Goal: Task Accomplishment & Management: Use online tool/utility

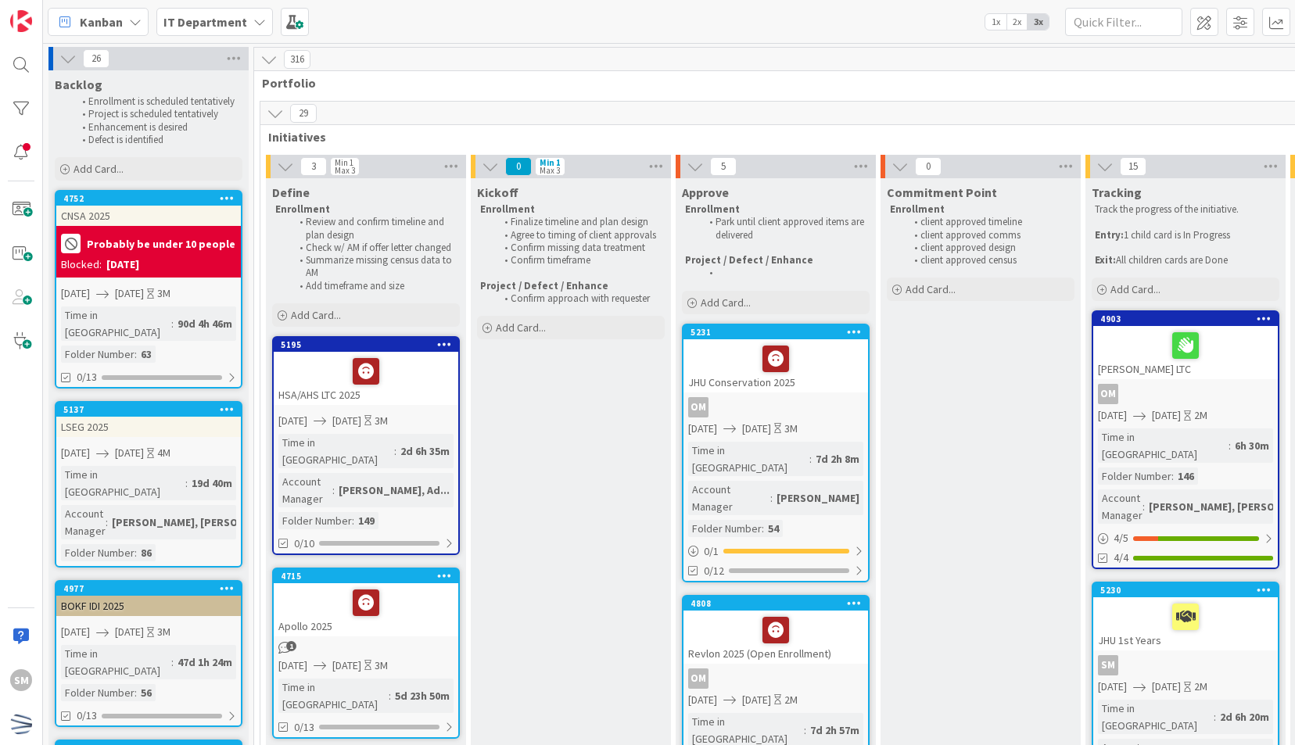
click at [210, 235] on div "Probably be under 10 people" at bounding box center [148, 244] width 175 height 26
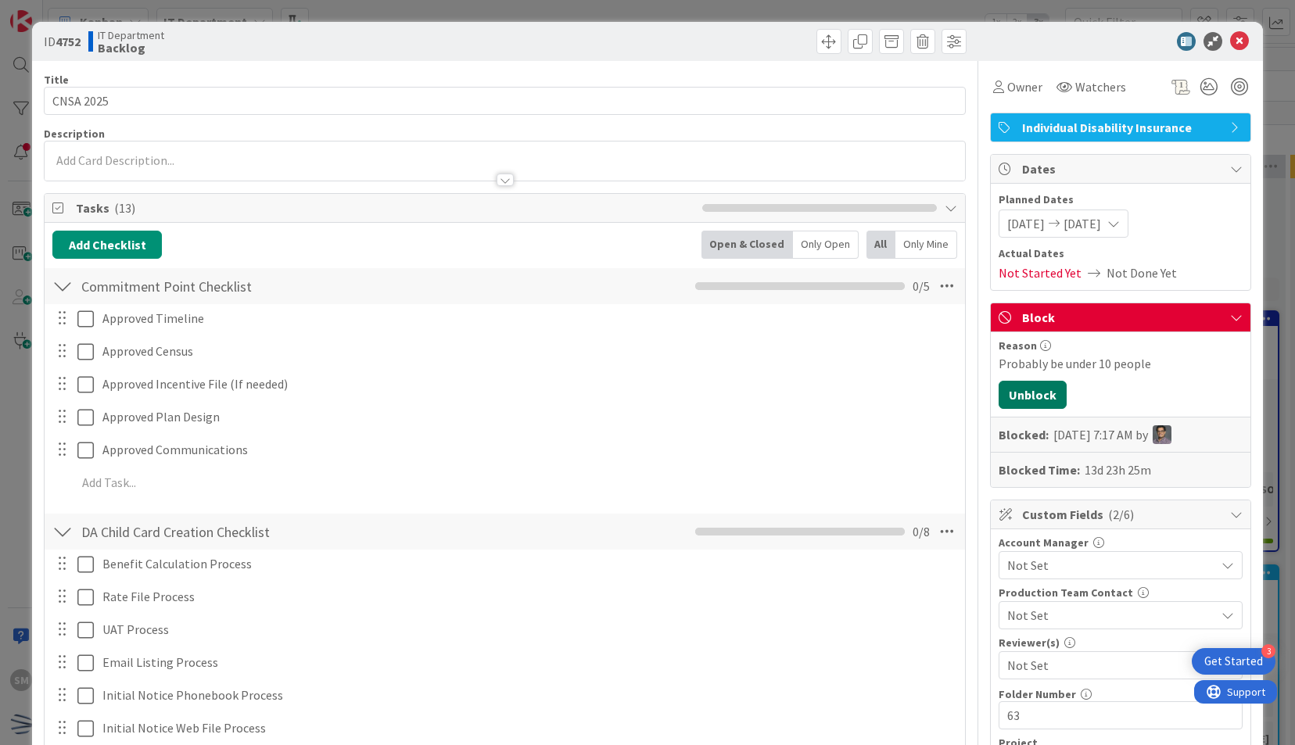
click at [1005, 391] on button "Unblock" at bounding box center [1033, 395] width 68 height 28
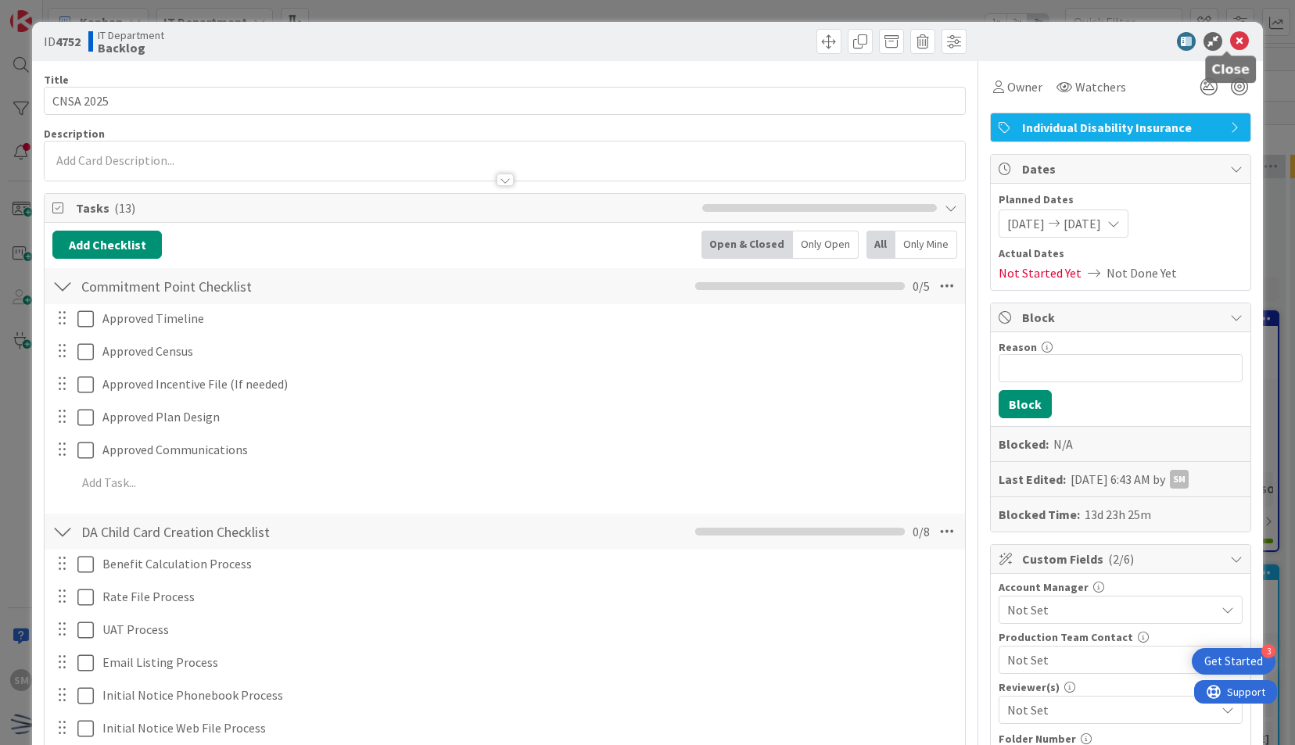
click at [1230, 40] on icon at bounding box center [1239, 41] width 19 height 19
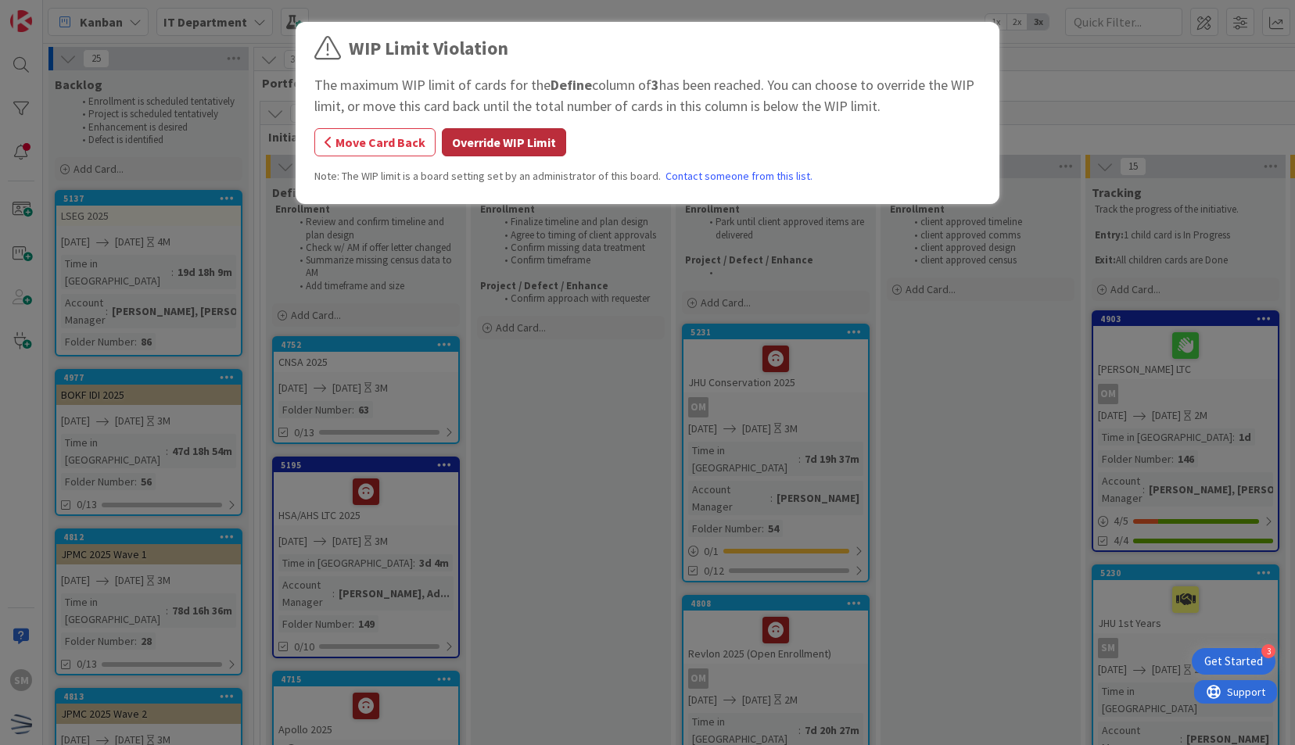
click at [519, 135] on button "Override WIP Limit" at bounding box center [504, 142] width 124 height 28
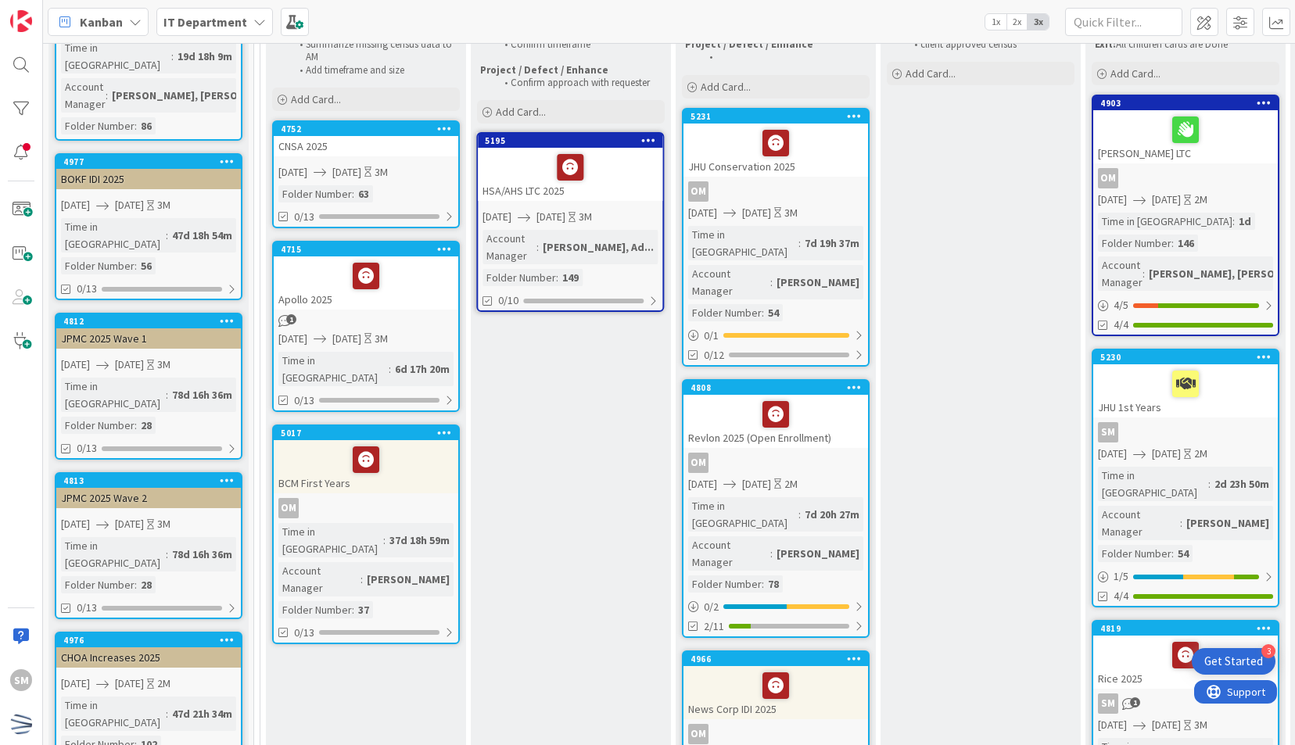
scroll to position [207, 0]
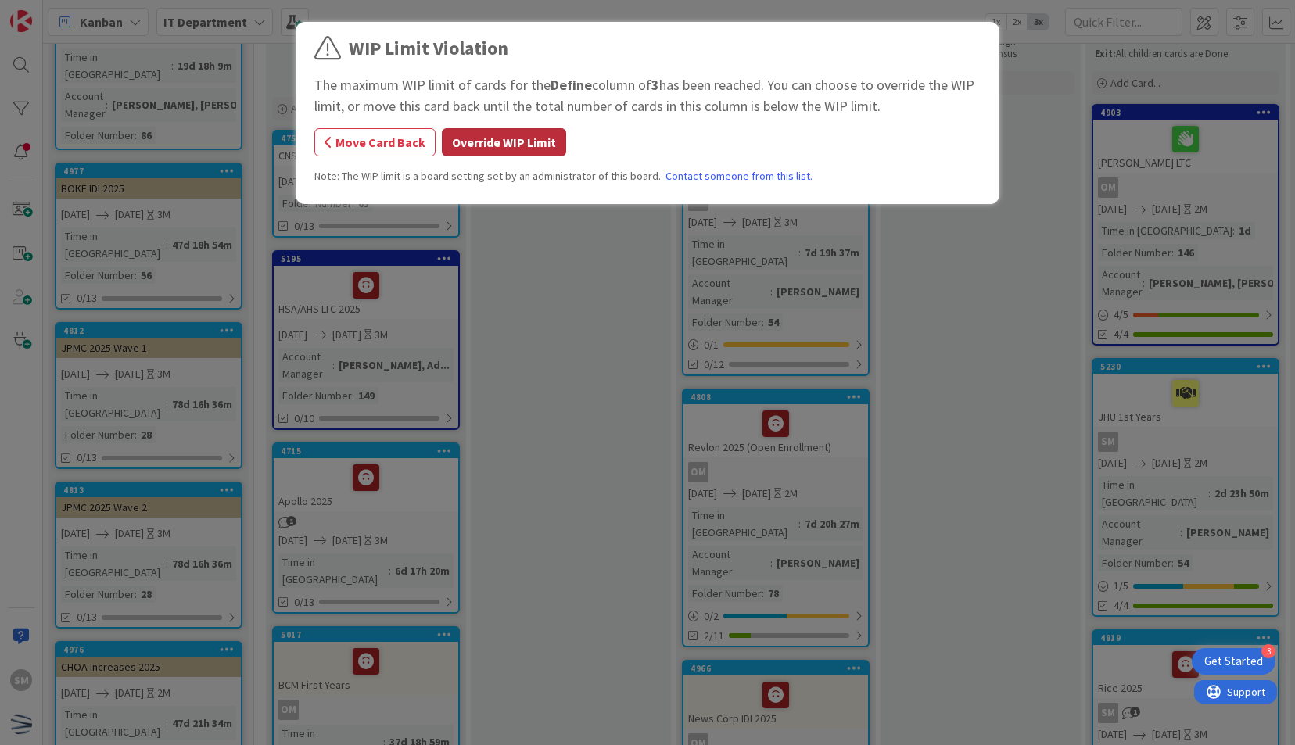
click at [483, 147] on button "Override WIP Limit" at bounding box center [504, 142] width 124 height 28
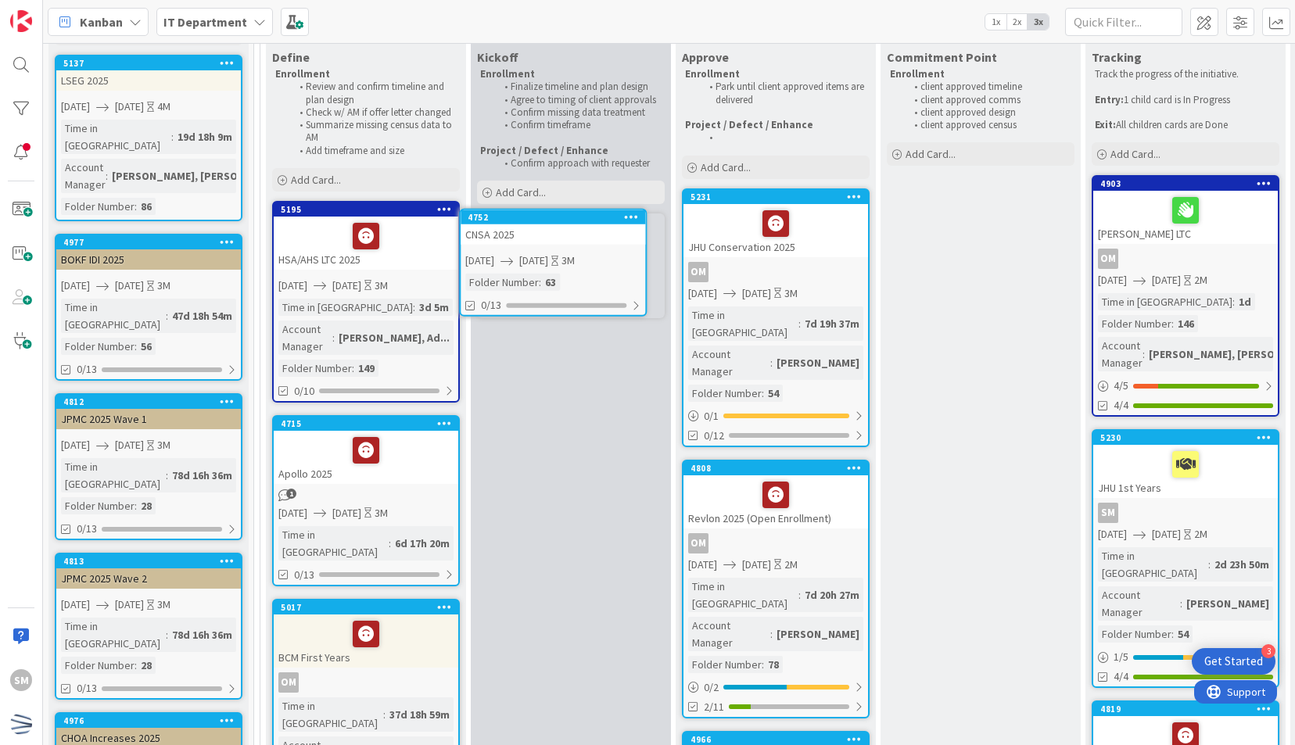
scroll to position [132, 0]
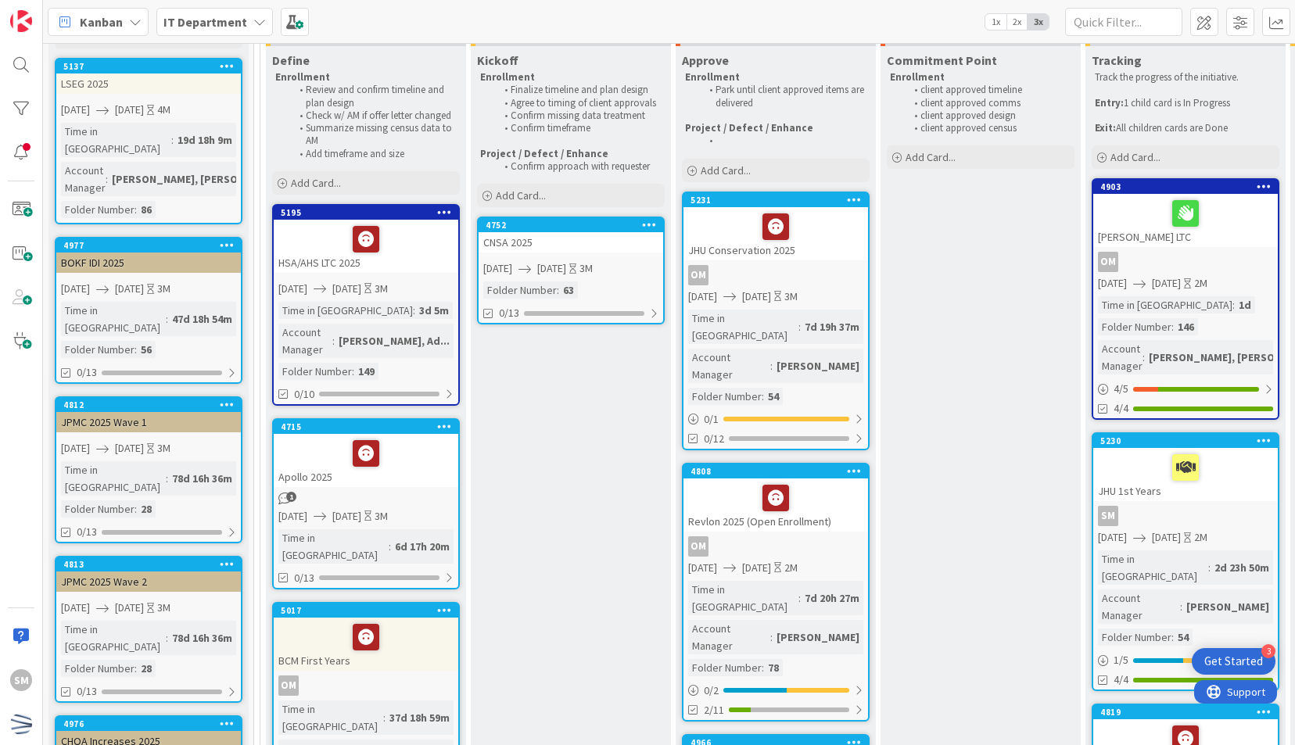
click at [657, 221] on div at bounding box center [649, 225] width 28 height 11
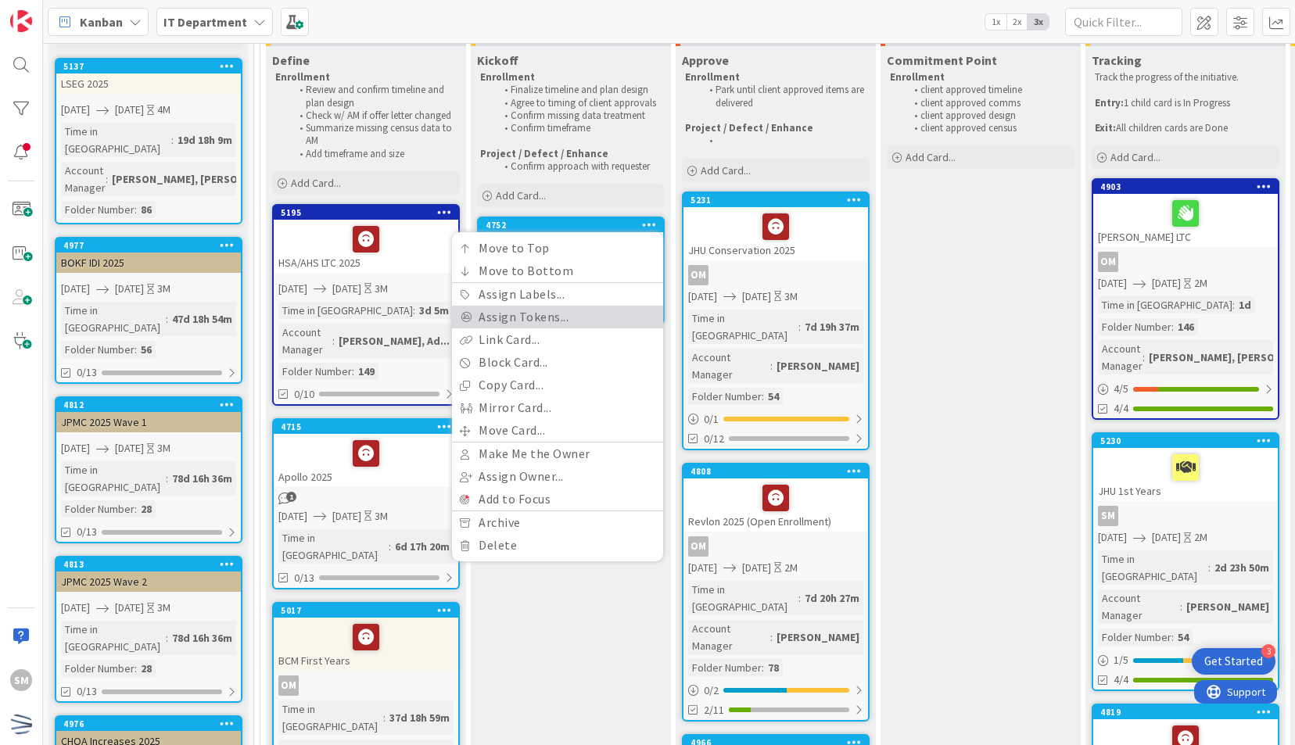
click at [572, 319] on link "Assign Tokens..." at bounding box center [557, 317] width 211 height 23
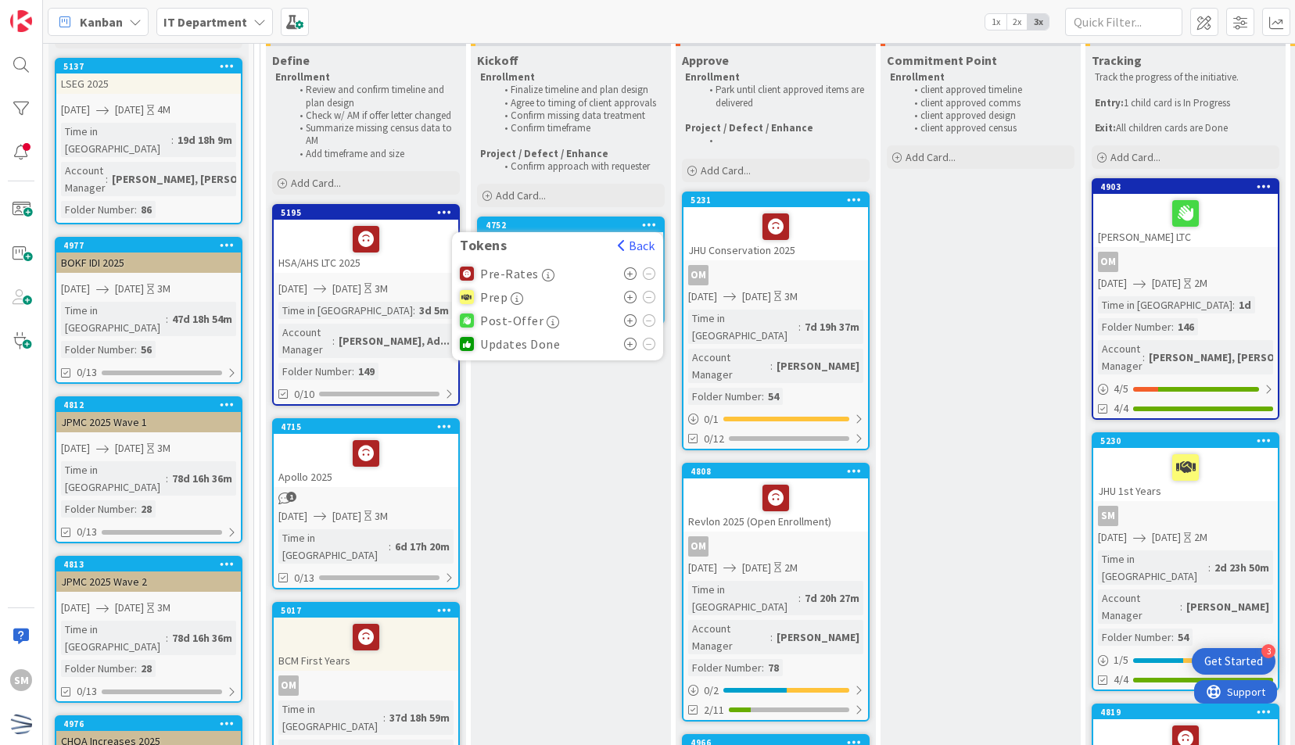
click at [630, 274] on icon at bounding box center [630, 274] width 13 height 13
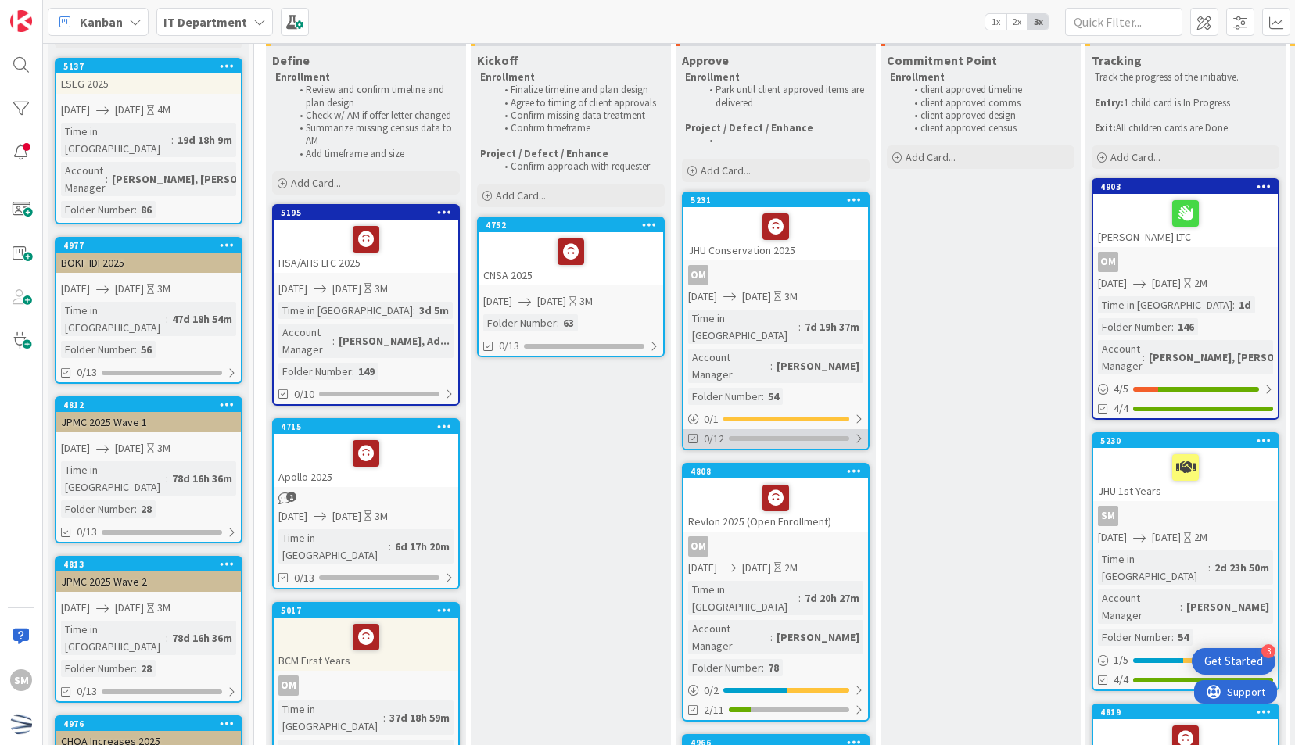
click at [819, 429] on div "0/12" at bounding box center [776, 439] width 185 height 20
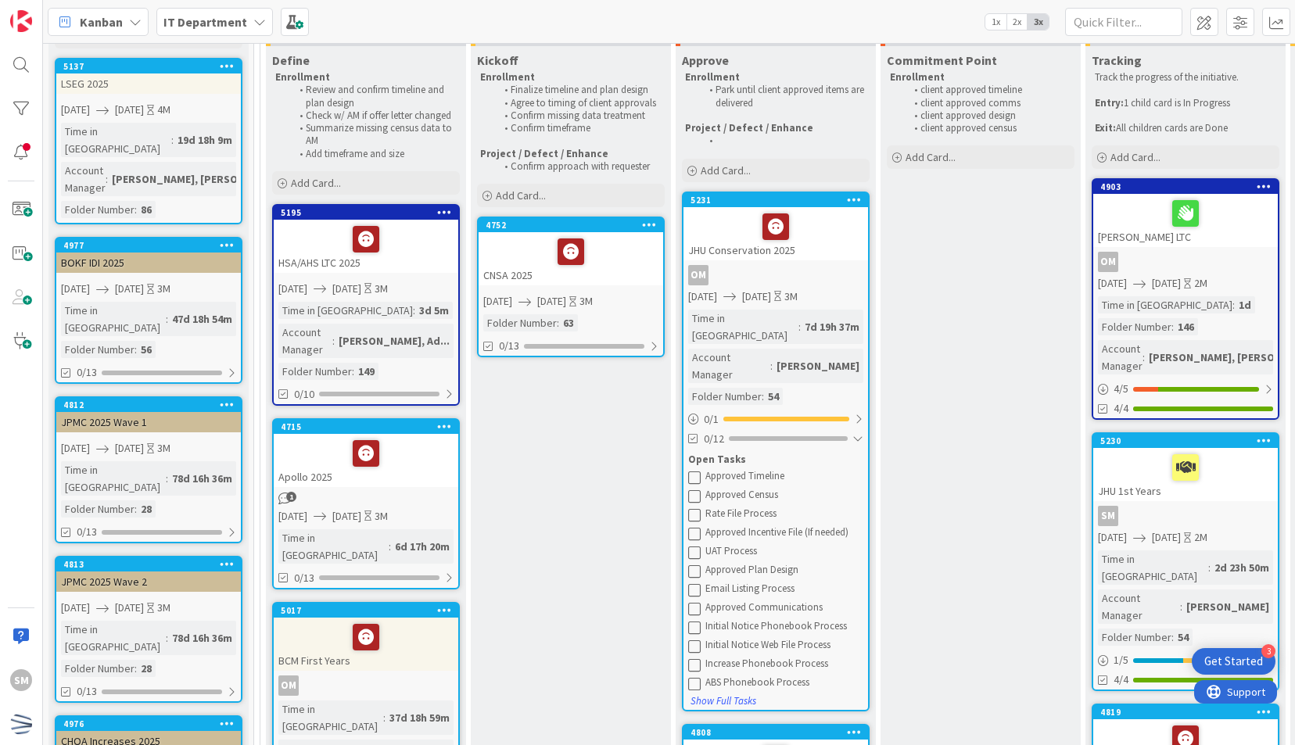
click at [825, 261] on div "5231 JHU Conservation 2025 OM [DATE] [DATE] 3M Time in Column : 7d 19h 37m Acco…" at bounding box center [776, 452] width 188 height 520
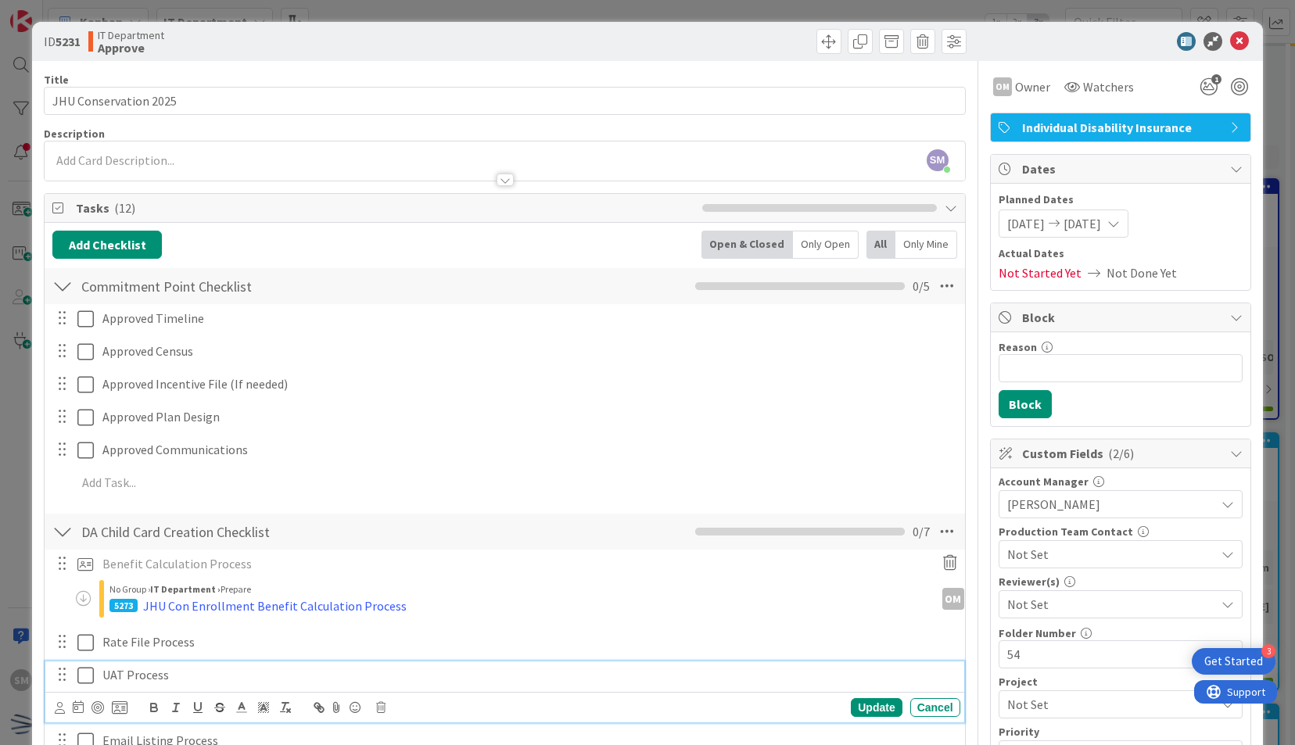
click at [234, 666] on p "UAT Process" at bounding box center [528, 675] width 852 height 18
click at [385, 709] on icon at bounding box center [380, 707] width 9 height 11
click at [433, 671] on div "UAT Process Are you sure you want to delete this task? Delete Cancel Update Can…" at bounding box center [504, 675] width 918 height 27
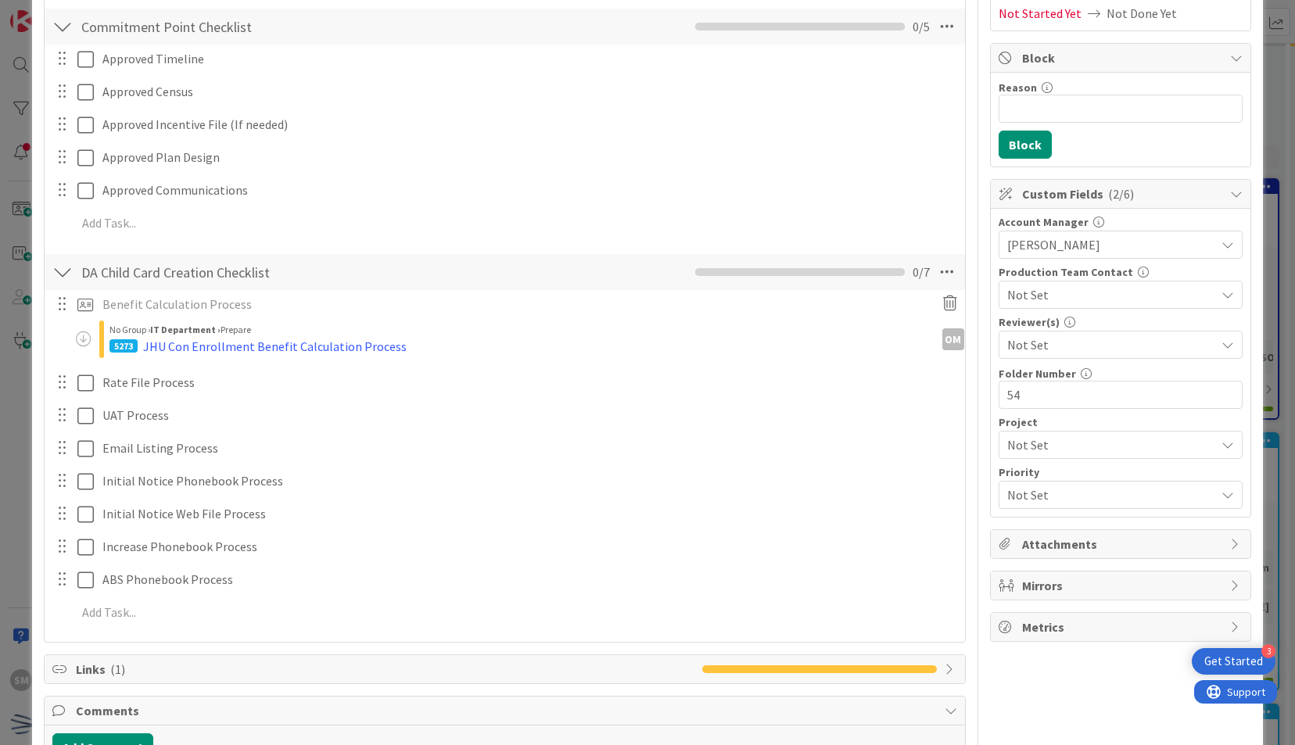
scroll to position [268, 0]
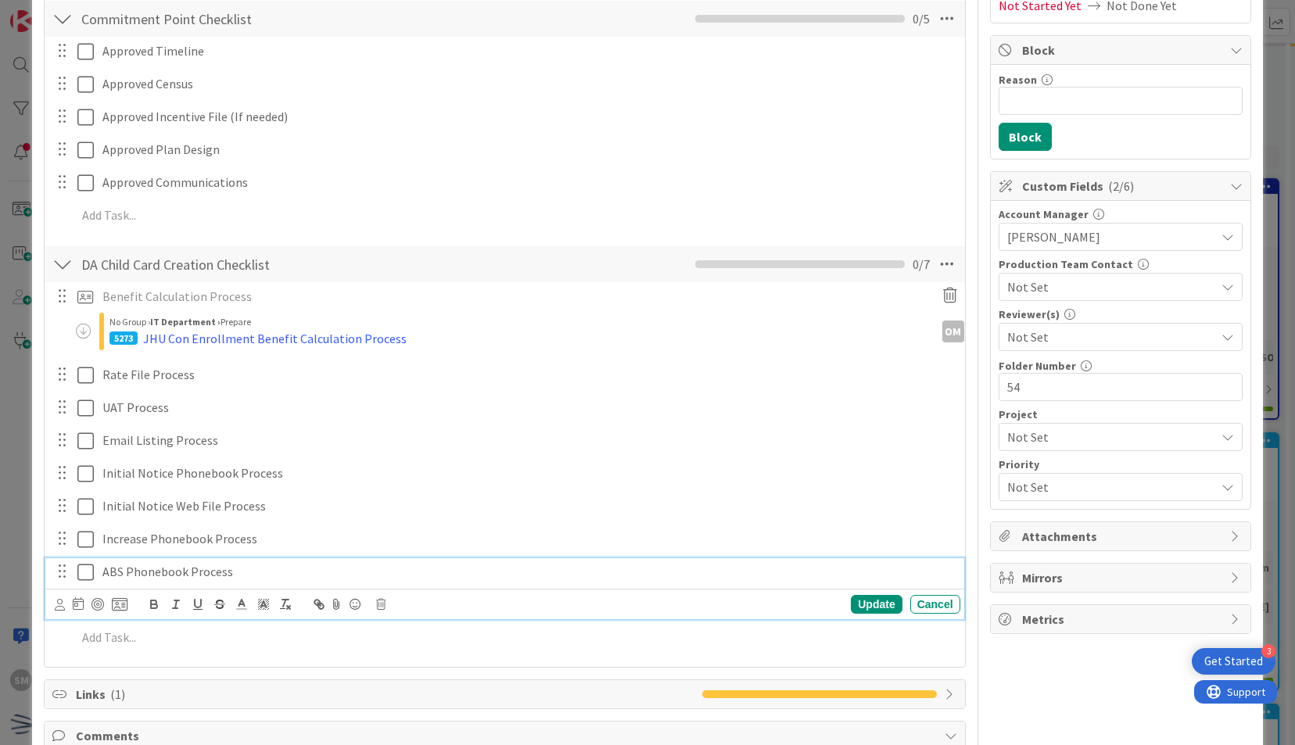
click at [238, 571] on p "ABS Phonebook Process" at bounding box center [528, 572] width 852 height 18
click at [378, 601] on icon at bounding box center [380, 604] width 9 height 11
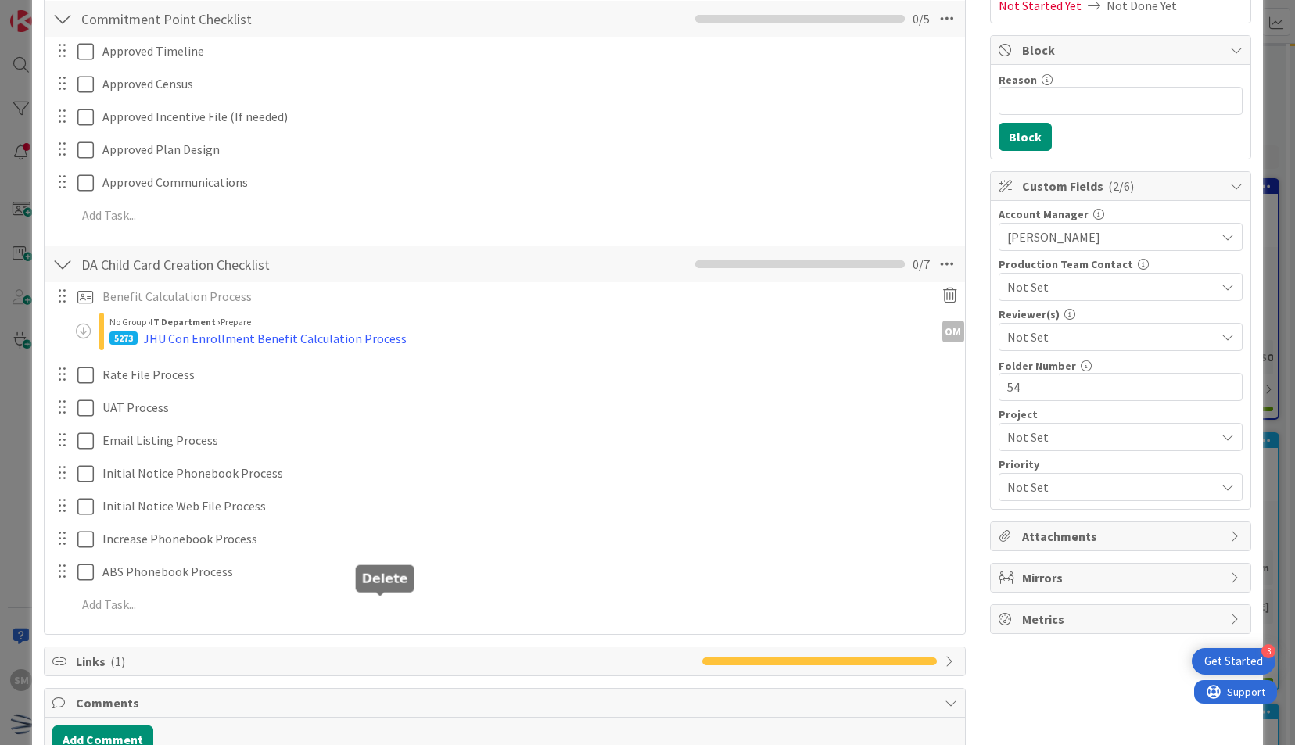
click at [418, 669] on div "Title 21 / 128 JHU Conservation 2025 Description SM [PERSON_NAME] just joined O…" at bounding box center [504, 298] width 921 height 1011
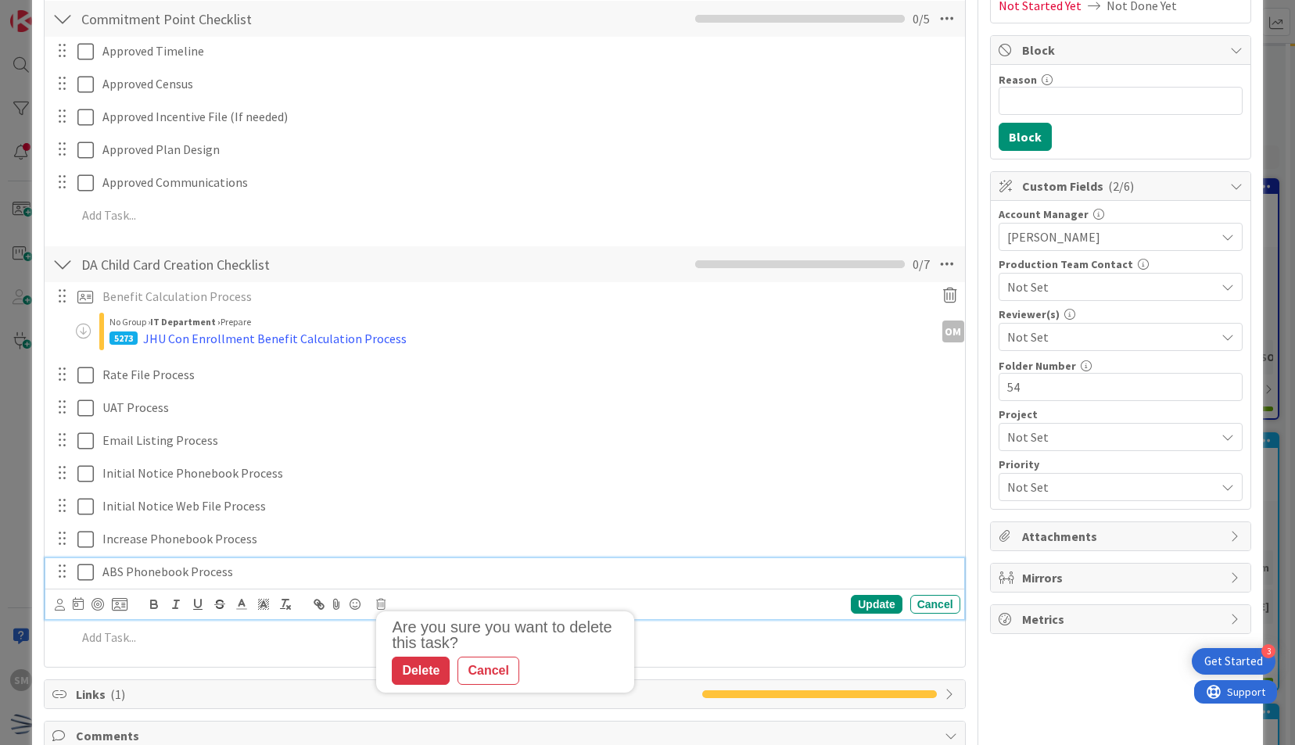
click at [249, 573] on p "ABS Phonebook Process" at bounding box center [528, 572] width 852 height 18
click at [379, 602] on icon at bounding box center [380, 604] width 9 height 11
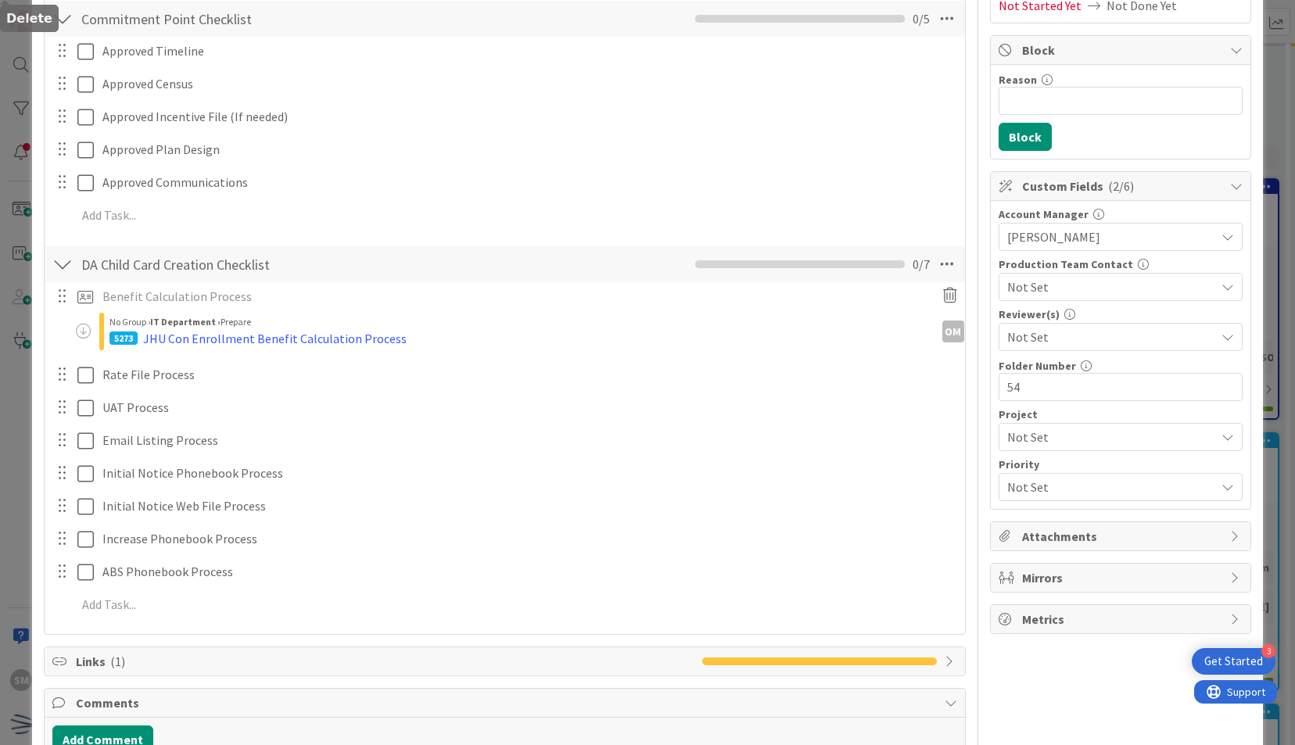
click at [418, 674] on div "Title 21 / 128 JHU Conservation 2025 Description SM [PERSON_NAME] just joined O…" at bounding box center [504, 298] width 921 height 1011
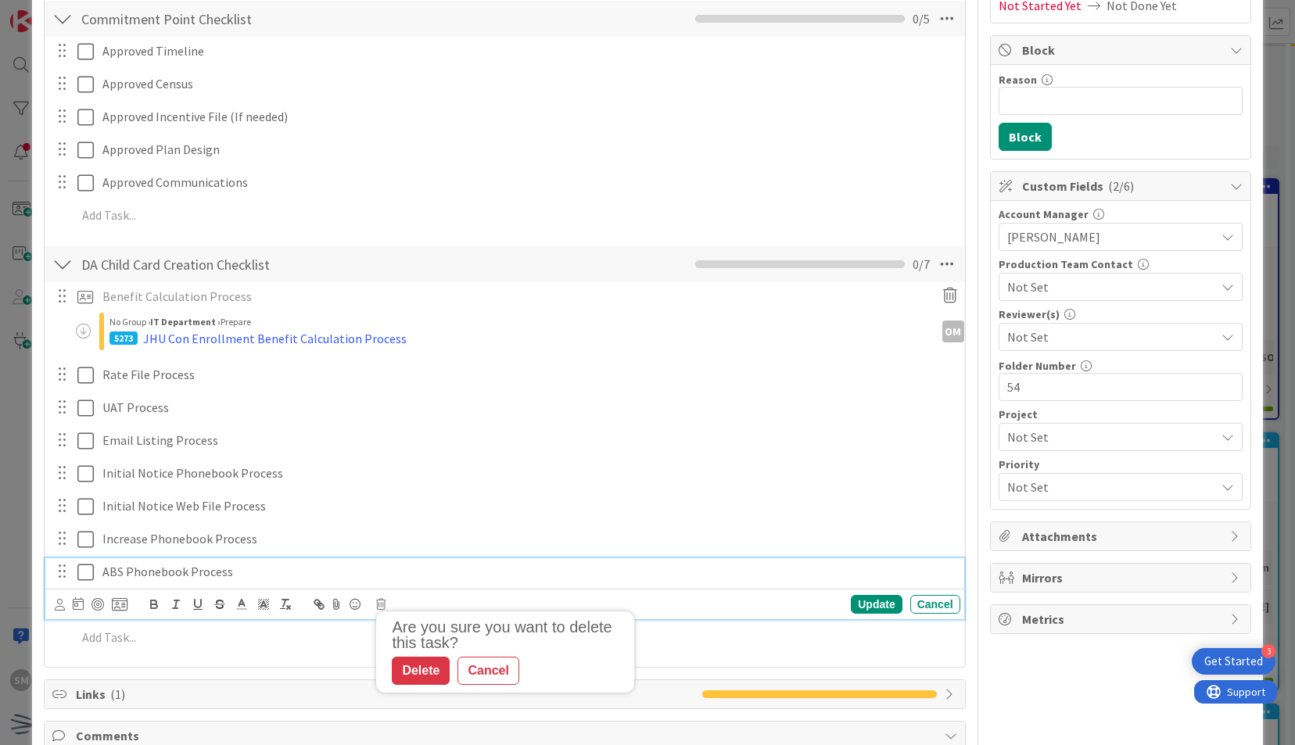
click at [250, 574] on p "ABS Phonebook Process" at bounding box center [528, 572] width 852 height 18
click at [240, 571] on p "ABS Phonebook Process" at bounding box center [528, 572] width 852 height 18
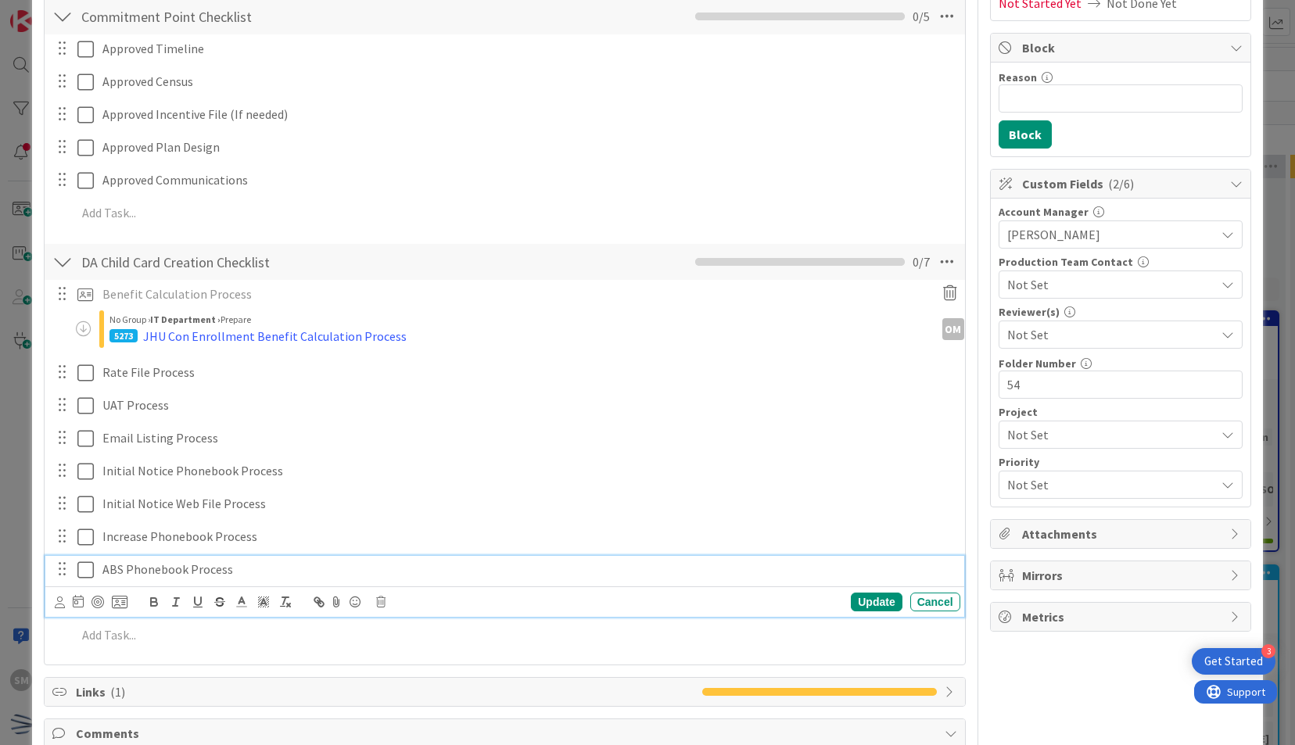
click at [210, 556] on div "ABS Phonebook Process" at bounding box center [528, 569] width 864 height 27
click at [382, 605] on icon at bounding box center [380, 602] width 9 height 11
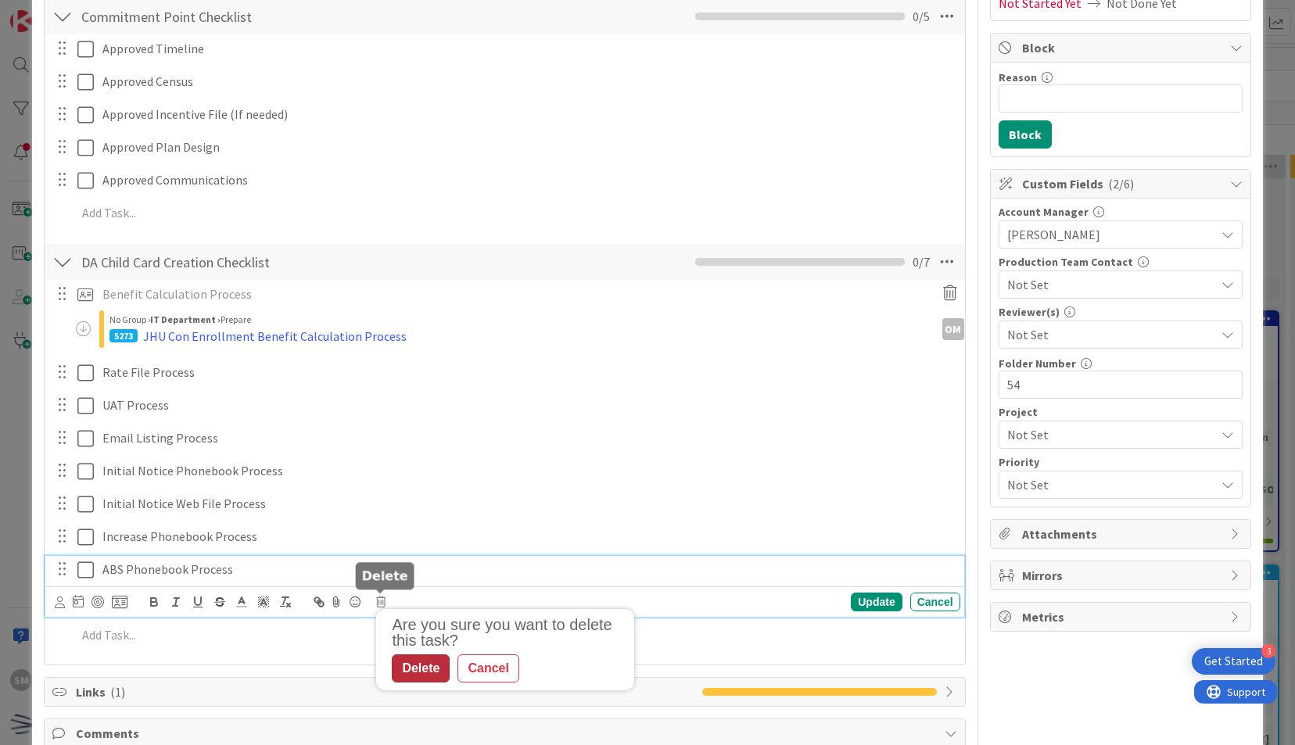
click at [418, 668] on div "Delete" at bounding box center [421, 669] width 58 height 28
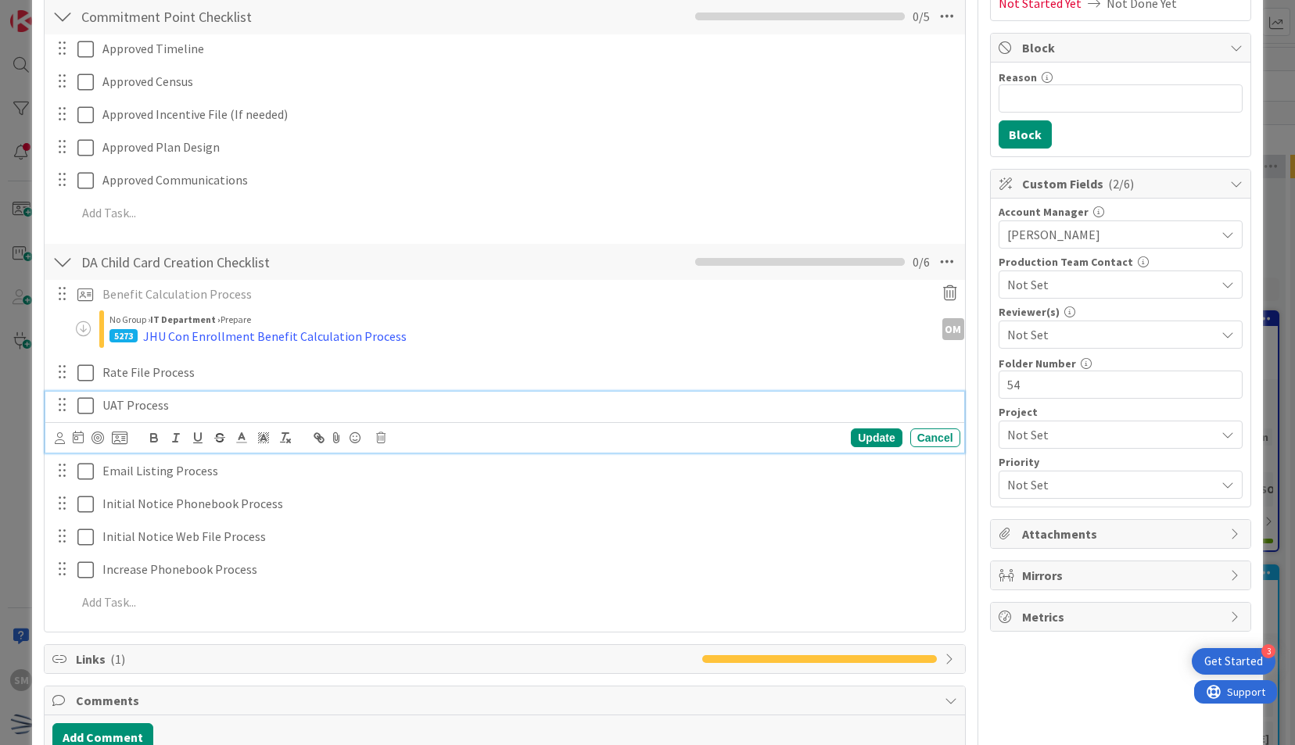
click at [196, 392] on div "UAT Process" at bounding box center [528, 405] width 864 height 27
click at [380, 433] on icon at bounding box center [380, 438] width 9 height 11
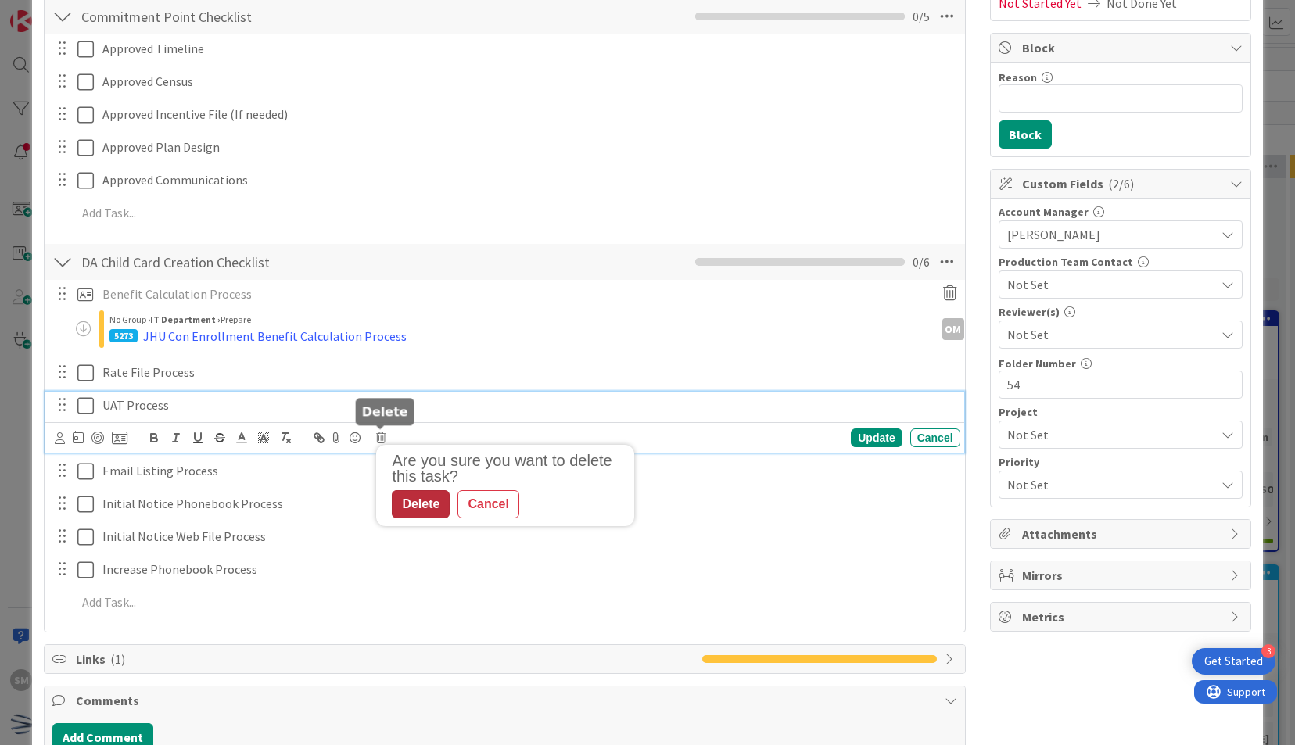
click at [410, 501] on div "Delete" at bounding box center [421, 504] width 58 height 28
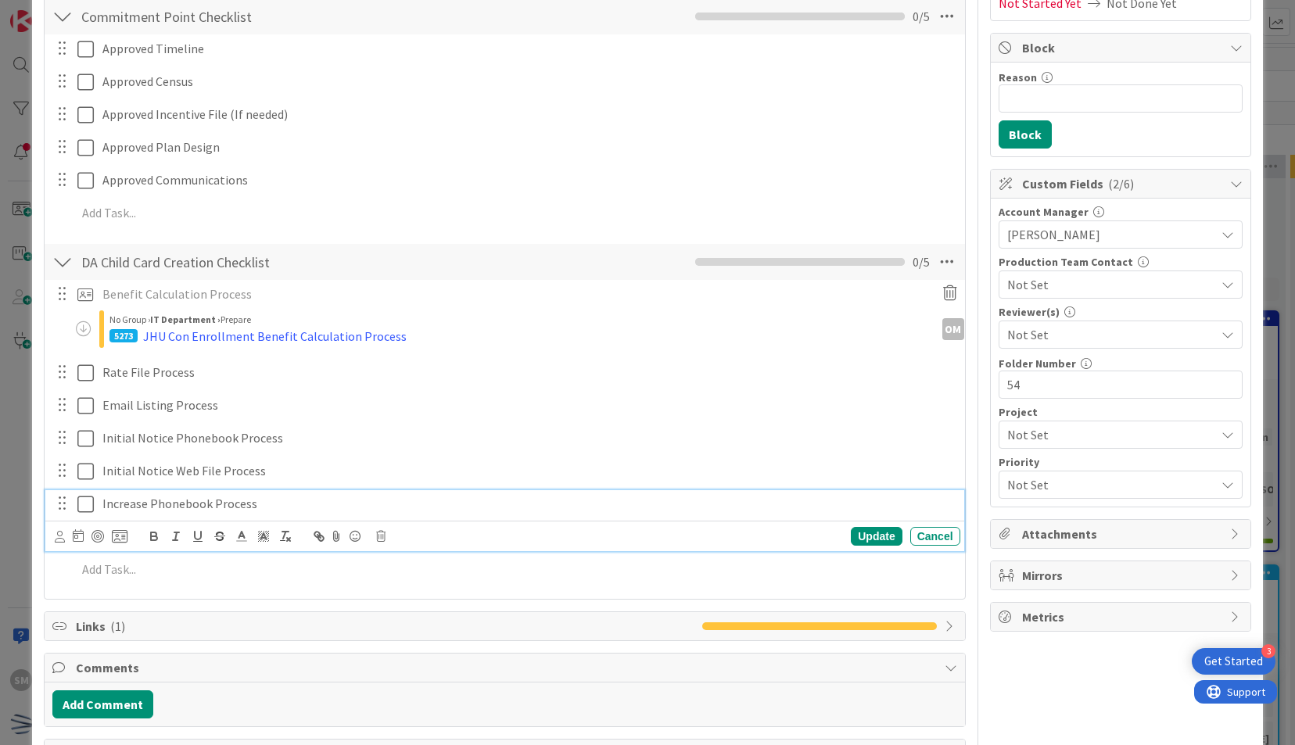
click at [289, 507] on p "Increase Phonebook Process" at bounding box center [528, 504] width 852 height 18
click at [383, 534] on icon at bounding box center [380, 536] width 9 height 11
click at [405, 598] on div "Delete" at bounding box center [421, 603] width 58 height 28
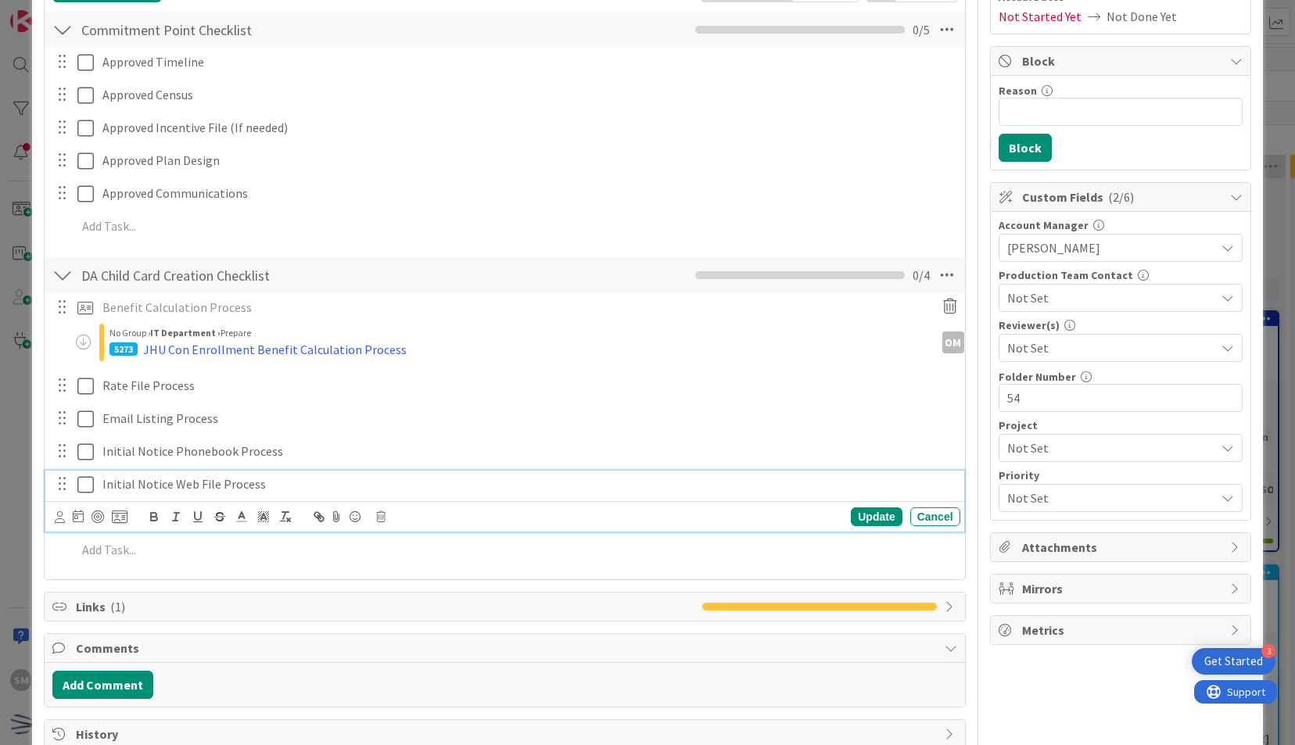
scroll to position [270, 0]
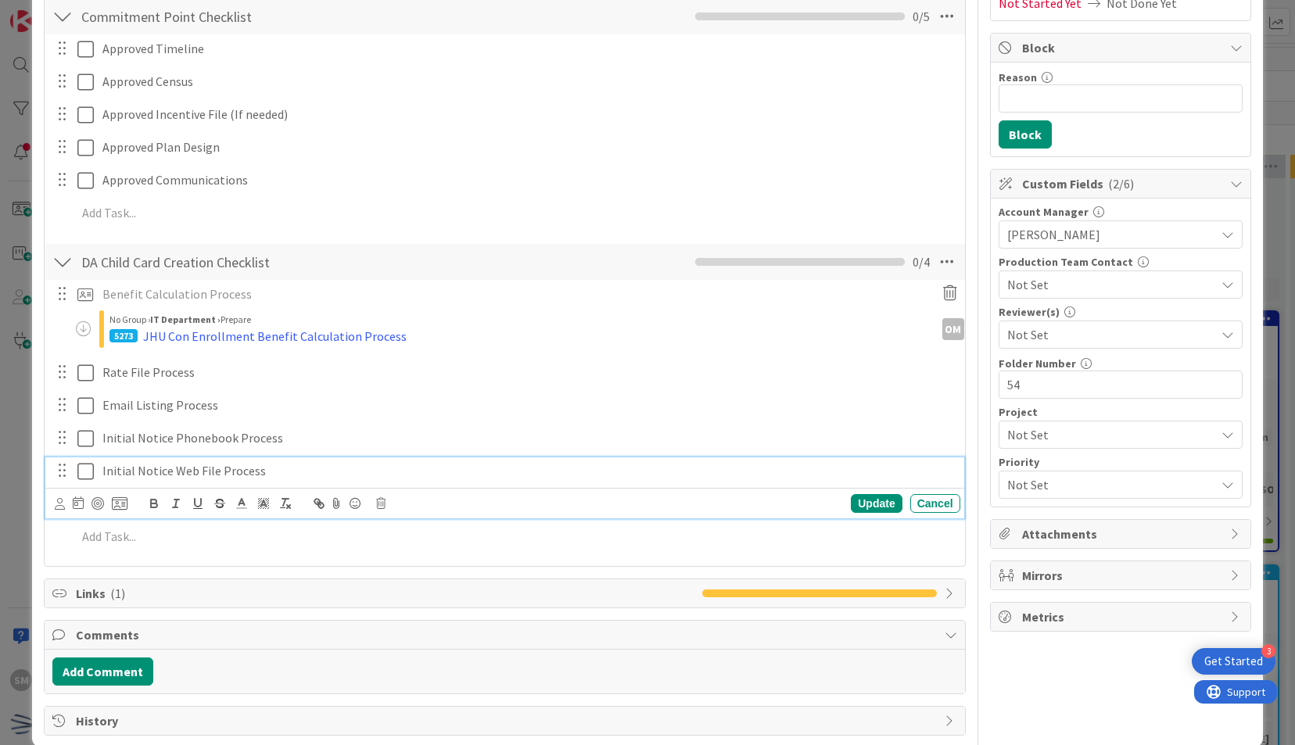
click at [275, 487] on div "Initial Notice Web File Process Update Cancel" at bounding box center [504, 489] width 918 height 62
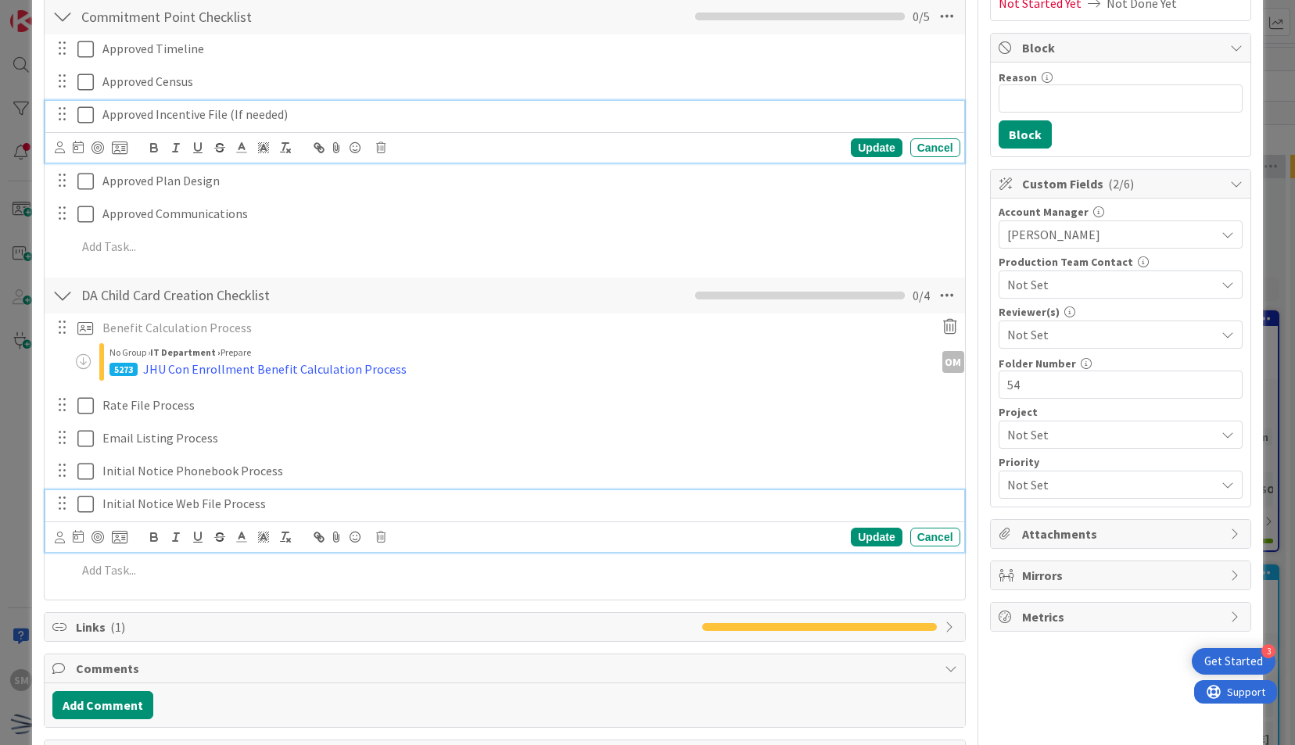
click at [300, 119] on p "Approved Incentive File (If needed)" at bounding box center [528, 115] width 852 height 18
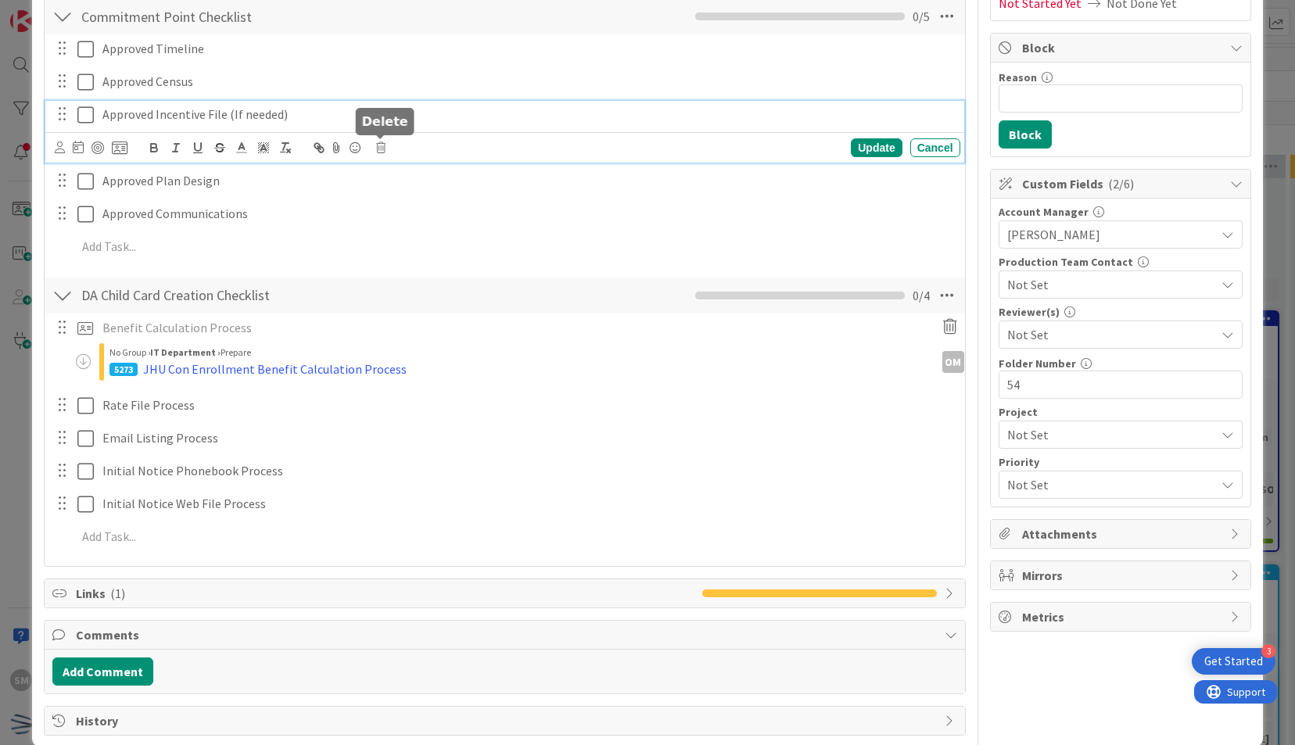
click at [379, 147] on icon at bounding box center [380, 147] width 9 height 11
click at [418, 214] on div "Delete" at bounding box center [421, 214] width 58 height 28
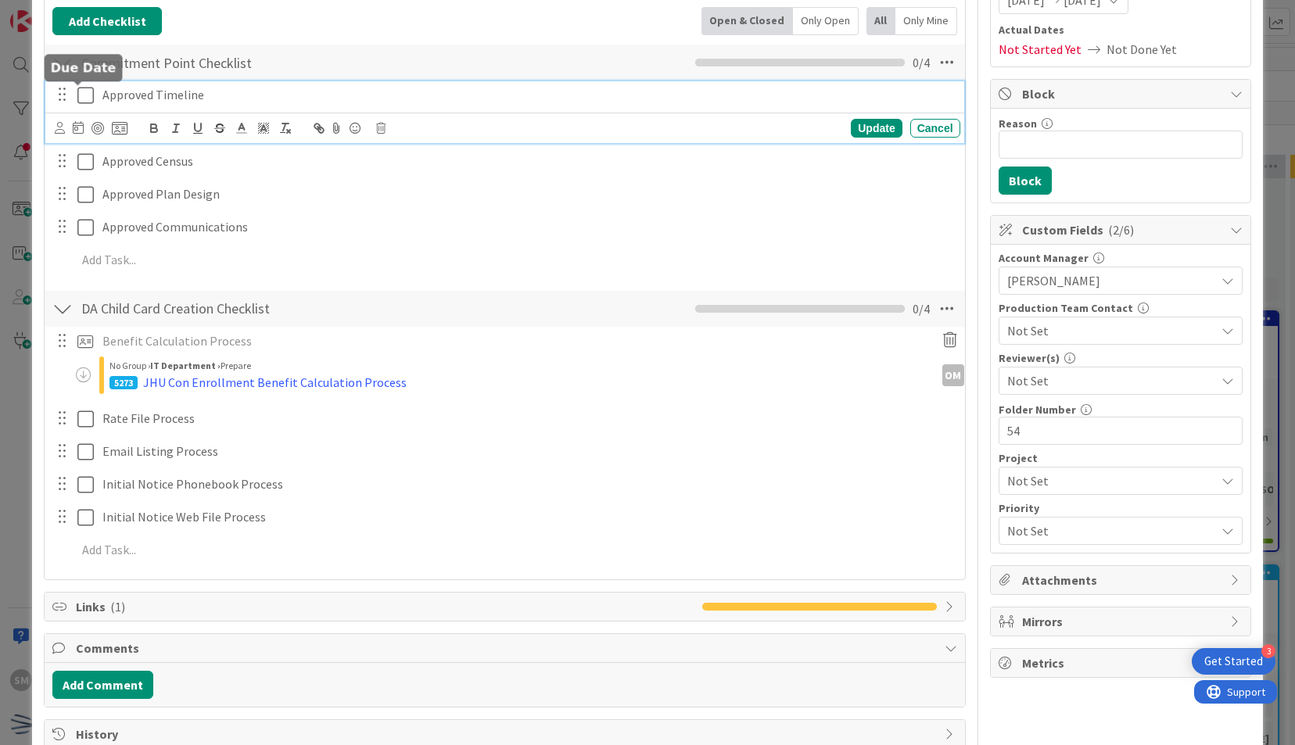
scroll to position [257, 0]
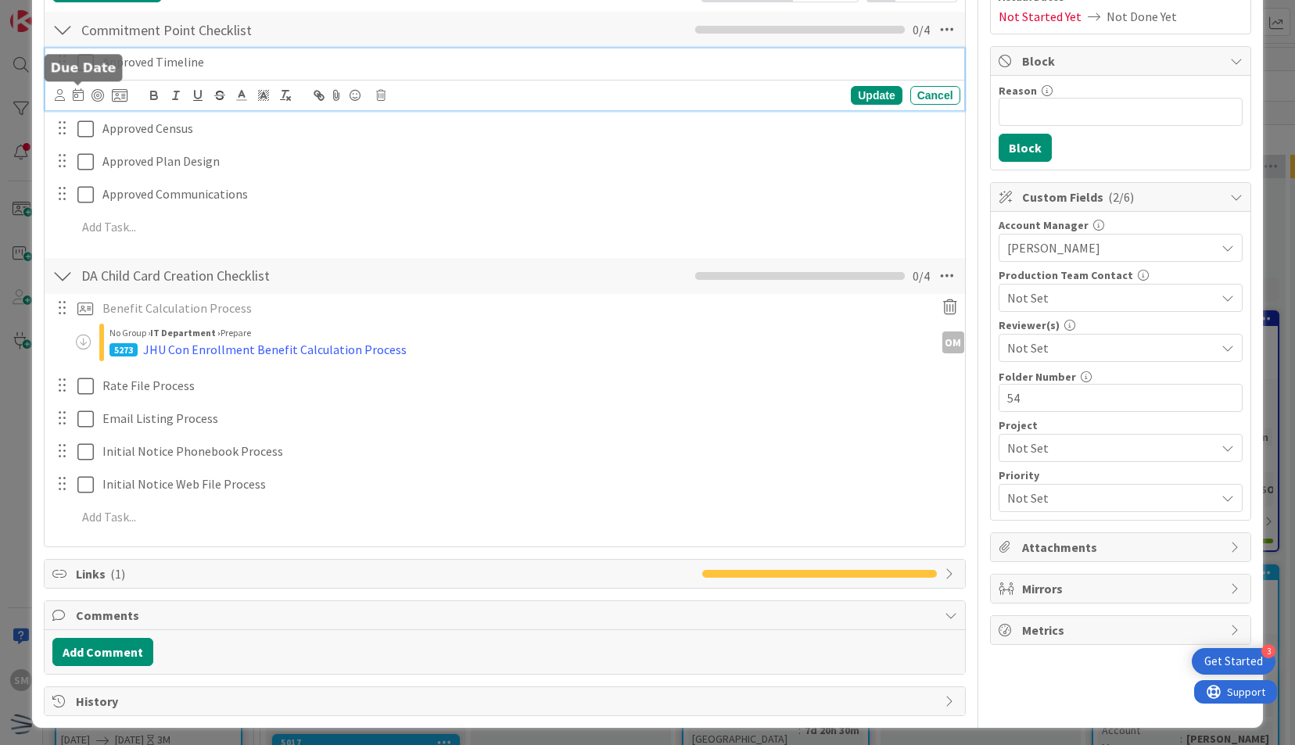
click at [78, 94] on div "Approved Timeline Update Cancel" at bounding box center [504, 79] width 918 height 62
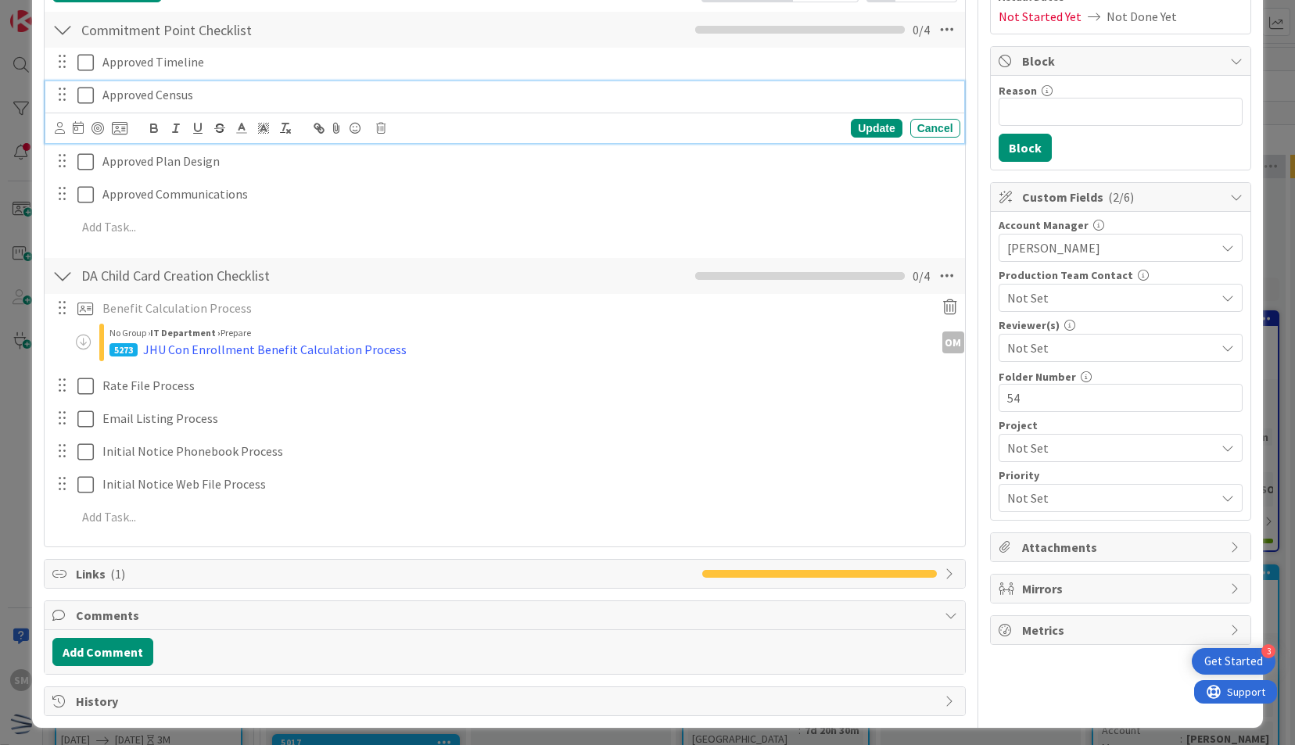
click at [93, 128] on div "Approved Census Update Cancel" at bounding box center [504, 112] width 918 height 62
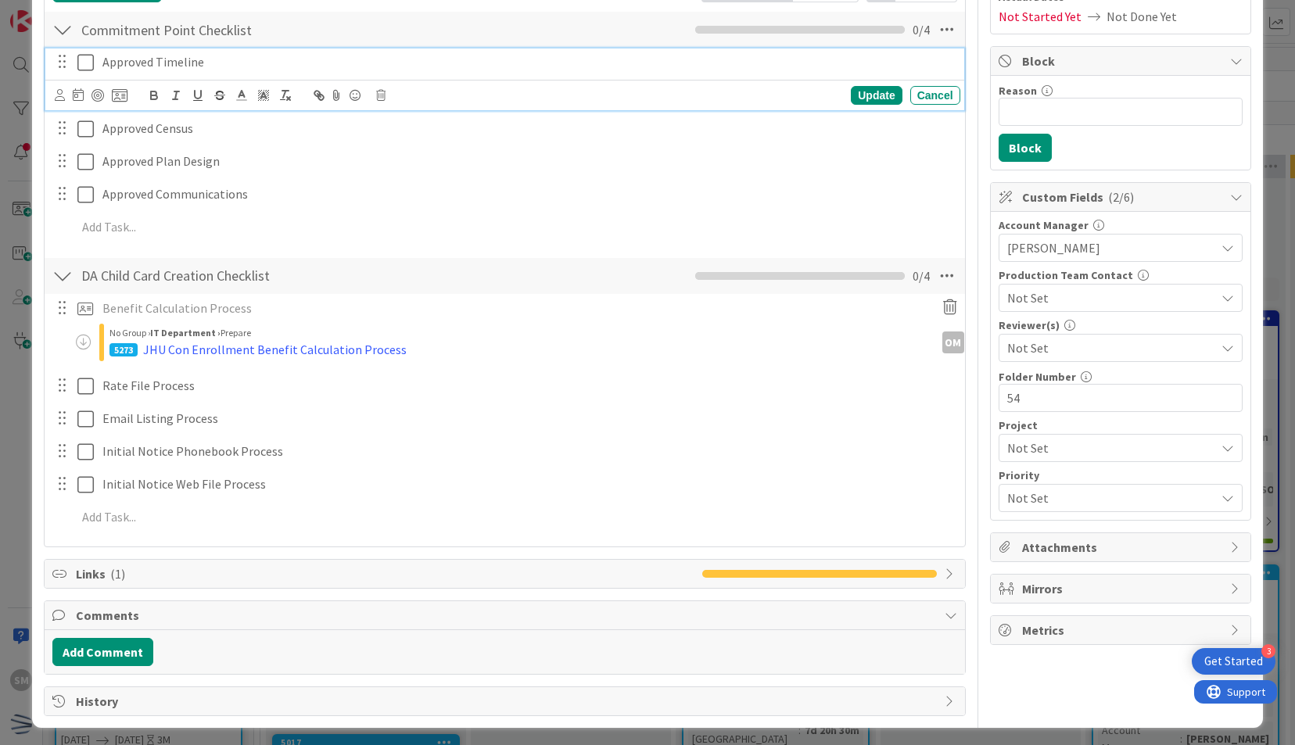
click at [84, 55] on icon at bounding box center [85, 62] width 16 height 19
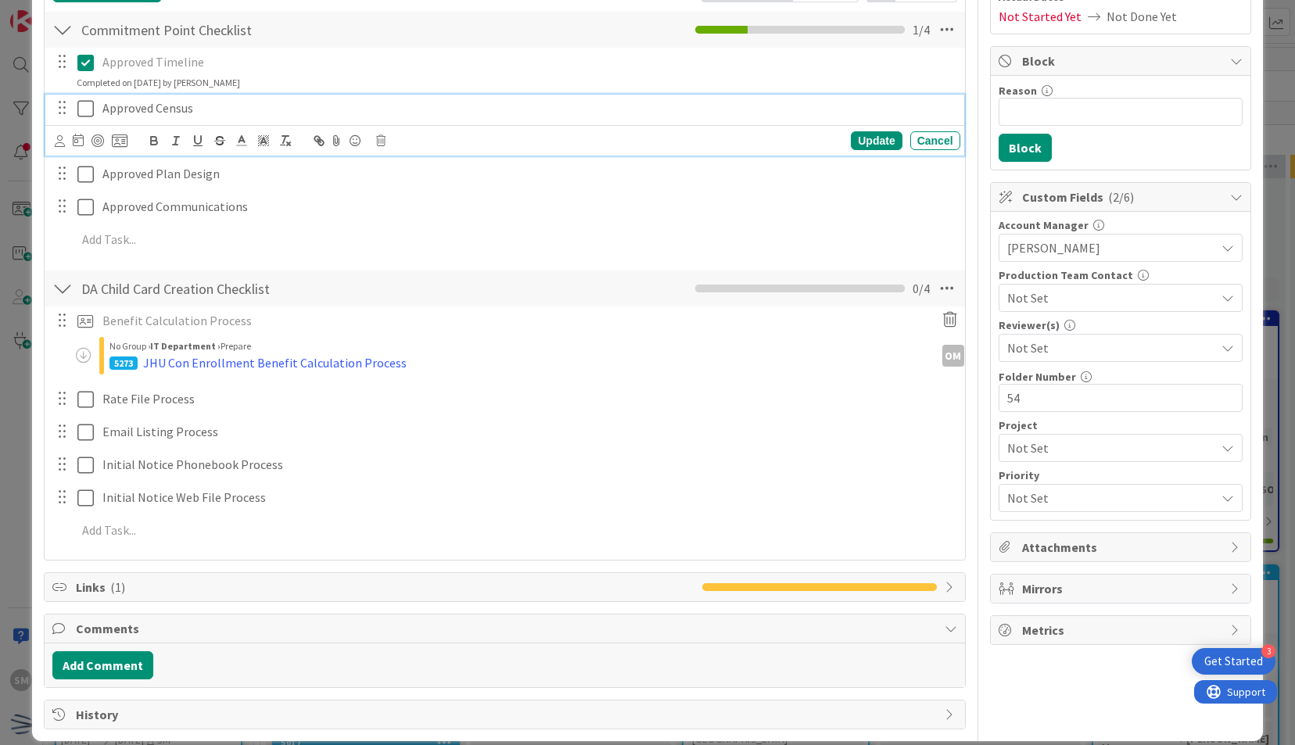
click at [88, 127] on div "Approved Census Update Cancel" at bounding box center [504, 126] width 918 height 62
click at [88, 107] on icon at bounding box center [85, 108] width 16 height 19
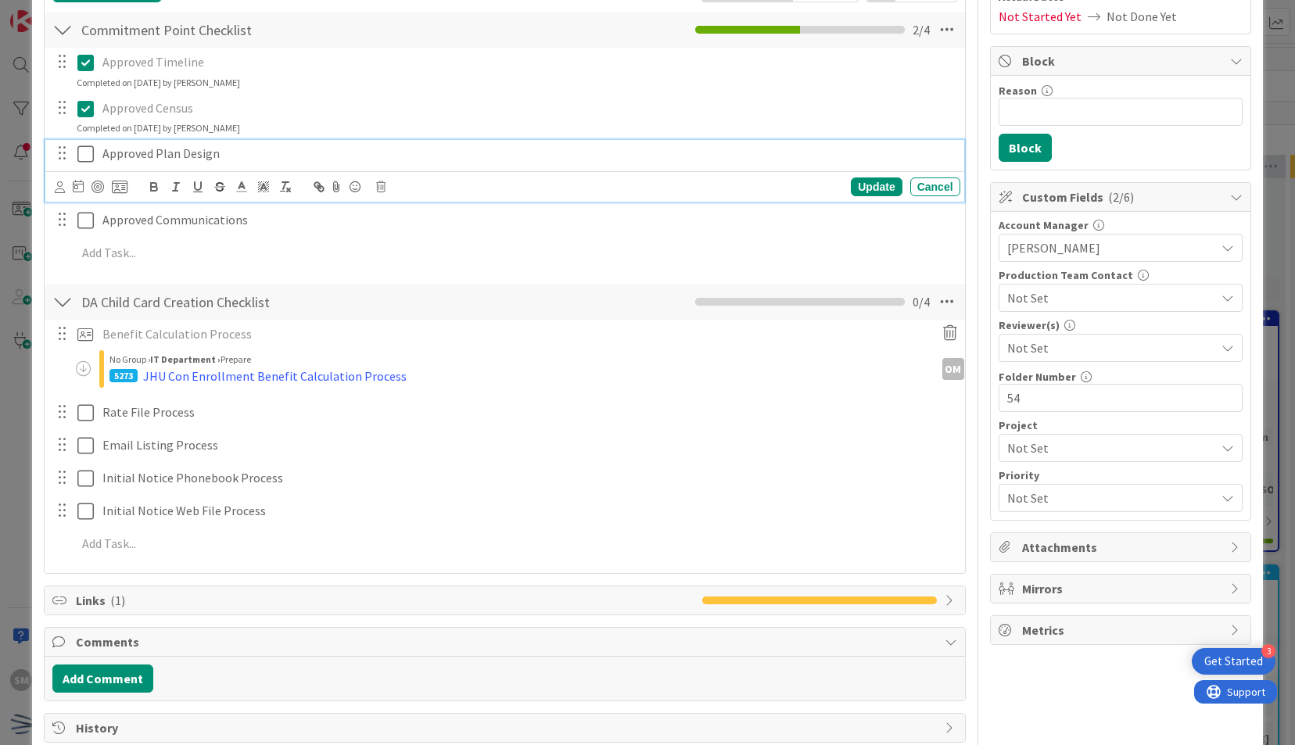
click at [85, 153] on icon at bounding box center [85, 154] width 16 height 19
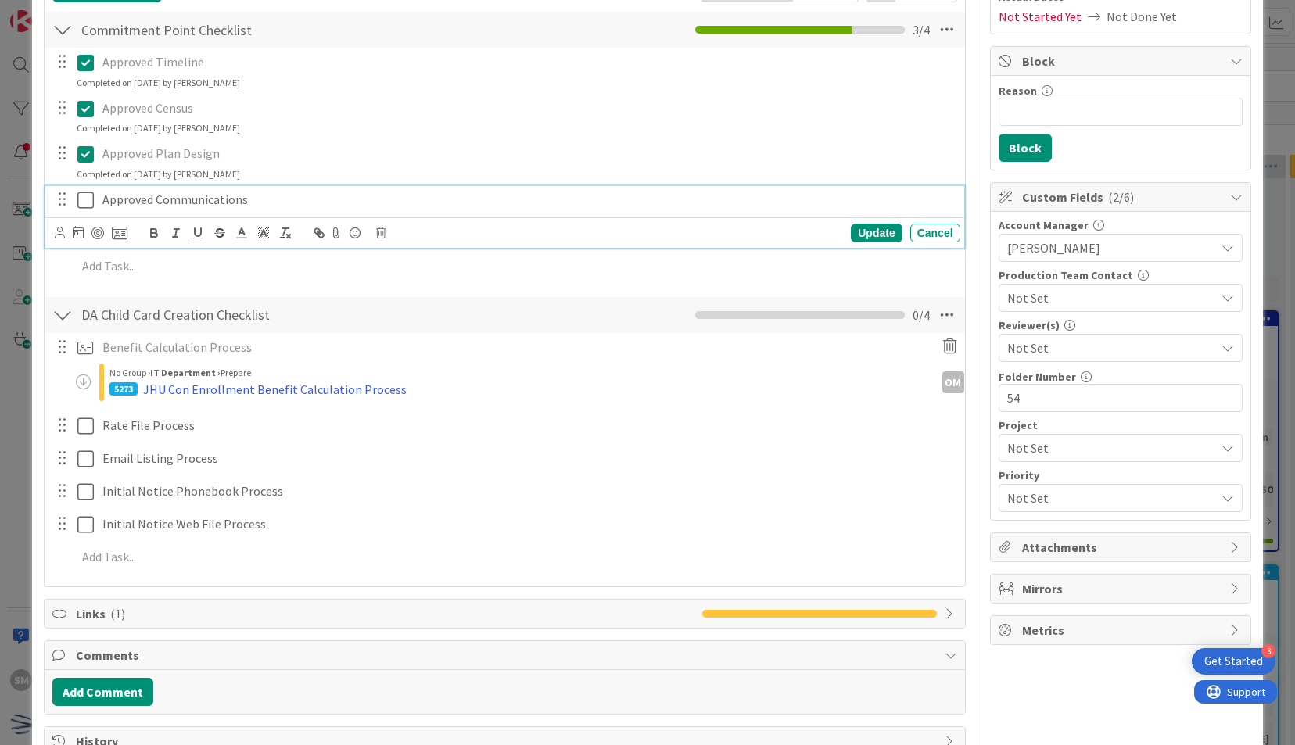
click at [84, 192] on icon at bounding box center [85, 200] width 16 height 19
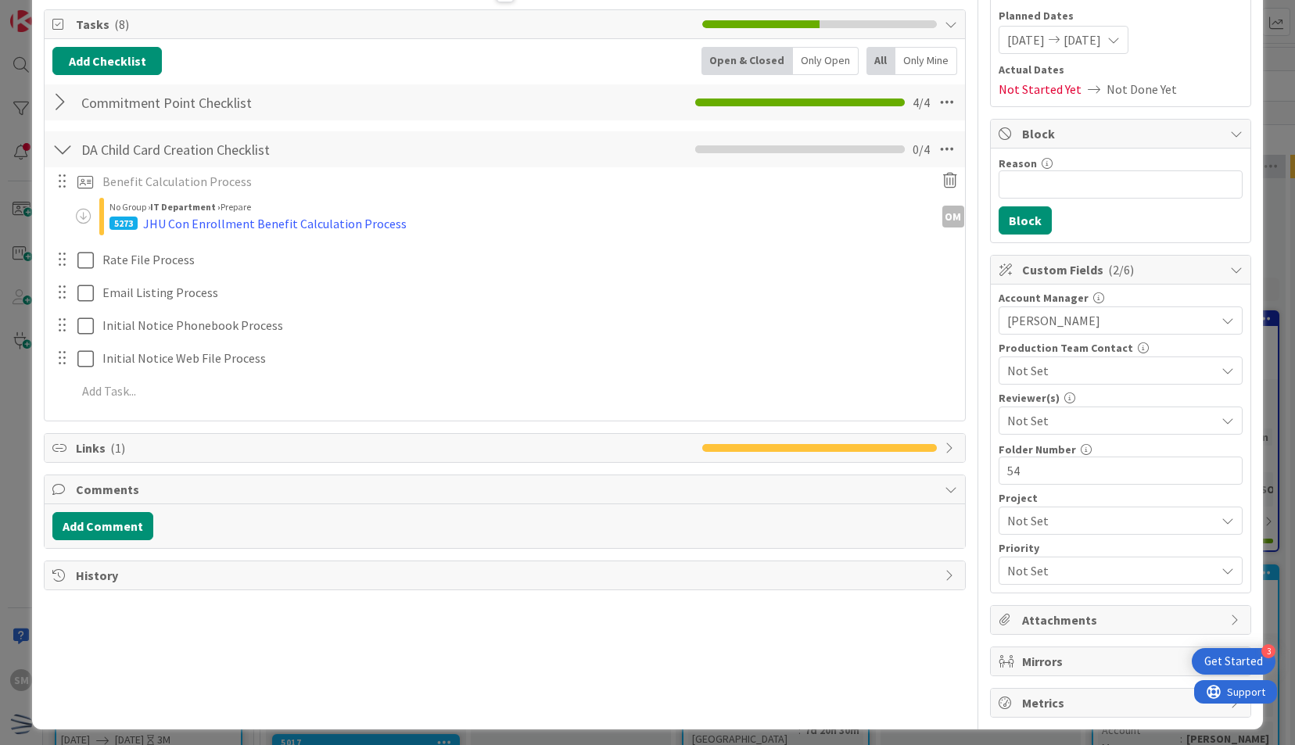
scroll to position [0, 0]
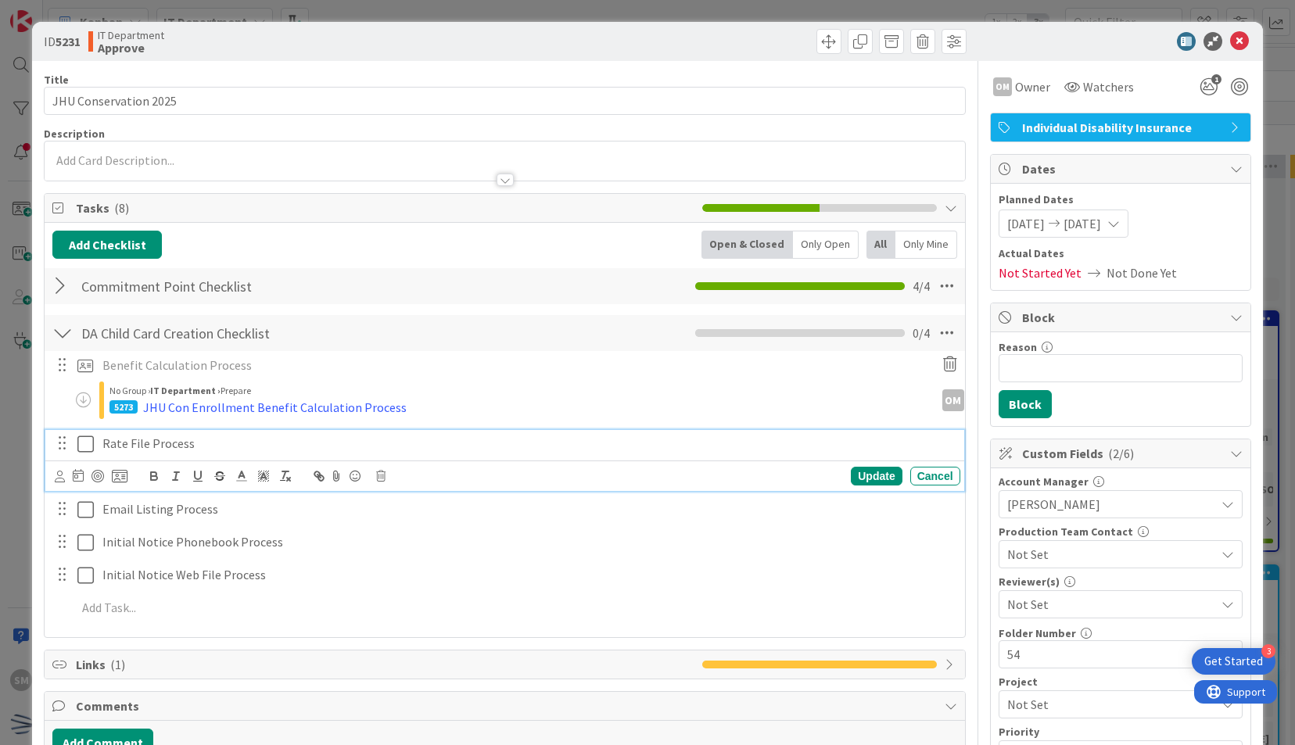
click at [387, 438] on p "Rate File Process" at bounding box center [528, 444] width 852 height 18
click at [116, 473] on icon at bounding box center [120, 476] width 16 height 14
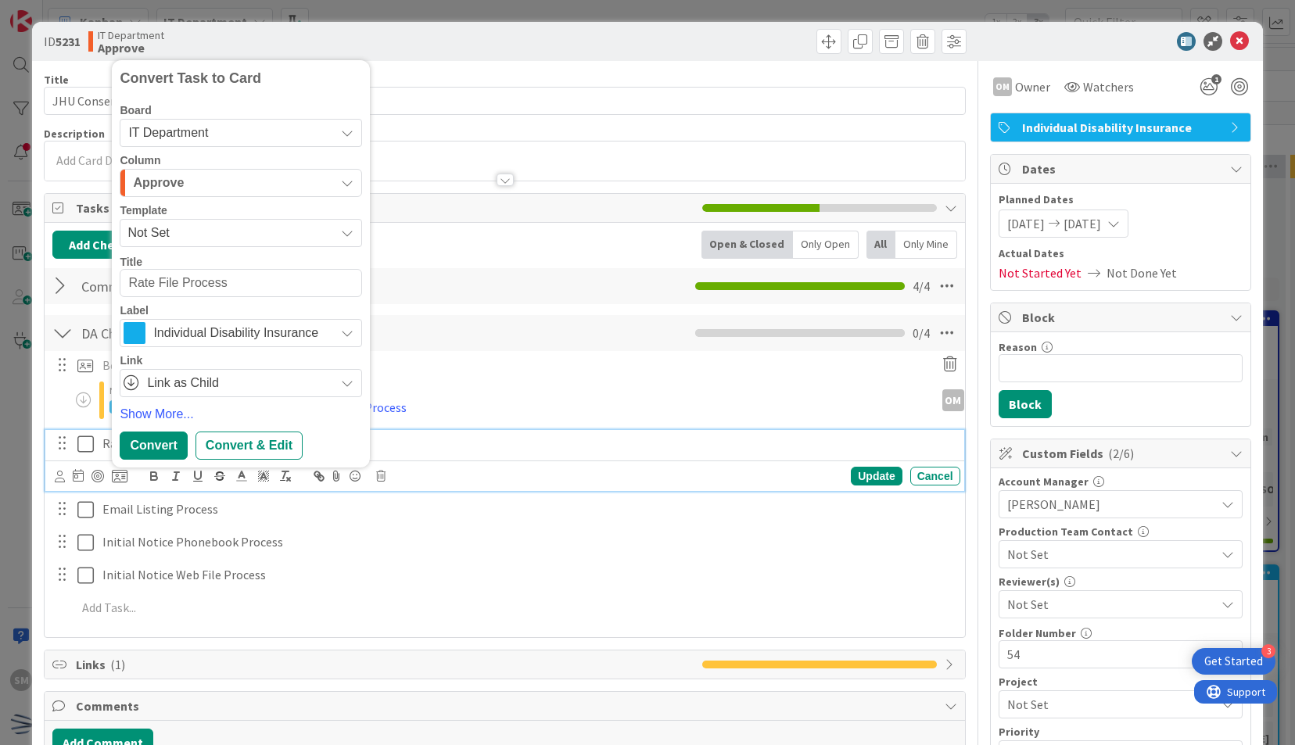
click at [185, 239] on span "Not Set" at bounding box center [226, 233] width 196 height 20
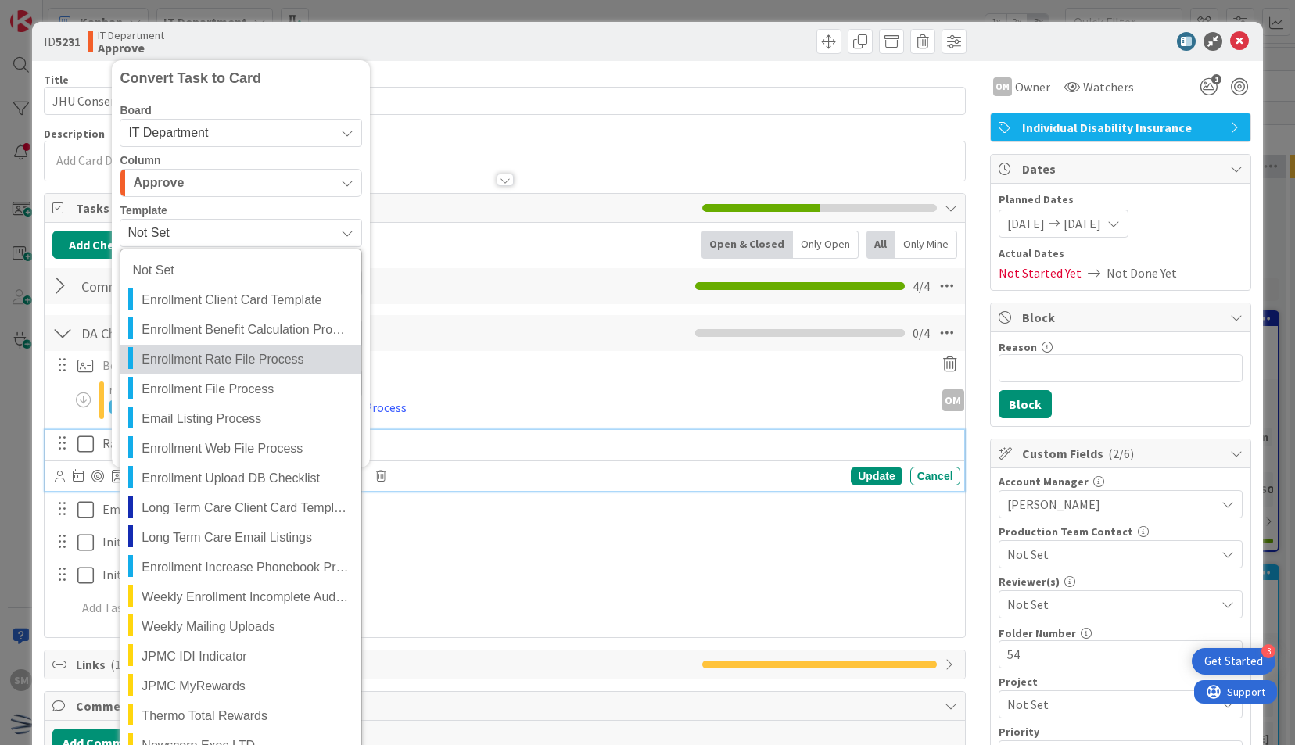
click at [243, 363] on span "Enrollment Rate File Process" at bounding box center [246, 360] width 208 height 20
type textarea "x"
type textarea "Enrollment Rate File Process"
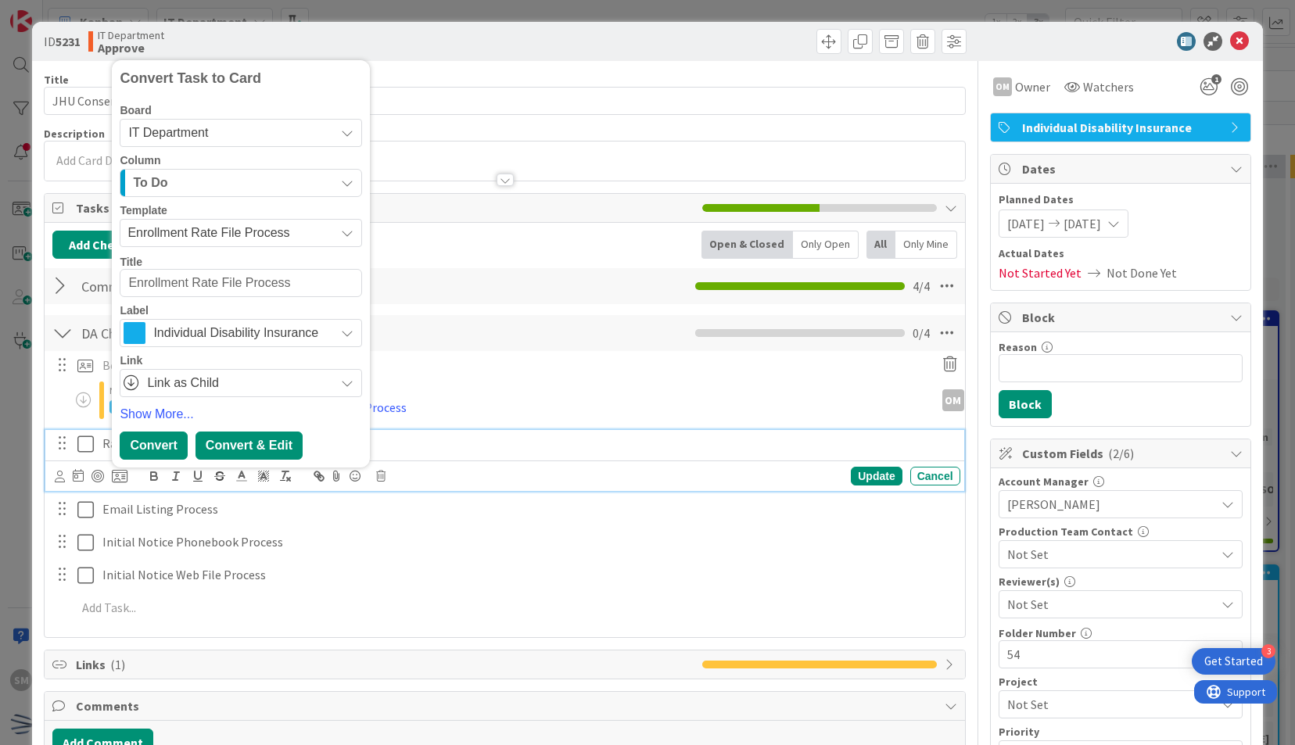
click at [285, 434] on div "Convert & Edit" at bounding box center [249, 446] width 107 height 28
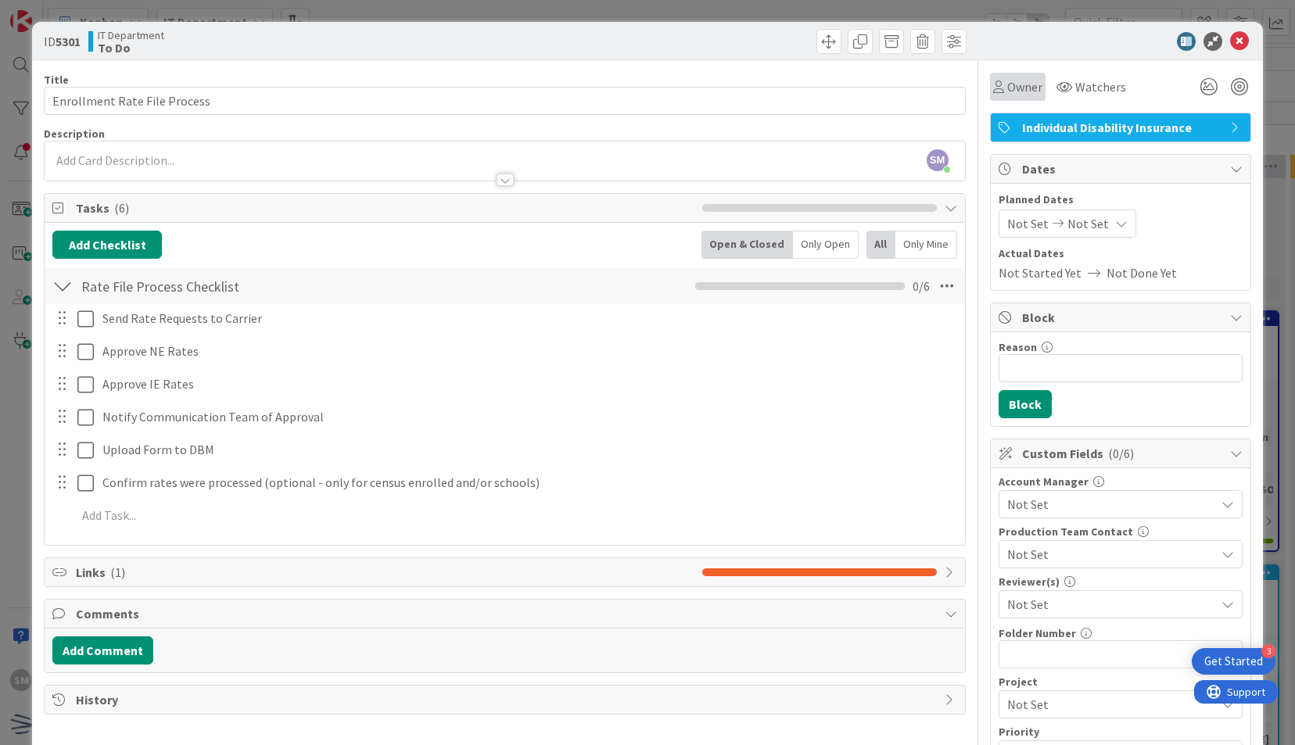
click at [1023, 84] on span "Owner" at bounding box center [1025, 86] width 35 height 19
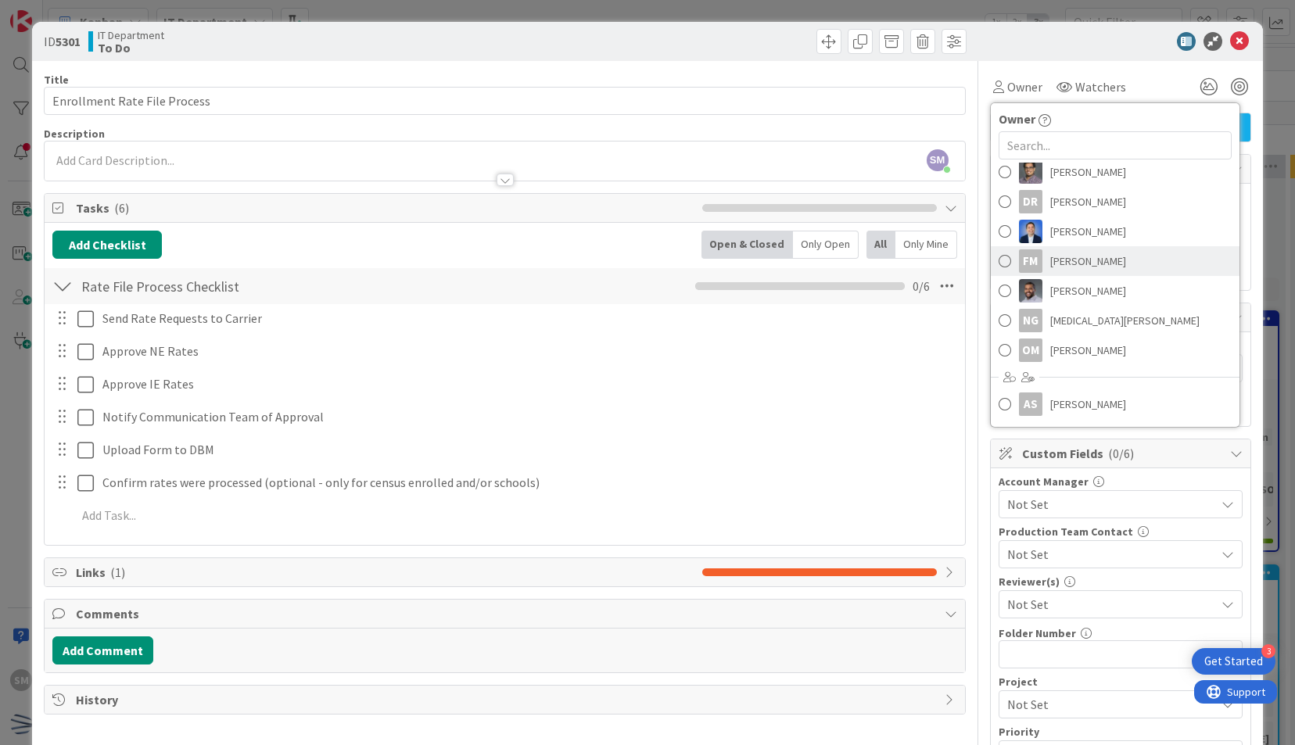
scroll to position [151, 0]
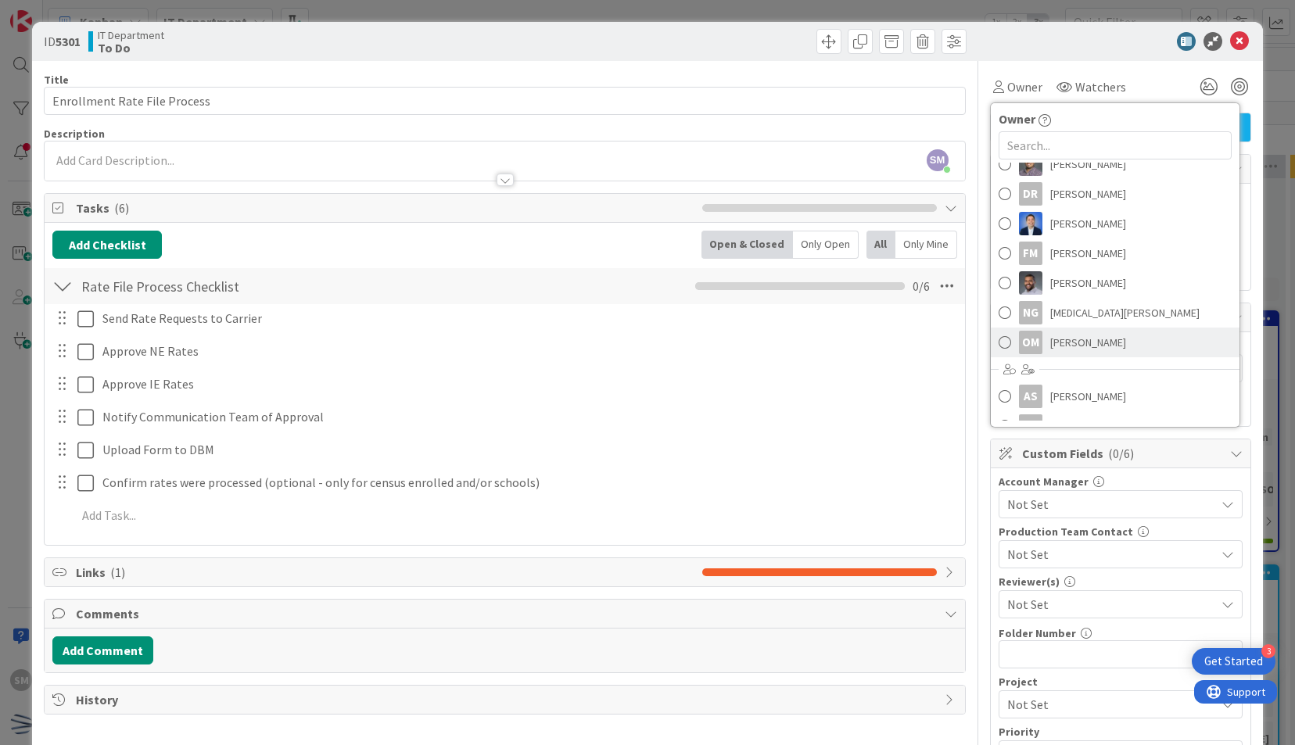
click at [1100, 354] on link "OM Olivia Mathern" at bounding box center [1115, 343] width 249 height 30
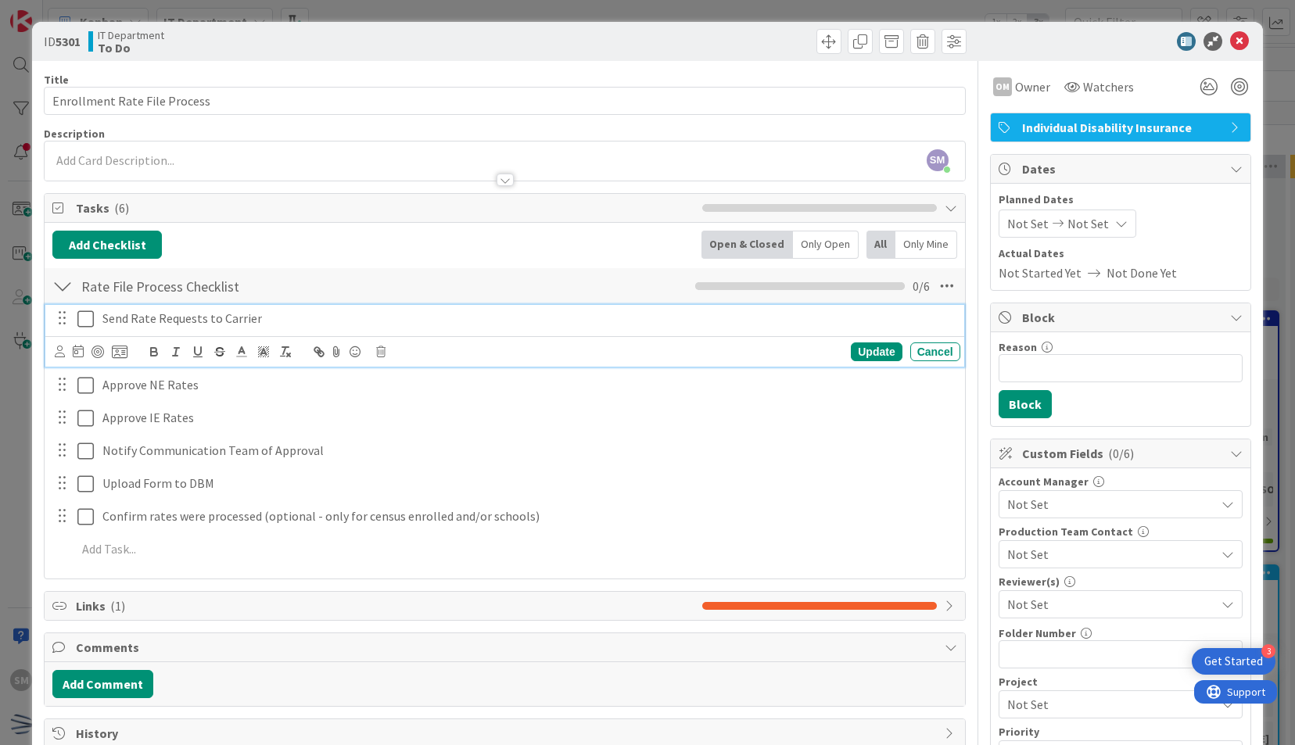
click at [295, 313] on p "Send Rate Requests to Carrier" at bounding box center [528, 319] width 852 height 18
click at [484, 12] on div "ID 5301 IT Department To Do Title 28 / 128 Enrollment Rate File Process Descrip…" at bounding box center [647, 372] width 1295 height 745
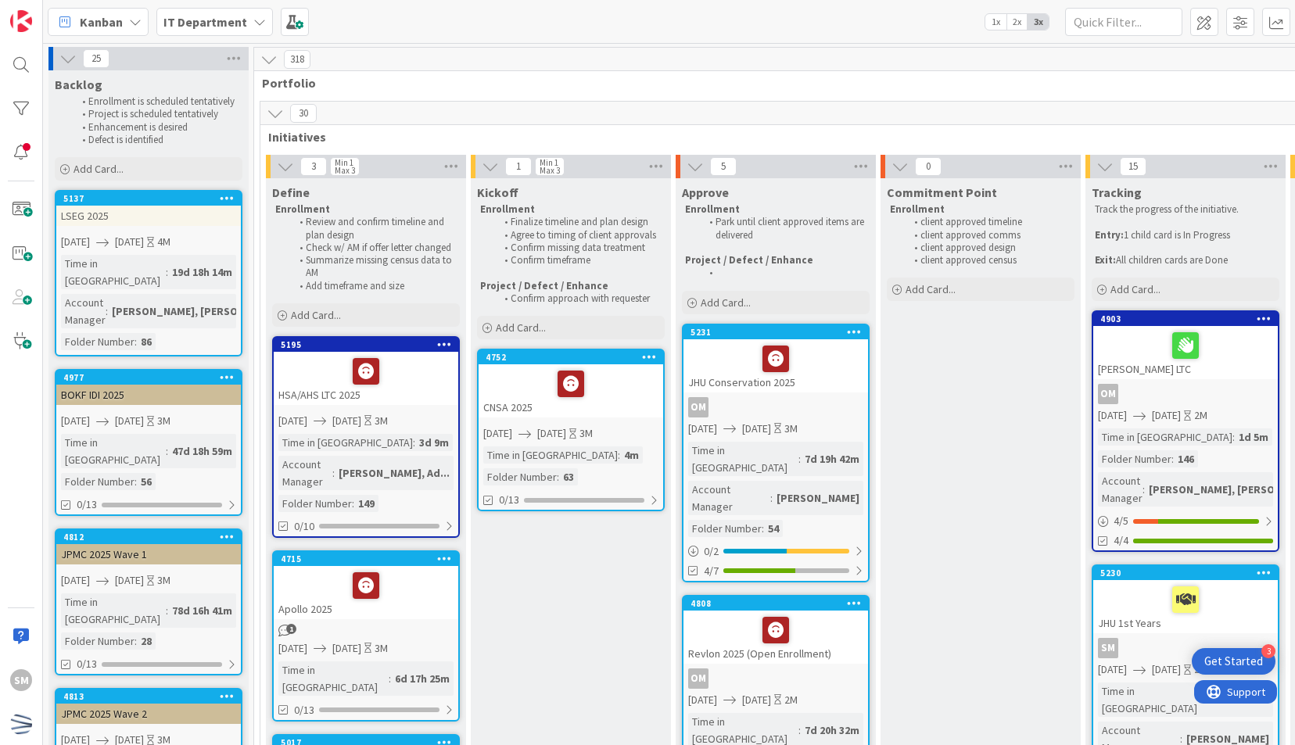
click at [833, 395] on div "5231 JHU Conservation 2025 OM 09/11/2025 11/12/2025 3M Time in Column : 7d 19h …" at bounding box center [776, 453] width 188 height 259
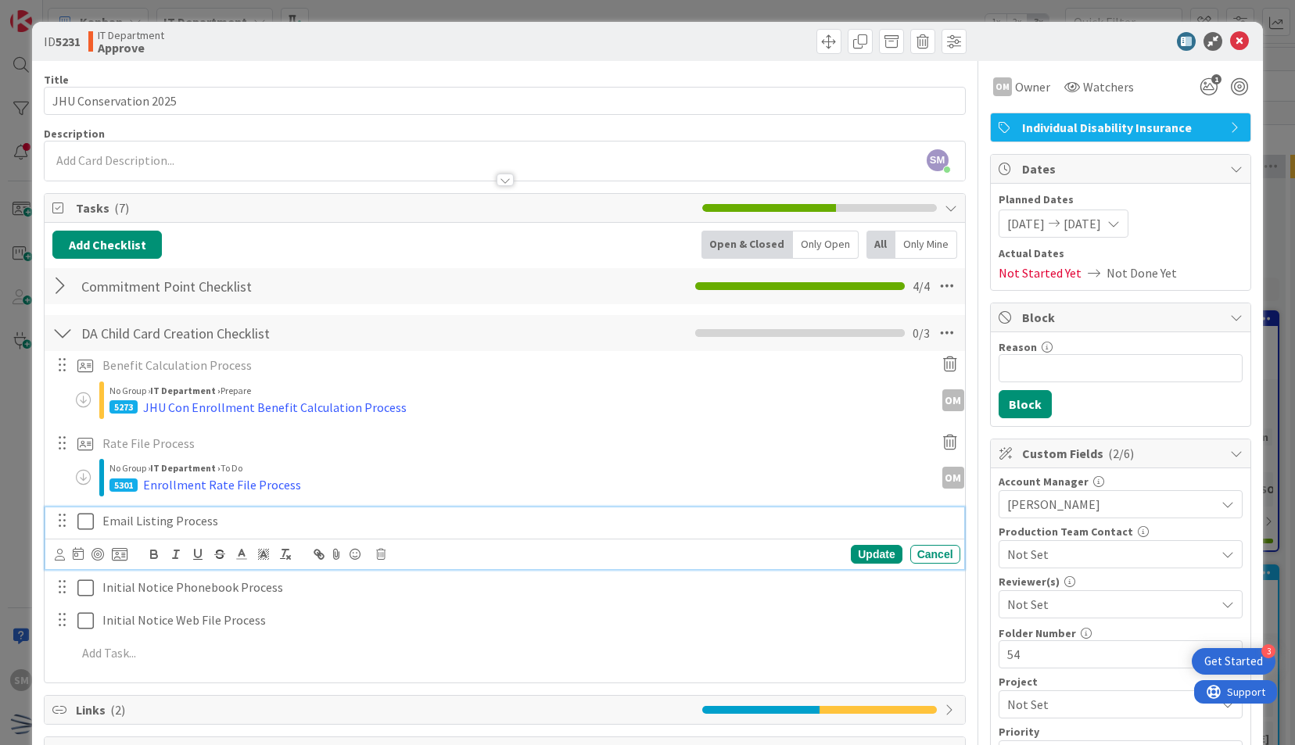
click at [239, 526] on p "Email Listing Process" at bounding box center [528, 521] width 852 height 18
click at [113, 550] on icon at bounding box center [120, 555] width 16 height 14
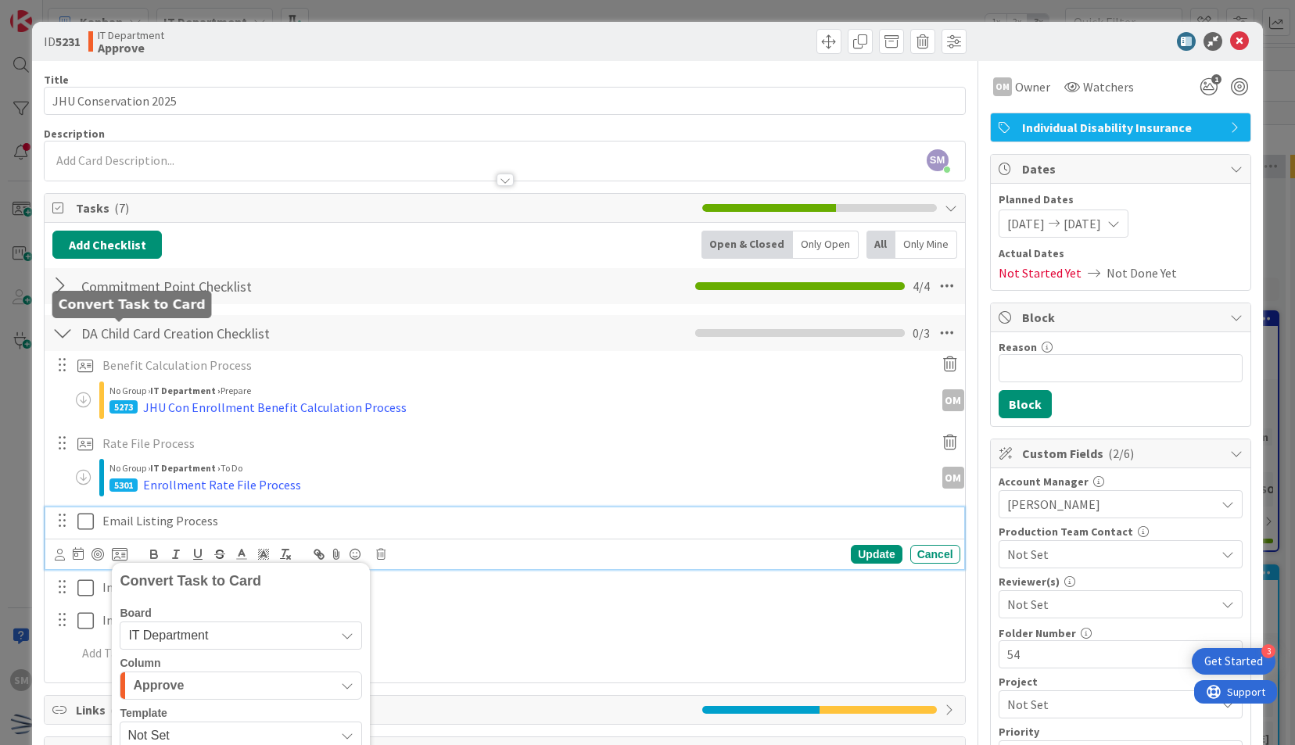
scroll to position [222, 0]
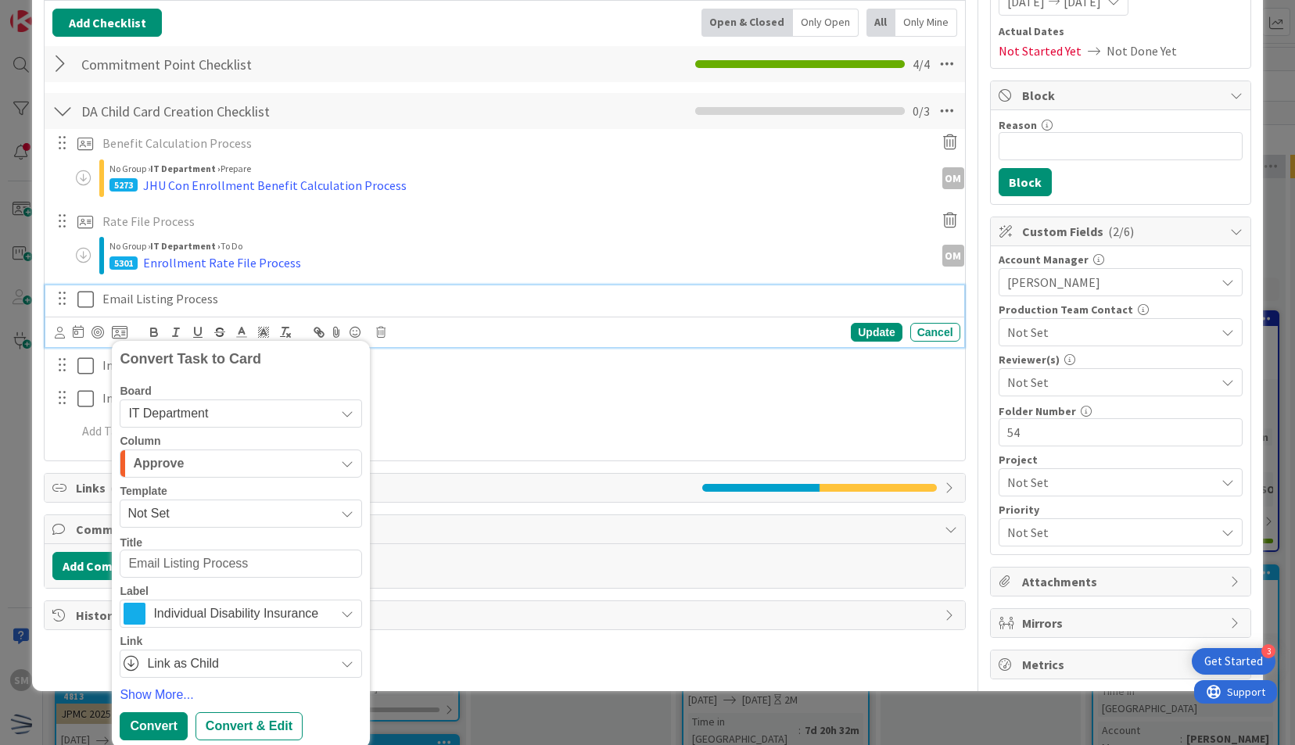
click at [185, 505] on span "Not Set" at bounding box center [226, 514] width 196 height 20
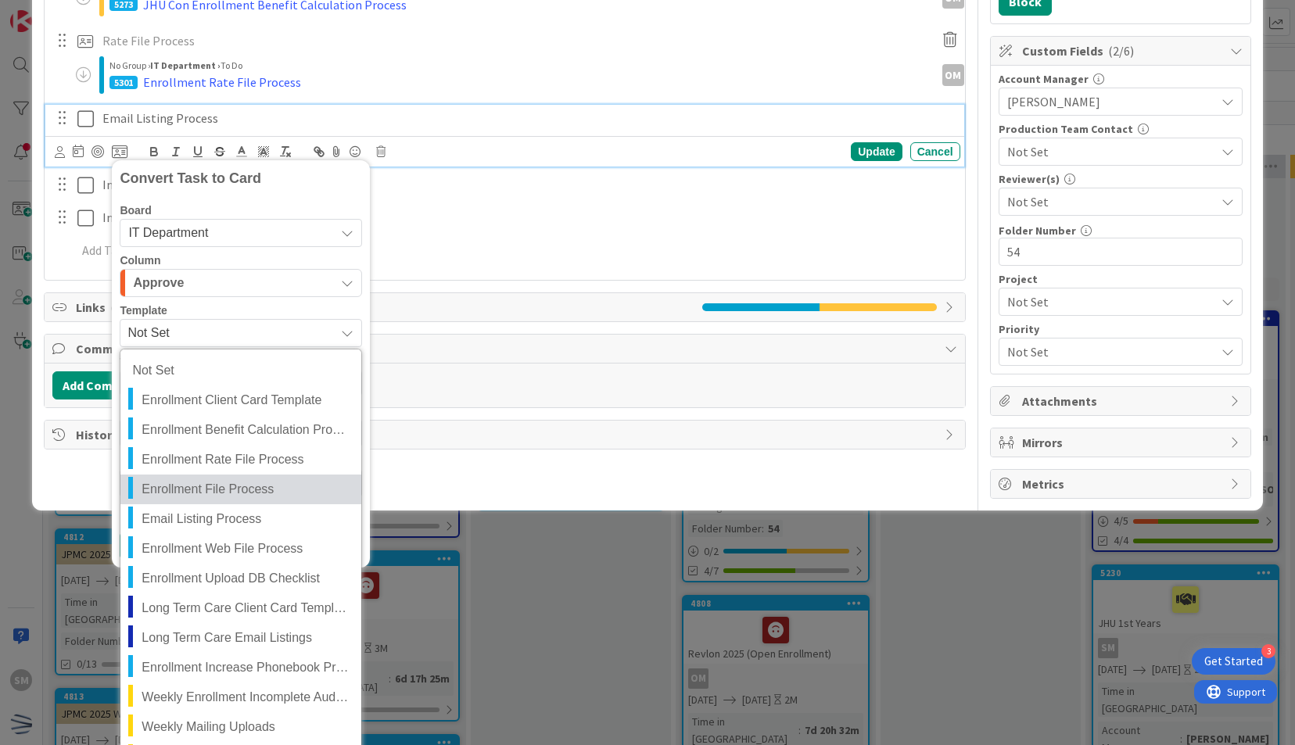
scroll to position [404, 0]
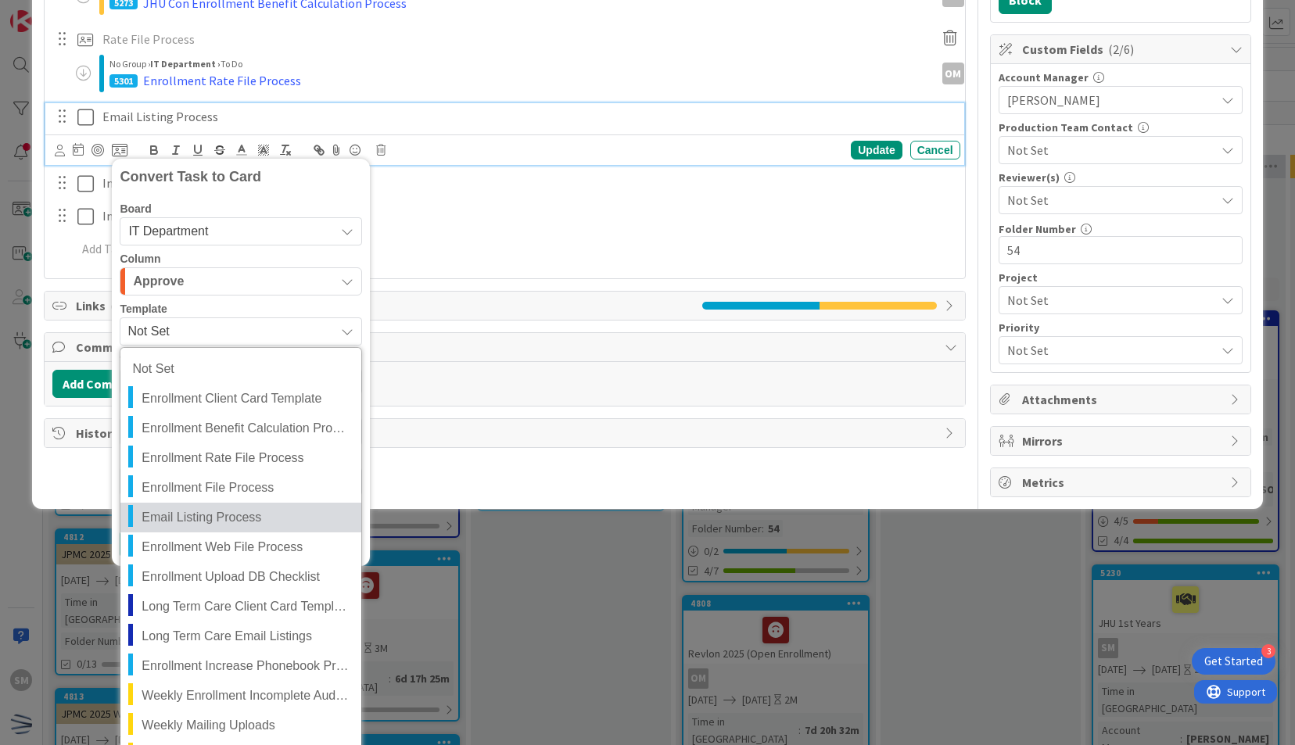
click at [222, 508] on span "Email Listing Process" at bounding box center [246, 518] width 208 height 20
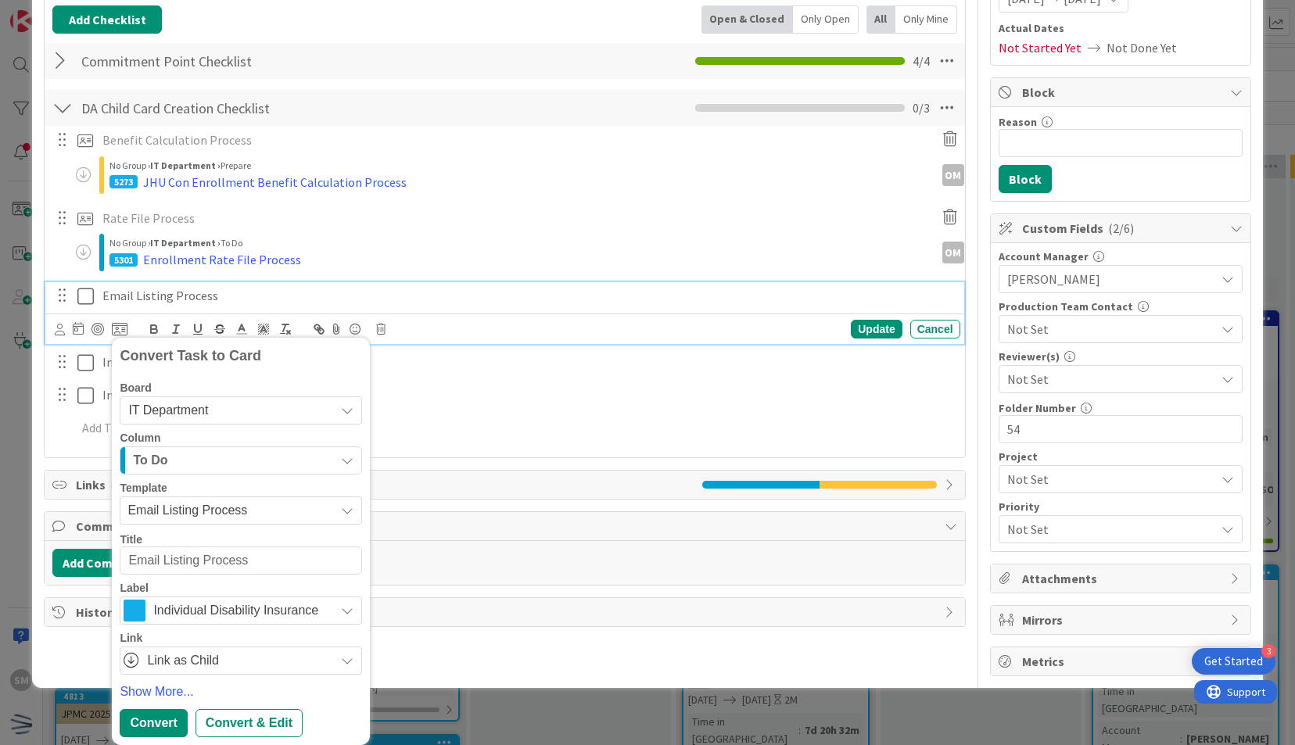
scroll to position [222, 0]
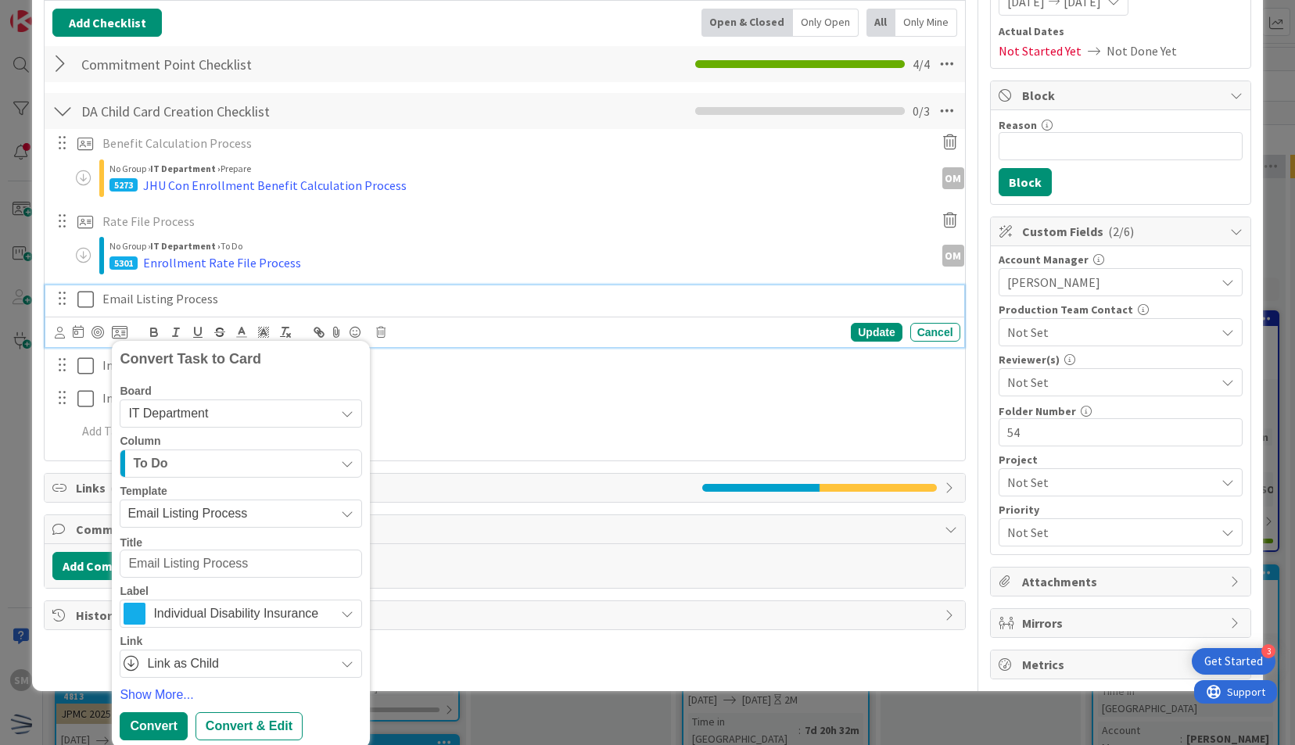
type textarea "x"
type textarea "JEmail Listing Process"
type textarea "x"
type textarea "JHUEmail Listing Process"
type textarea "x"
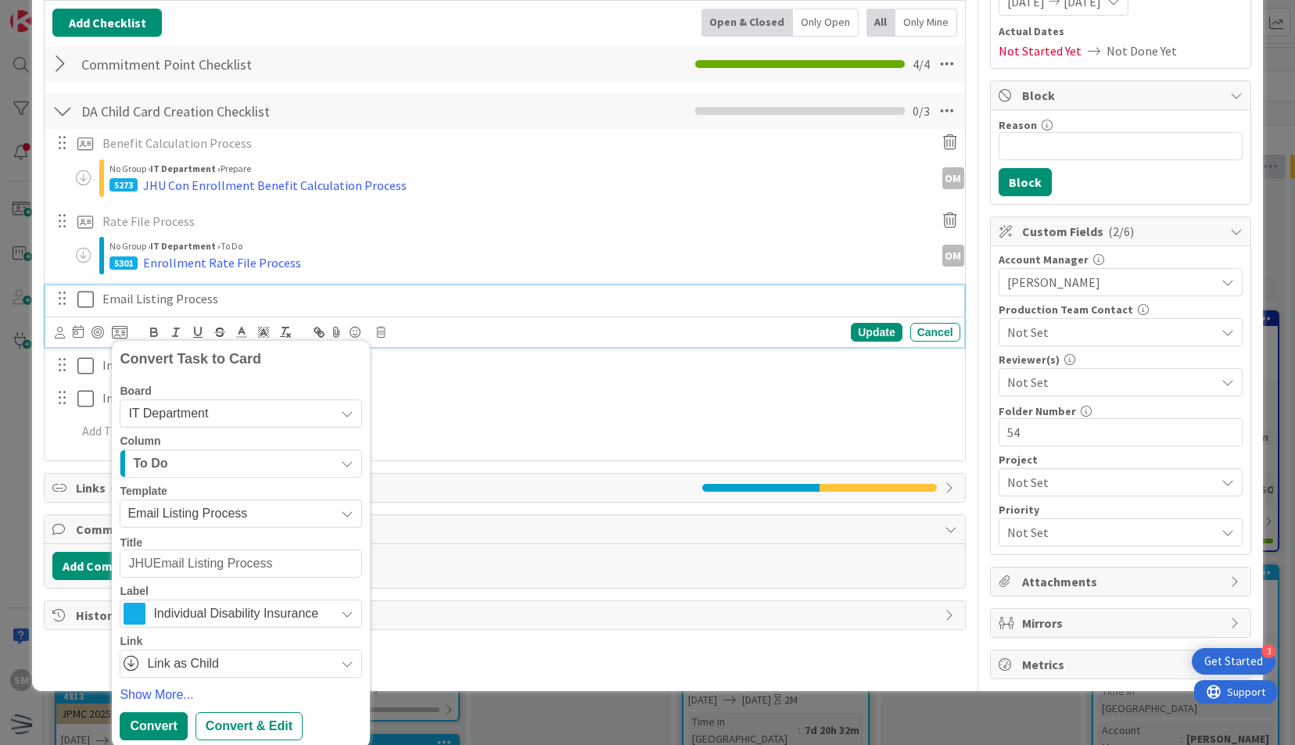
type textarea "JHU Email Listing Process"
type textarea "x"
type textarea "JHU 1sEmail Listing Process"
type textarea "x"
type textarea "JHU 1stEmail Listing Process"
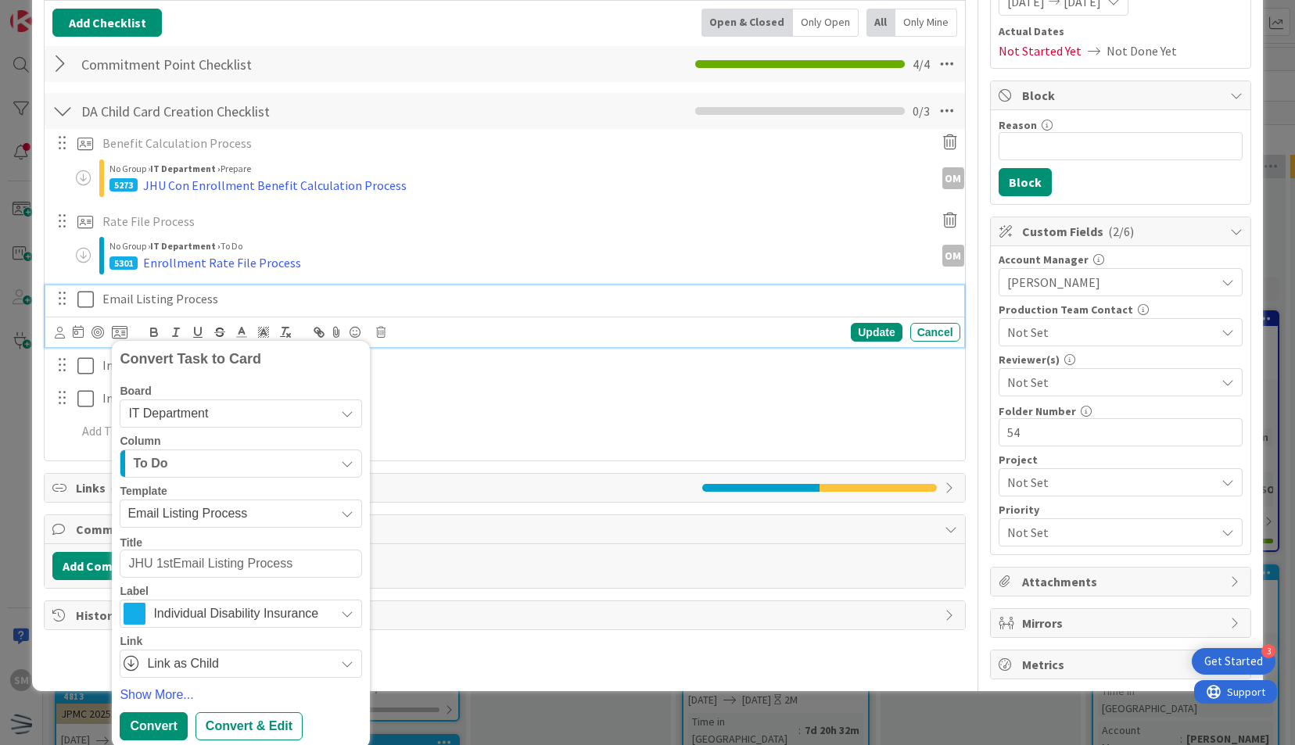
type textarea "x"
type textarea "JHU 1st YEmail Listing Process"
type textarea "x"
type textarea "JHU 1st YrEmail Listing Process"
type textarea "x"
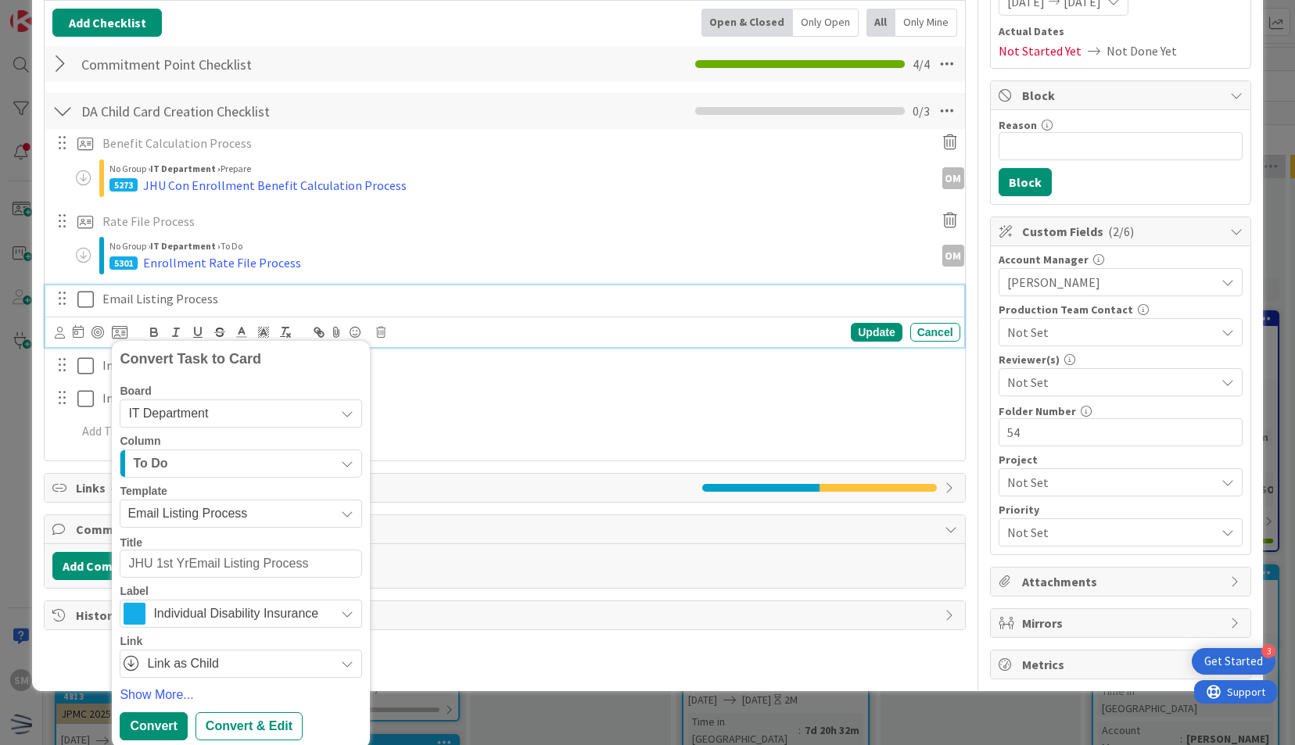
type textarea "JHU 1st YrsEmail Listing Process"
type textarea "x"
type textarea "JHU 1st Yrs Email Listing Process"
type textarea "x"
type textarea "JHU 1st Yrs VEmail Listing Process"
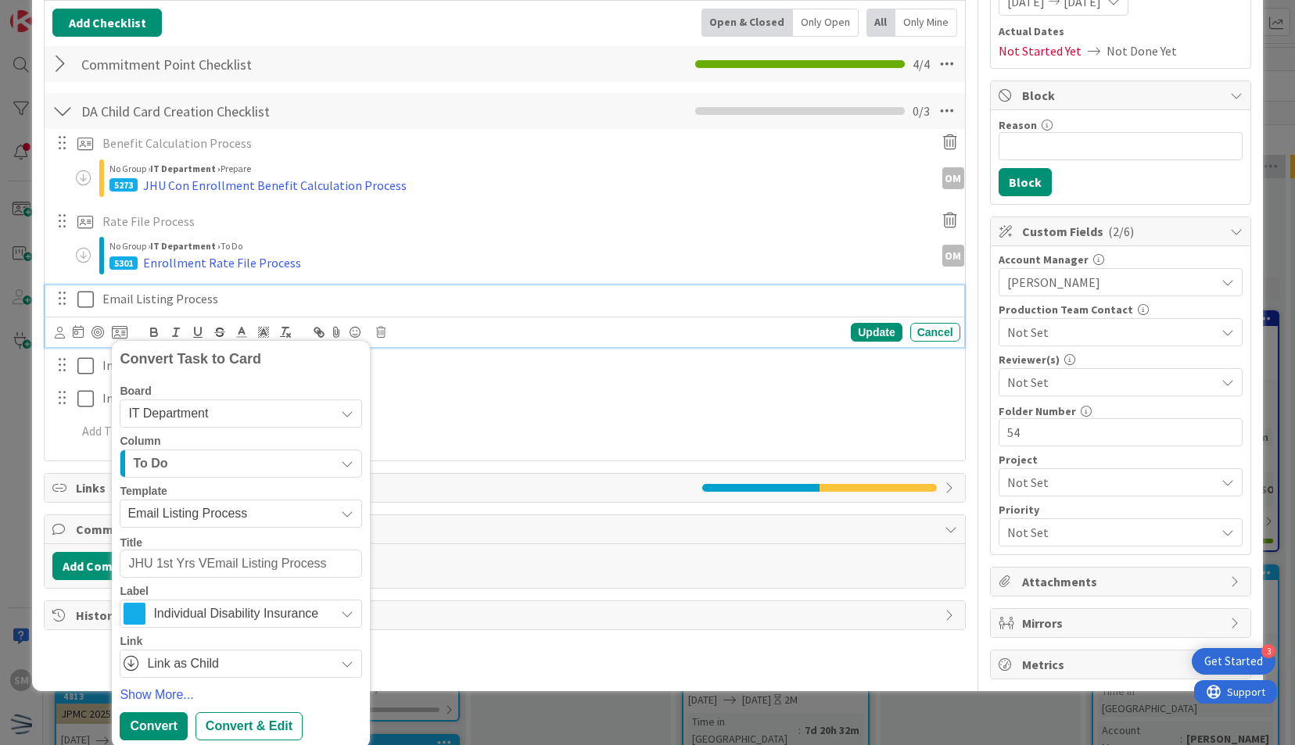
type textarea "x"
type textarea "JHU 1st Yrs VoEmail Listing Process"
type textarea "x"
type textarea "JHU 1st Yrs VolEmail Listing Process"
type textarea "x"
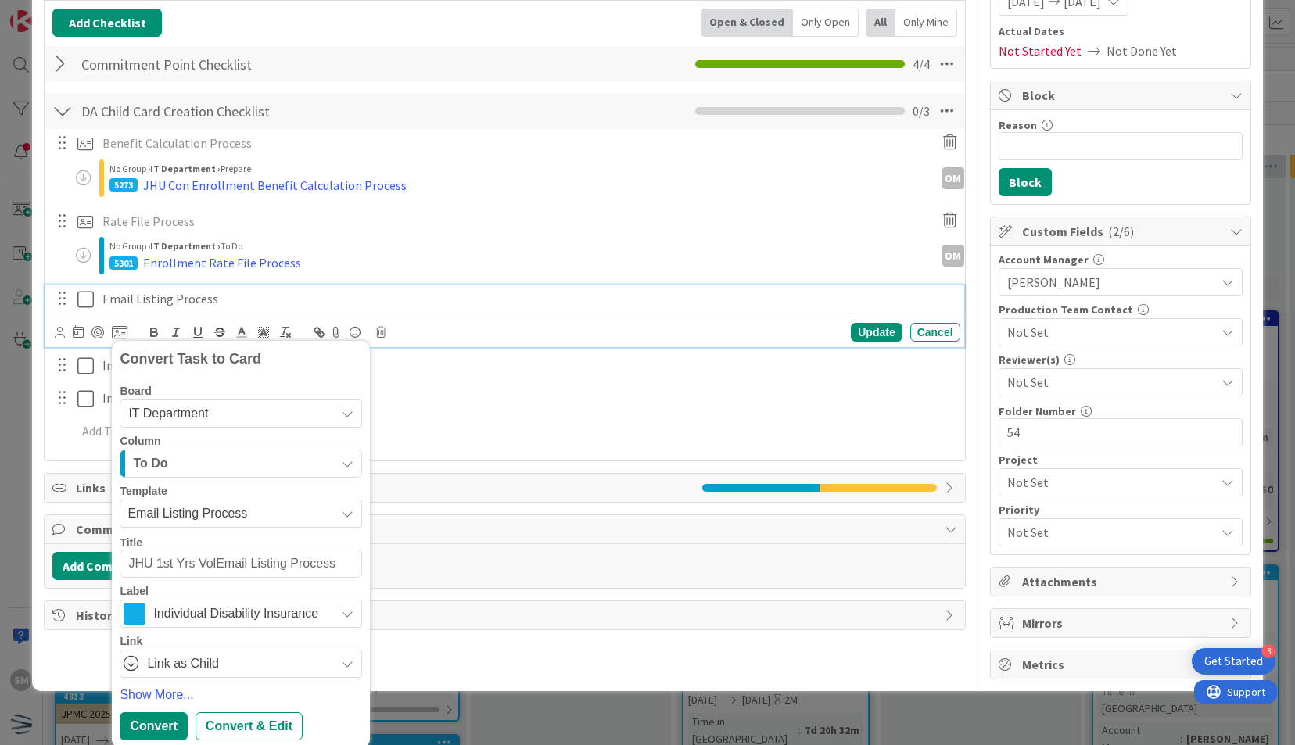
type textarea "JHU 1st Yrs VoEmail Listing Process"
type textarea "x"
type textarea "JHU 1st Yrs Email Listing Process"
type textarea "x"
type textarea "JHU 1st Yrs Email Listing Process"
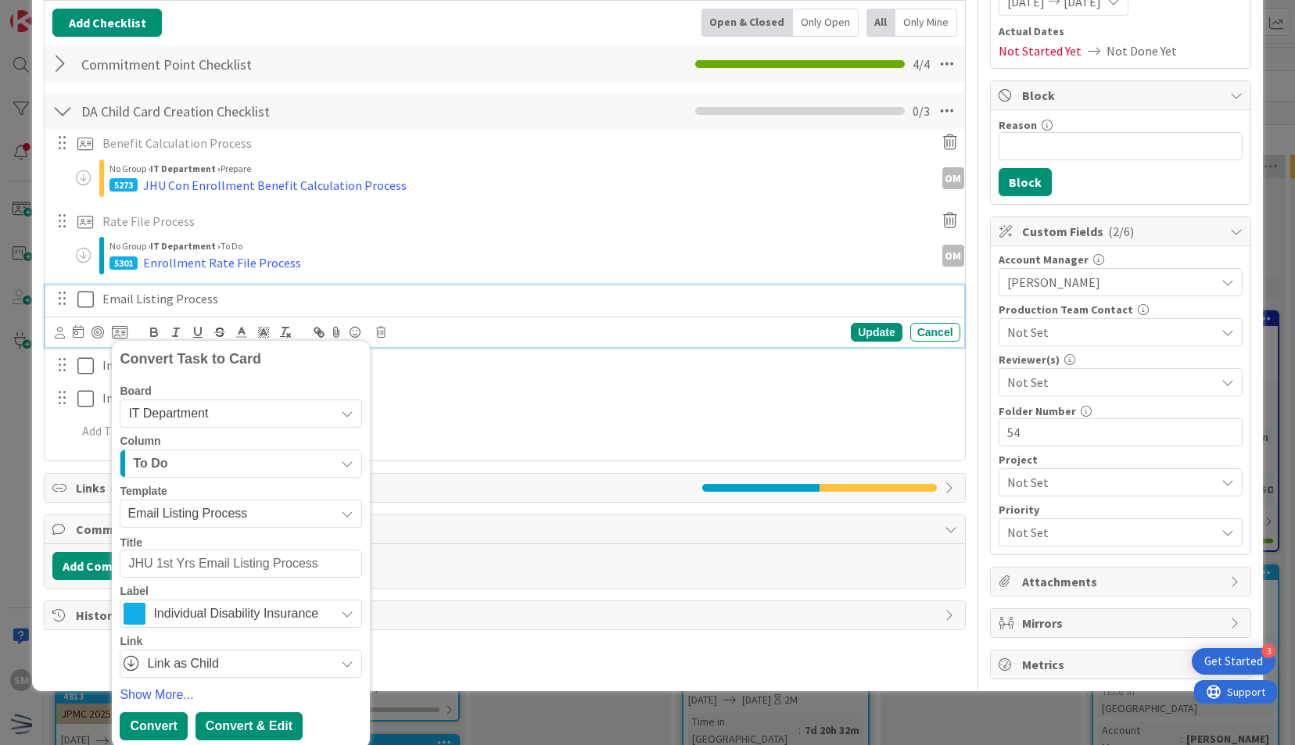
click at [263, 727] on div "Convert & Edit" at bounding box center [249, 727] width 107 height 28
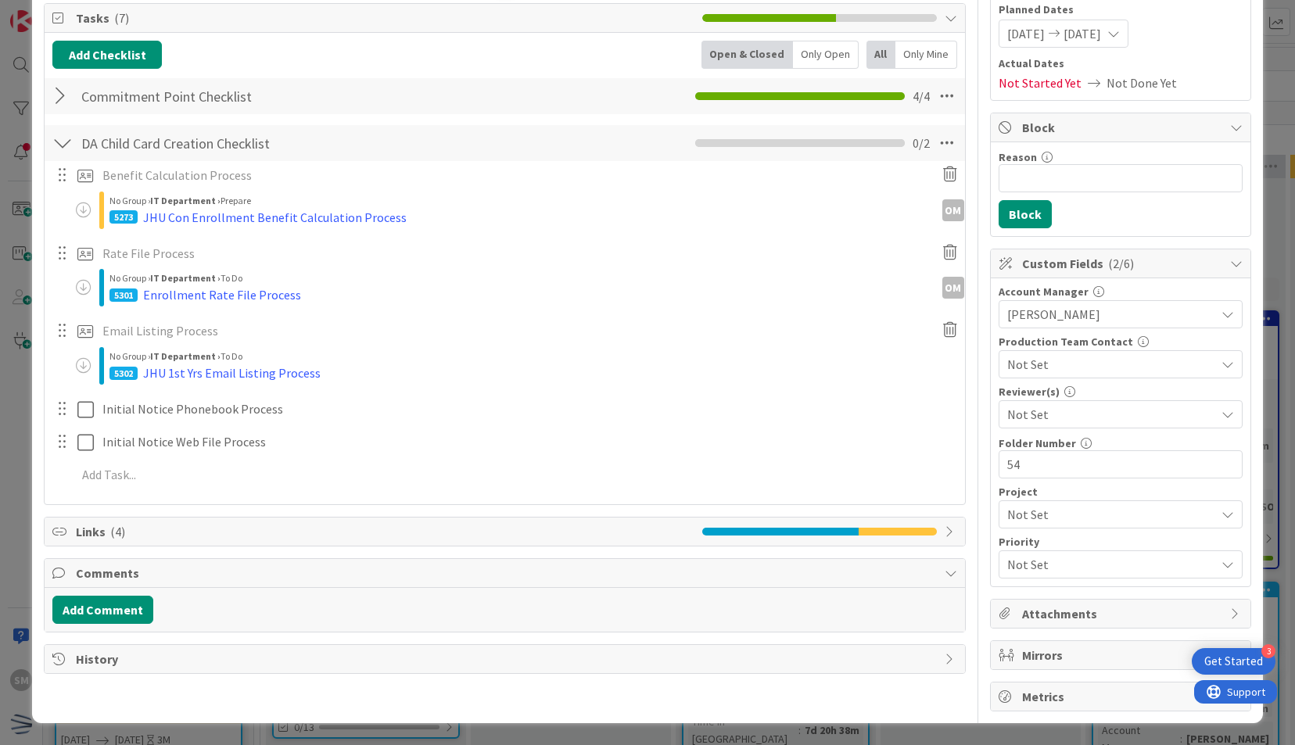
scroll to position [184, 0]
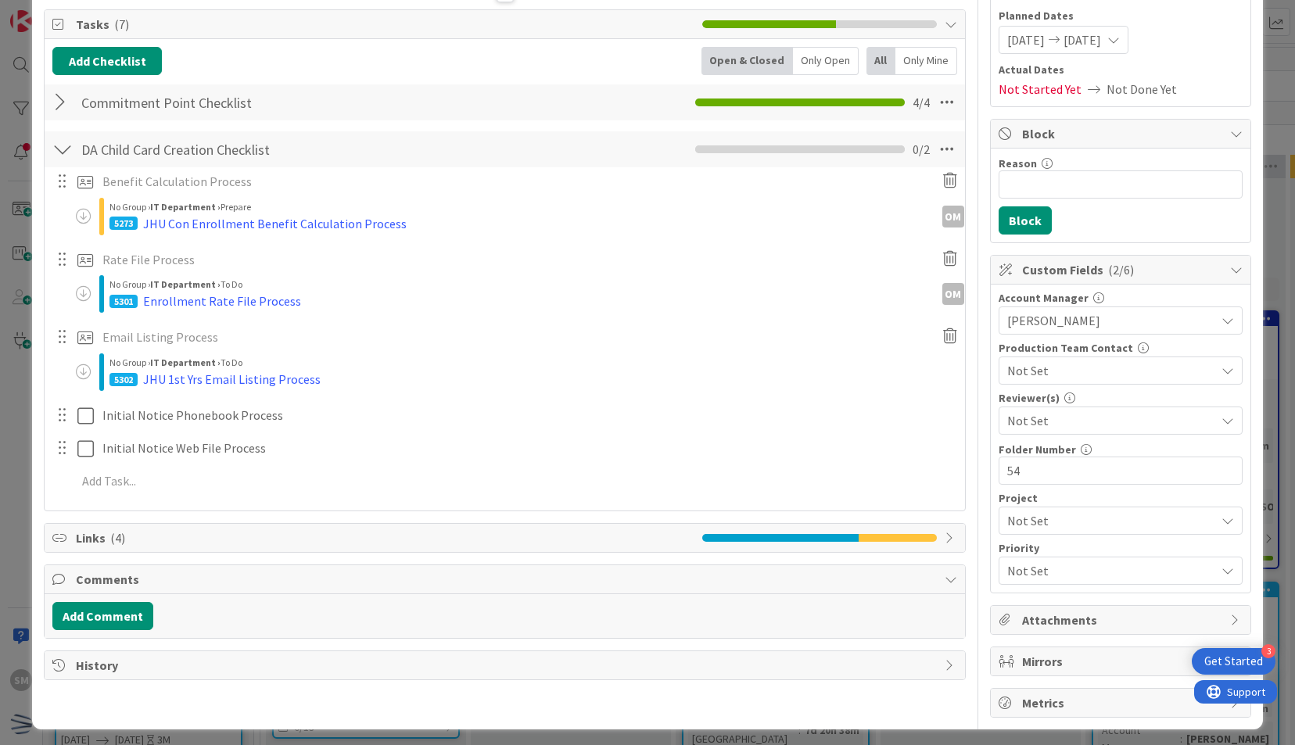
type textarea "x"
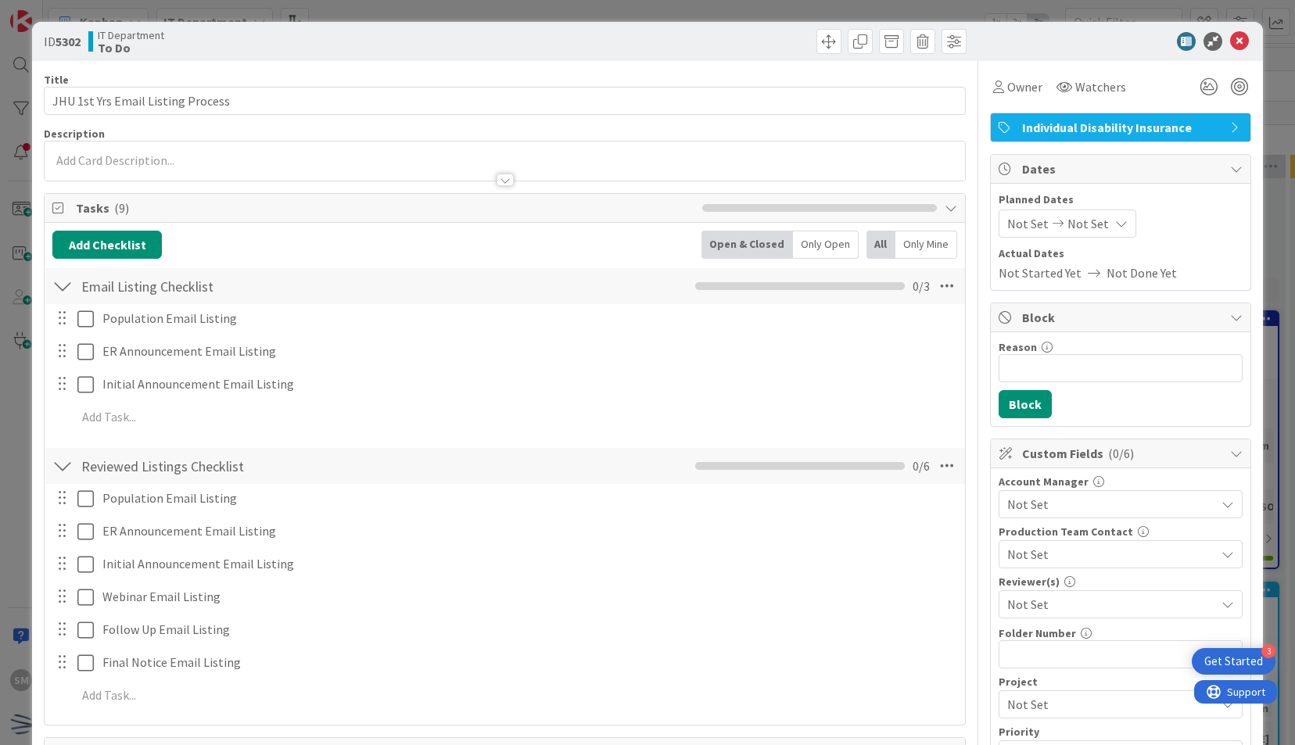
scroll to position [0, 0]
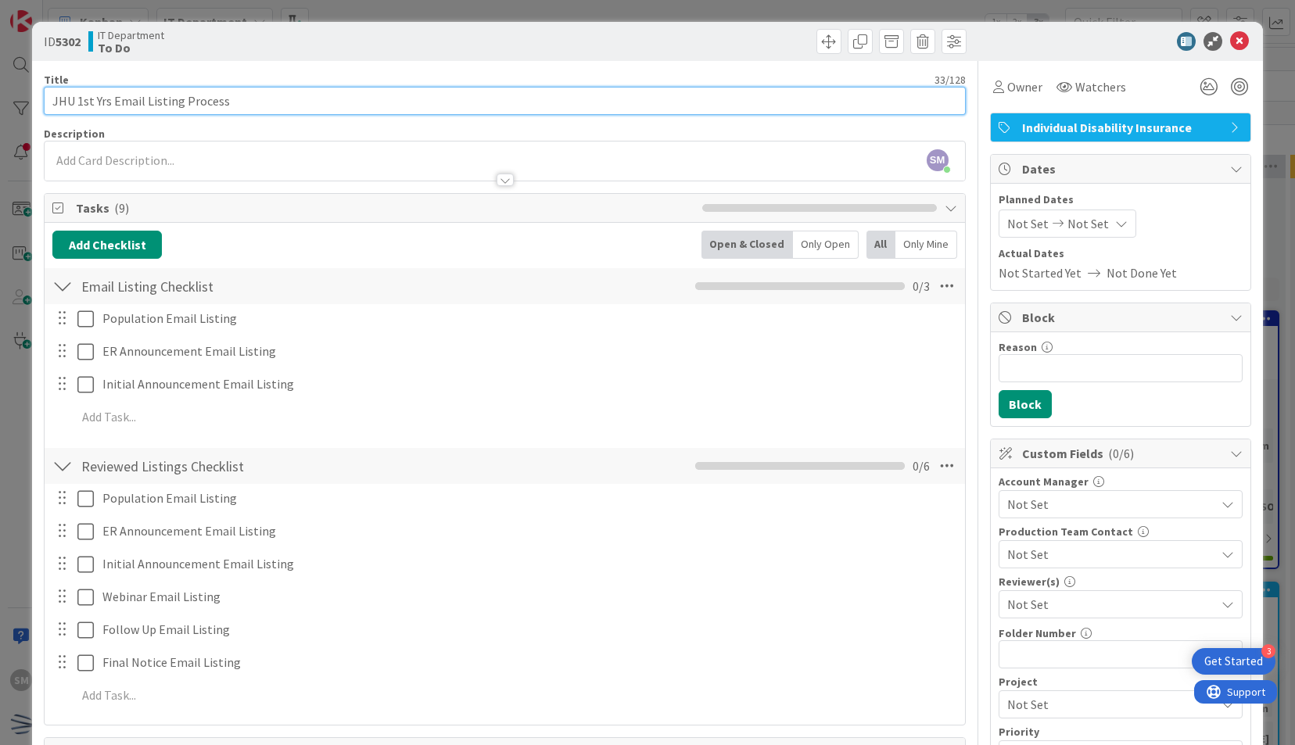
drag, startPoint x: 110, startPoint y: 103, endPoint x: 77, endPoint y: 108, distance: 33.2
click at [77, 108] on input "JHU 1st Yrs Email Listing Process" at bounding box center [504, 101] width 921 height 28
type input "JHU Con Email Listing Process"
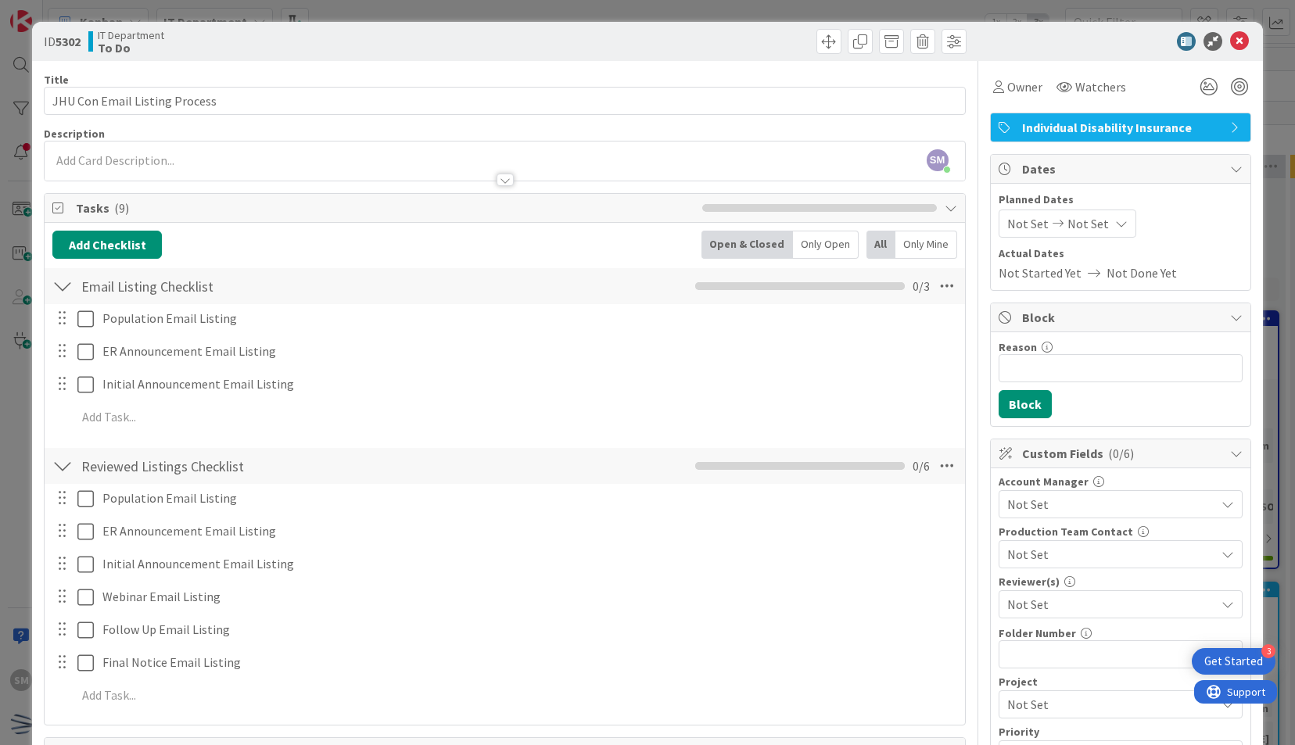
click at [588, 67] on div "Title 29 / 128 JHU Con Email Listing Process Description SM Saira Mehmood just …" at bounding box center [504, 481] width 921 height 841
click at [1031, 83] on div "Owner" at bounding box center [1018, 87] width 56 height 28
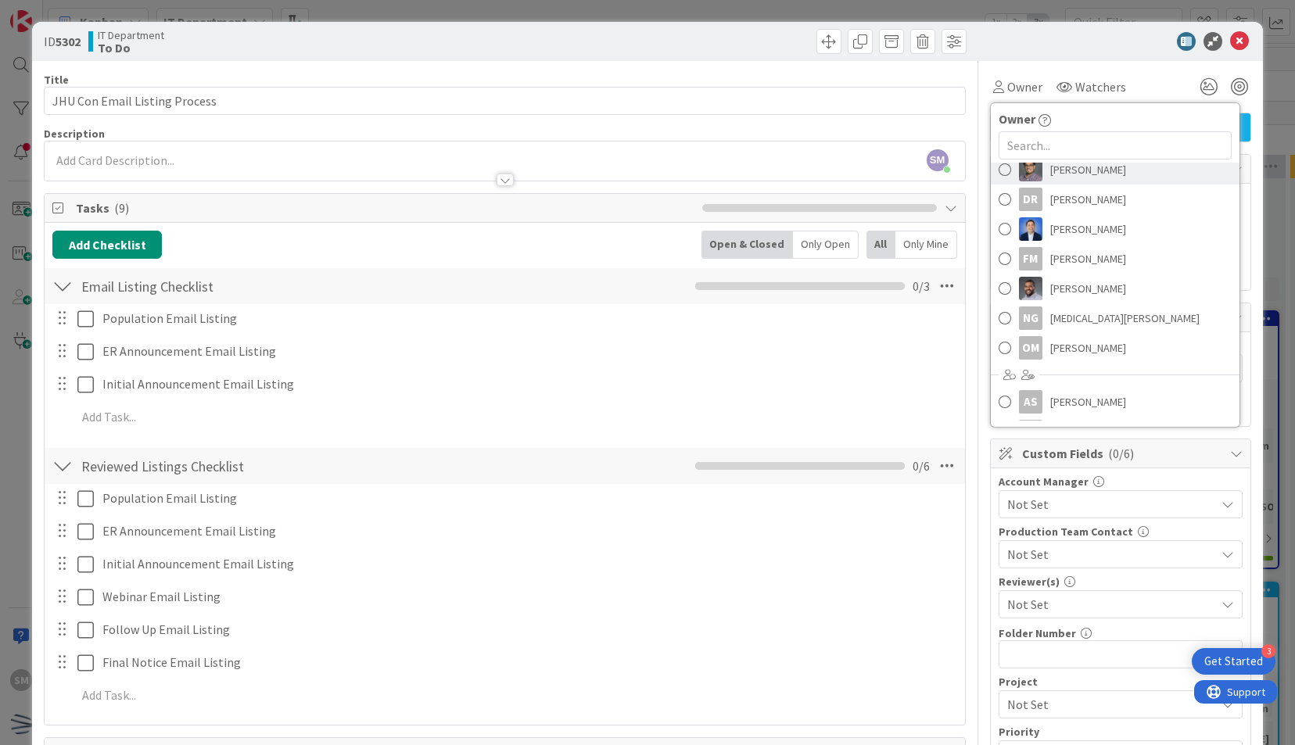
scroll to position [160, 0]
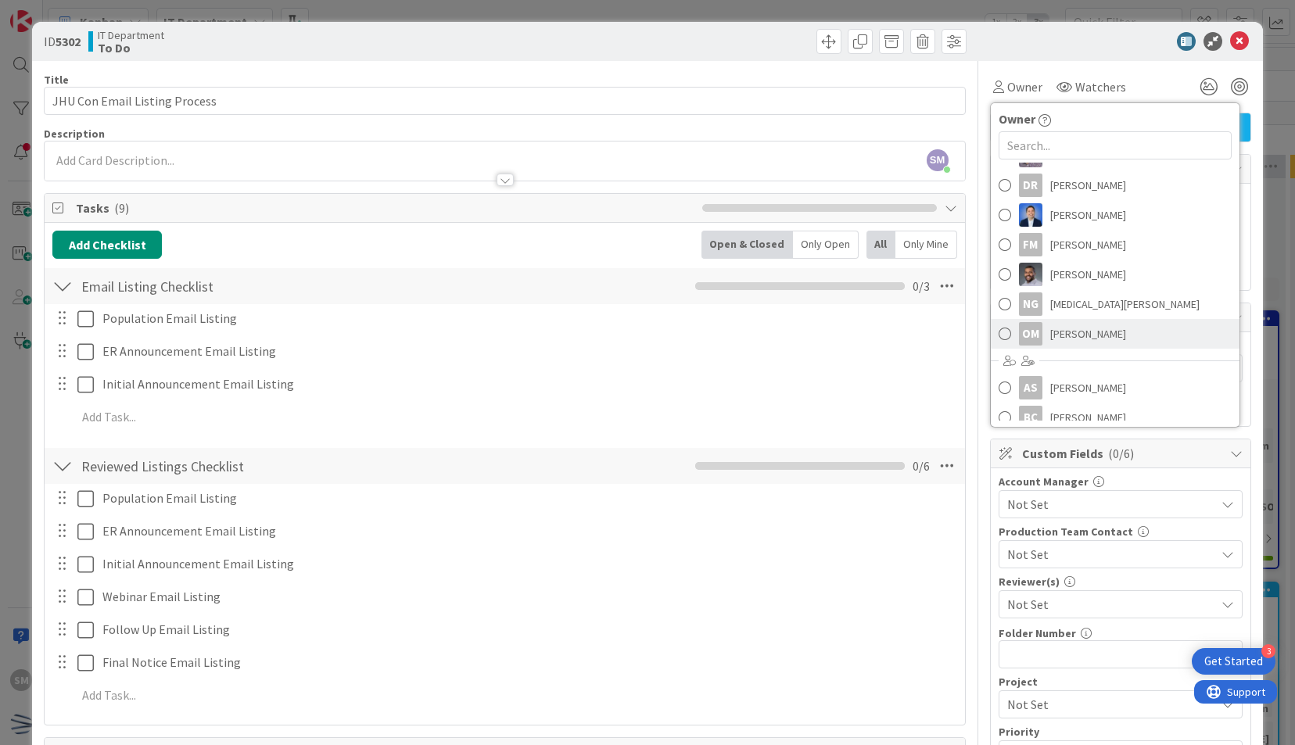
click at [1069, 341] on span "[PERSON_NAME]" at bounding box center [1089, 333] width 76 height 23
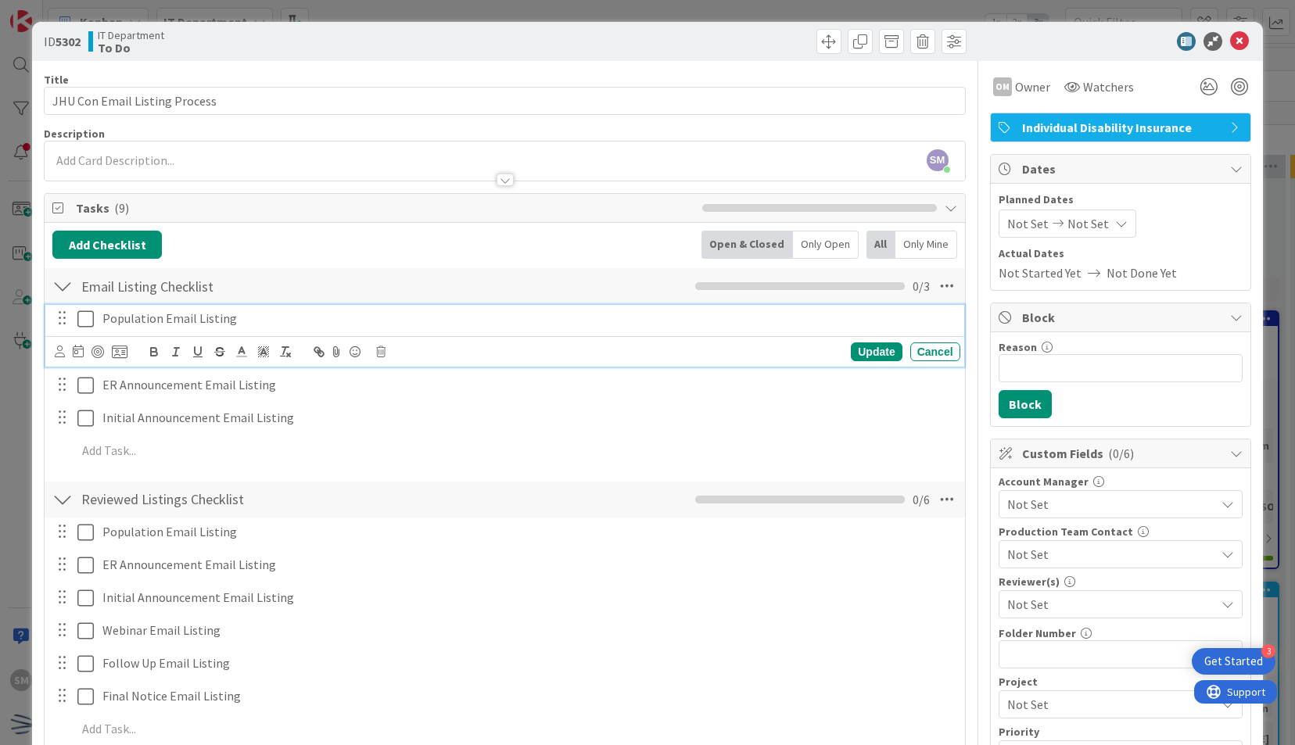
click at [282, 314] on p "Population Email Listing" at bounding box center [528, 319] width 852 height 18
click at [382, 354] on icon at bounding box center [380, 352] width 9 height 11
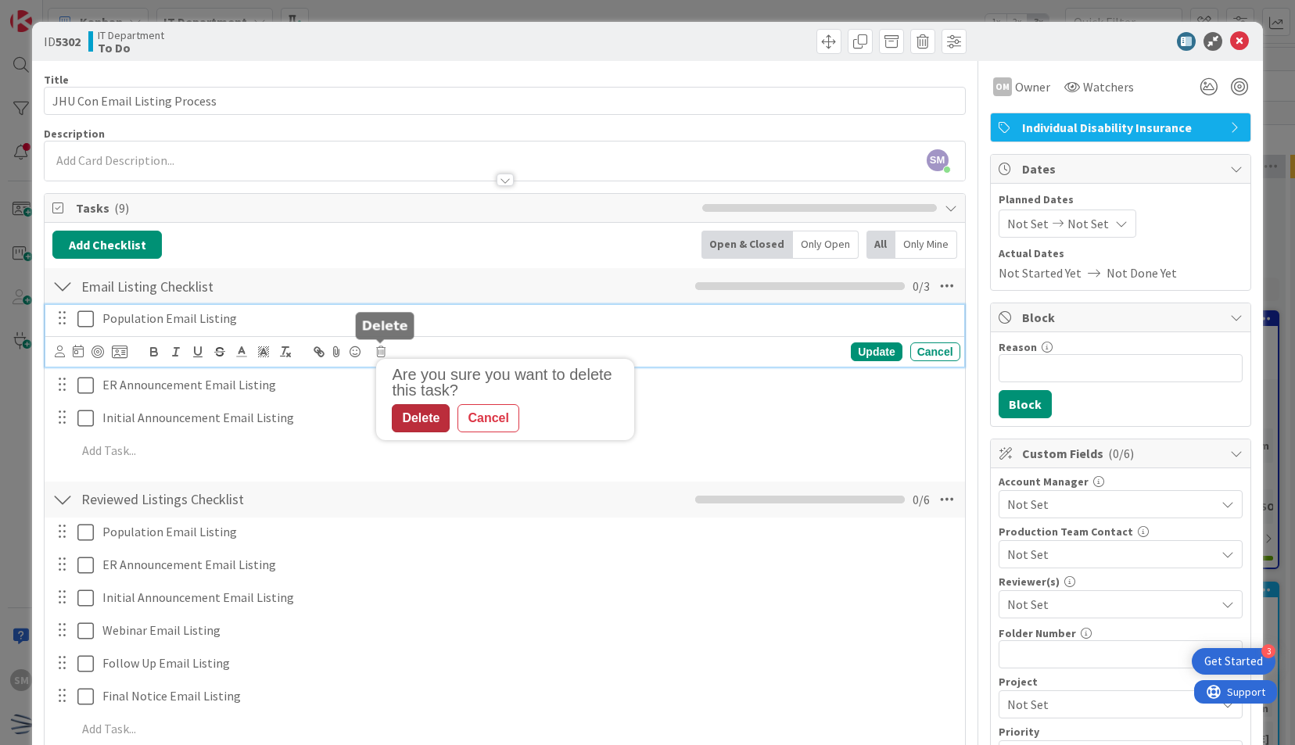
click at [415, 405] on div "Delete" at bounding box center [421, 418] width 58 height 28
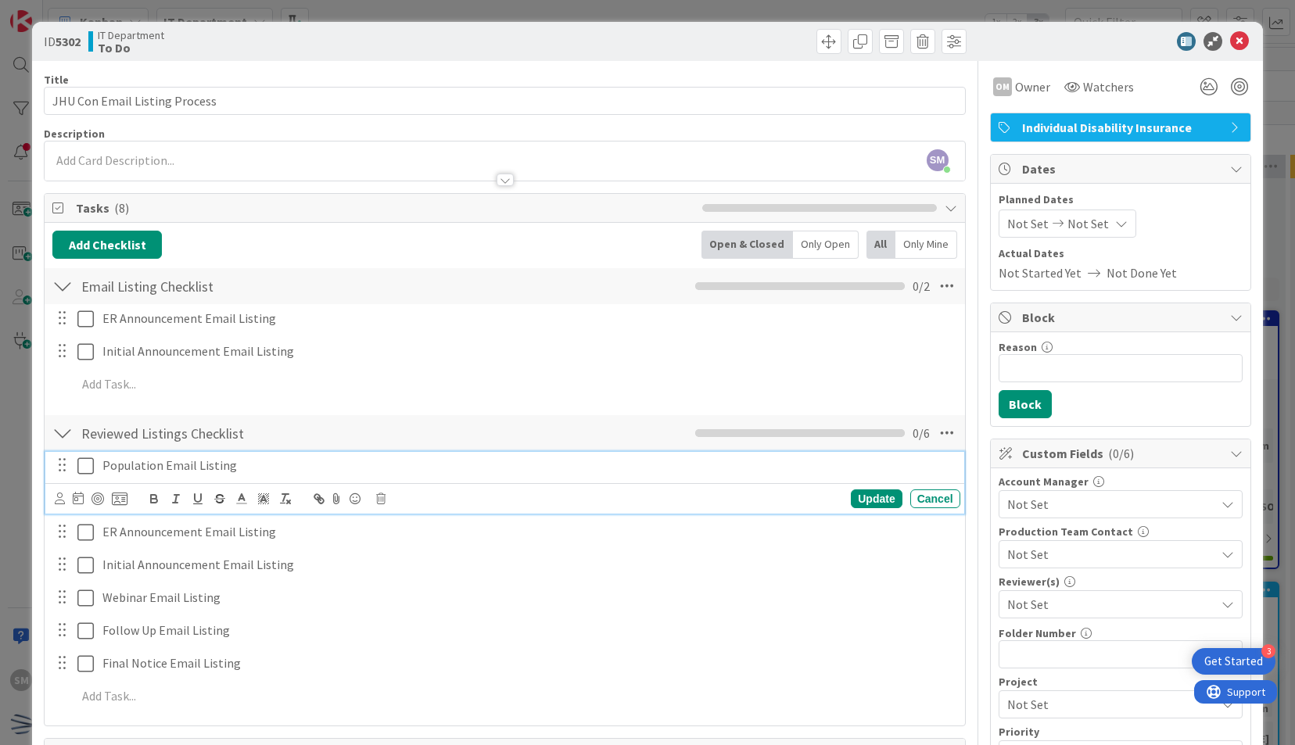
click at [343, 471] on p "Population Email Listing" at bounding box center [528, 466] width 852 height 18
click at [383, 494] on icon at bounding box center [380, 499] width 9 height 11
click at [424, 562] on div "Delete" at bounding box center [421, 565] width 58 height 28
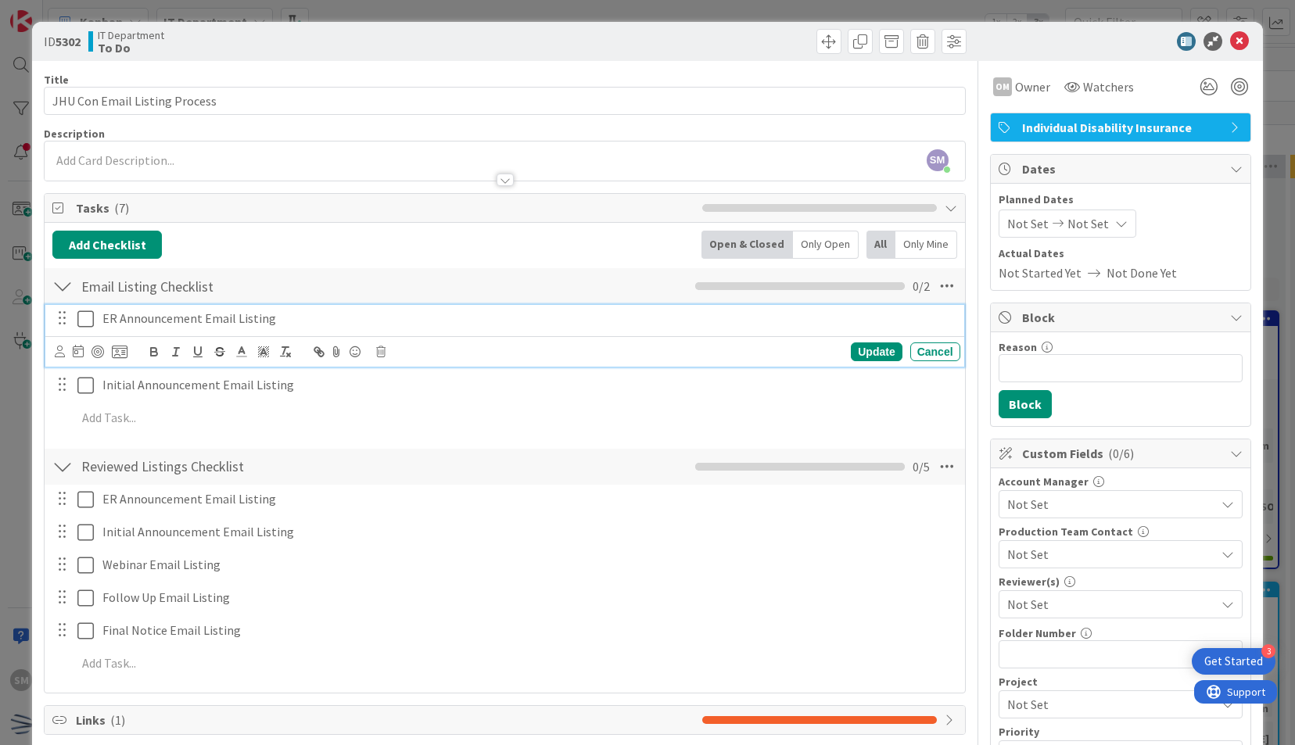
click at [394, 318] on p "ER Announcement Email Listing" at bounding box center [528, 319] width 852 height 18
click at [463, 475] on div "Reviewed Listings Checklist Checklist Name 27 / 64 Reviewed Listings Checklist …" at bounding box center [505, 467] width 920 height 36
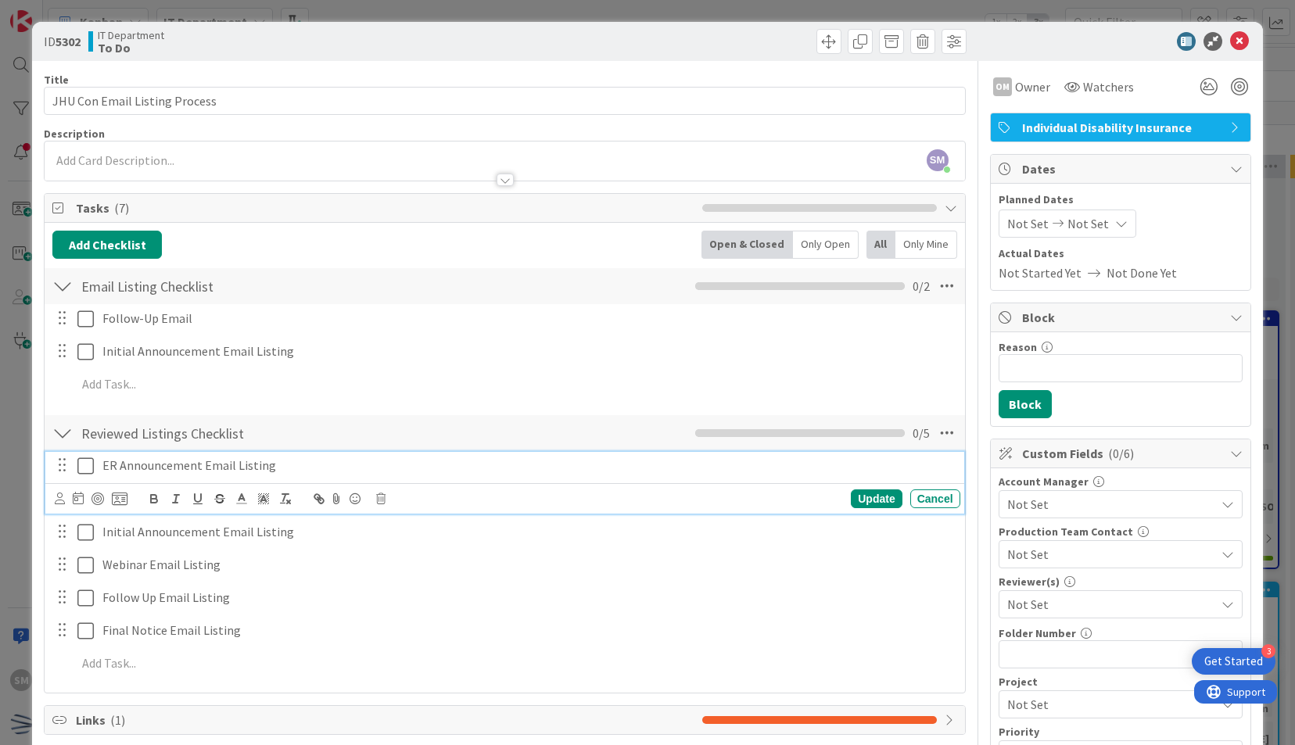
click at [363, 452] on div "ER Announcement Email Listing" at bounding box center [528, 465] width 864 height 27
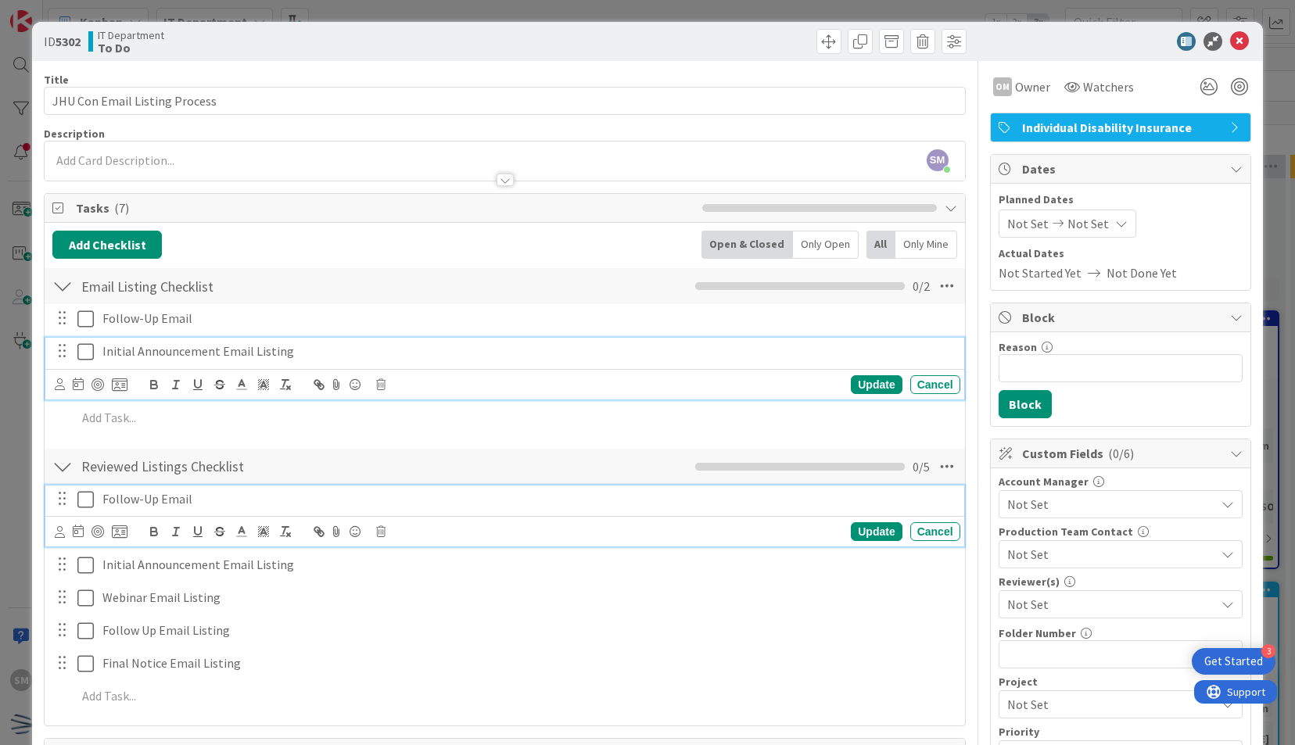
click at [394, 350] on p "Initial Announcement Email Listing" at bounding box center [528, 352] width 852 height 18
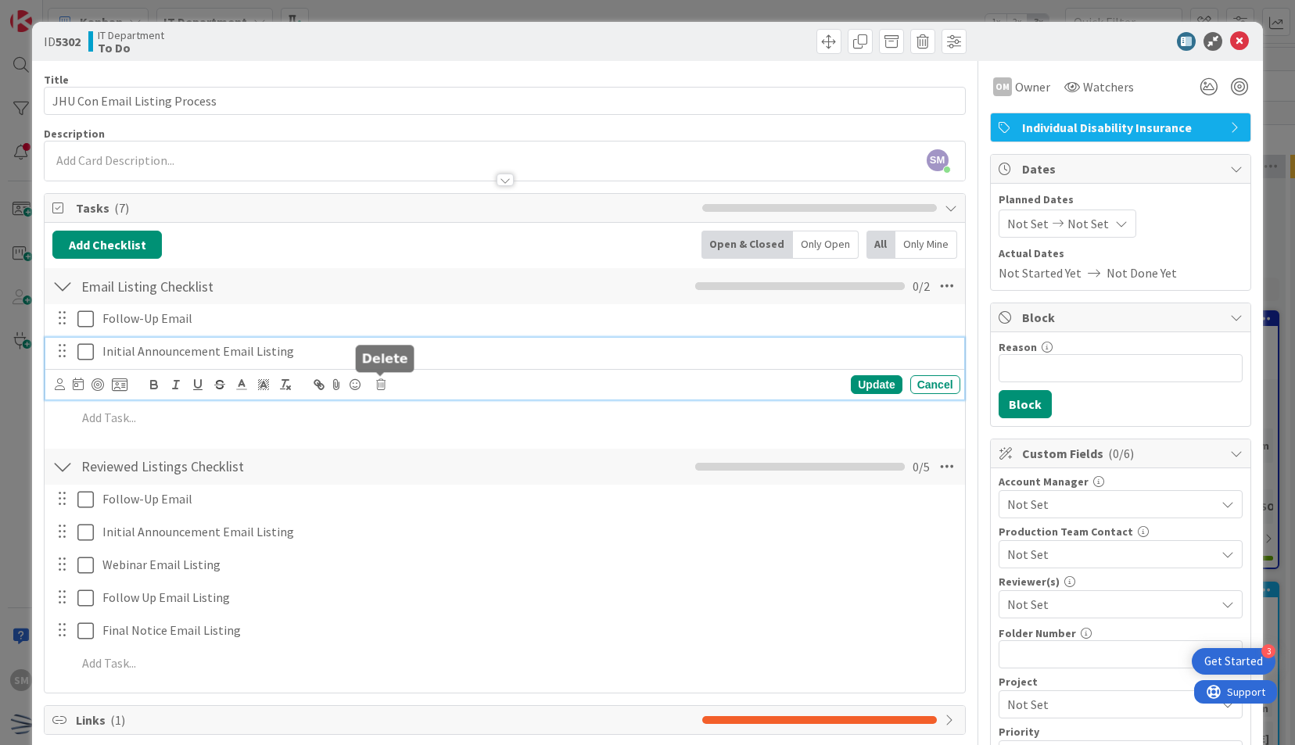
click at [380, 380] on icon at bounding box center [380, 384] width 9 height 11
click at [425, 451] on div "Delete" at bounding box center [421, 451] width 58 height 28
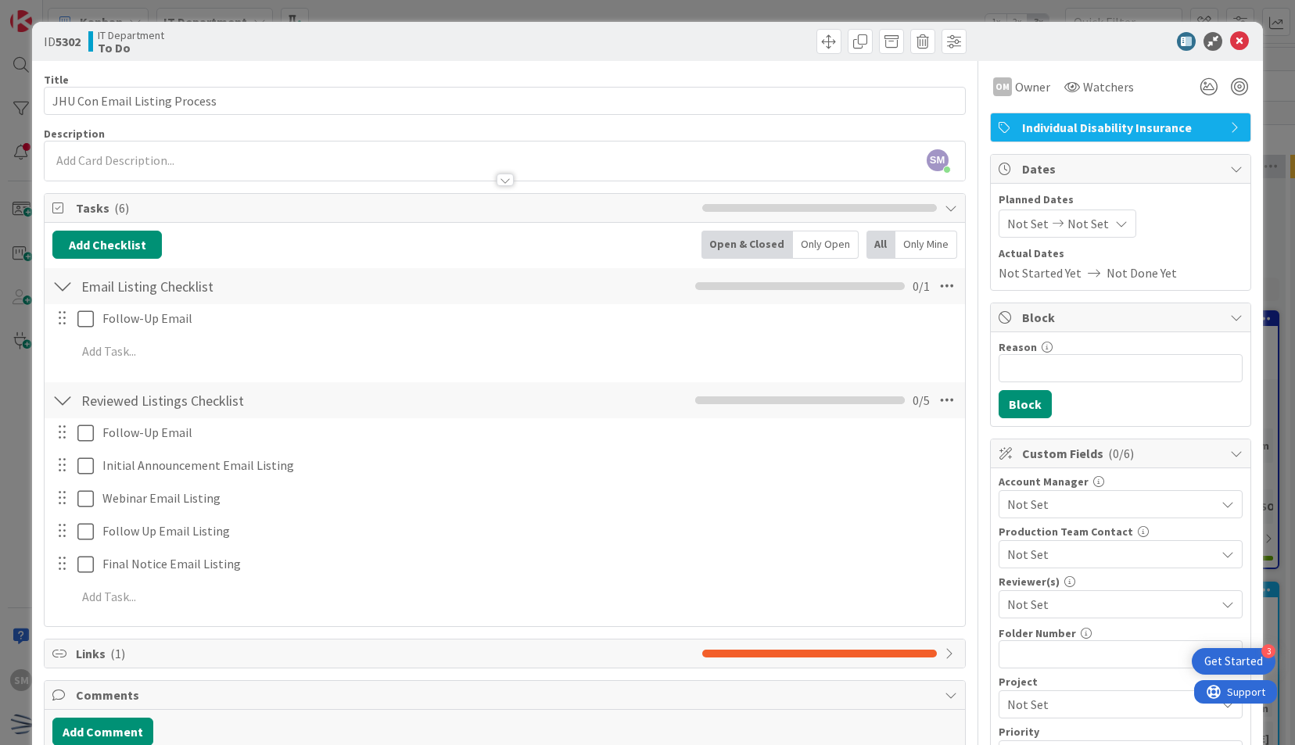
click at [823, 332] on div "Follow-Up Email Update Cancel Add Add Multiple Cancel" at bounding box center [504, 337] width 904 height 67
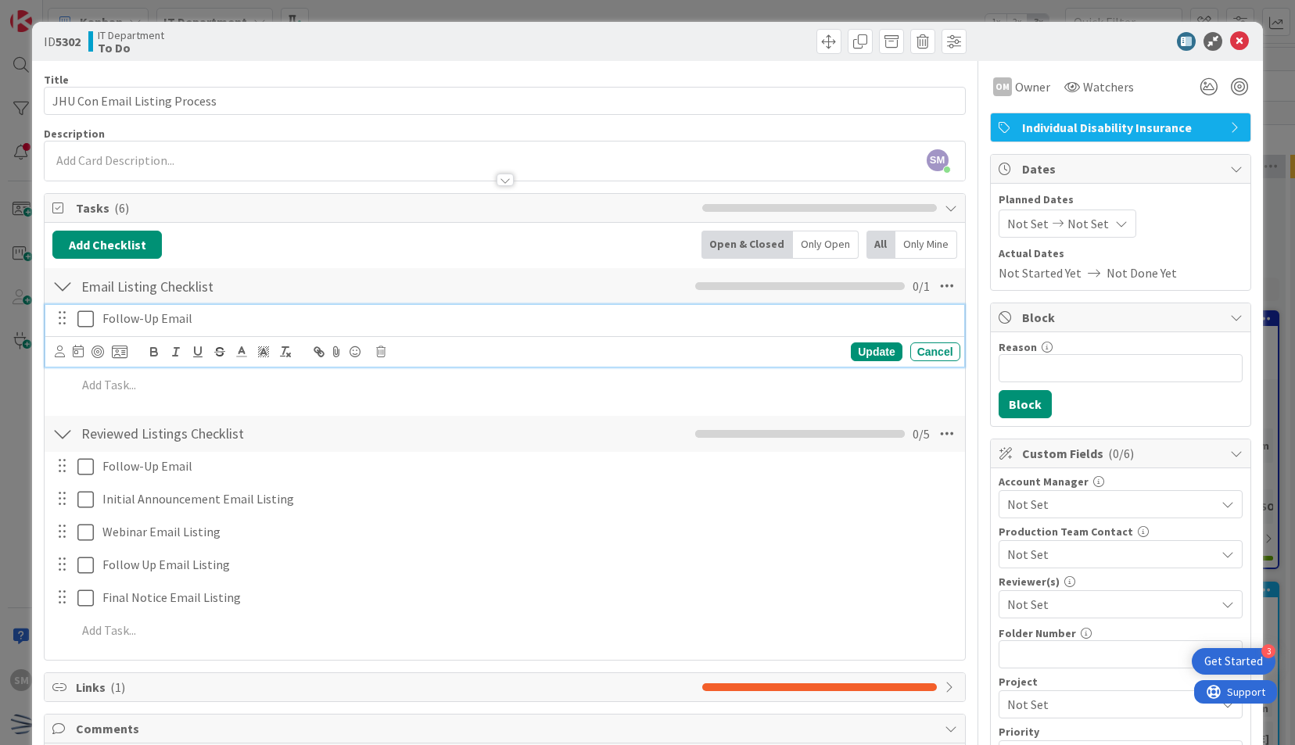
click at [712, 311] on p "Follow-Up Email" at bounding box center [528, 319] width 852 height 18
click at [75, 348] on icon at bounding box center [78, 351] width 11 height 13
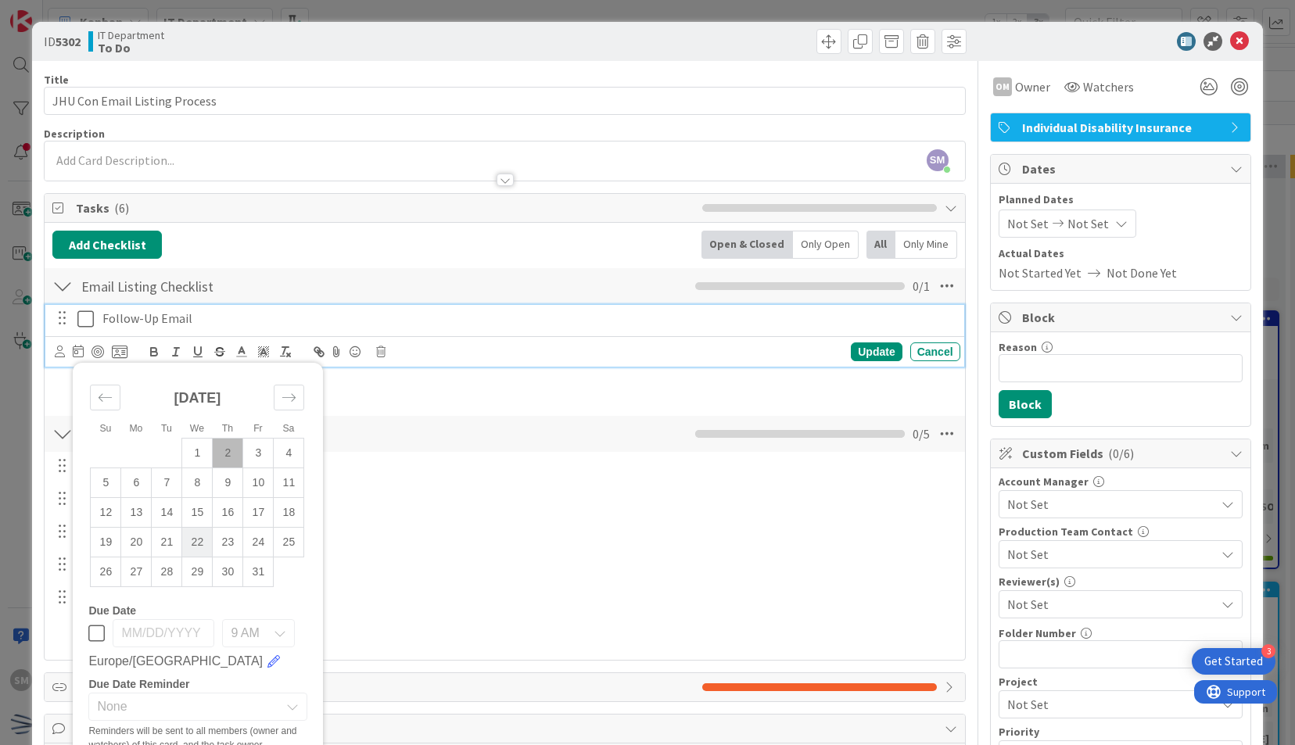
click at [194, 552] on td "22" at bounding box center [197, 542] width 31 height 30
type input "10/22/2025"
click at [521, 397] on div "Add Add Multiple Cancel" at bounding box center [504, 386] width 918 height 28
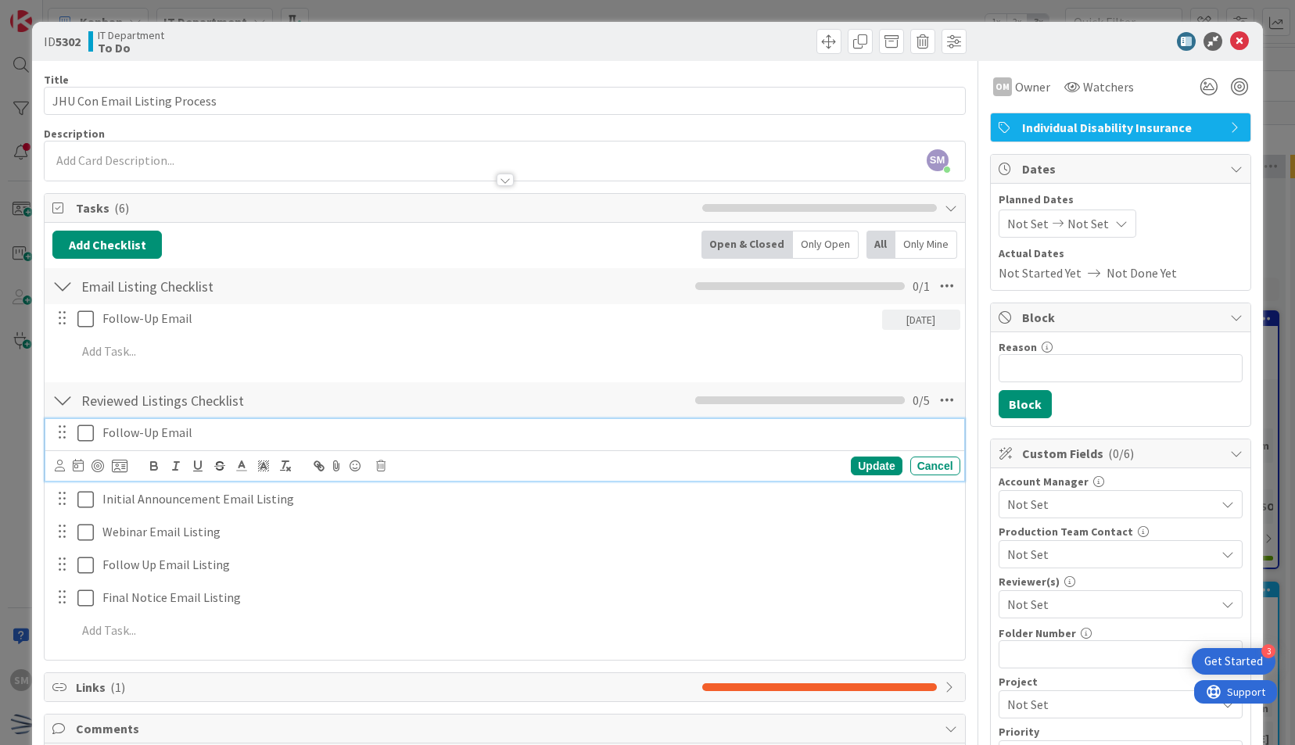
click at [318, 435] on p "Follow-Up Email" at bounding box center [528, 433] width 852 height 18
click at [79, 465] on icon at bounding box center [78, 465] width 11 height 13
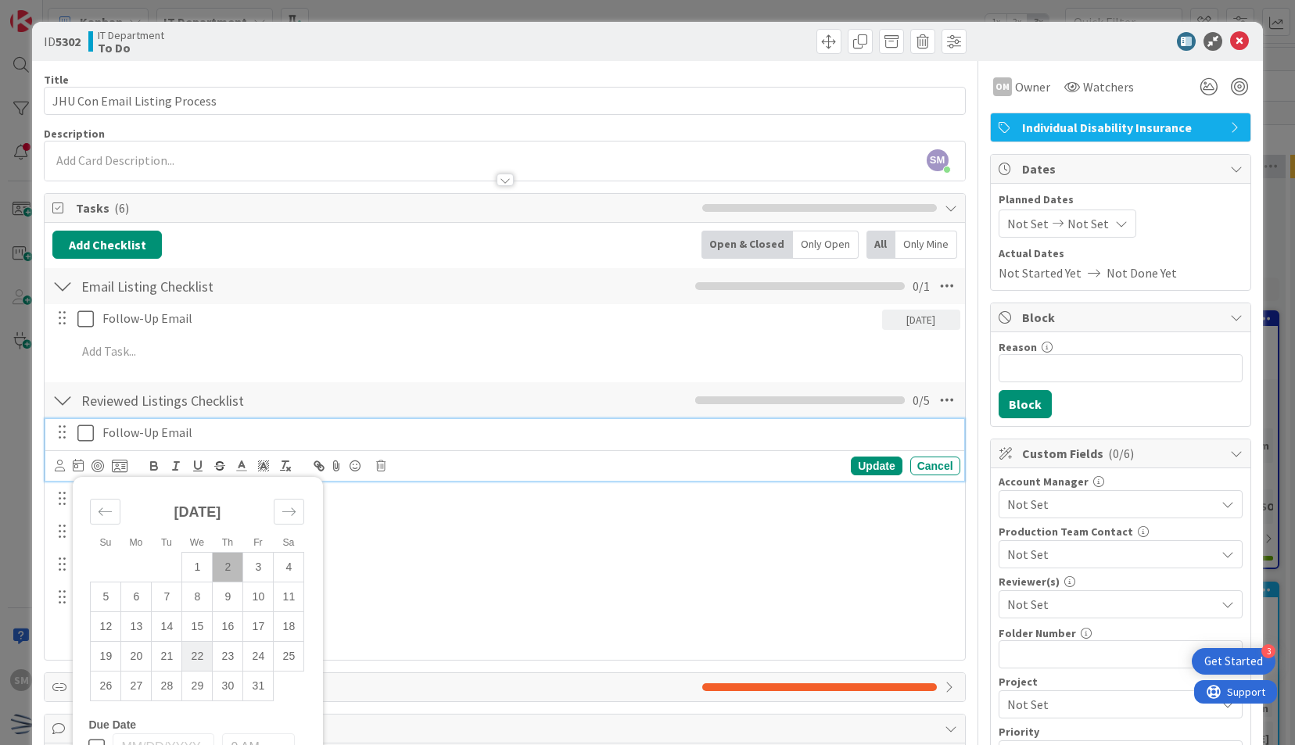
click at [186, 663] on td "22" at bounding box center [197, 656] width 31 height 30
type input "10/22/2025"
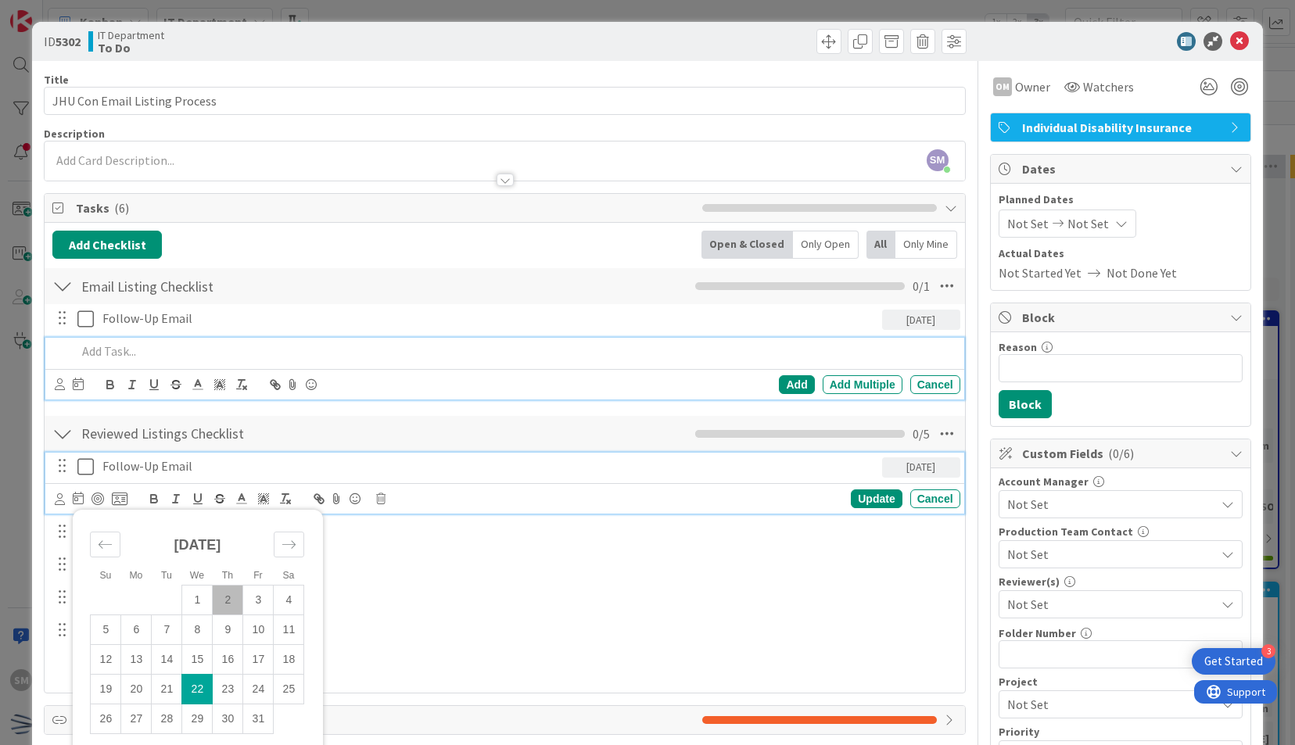
click at [469, 338] on div at bounding box center [514, 351] width 889 height 27
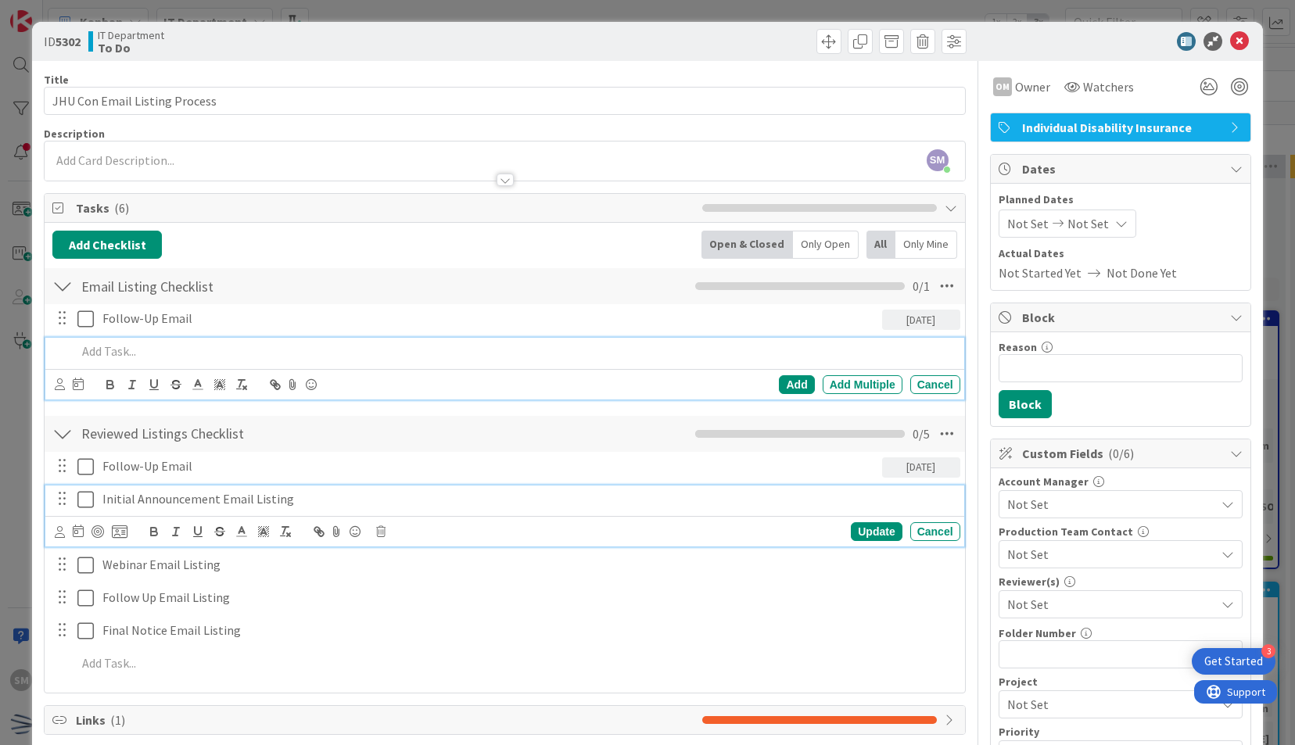
click at [329, 494] on p "Initial Announcement Email Listing" at bounding box center [528, 499] width 852 height 18
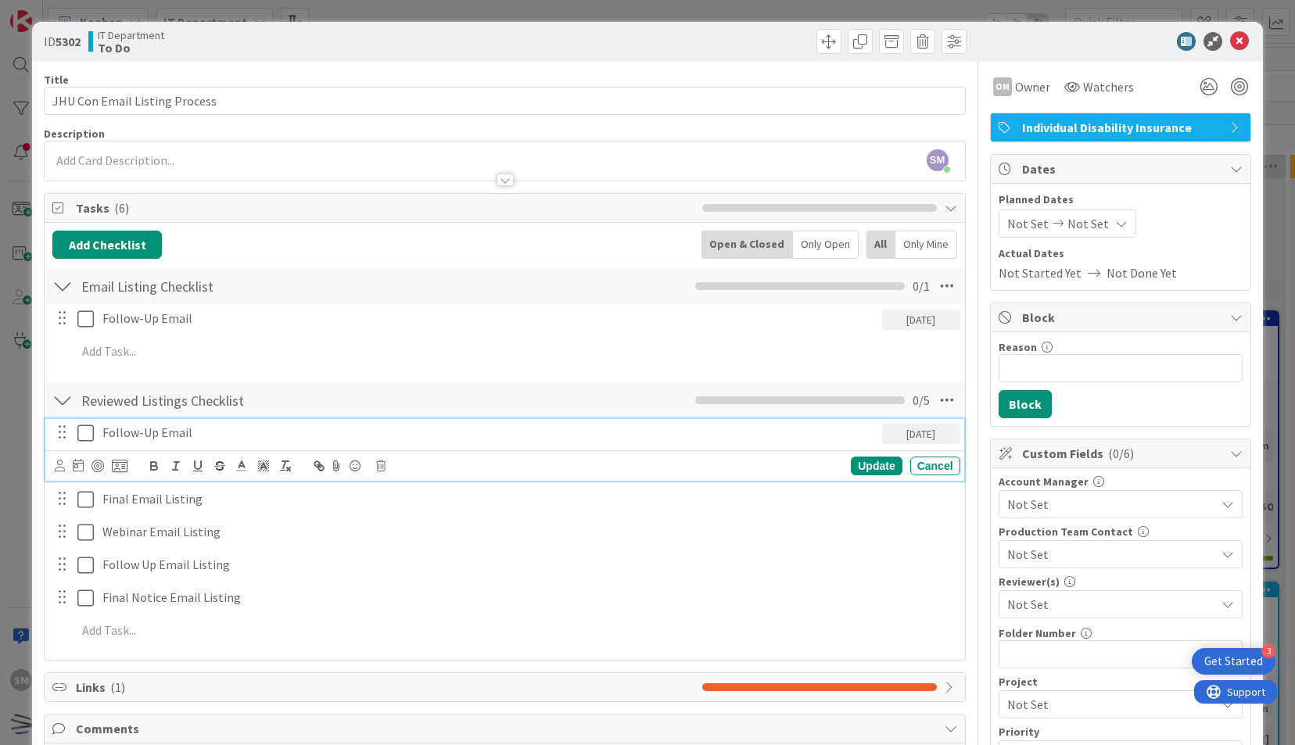
click at [223, 430] on p "Follow-Up Email" at bounding box center [489, 433] width 774 height 18
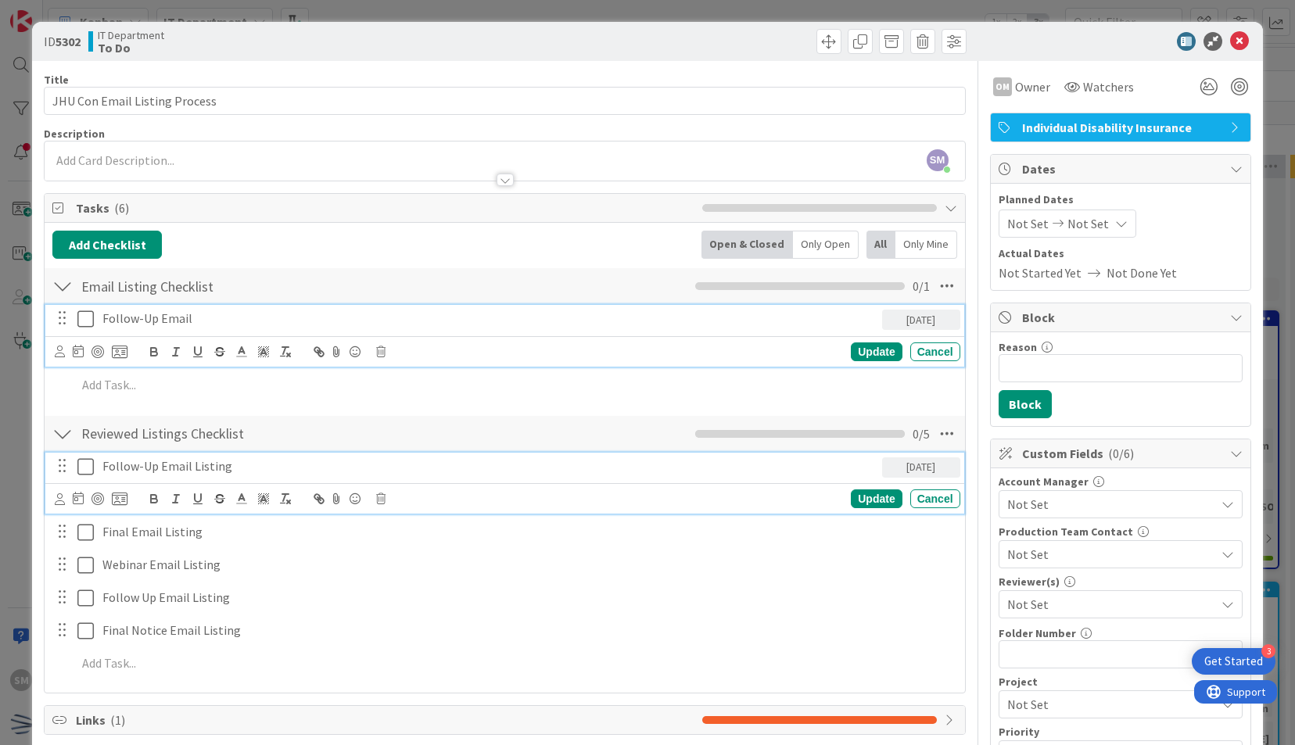
click at [272, 317] on p "Follow-Up Email" at bounding box center [489, 319] width 774 height 18
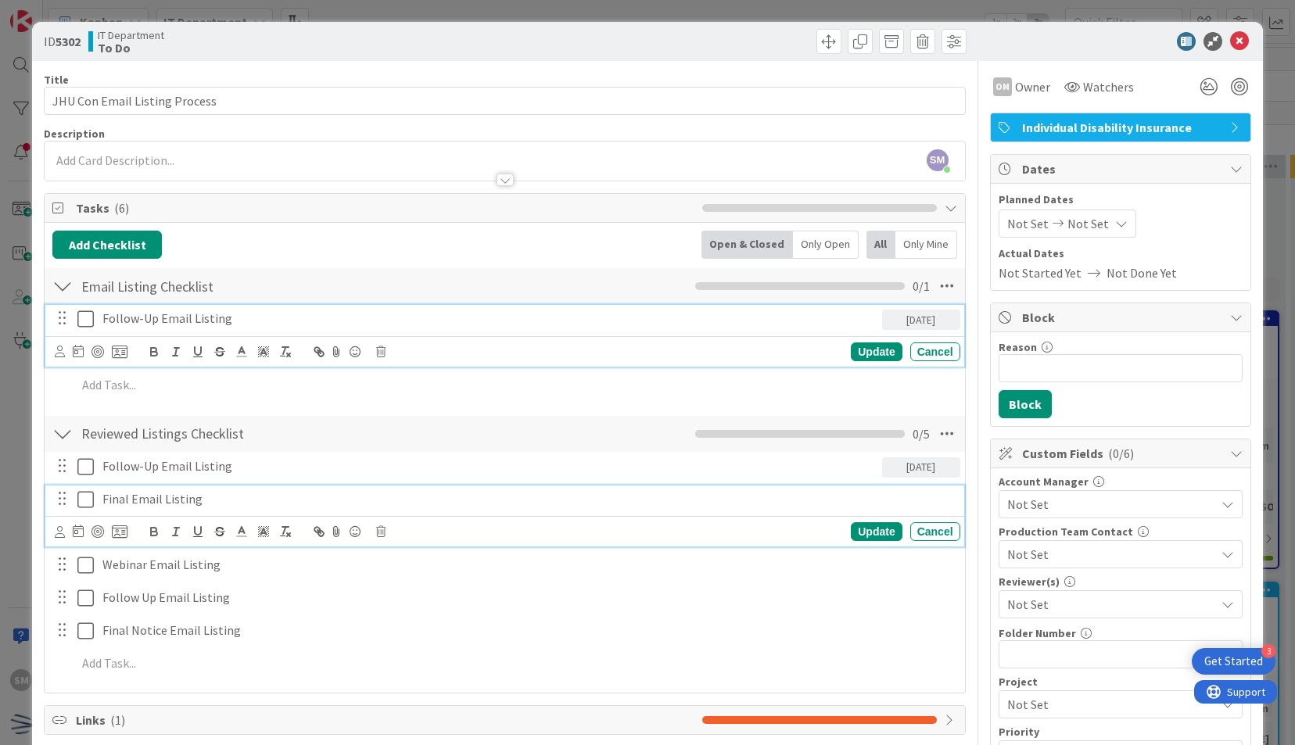
click at [275, 494] on p "Final Email Listing" at bounding box center [528, 499] width 852 height 18
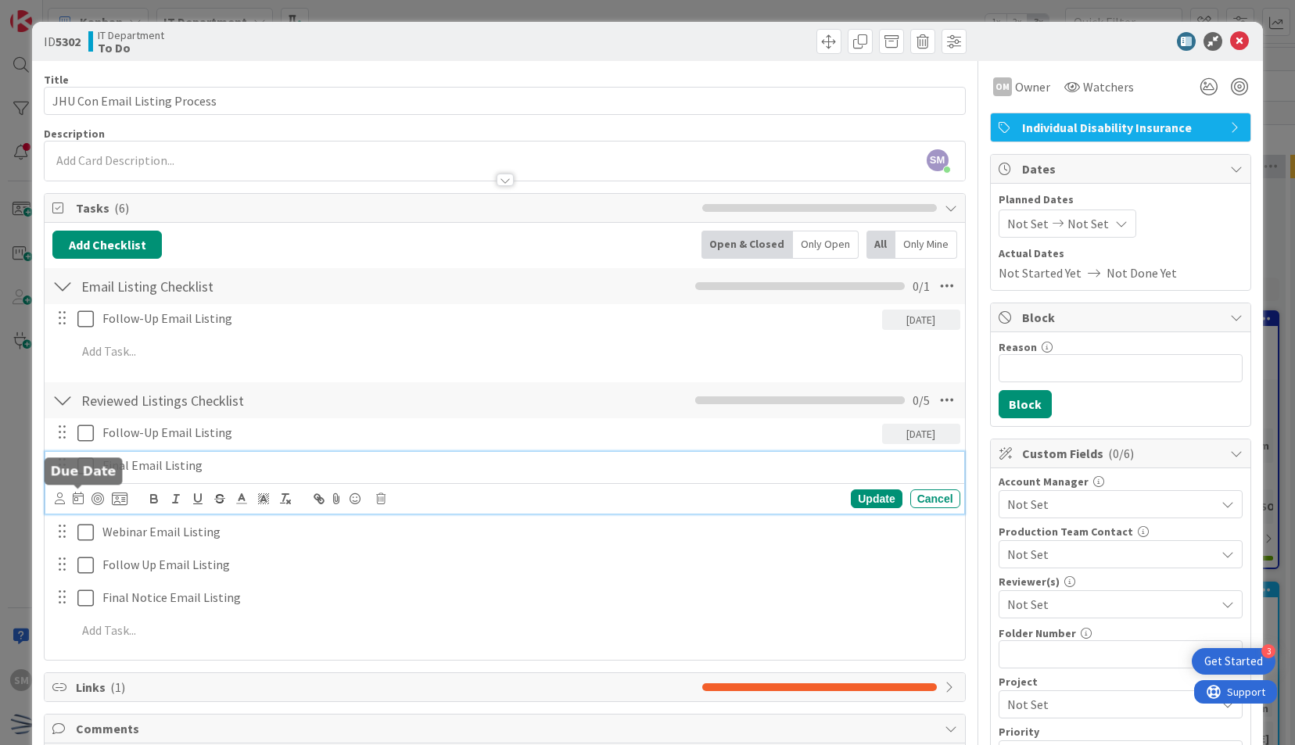
click at [77, 500] on icon at bounding box center [78, 498] width 11 height 13
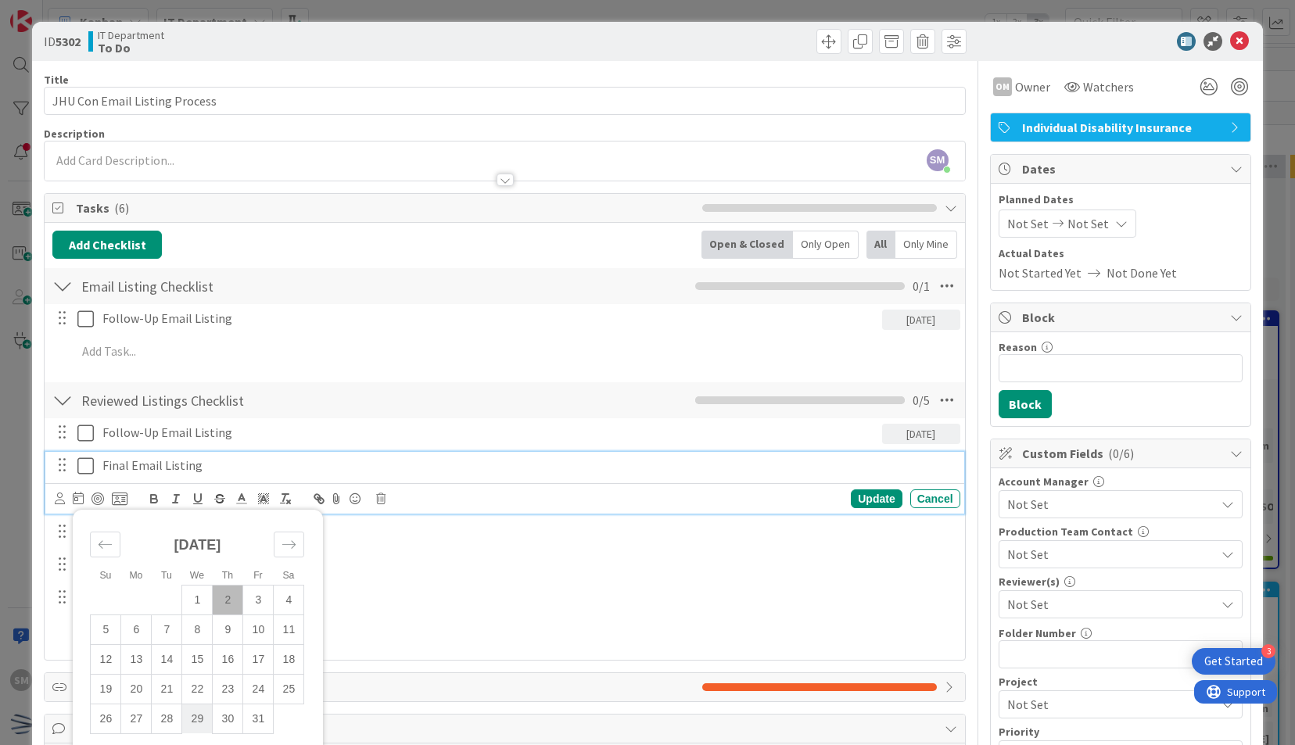
click at [208, 713] on td "29" at bounding box center [197, 719] width 31 height 30
type input "10/29/2025"
click at [854, 490] on div "Update" at bounding box center [876, 499] width 51 height 19
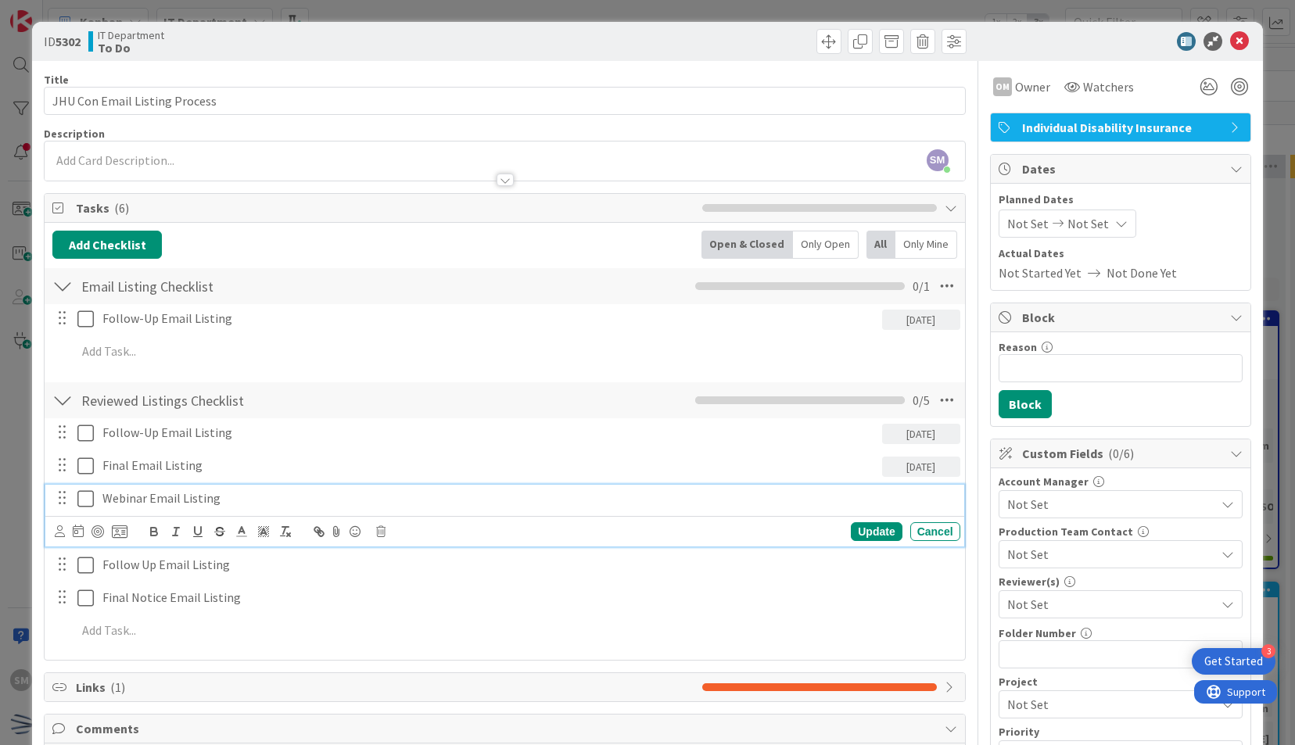
click at [501, 498] on p "Webinar Email Listing" at bounding box center [528, 499] width 852 height 18
click at [382, 531] on icon at bounding box center [380, 531] width 9 height 11
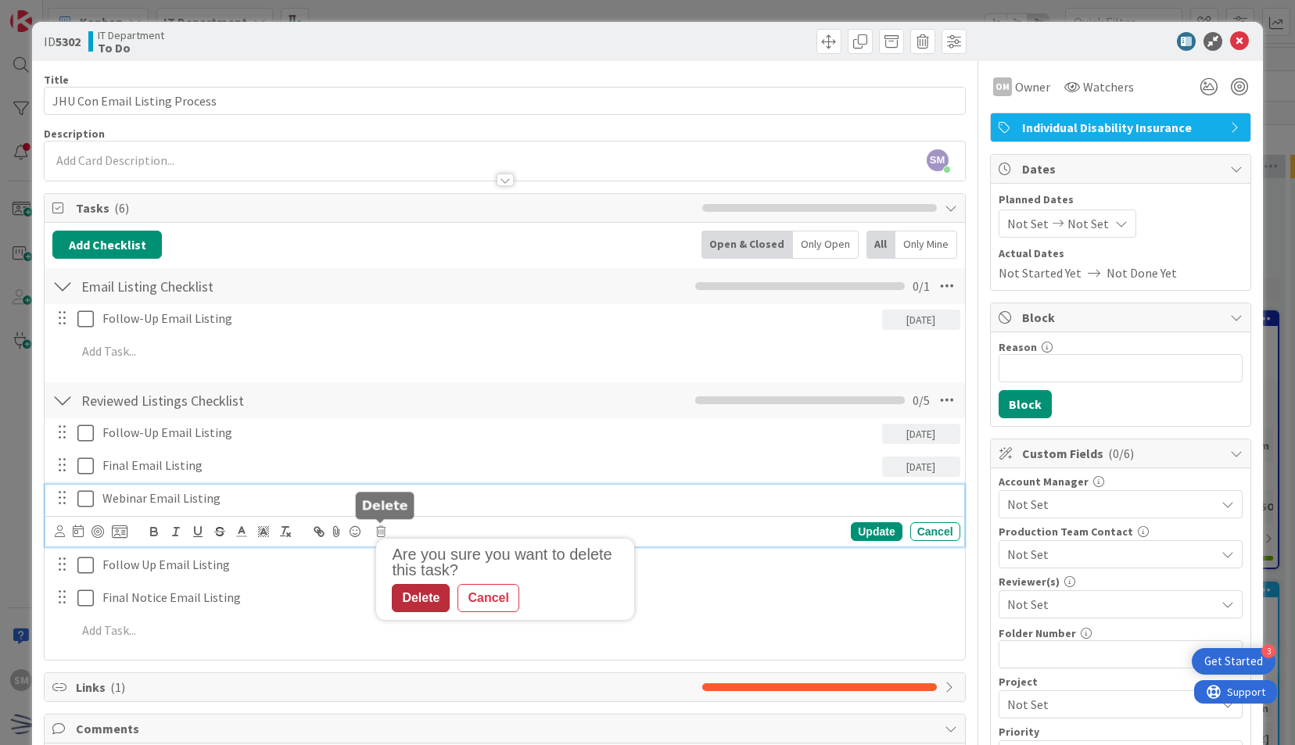
click at [438, 587] on div "Delete" at bounding box center [421, 598] width 58 height 28
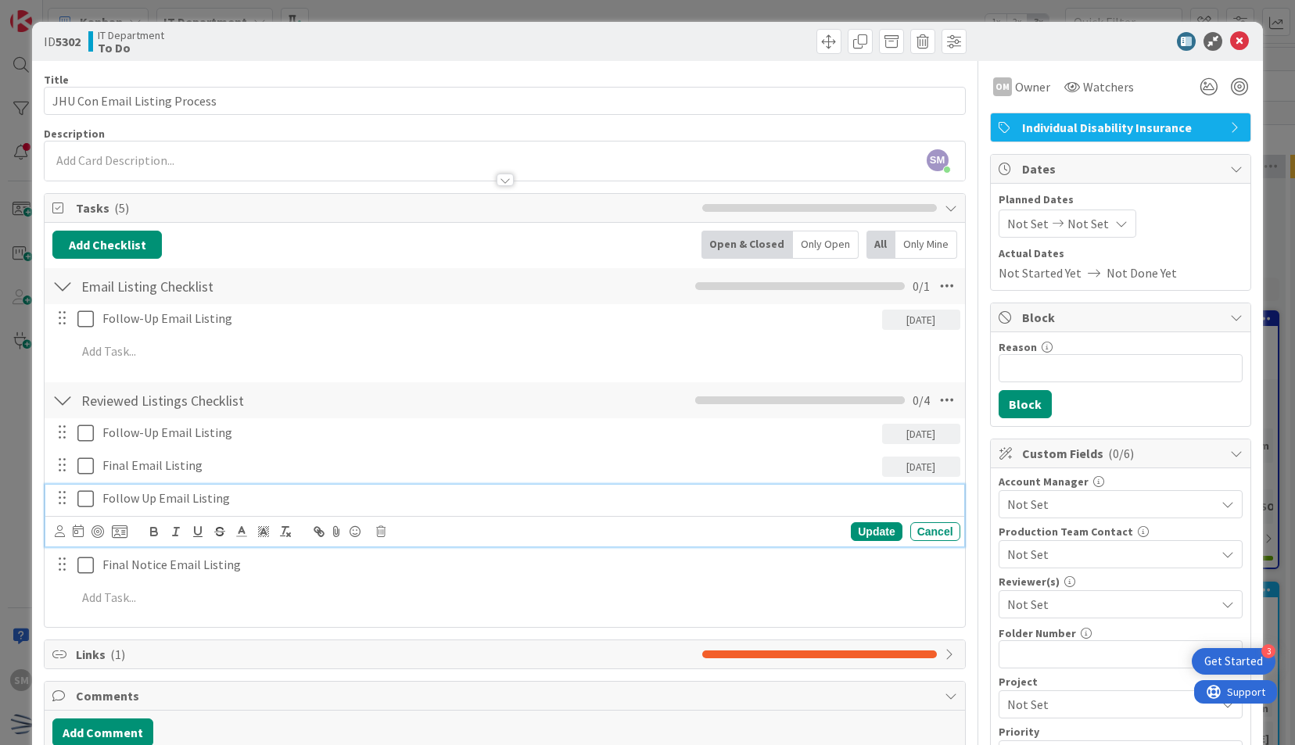
click at [362, 495] on p "Follow Up Email Listing" at bounding box center [528, 499] width 852 height 18
click at [382, 530] on icon at bounding box center [380, 531] width 9 height 11
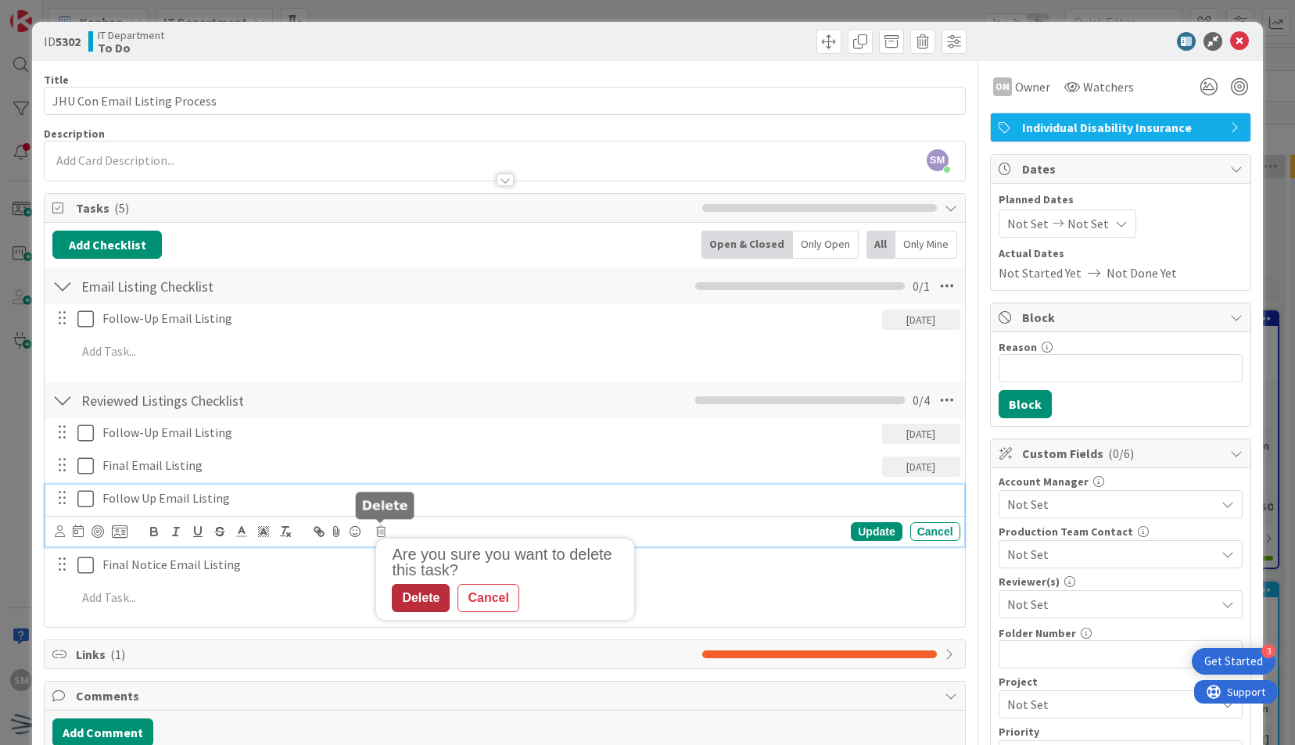
click at [422, 605] on div "Delete" at bounding box center [421, 598] width 58 height 28
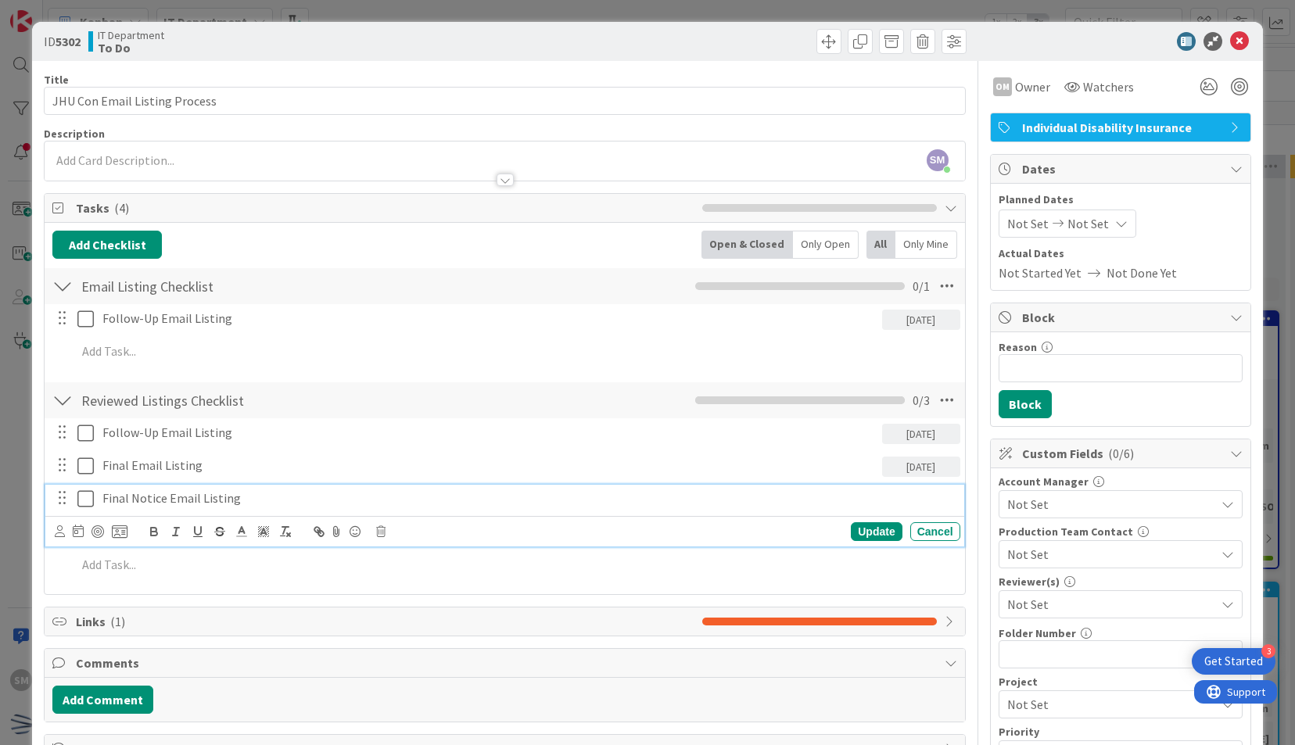
click at [350, 494] on p "Final Notice Email Listing" at bounding box center [528, 499] width 852 height 18
click at [379, 526] on icon at bounding box center [380, 531] width 9 height 11
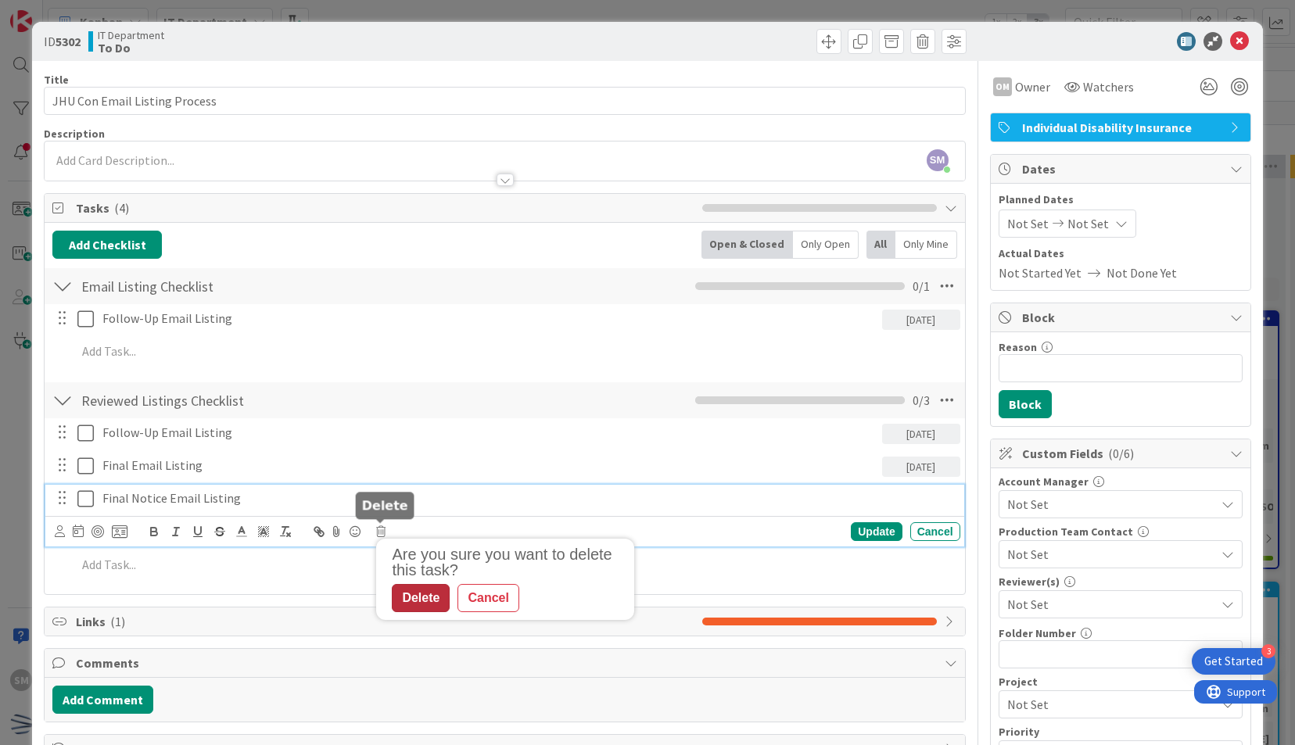
click at [420, 587] on div "Delete" at bounding box center [421, 598] width 58 height 28
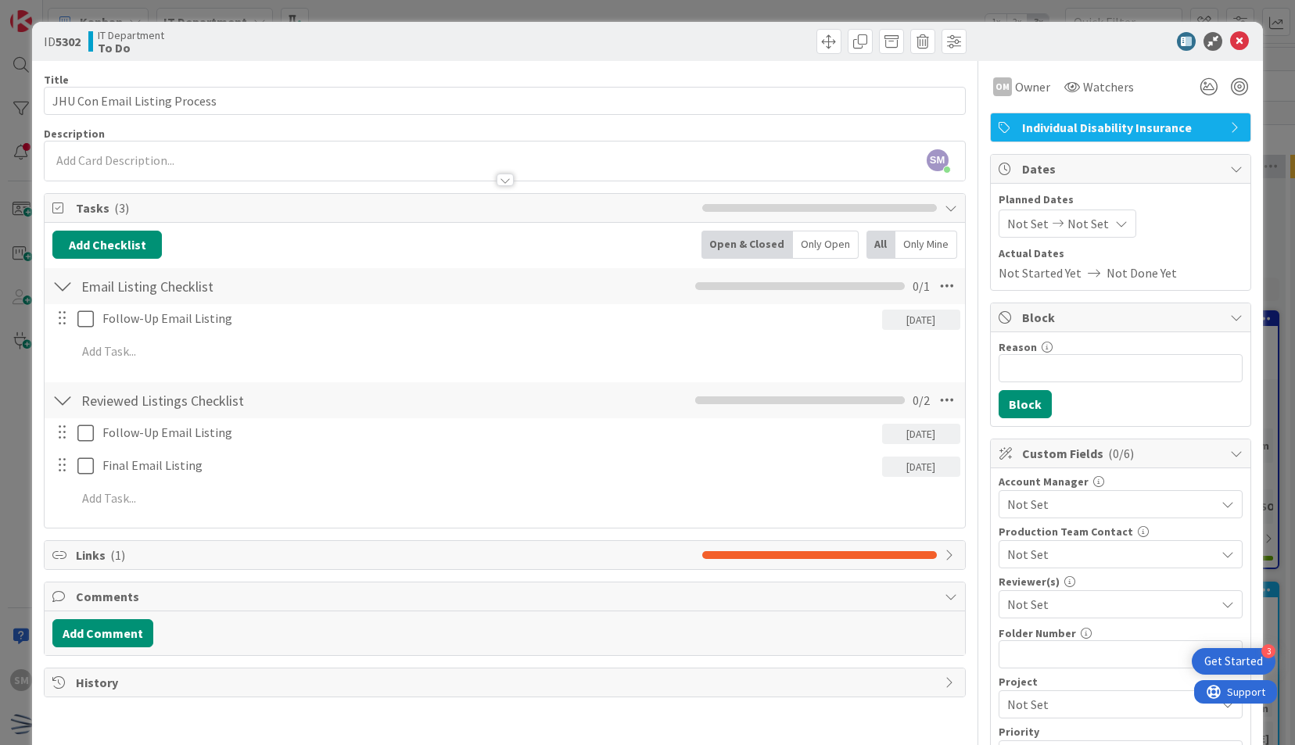
click at [1017, 220] on span "Not Set" at bounding box center [1028, 223] width 41 height 19
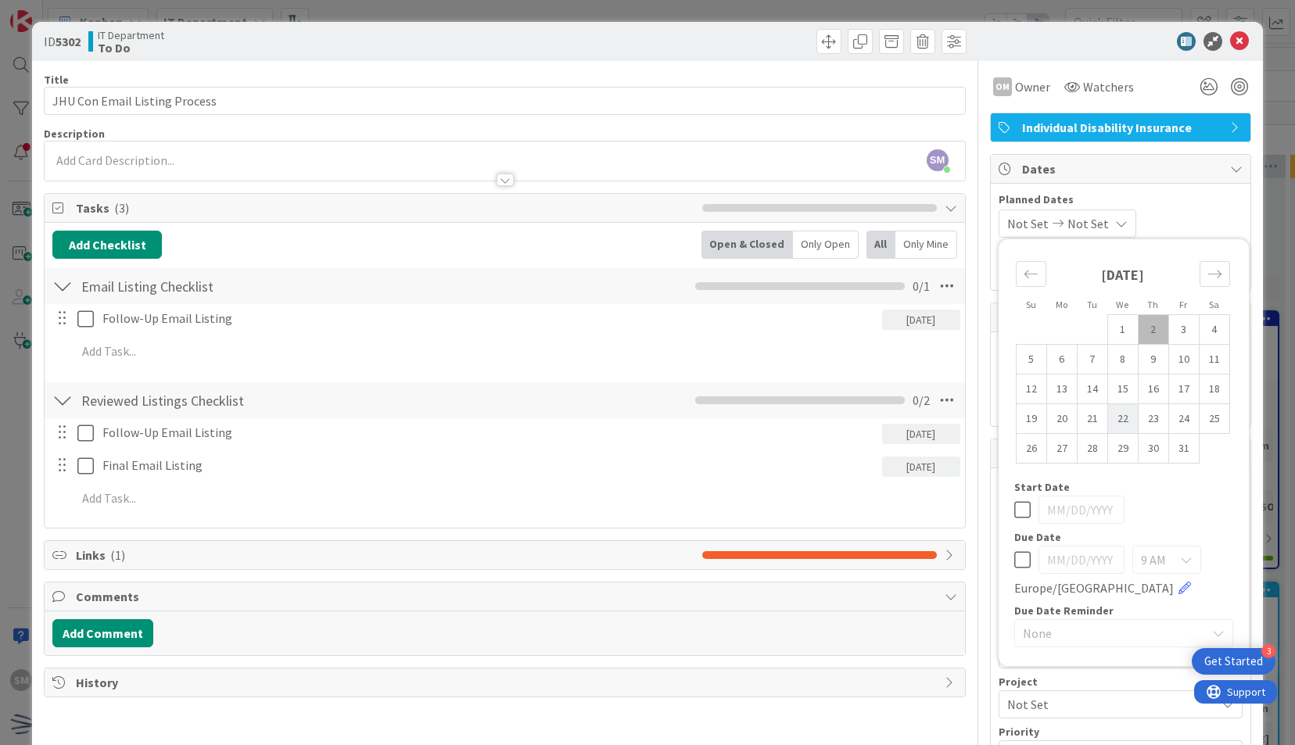
click at [1108, 416] on td "22" at bounding box center [1123, 419] width 31 height 30
type input "10/22/2025"
click at [1108, 440] on td "29" at bounding box center [1123, 449] width 31 height 30
type input "10/29/2025"
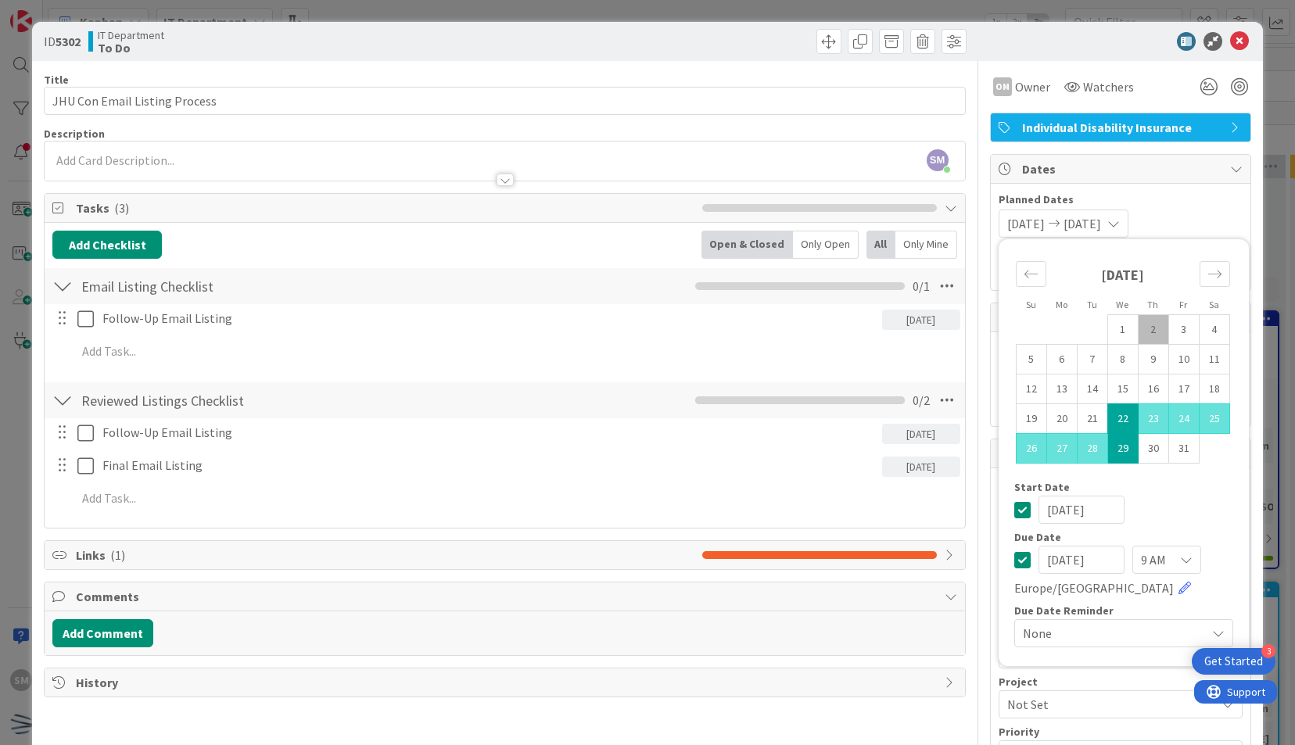
click at [1069, 50] on div at bounding box center [1113, 41] width 277 height 19
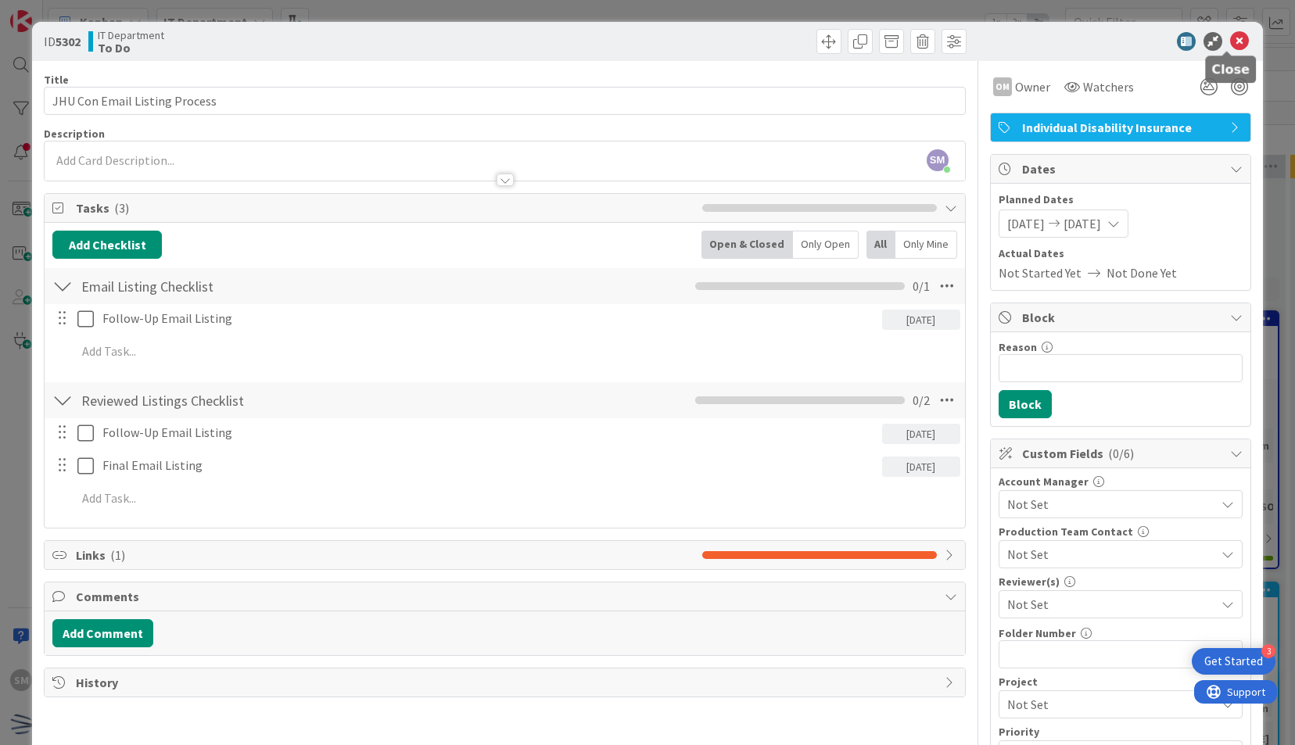
click at [1230, 42] on icon at bounding box center [1239, 41] width 19 height 19
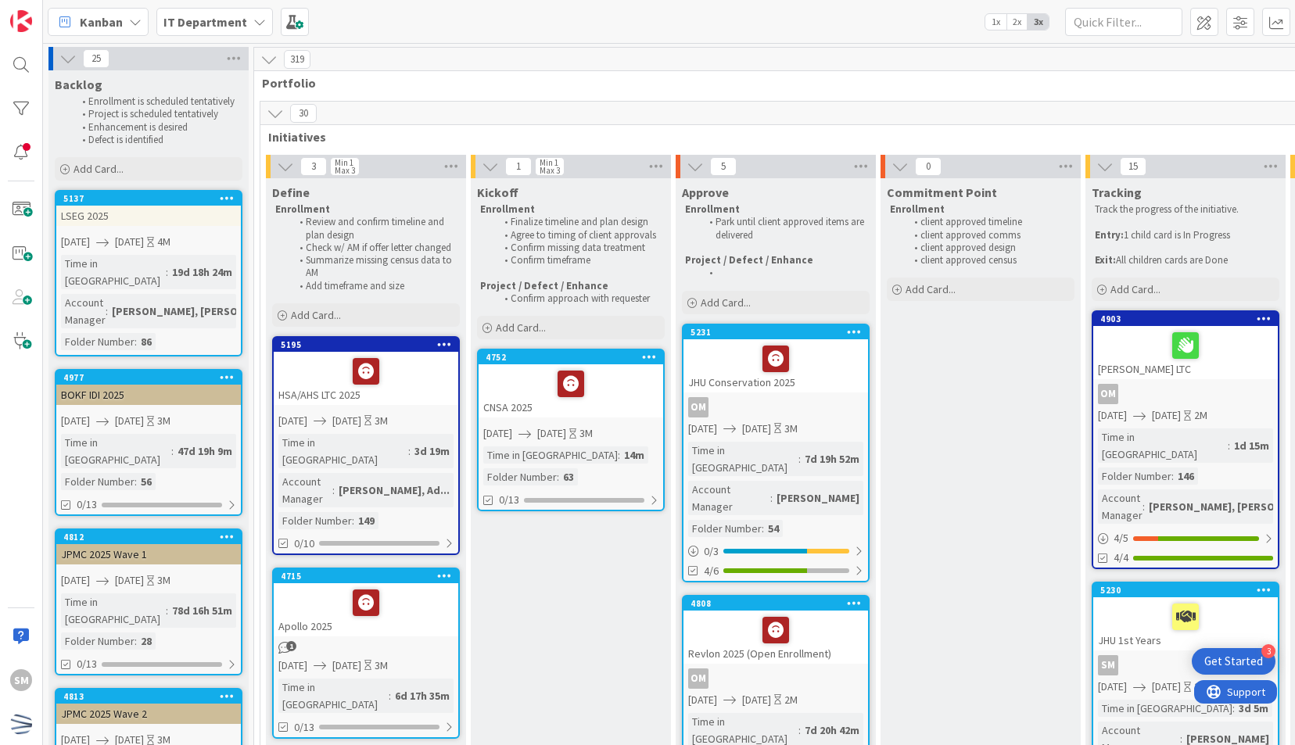
click at [756, 411] on div "OM" at bounding box center [776, 407] width 185 height 20
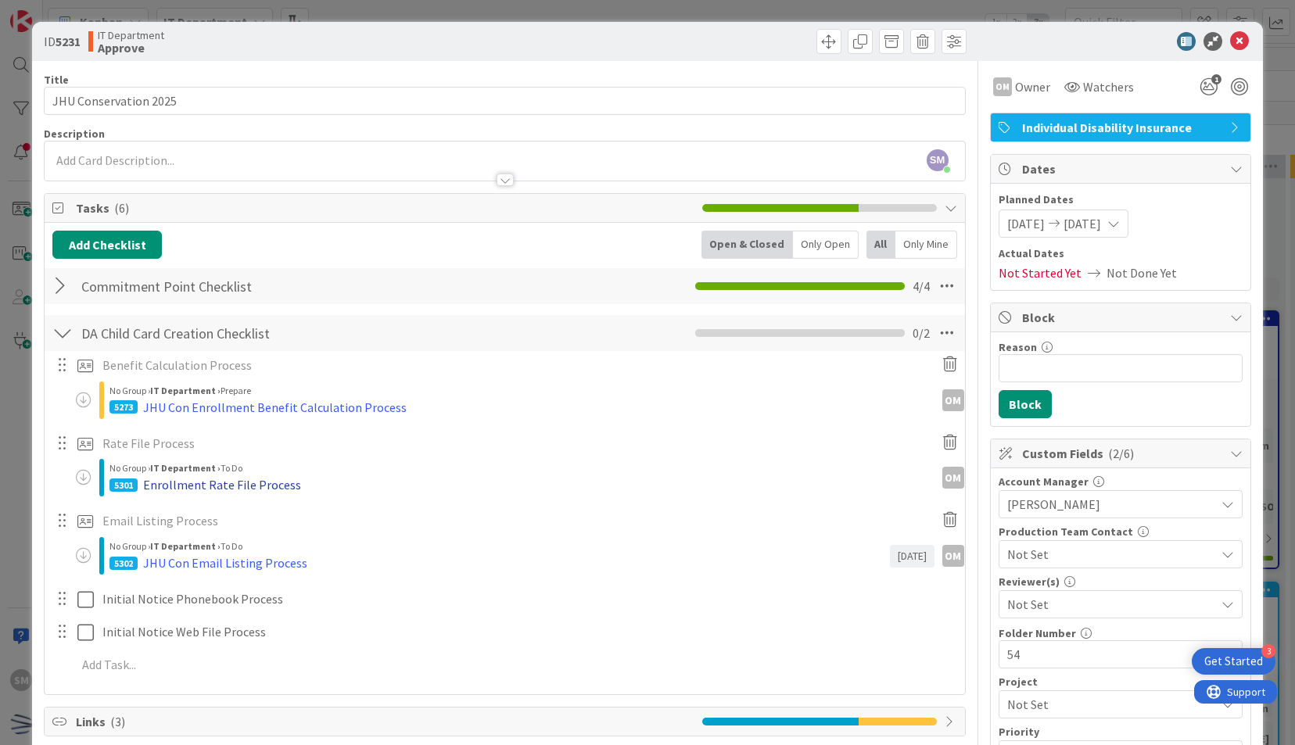
click at [261, 480] on div "Enrollment Rate File Process" at bounding box center [222, 485] width 158 height 19
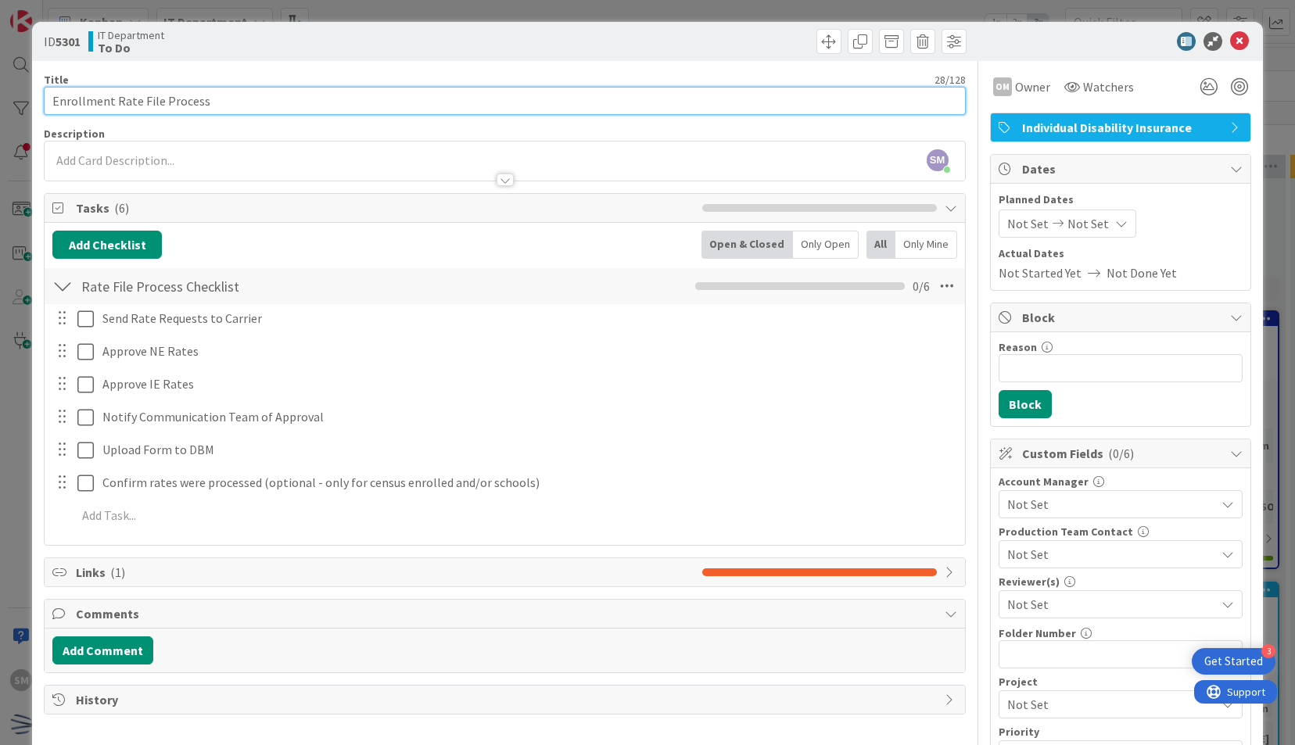
click at [47, 105] on input "Enrollment Rate File Process" at bounding box center [504, 101] width 921 height 28
type input "JHU Con Enrollment Rate File Process"
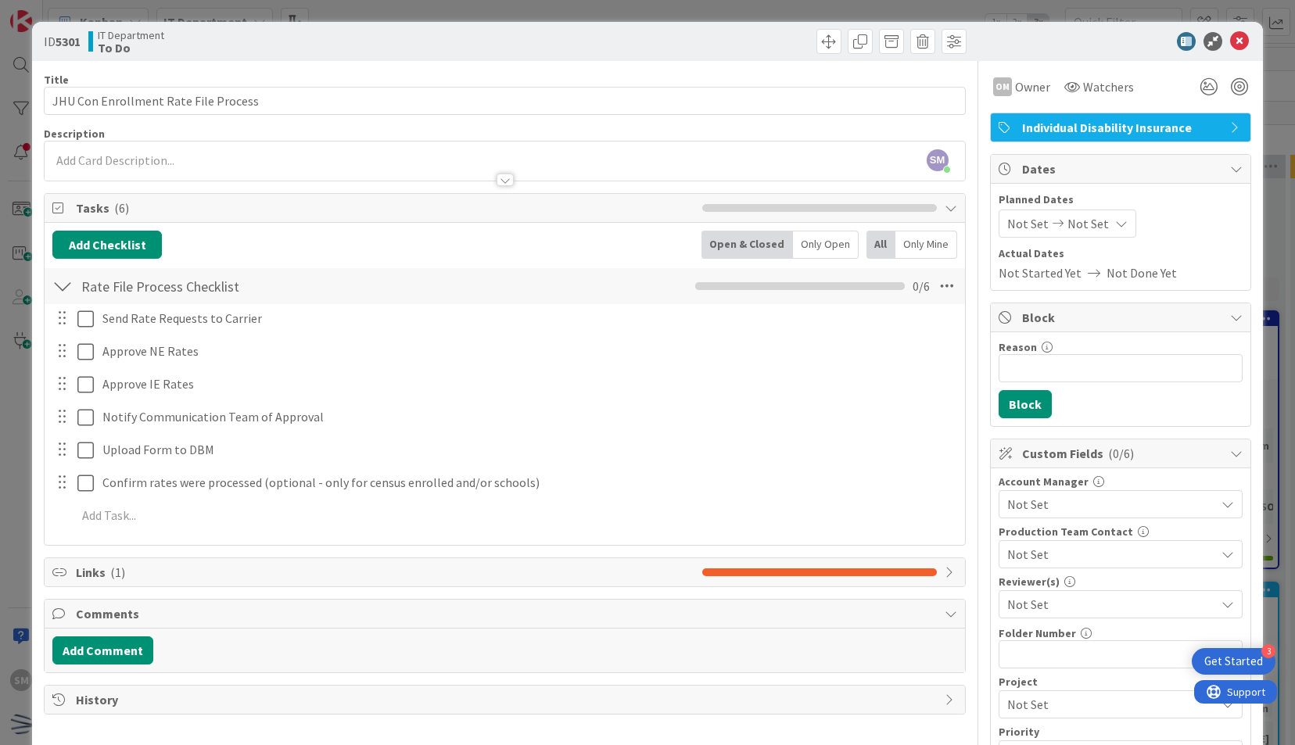
click at [1084, 218] on span "Not Set" at bounding box center [1088, 223] width 41 height 19
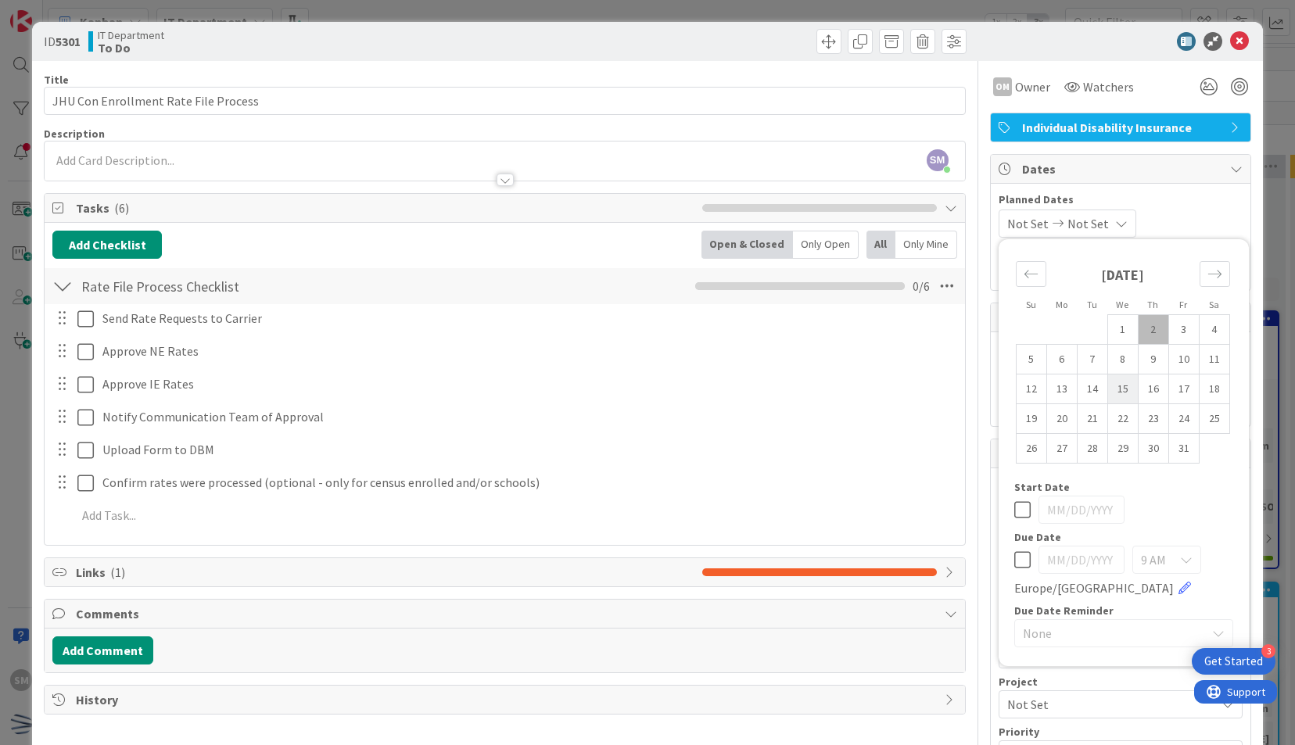
click at [1115, 390] on td "15" at bounding box center [1123, 390] width 31 height 30
type input "[DATE]"
click at [1156, 163] on span "Dates" at bounding box center [1122, 169] width 200 height 19
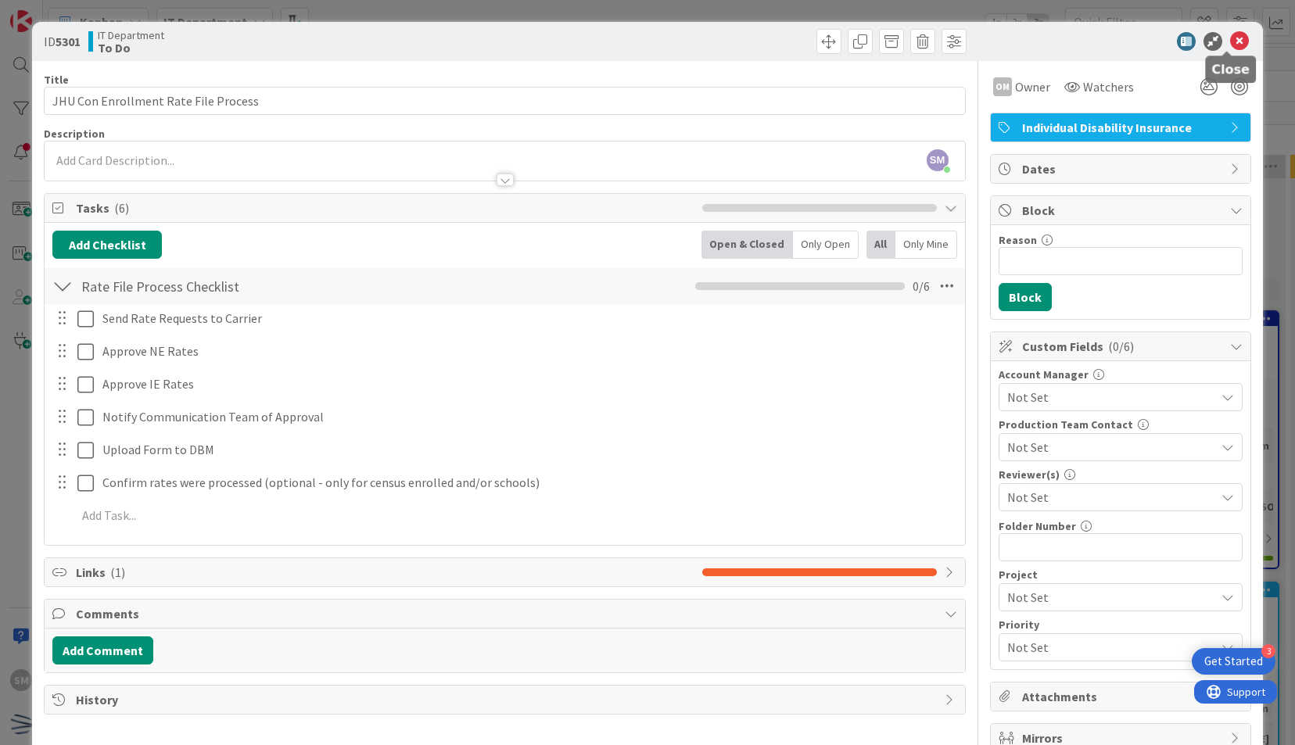
click at [1230, 39] on icon at bounding box center [1239, 41] width 19 height 19
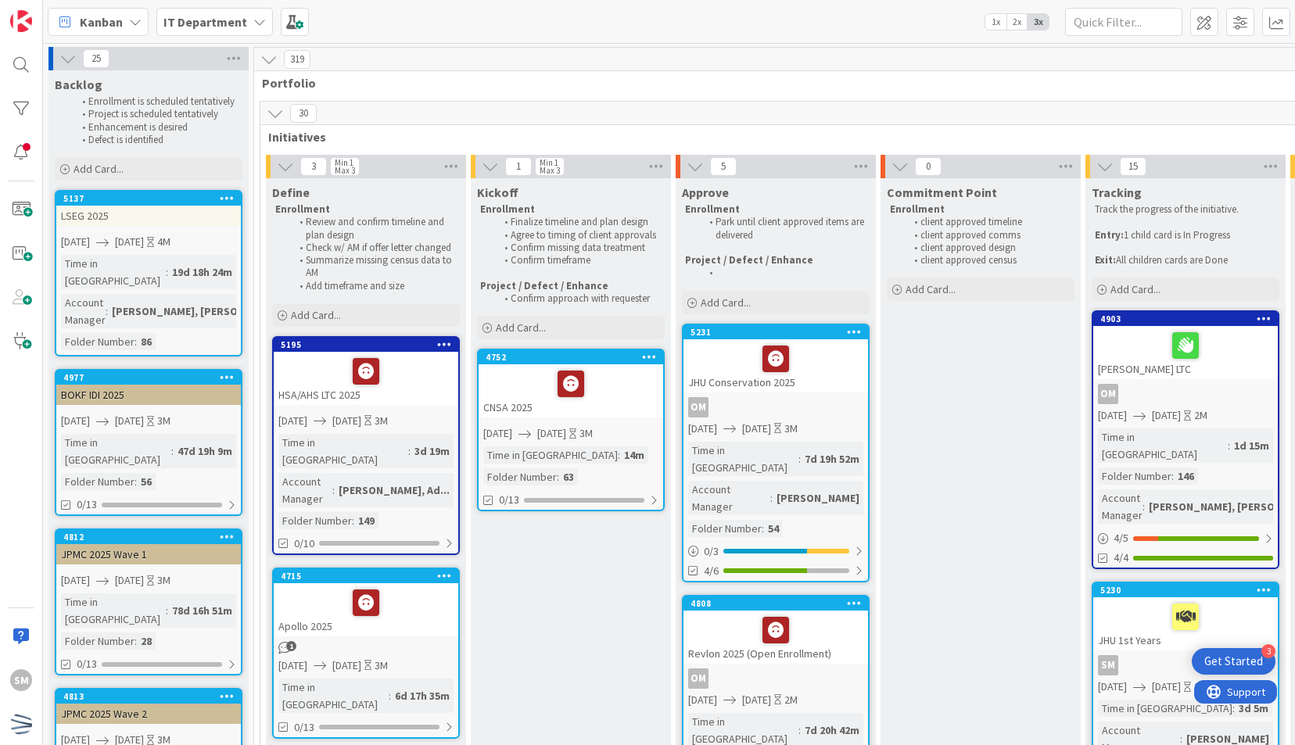
click at [814, 383] on div "JHU Conservation 2025" at bounding box center [776, 365] width 185 height 53
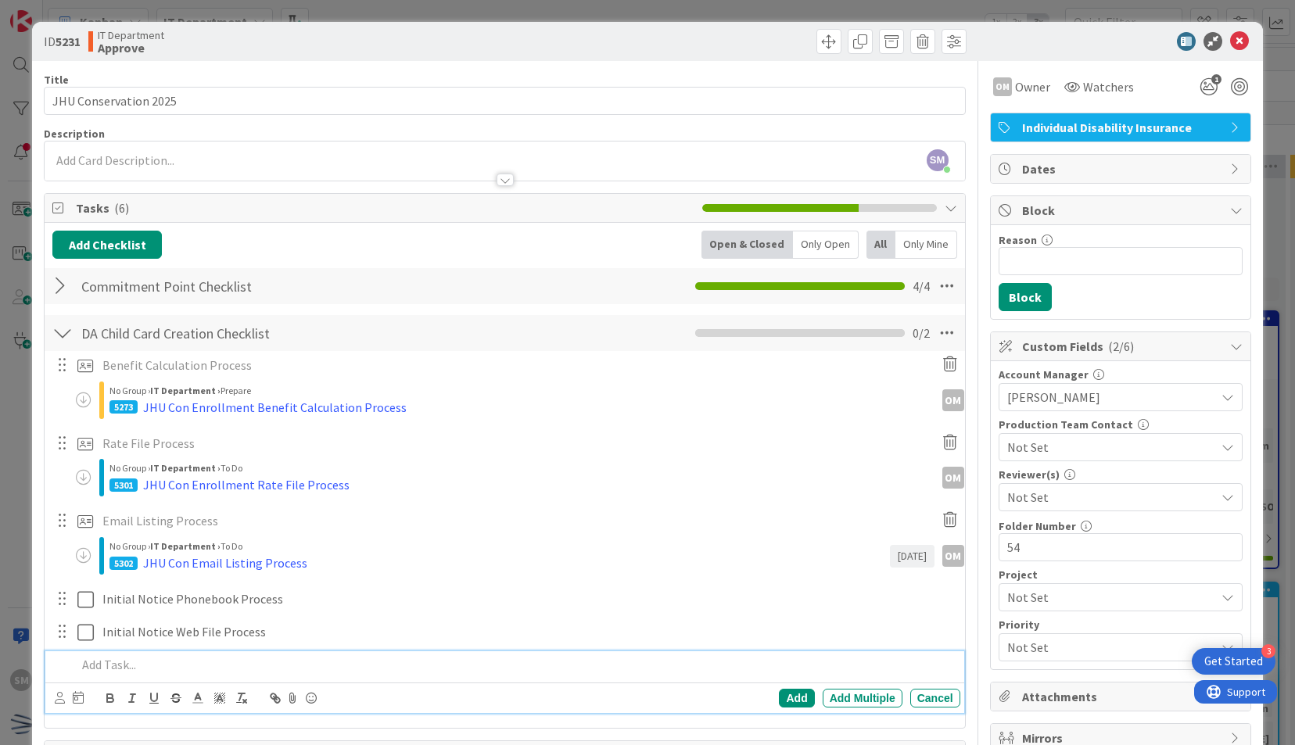
click at [197, 671] on p at bounding box center [515, 665] width 877 height 18
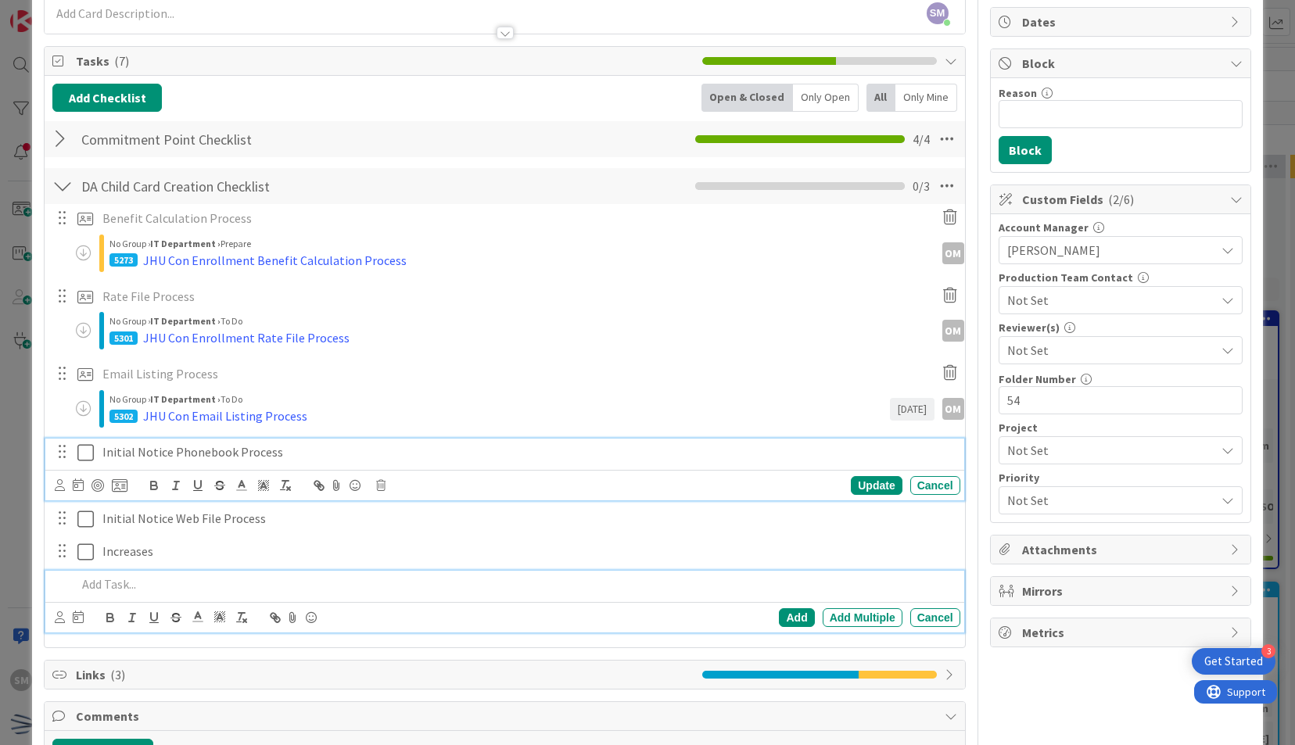
scroll to position [180, 0]
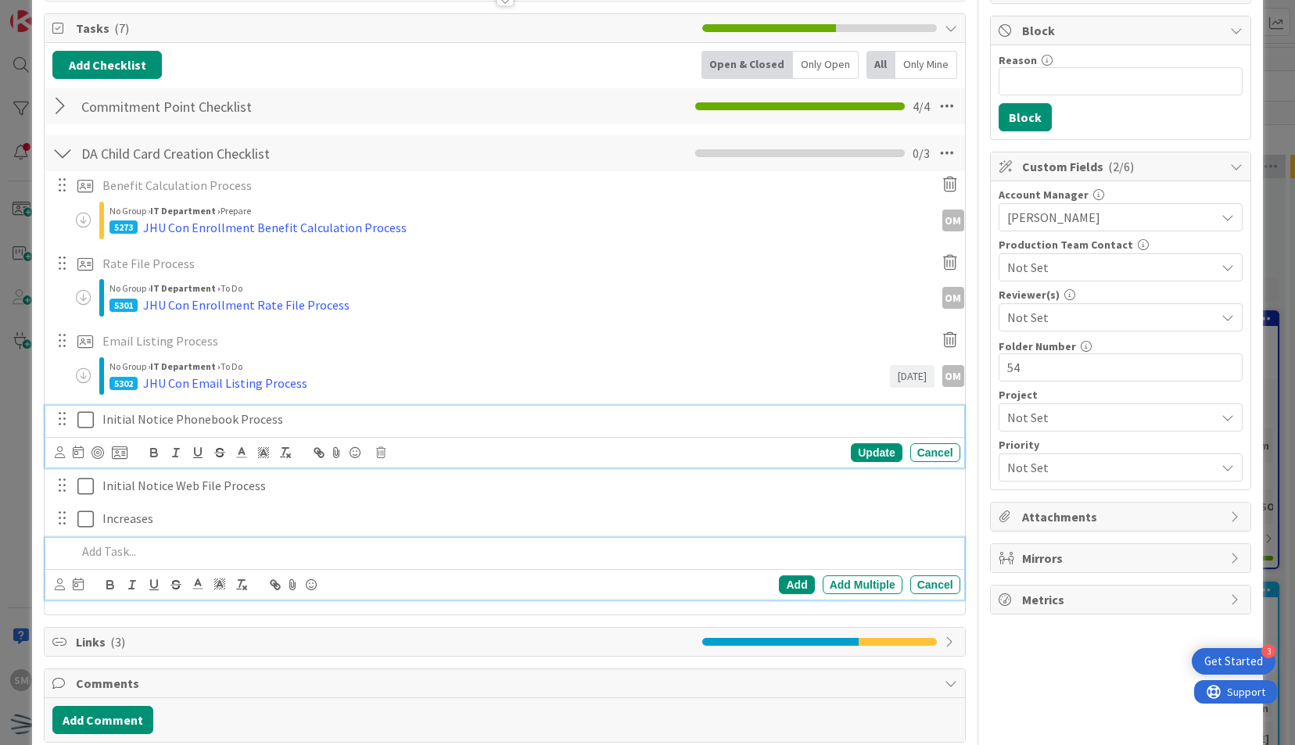
click at [316, 438] on div "Initial Notice Phonebook Process Update Cancel" at bounding box center [504, 437] width 918 height 62
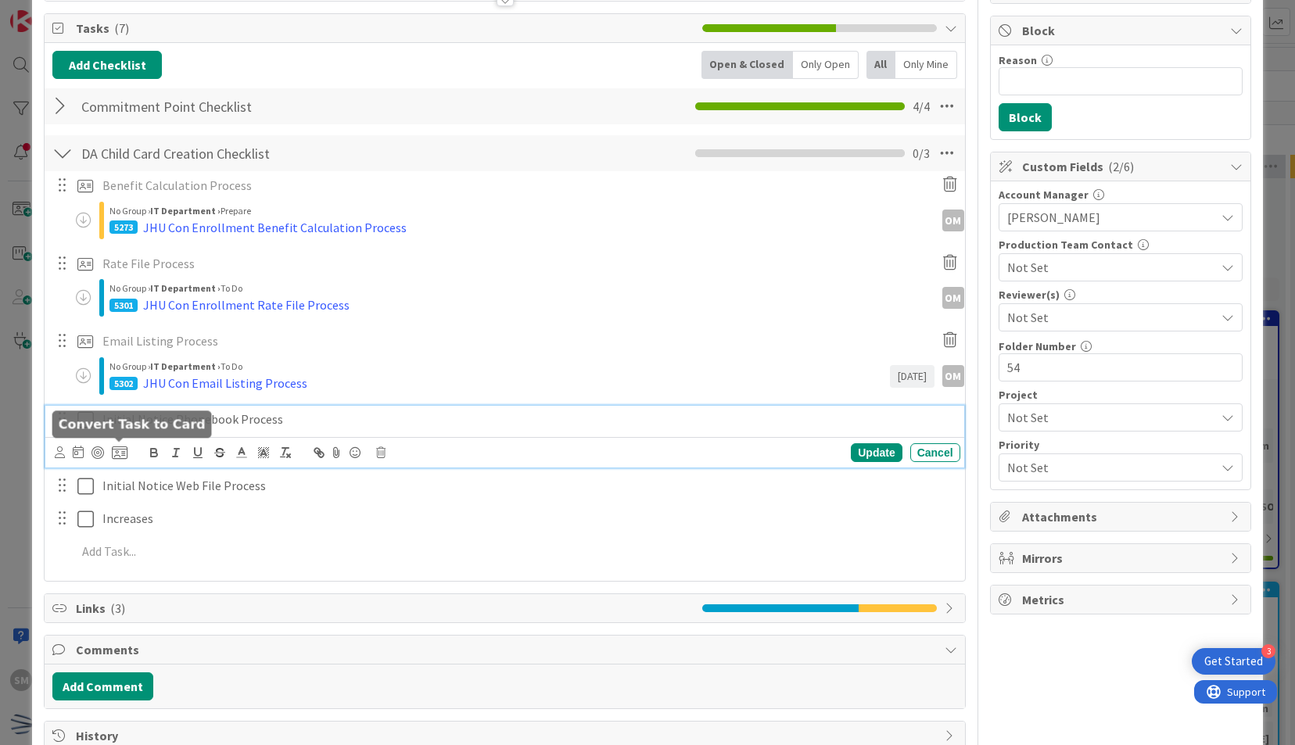
click at [125, 446] on icon at bounding box center [120, 453] width 16 height 14
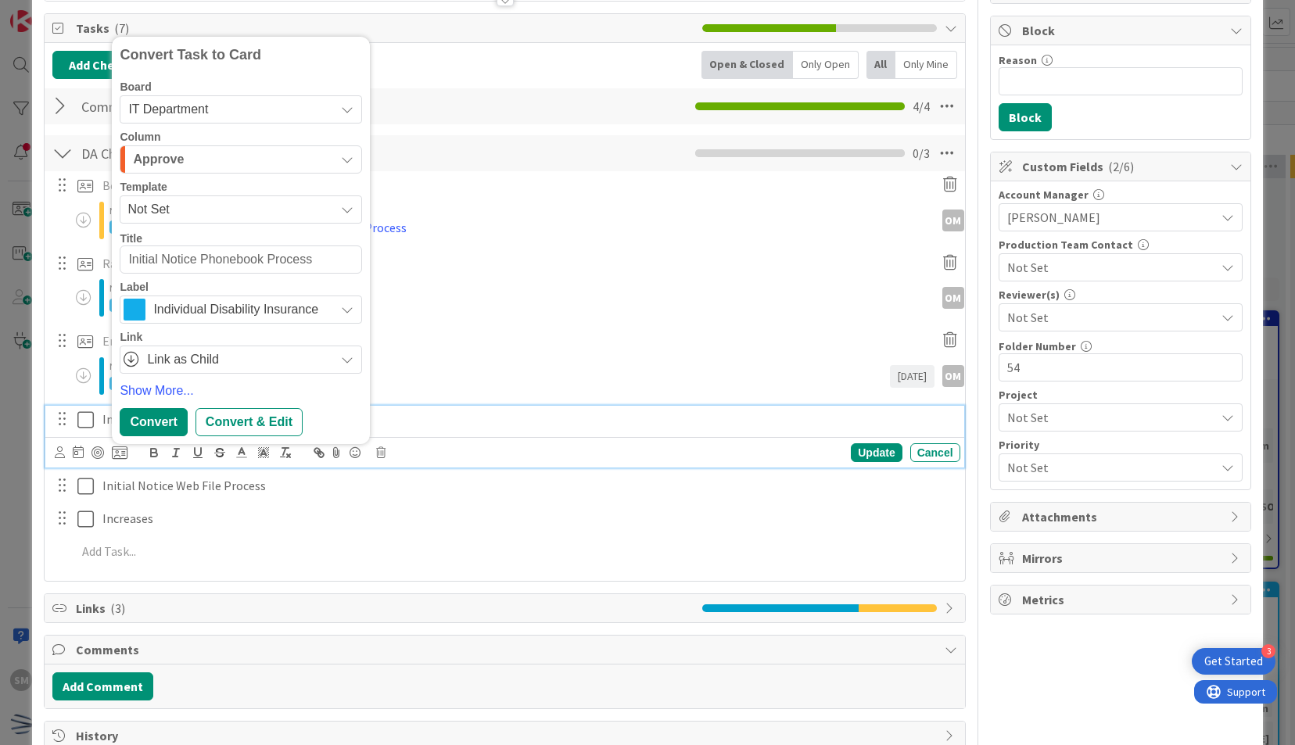
click at [222, 206] on span "Not Set" at bounding box center [226, 209] width 196 height 20
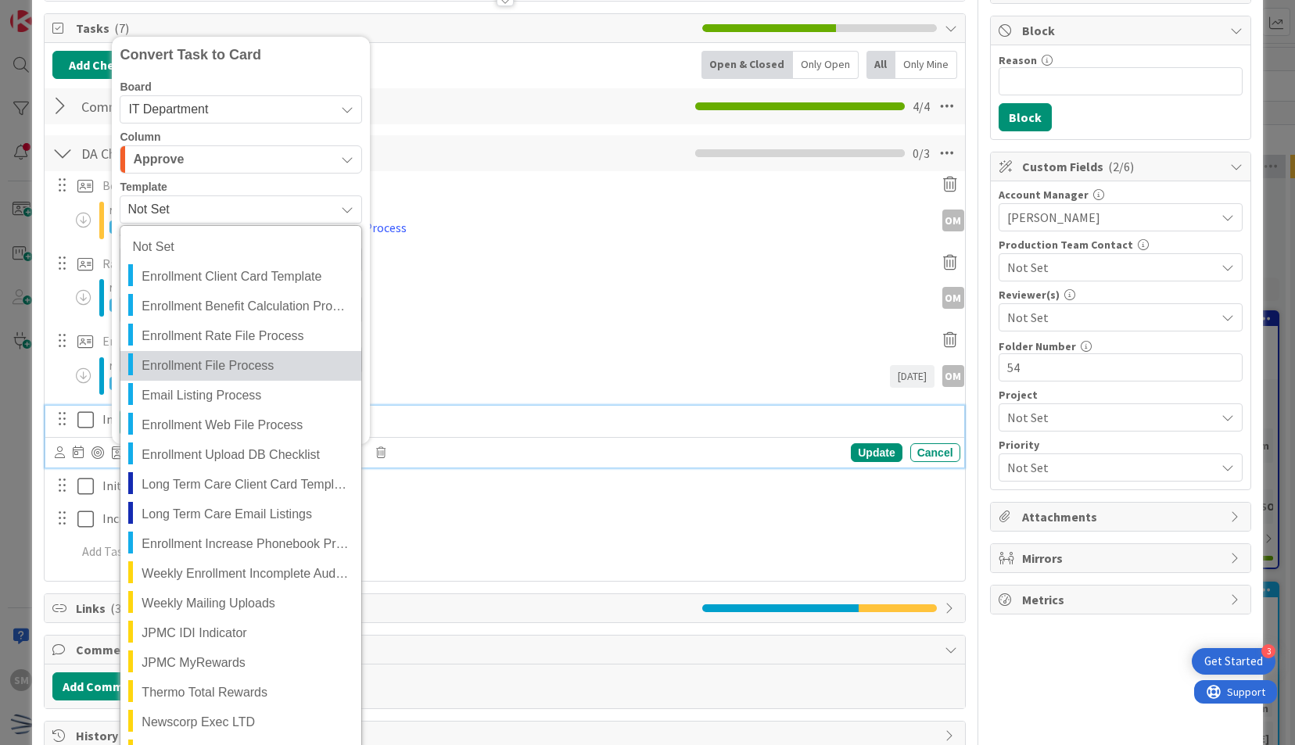
click at [249, 361] on span "Enrollment File Process" at bounding box center [246, 366] width 208 height 20
type textarea "x"
type textarea "Enrollment File Process"
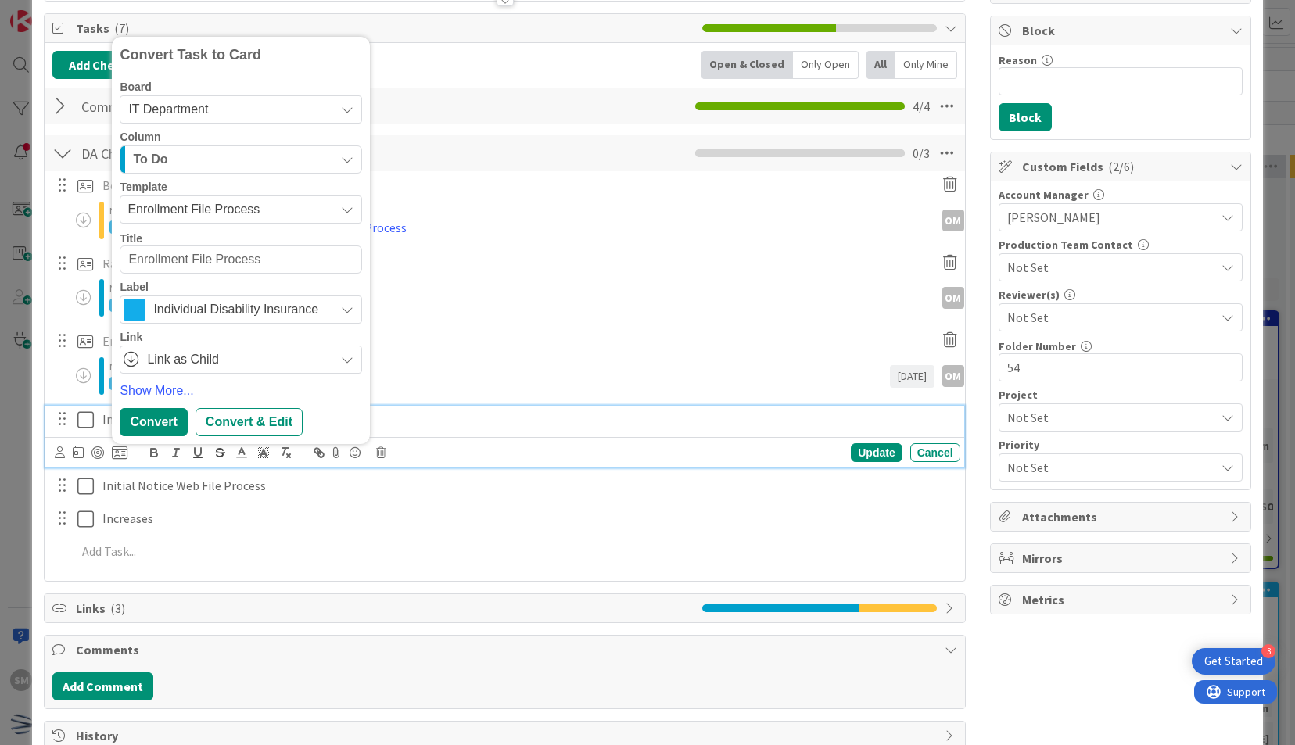
click at [128, 253] on textarea "Enrollment File Process" at bounding box center [241, 260] width 242 height 28
type textarea "x"
type textarea "JEnrollment File Process"
type textarea "x"
type textarea "JHEnrollment File Process"
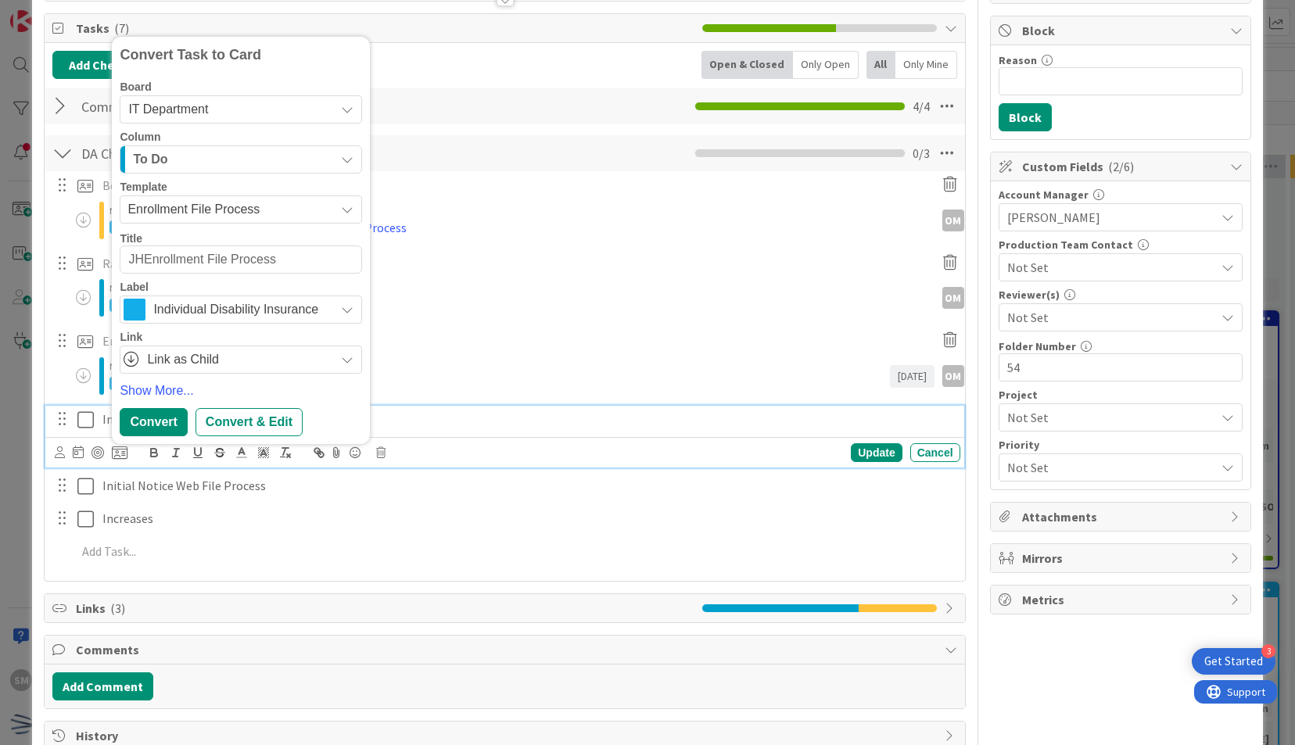
type textarea "x"
type textarea "JHUEnrollment File Process"
type textarea "x"
type textarea "JHU Enrollment File Process"
type textarea "x"
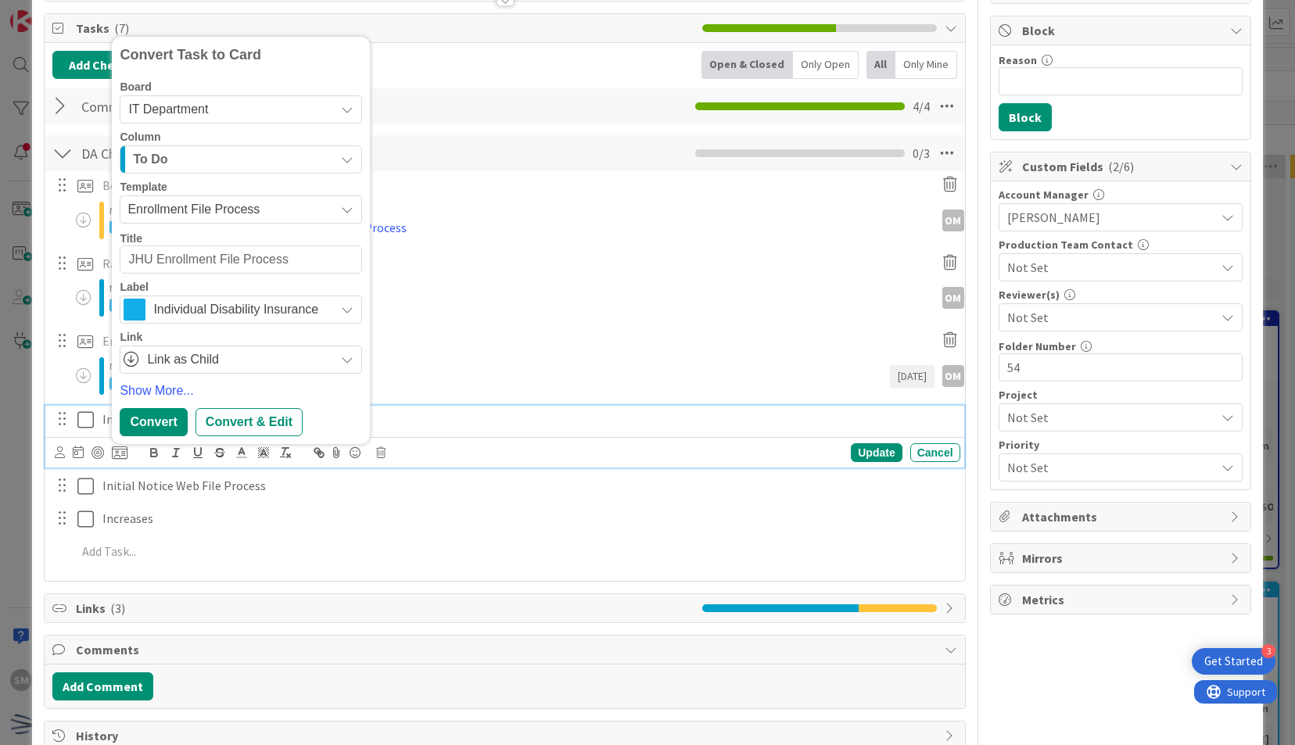
type textarea "JHU CEnrollment File Process"
type textarea "x"
type textarea "JHU CoEnrollment File Process"
type textarea "x"
type textarea "JHU ConEnrollment File Process"
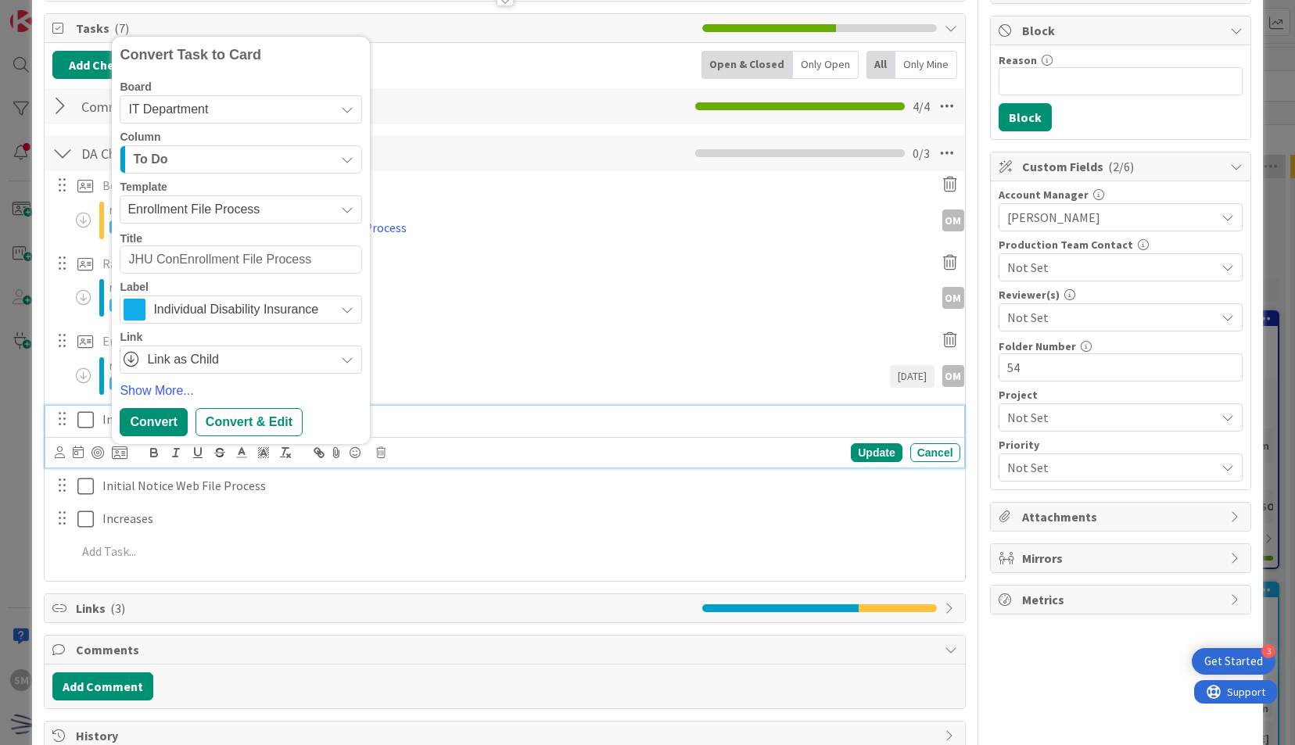
type textarea "x"
type textarea "JHU ConsEnrollment File Process"
type textarea "x"
type textarea "JHU Cons Enrollment File Process"
click at [242, 408] on div "Convert & Edit" at bounding box center [249, 422] width 107 height 28
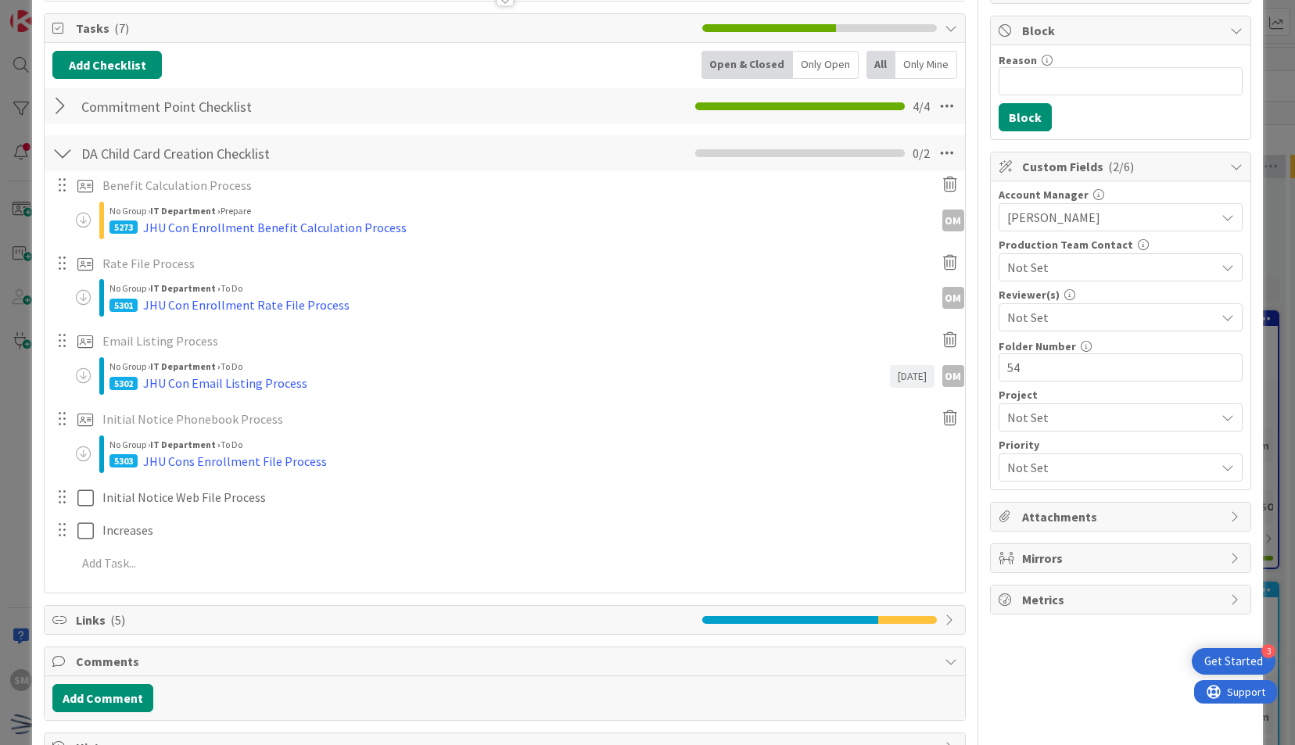
type textarea "x"
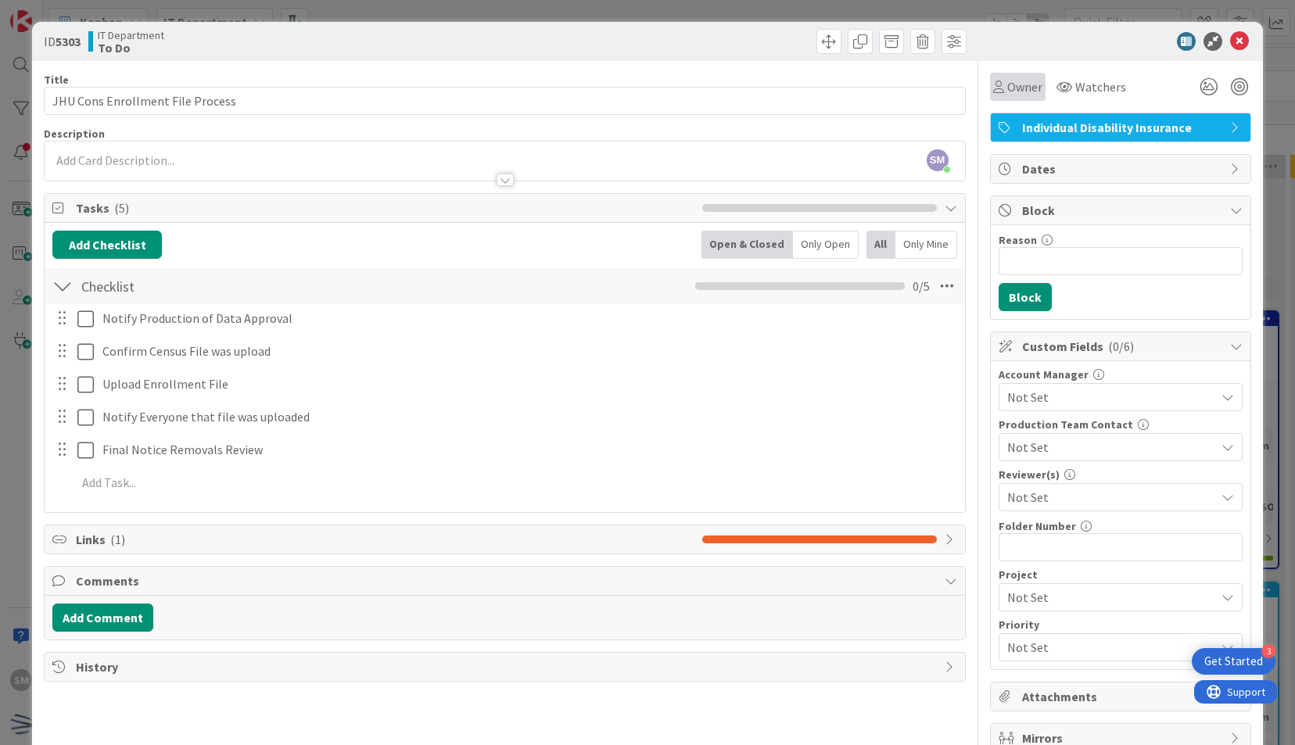
click at [1010, 93] on span "Owner" at bounding box center [1025, 86] width 35 height 19
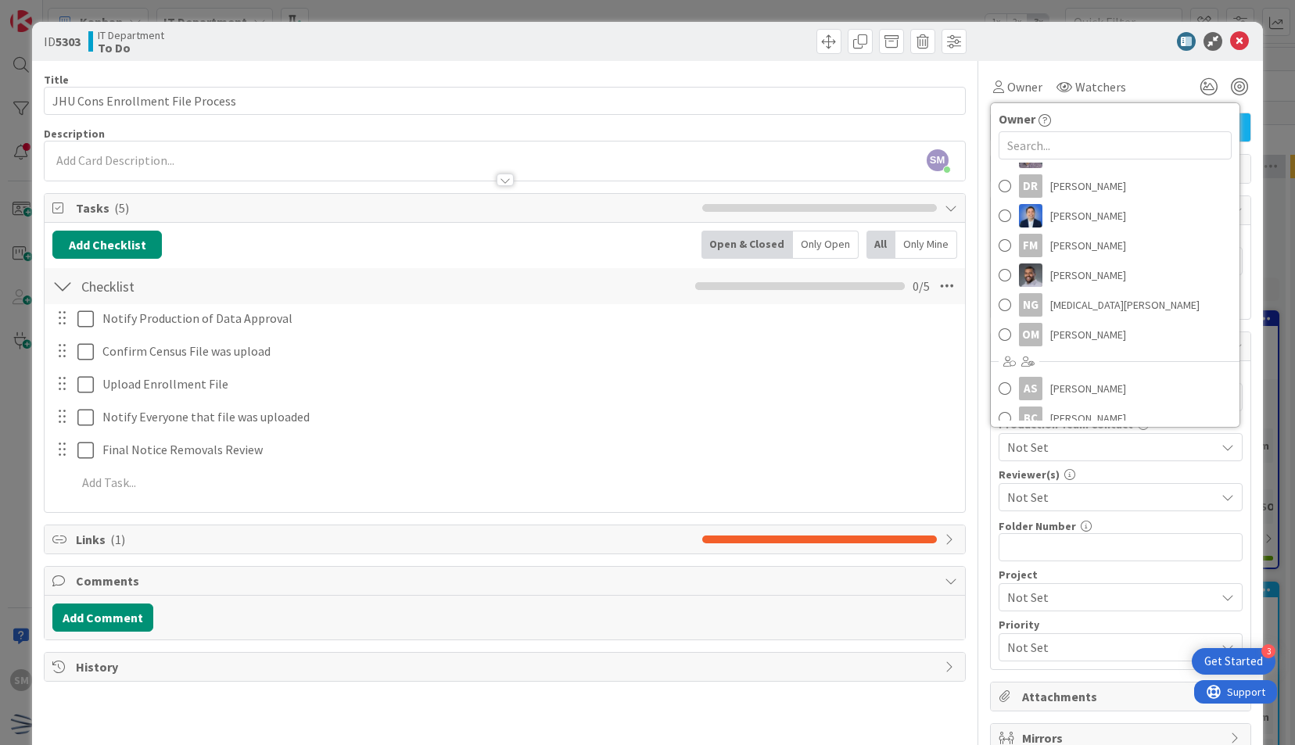
scroll to position [161, 0]
click at [1076, 340] on span "[PERSON_NAME]" at bounding box center [1089, 332] width 76 height 23
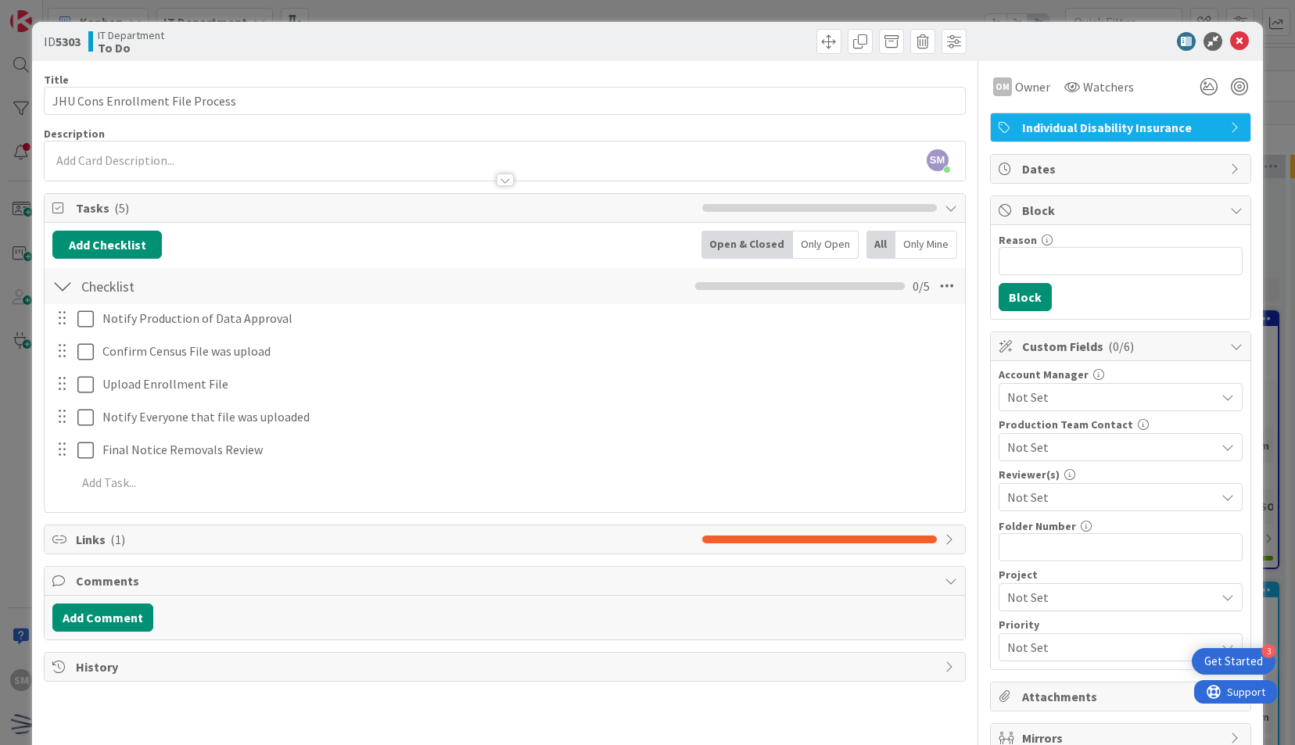
click at [1023, 154] on div "Dates" at bounding box center [1120, 169] width 261 height 30
click at [1070, 177] on span "Dates" at bounding box center [1122, 169] width 200 height 19
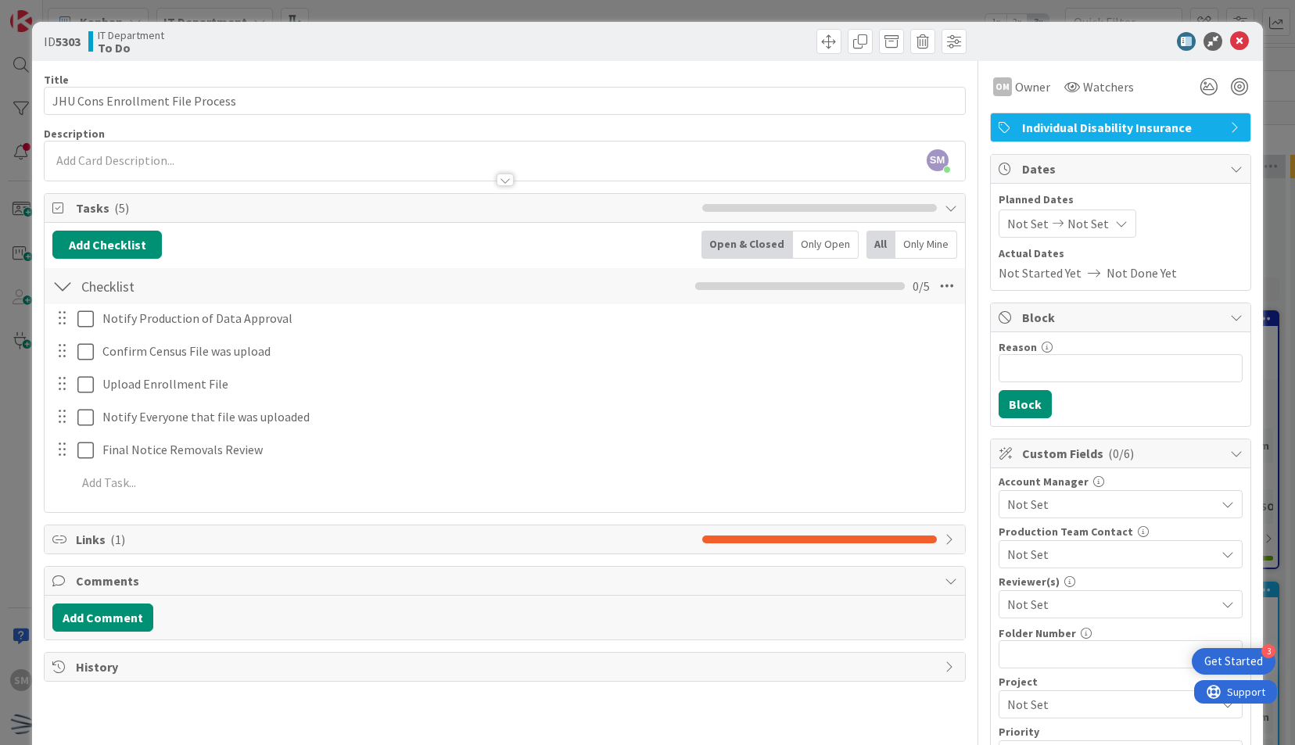
click at [1083, 230] on span "Not Set" at bounding box center [1088, 223] width 41 height 19
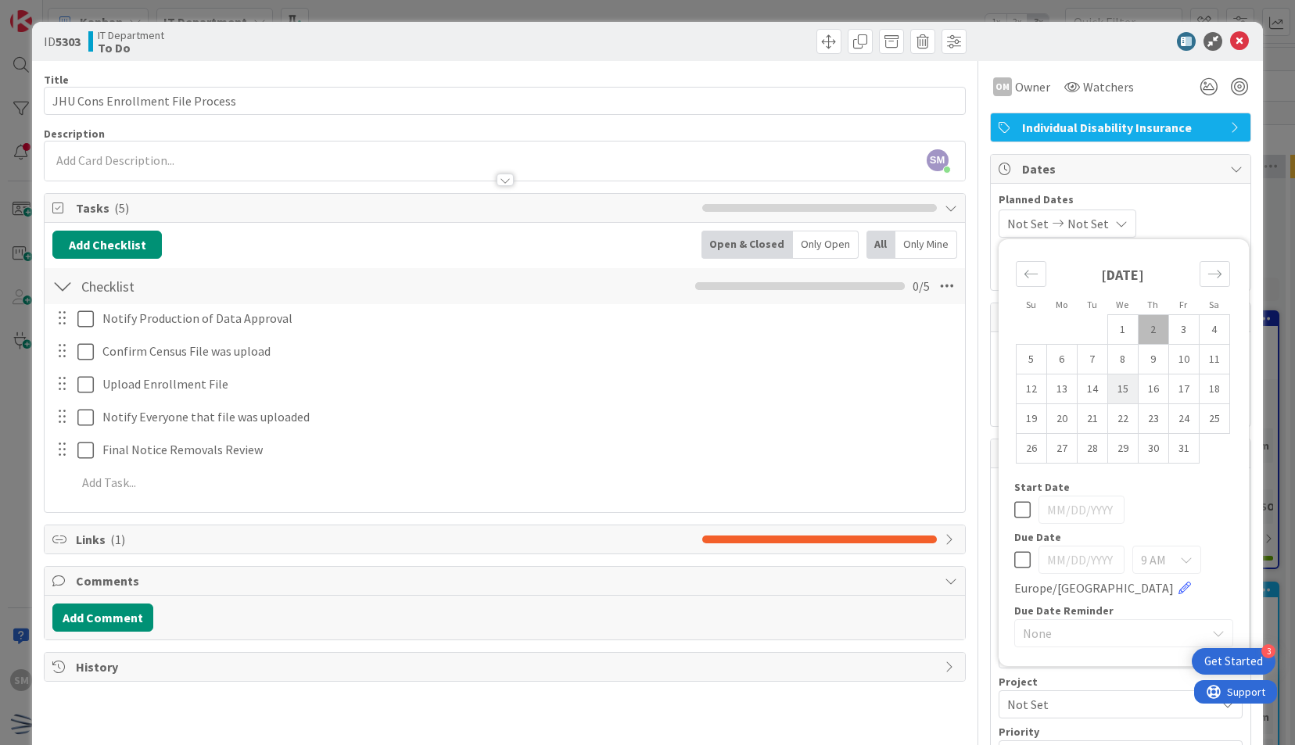
click at [1115, 384] on td "15" at bounding box center [1123, 390] width 31 height 30
type input "[DATE]"
click at [1233, 42] on icon at bounding box center [1239, 41] width 19 height 19
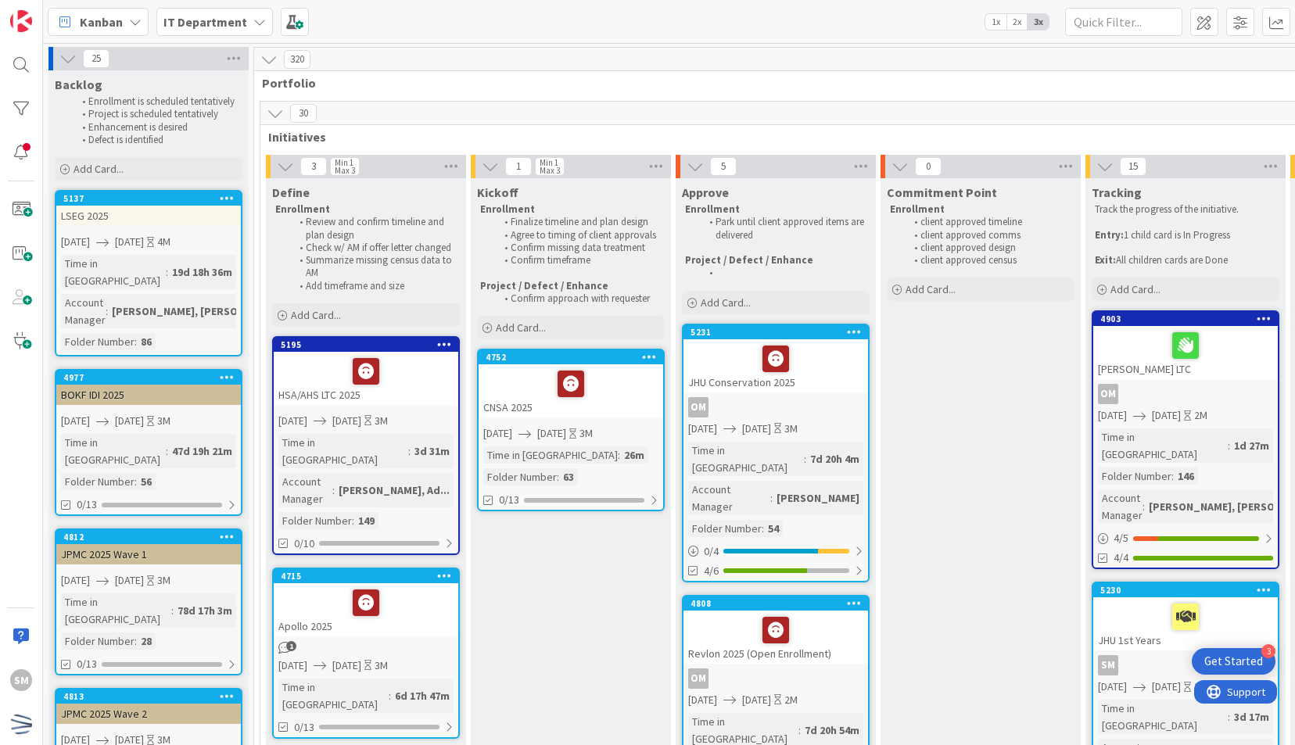
click at [760, 413] on div "OM" at bounding box center [776, 407] width 185 height 20
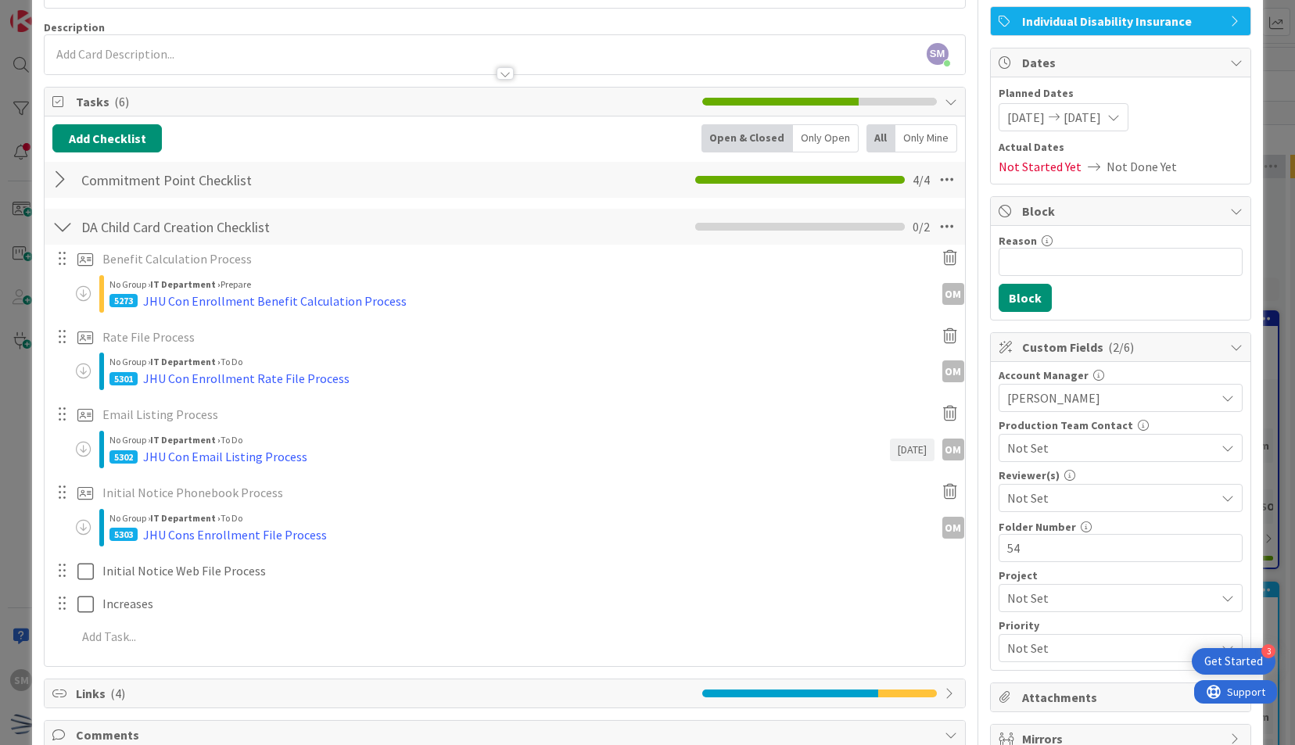
scroll to position [112, 0]
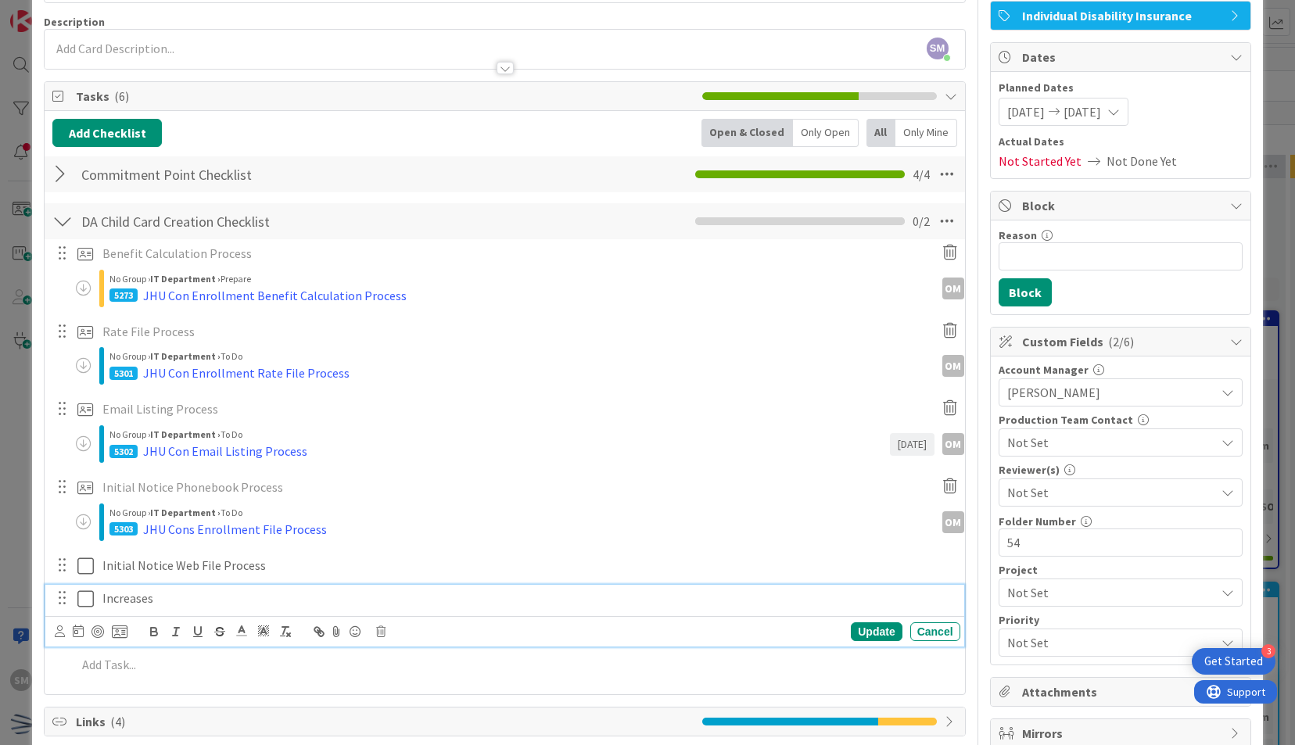
click at [416, 590] on p "Increases" at bounding box center [528, 599] width 852 height 18
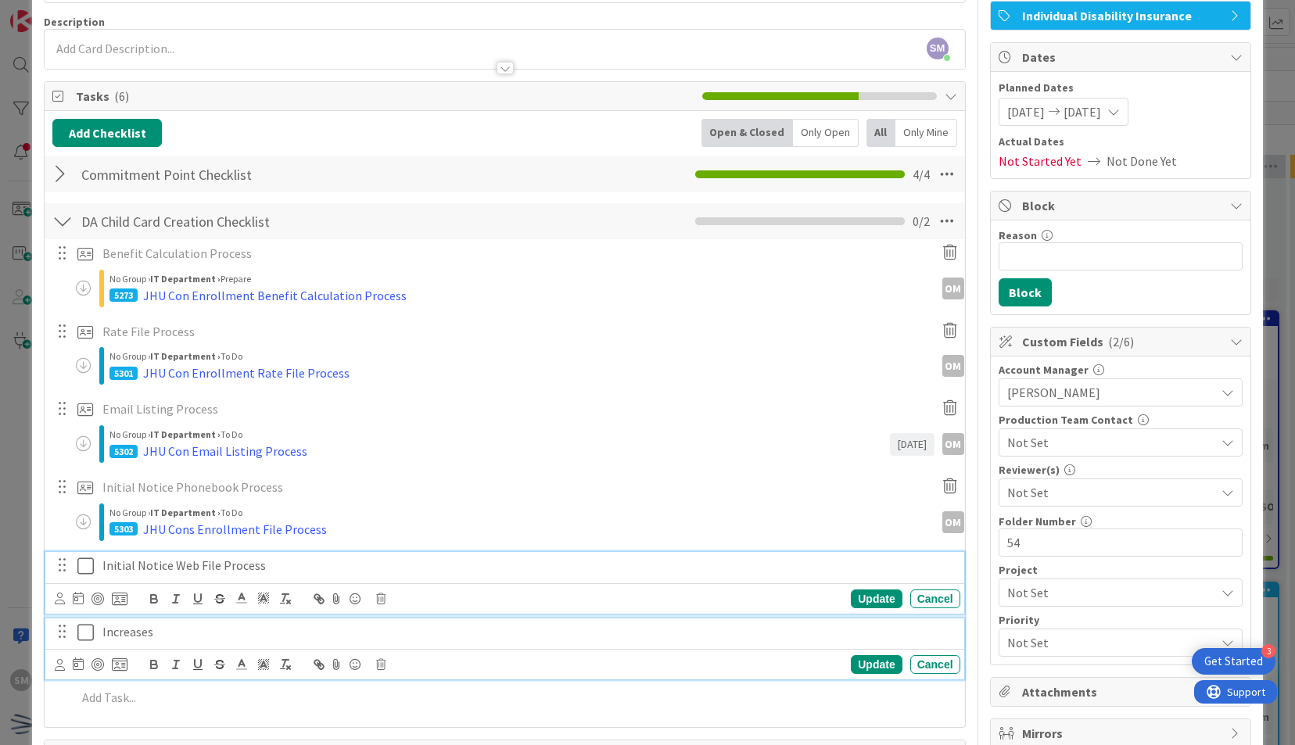
click at [336, 560] on p "Initial Notice Web File Process" at bounding box center [528, 566] width 852 height 18
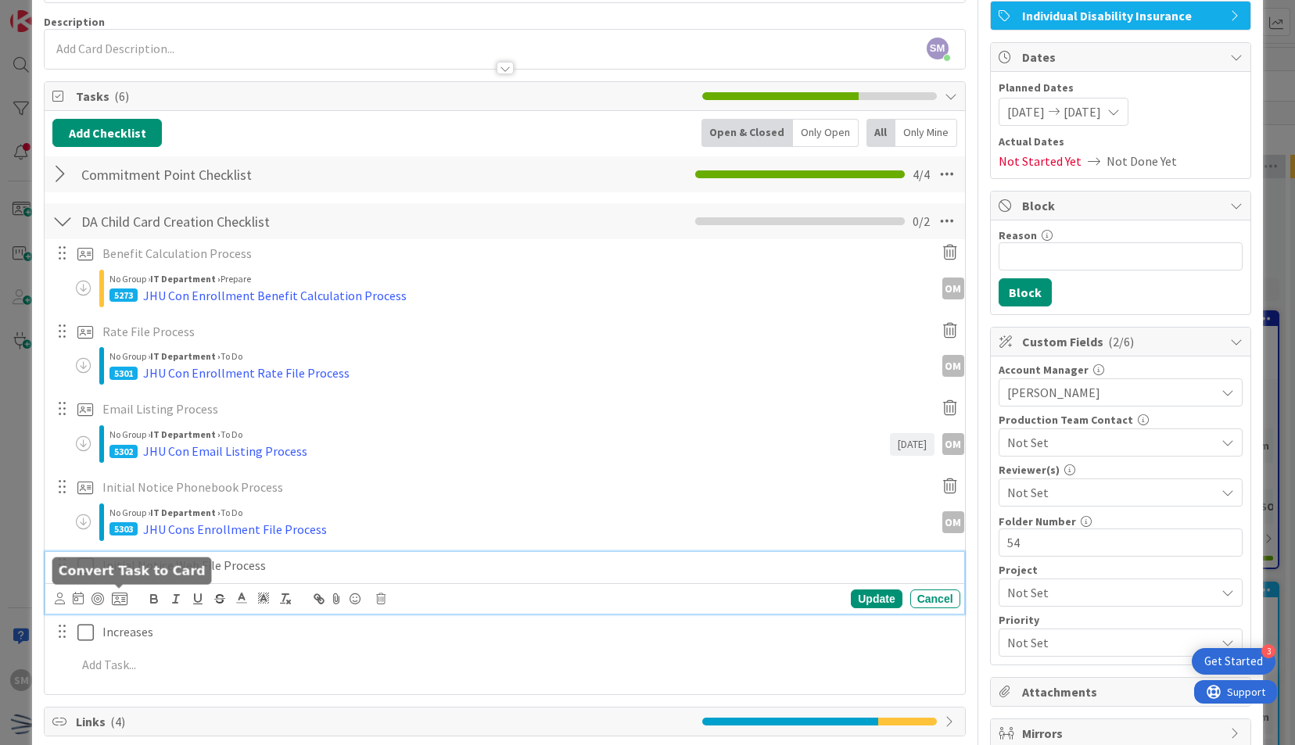
click at [123, 598] on icon at bounding box center [120, 599] width 16 height 14
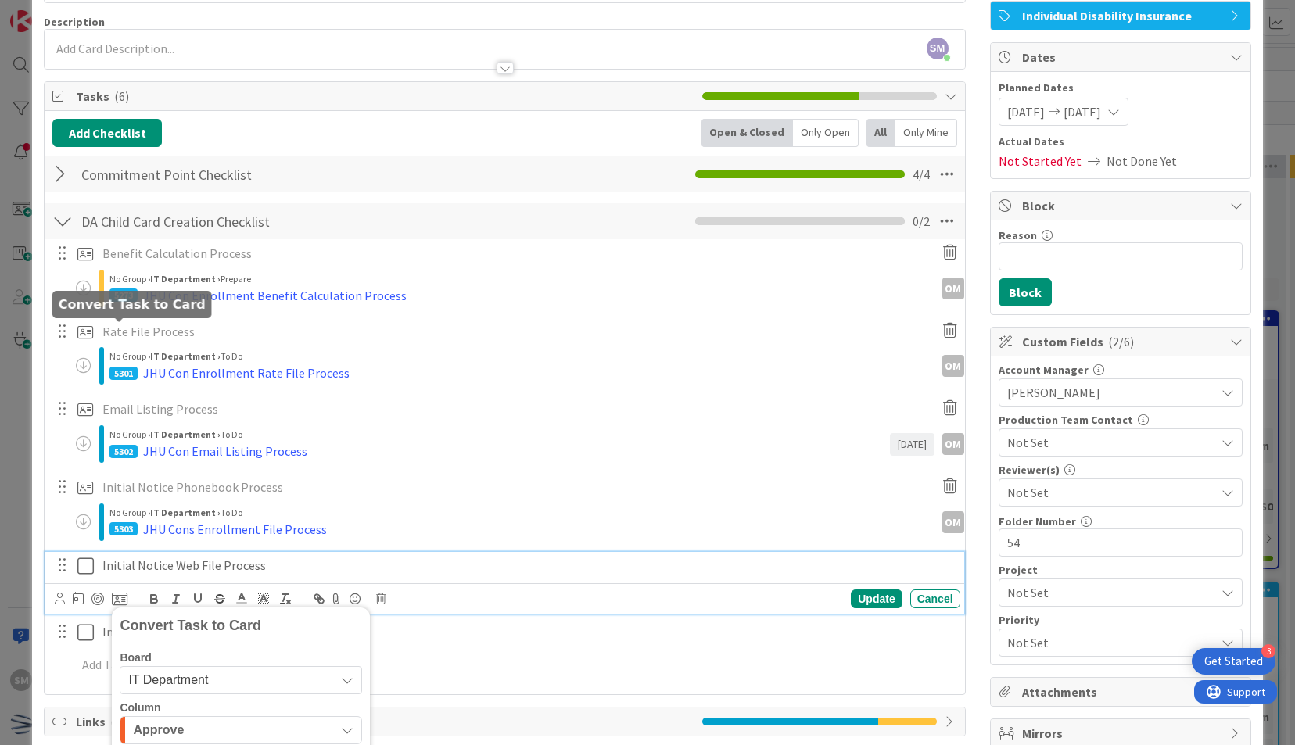
scroll to position [379, 0]
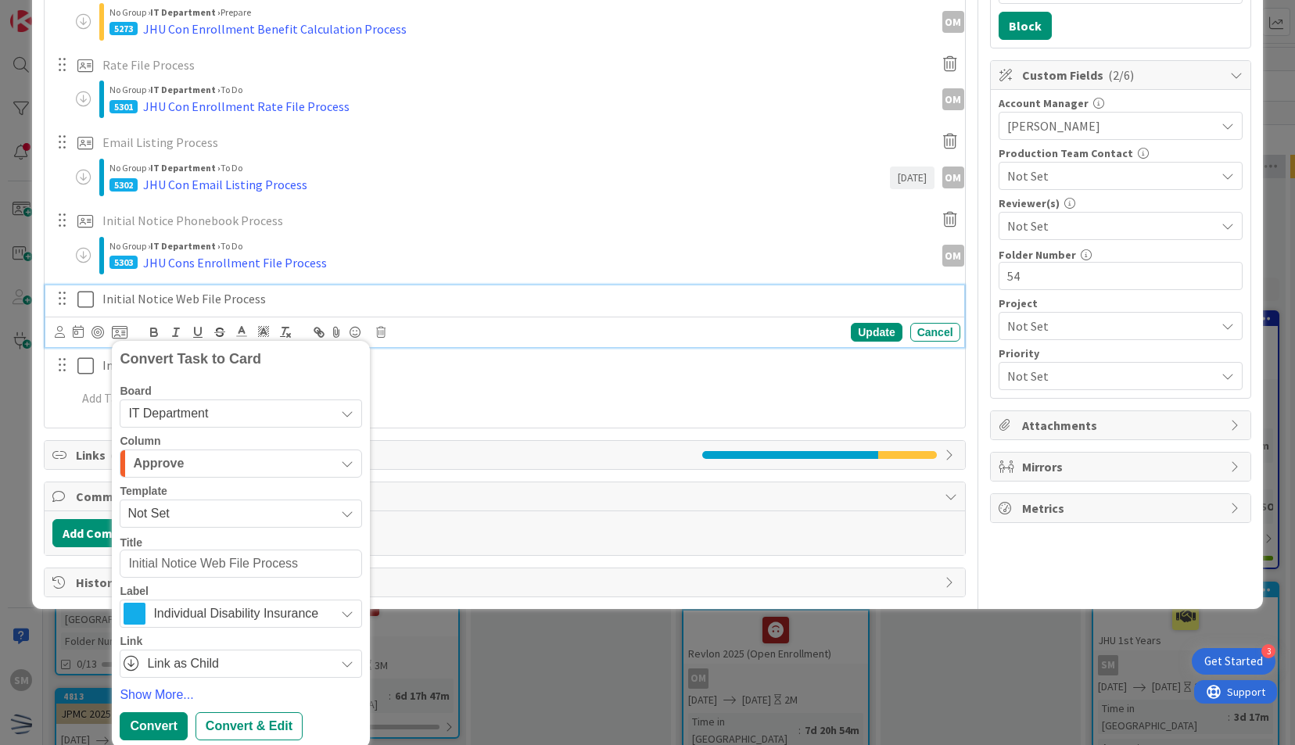
click at [172, 518] on span "Not Set" at bounding box center [226, 514] width 196 height 20
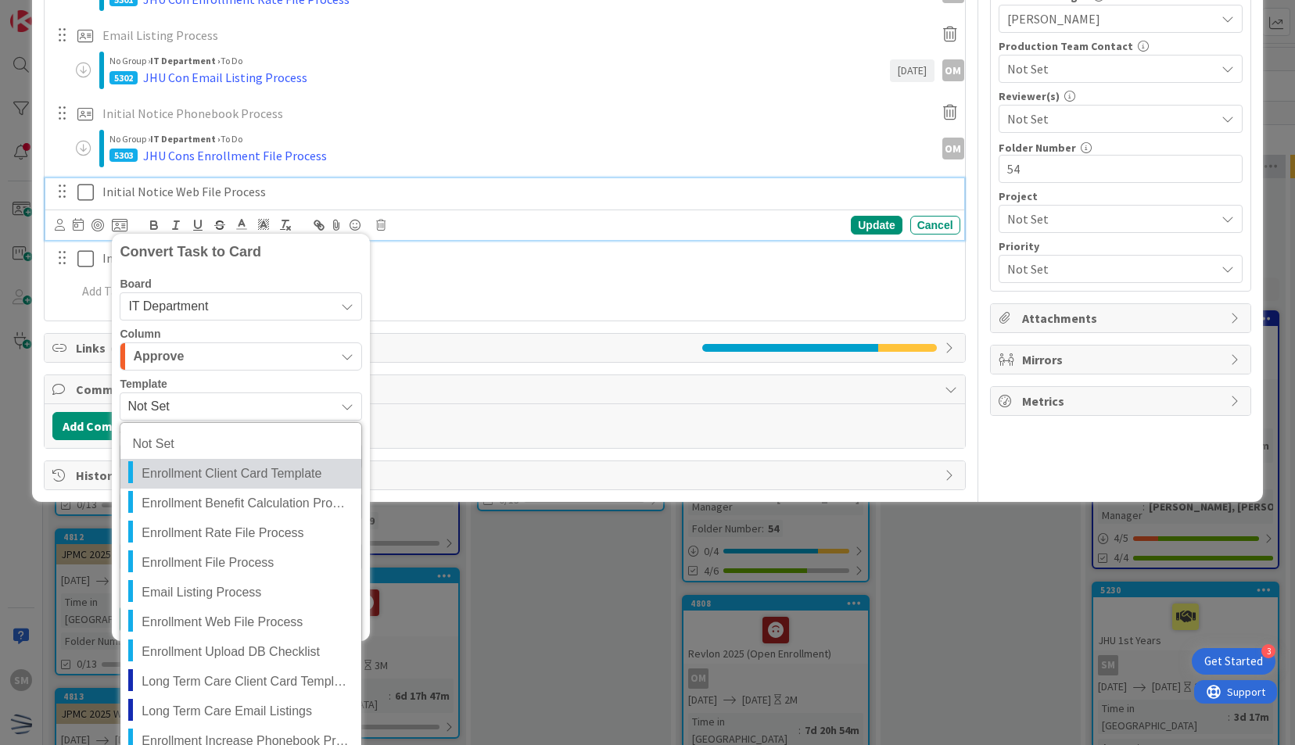
scroll to position [489, 0]
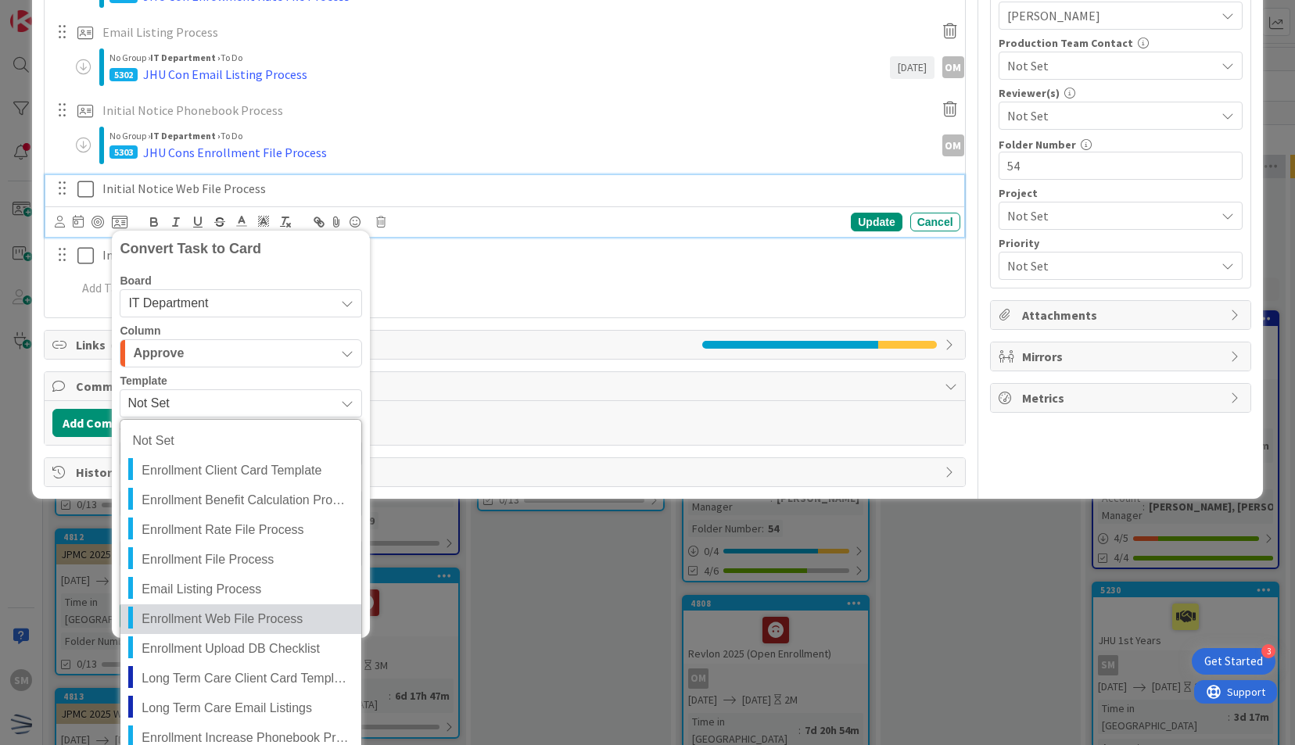
click at [240, 611] on span "Enrollment Web File Process" at bounding box center [246, 619] width 208 height 20
type textarea "x"
type textarea "Enrollment Web File Process"
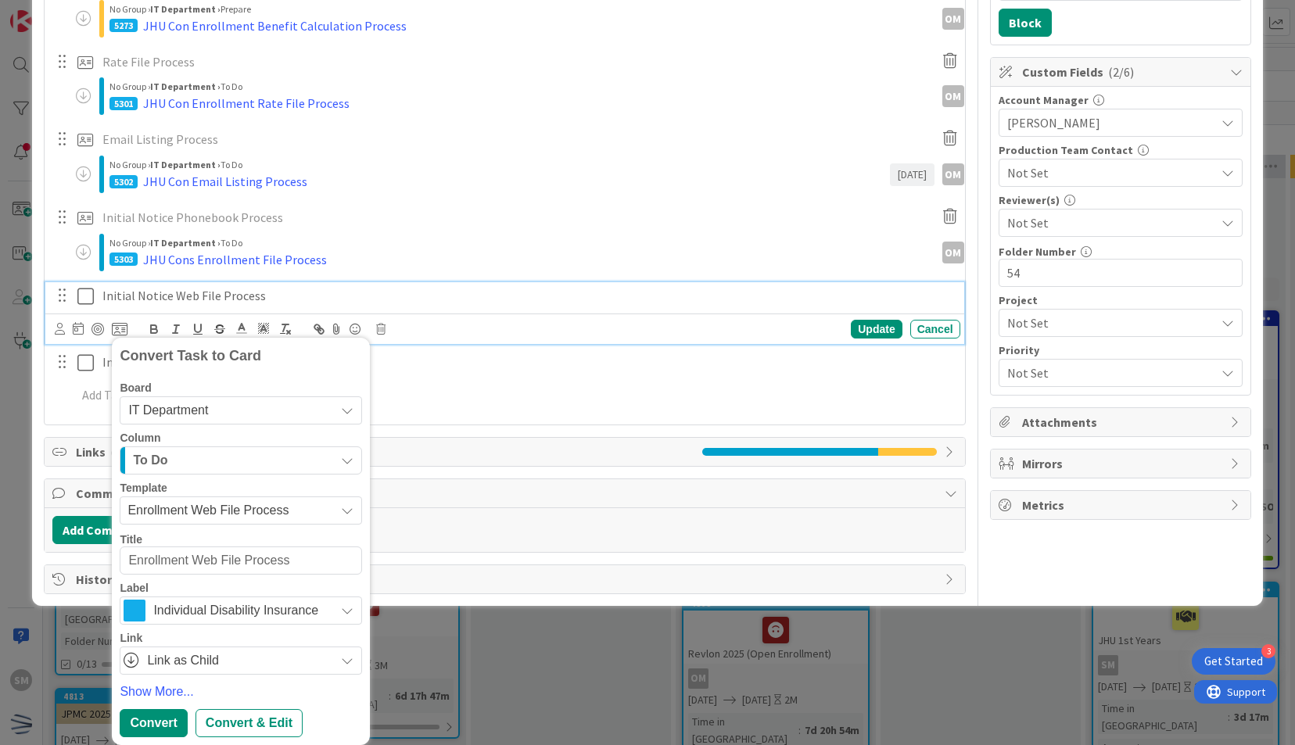
scroll to position [379, 0]
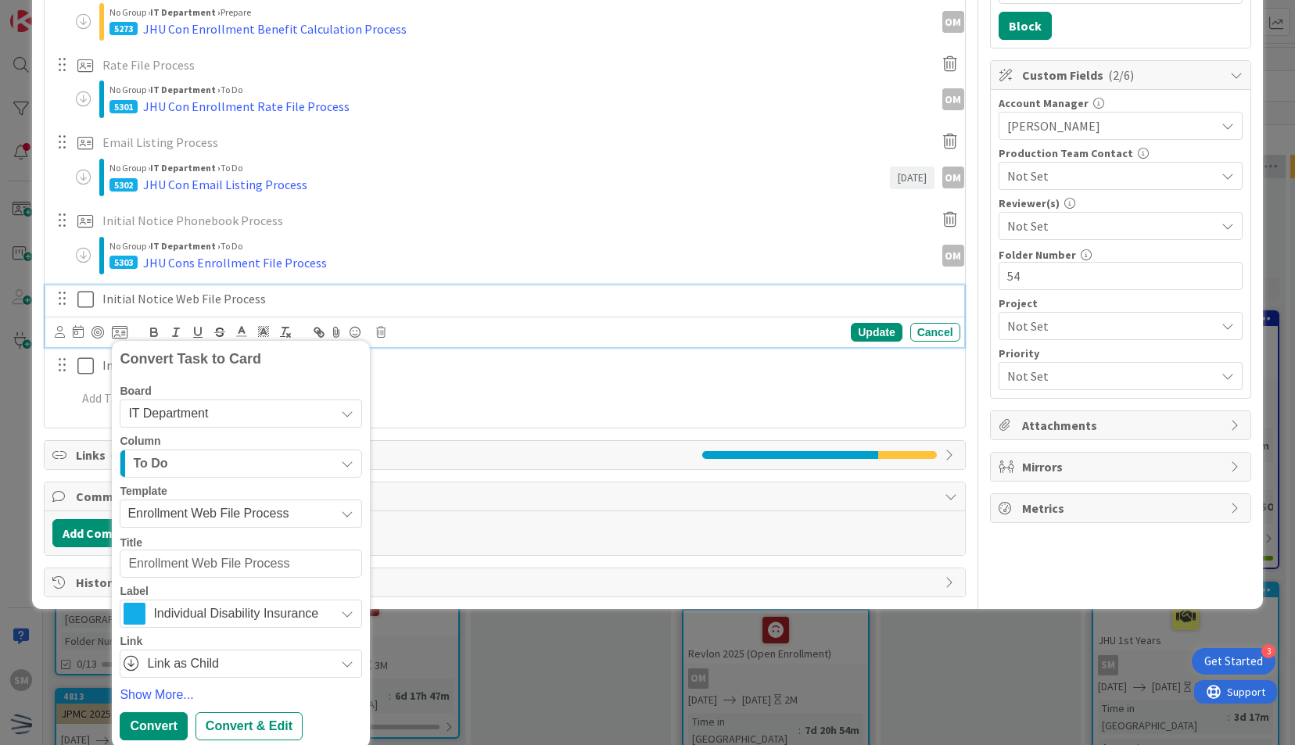
click at [125, 562] on textarea "Enrollment Web File Process" at bounding box center [241, 564] width 242 height 28
type textarea "x"
type textarea "JEnrollment Web File Process"
type textarea "x"
type textarea "JHEnrollment Web File Process"
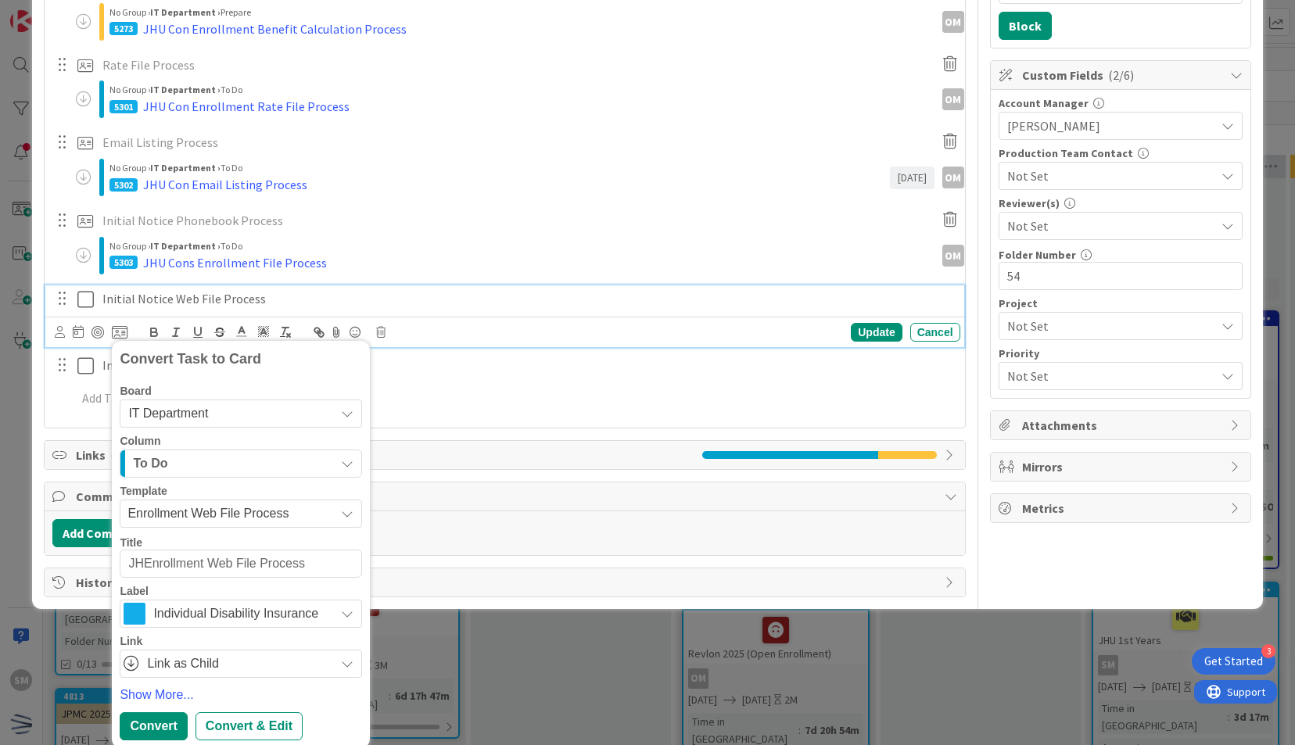
type textarea "x"
type textarea "JHUEnrollment Web File Process"
type textarea "x"
type textarea "JHU Enrollment Web File Process"
type textarea "x"
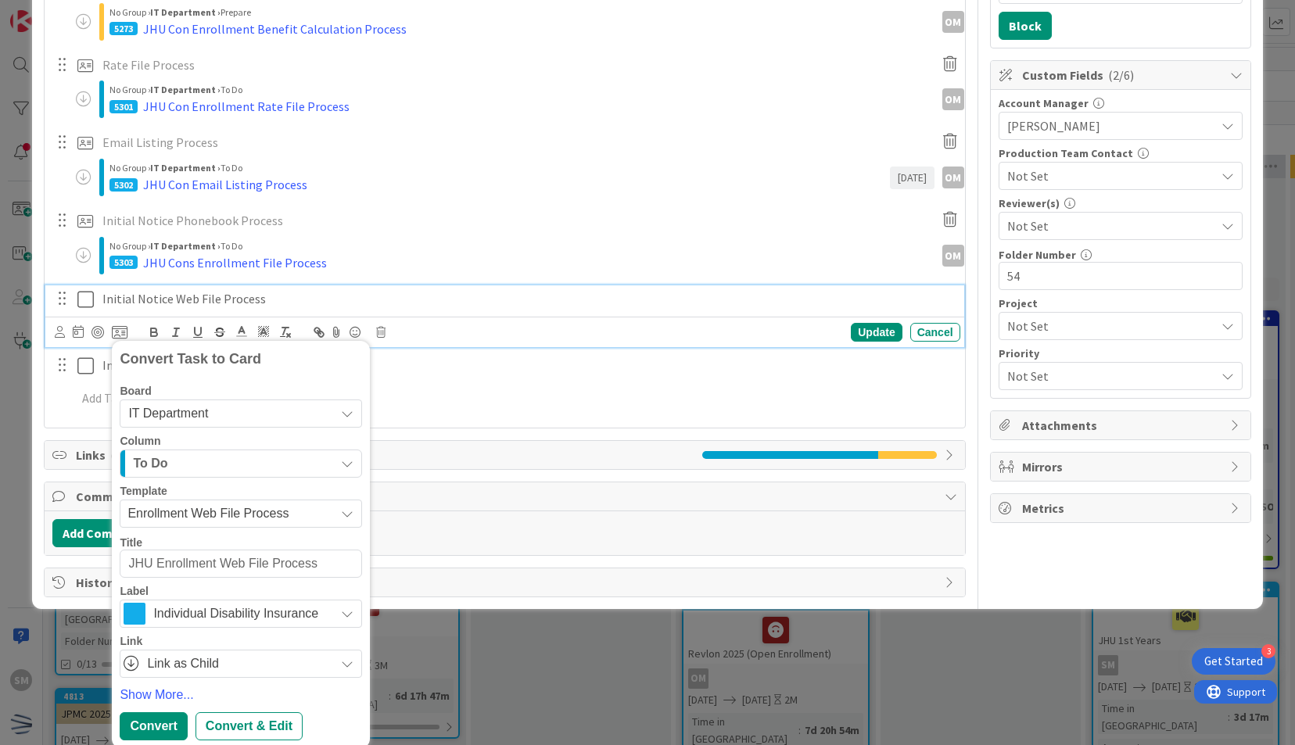
type textarea "JHU CEnrollment Web File Process"
type textarea "x"
type textarea "JHU CoEnrollment Web File Process"
type textarea "x"
type textarea "JHU ConEnrollment Web File Process"
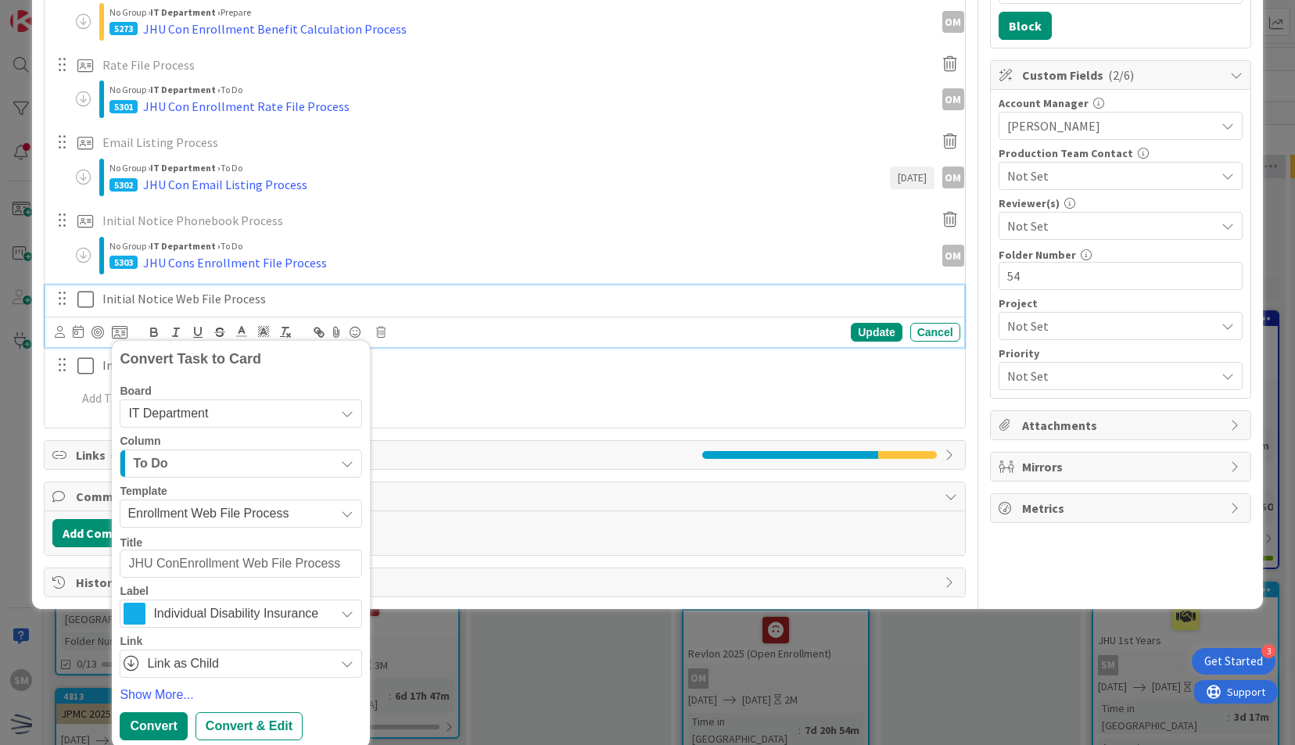
type textarea "x"
type textarea "JHU ConsEnrollment Web File Process"
type textarea "x"
type textarea "JHU Cons Enrollment Web File Process"
click at [260, 725] on div "Convert & Edit" at bounding box center [249, 727] width 107 height 28
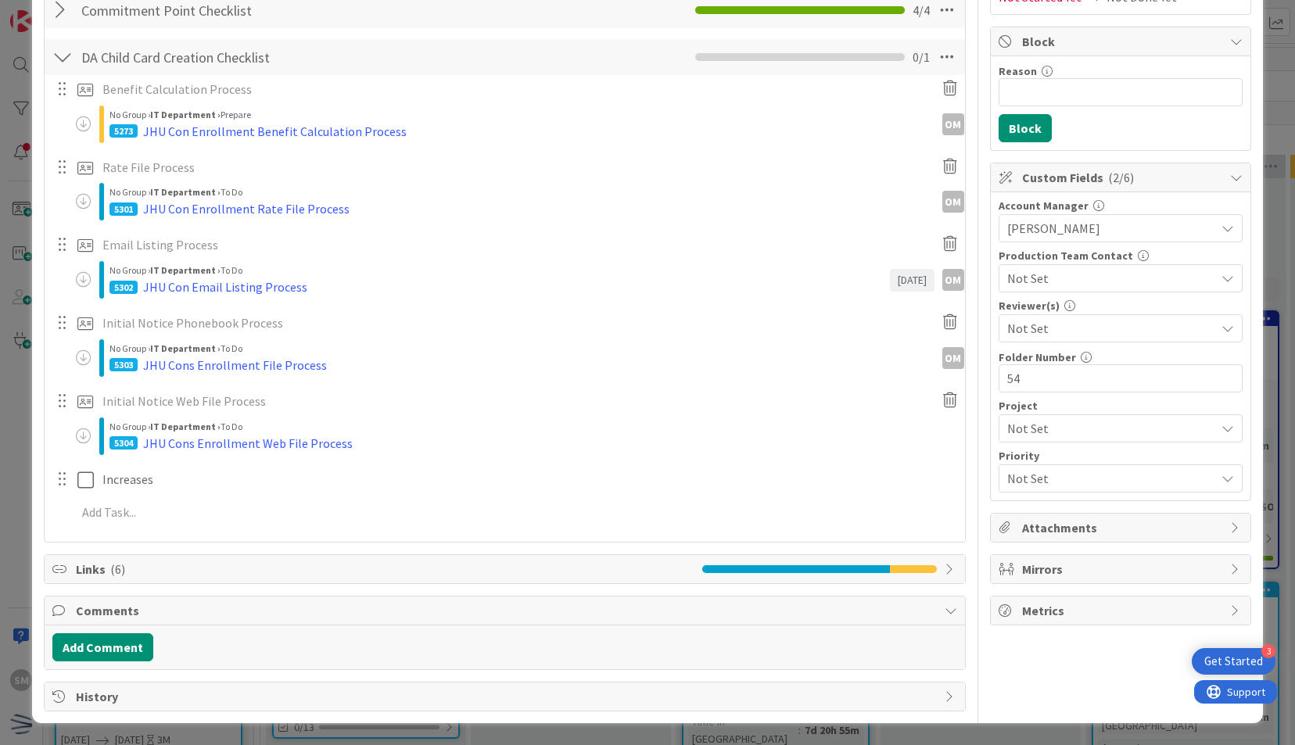
scroll to position [271, 0]
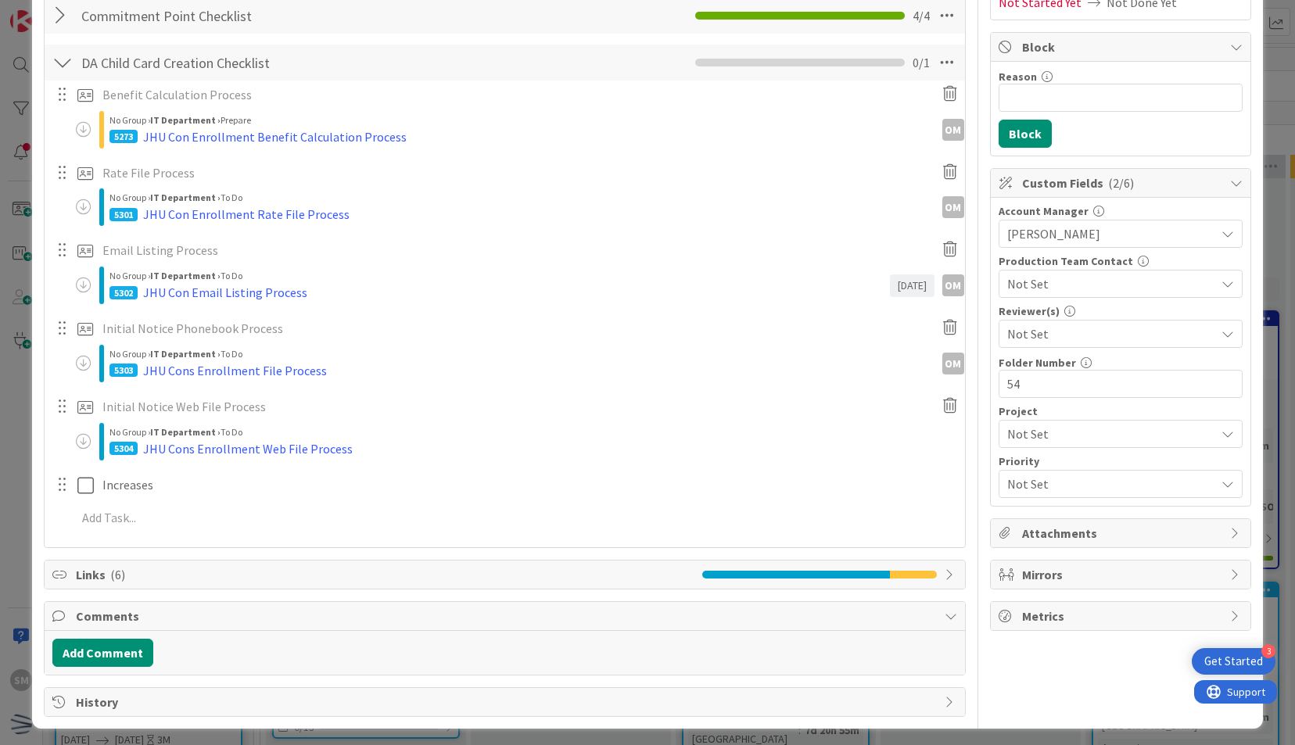
type textarea "x"
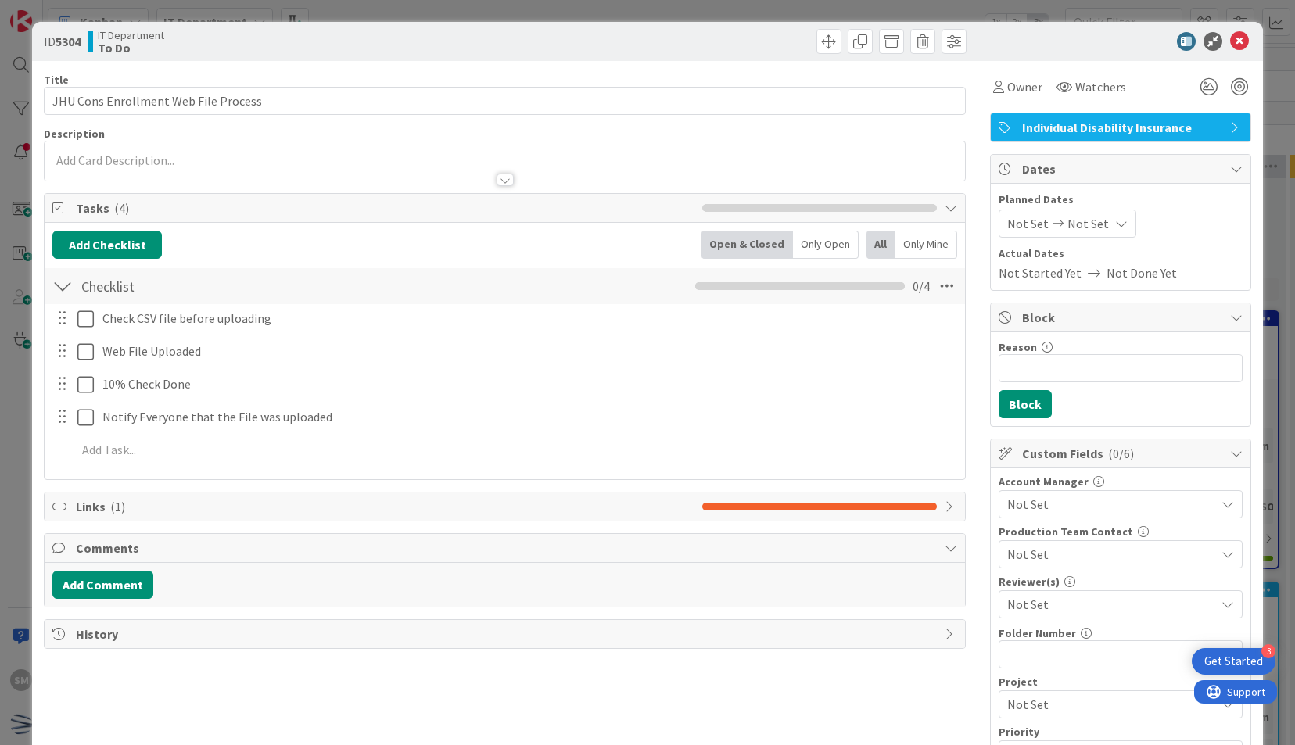
scroll to position [0, 0]
click at [1079, 214] on span "Not Set" at bounding box center [1088, 223] width 41 height 19
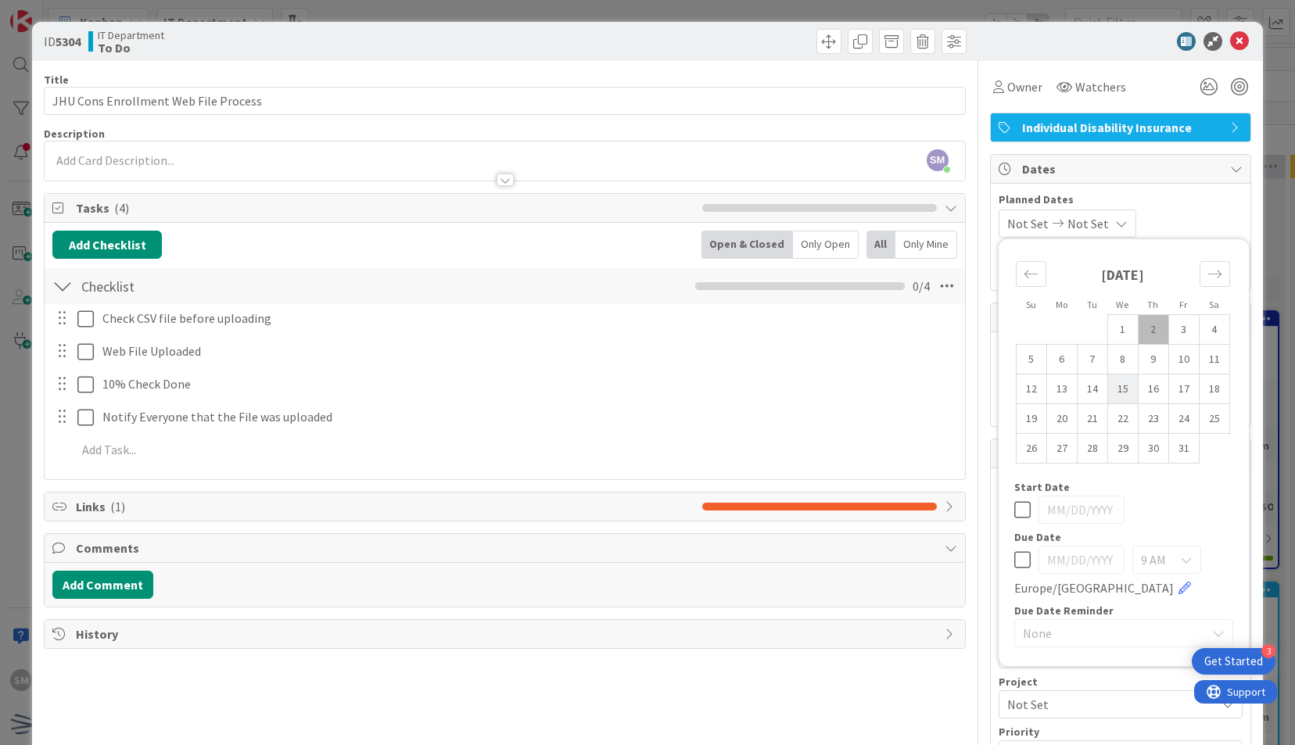
click at [1108, 386] on td "15" at bounding box center [1123, 390] width 31 height 30
type input "[DATE]"
click at [1008, 87] on span "Owner" at bounding box center [1025, 86] width 35 height 19
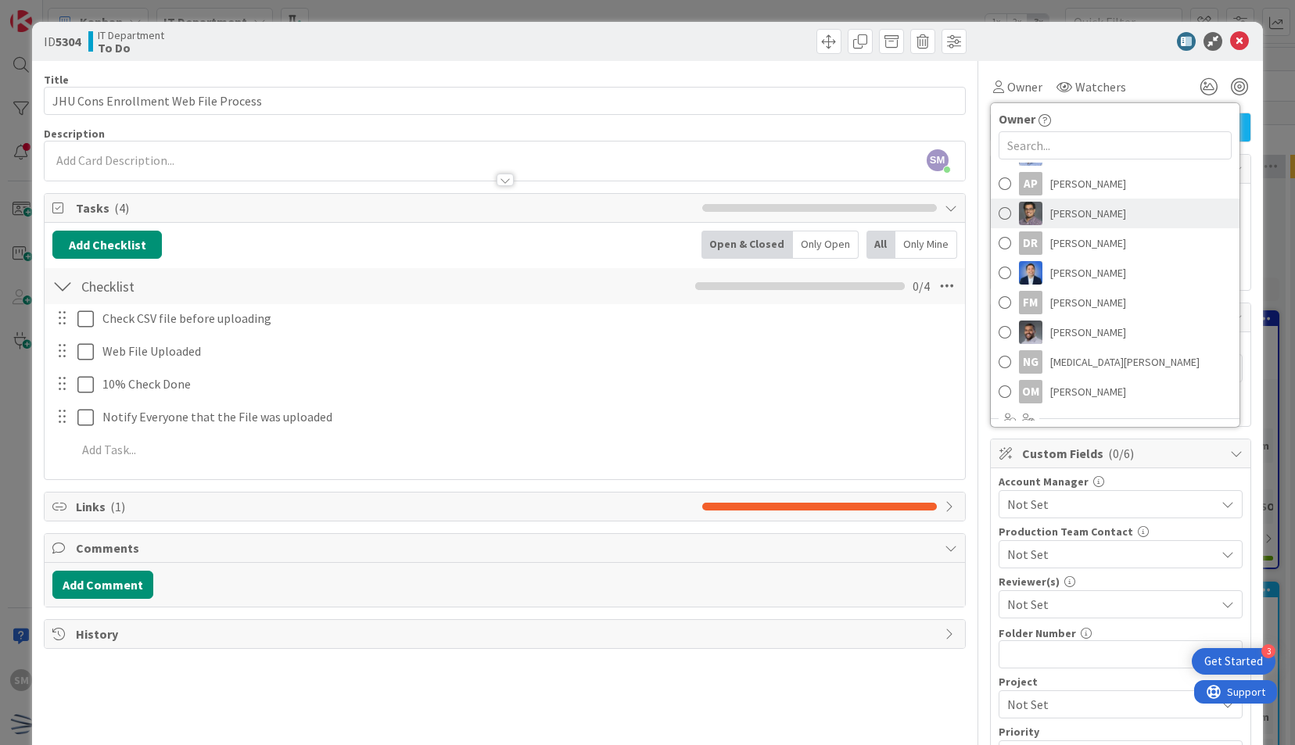
scroll to position [125, 0]
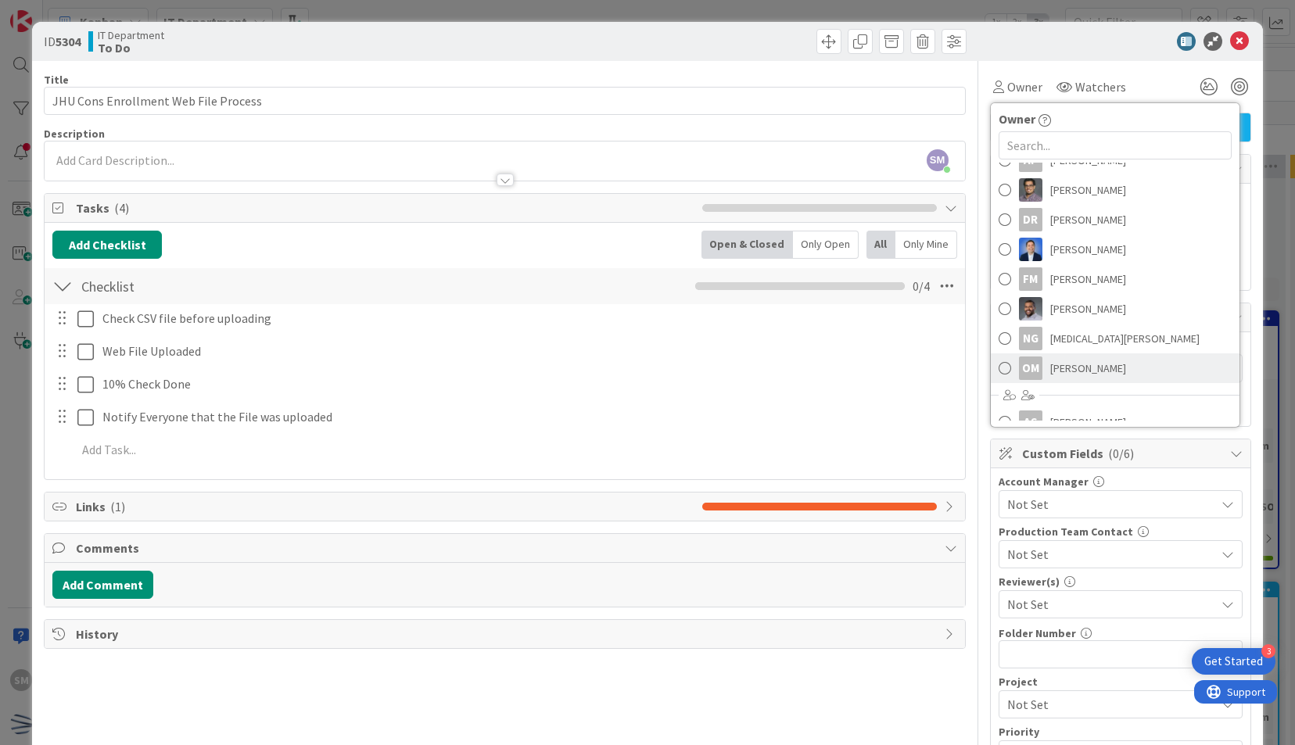
click at [1089, 358] on span "[PERSON_NAME]" at bounding box center [1089, 368] width 76 height 23
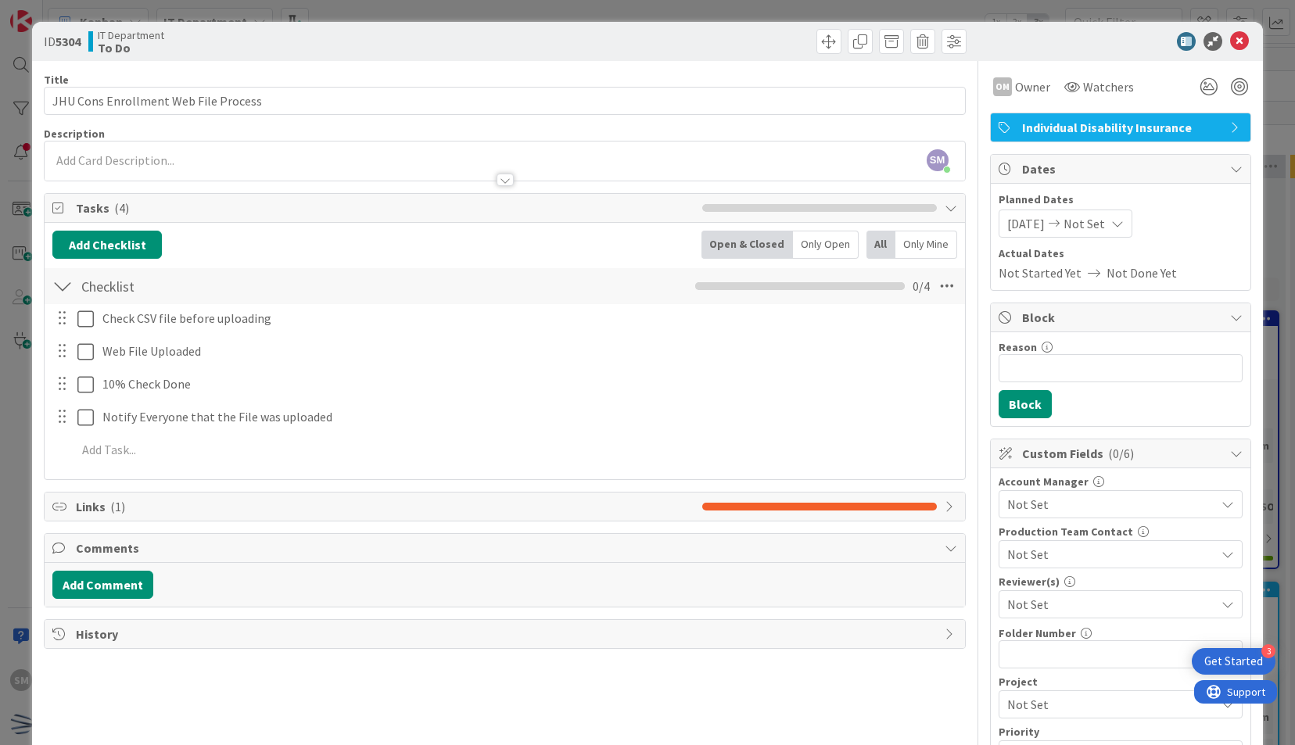
click at [1076, 50] on div at bounding box center [1113, 41] width 277 height 19
click at [1230, 42] on icon at bounding box center [1239, 41] width 19 height 19
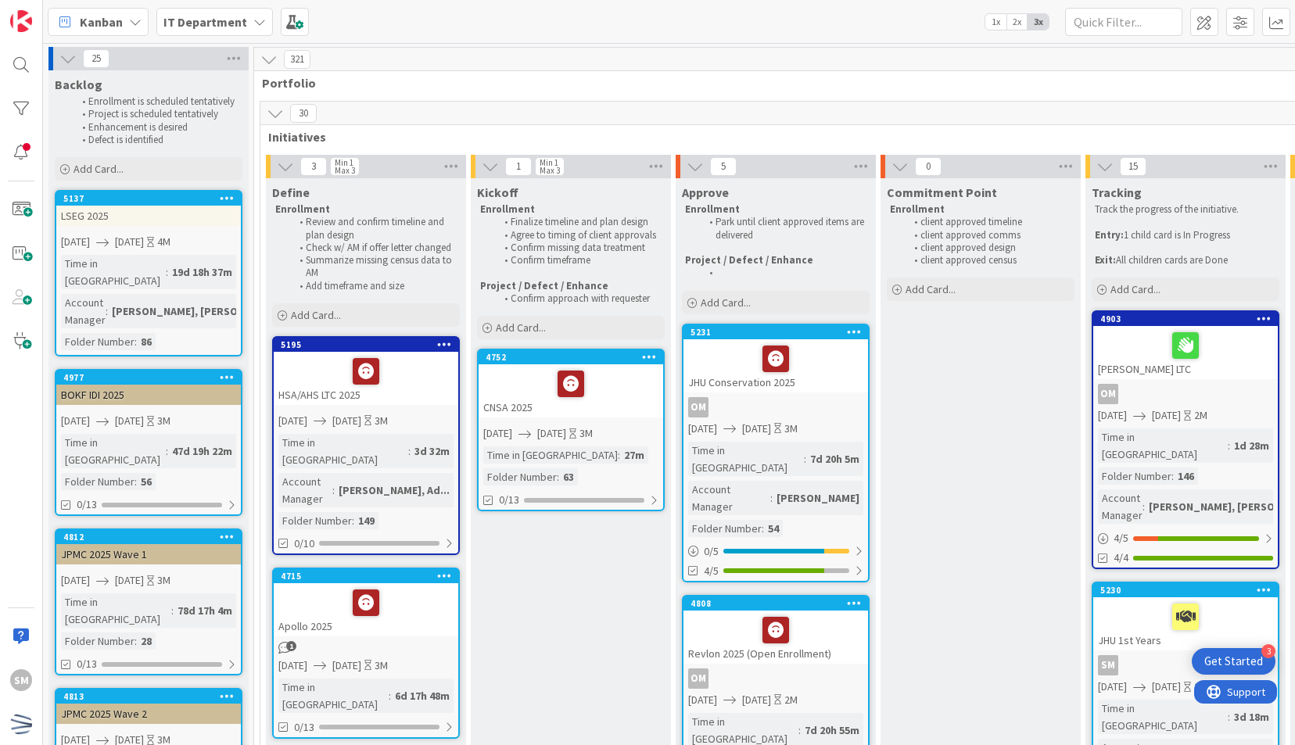
click at [848, 373] on div at bounding box center [775, 359] width 175 height 33
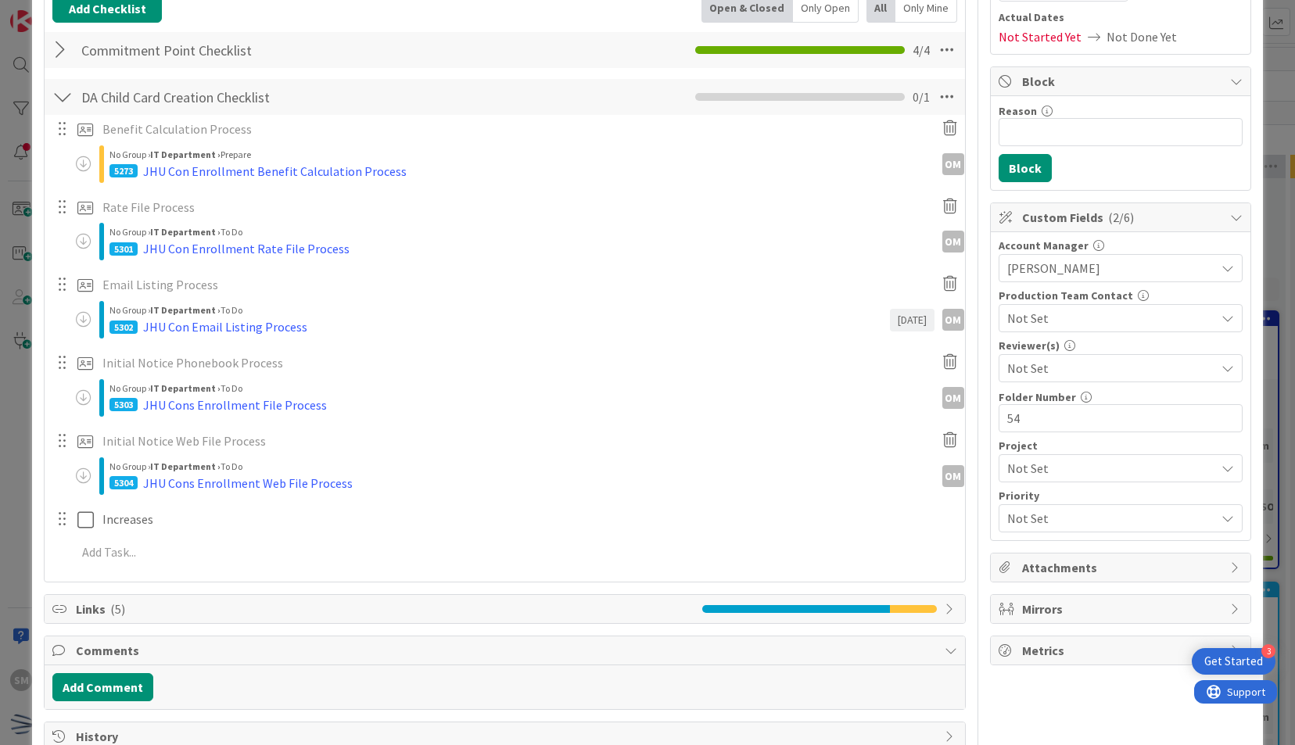
scroll to position [271, 0]
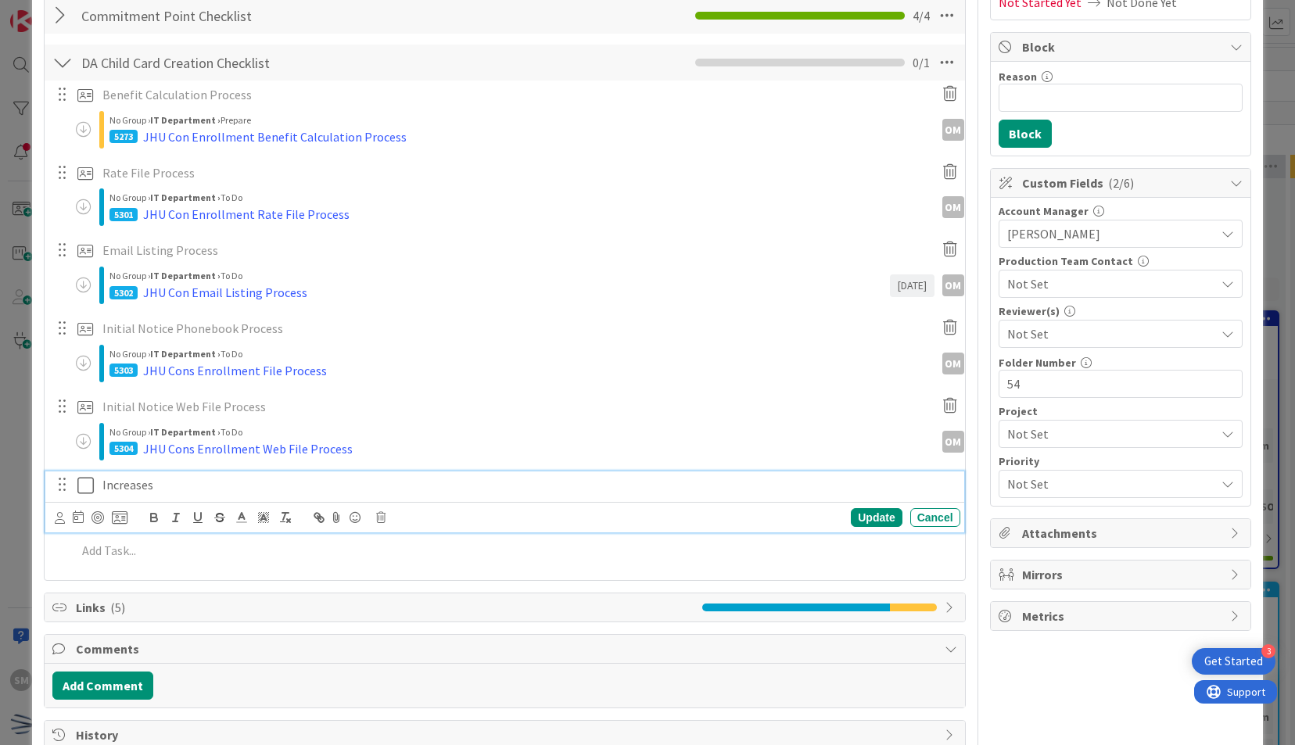
click at [166, 486] on p "Increases" at bounding box center [528, 485] width 852 height 18
click at [379, 512] on icon at bounding box center [380, 517] width 9 height 11
click at [417, 579] on div "Delete" at bounding box center [421, 584] width 58 height 28
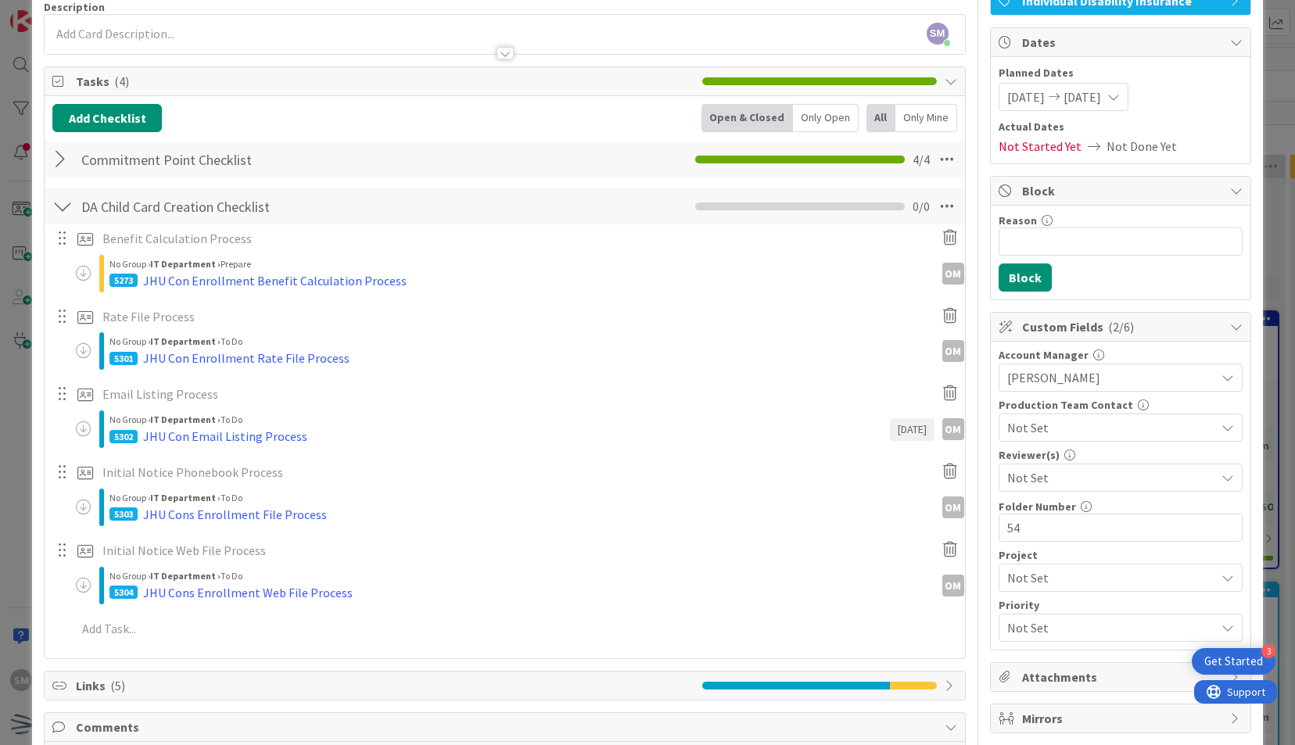
scroll to position [0, 0]
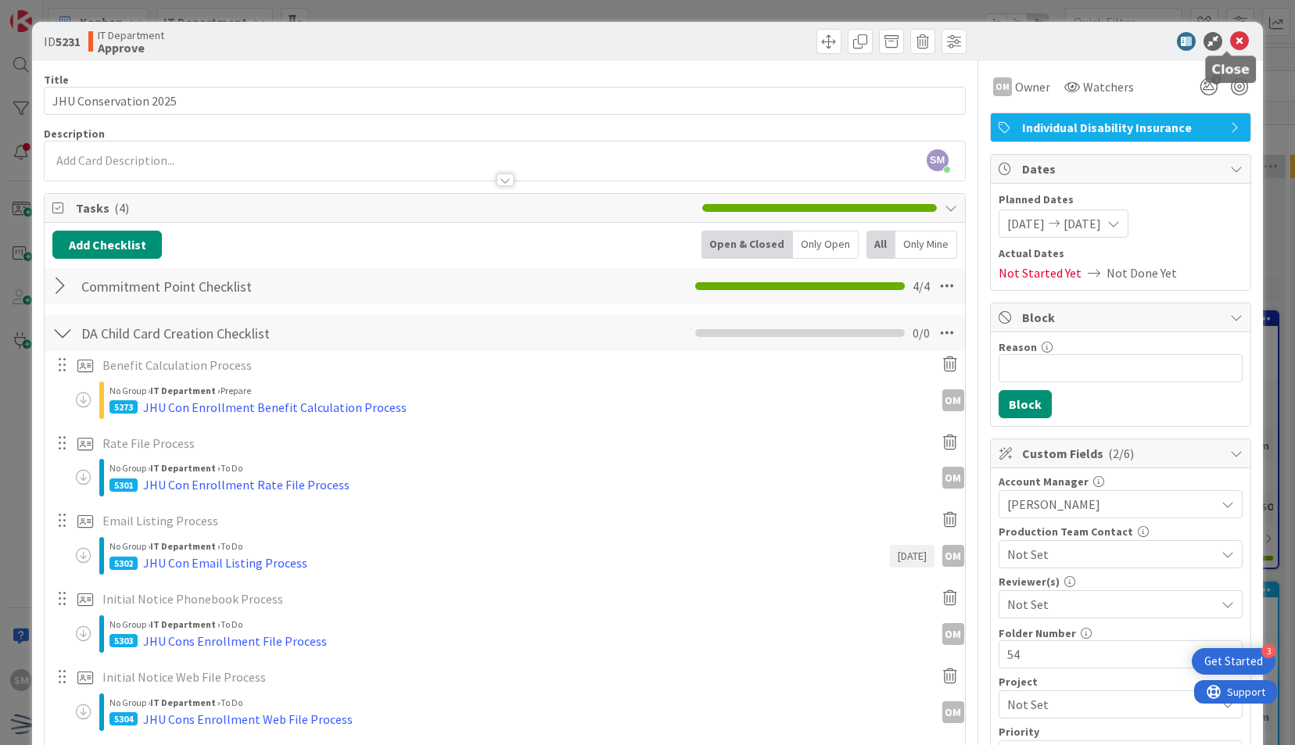
click at [1230, 41] on icon at bounding box center [1239, 41] width 19 height 19
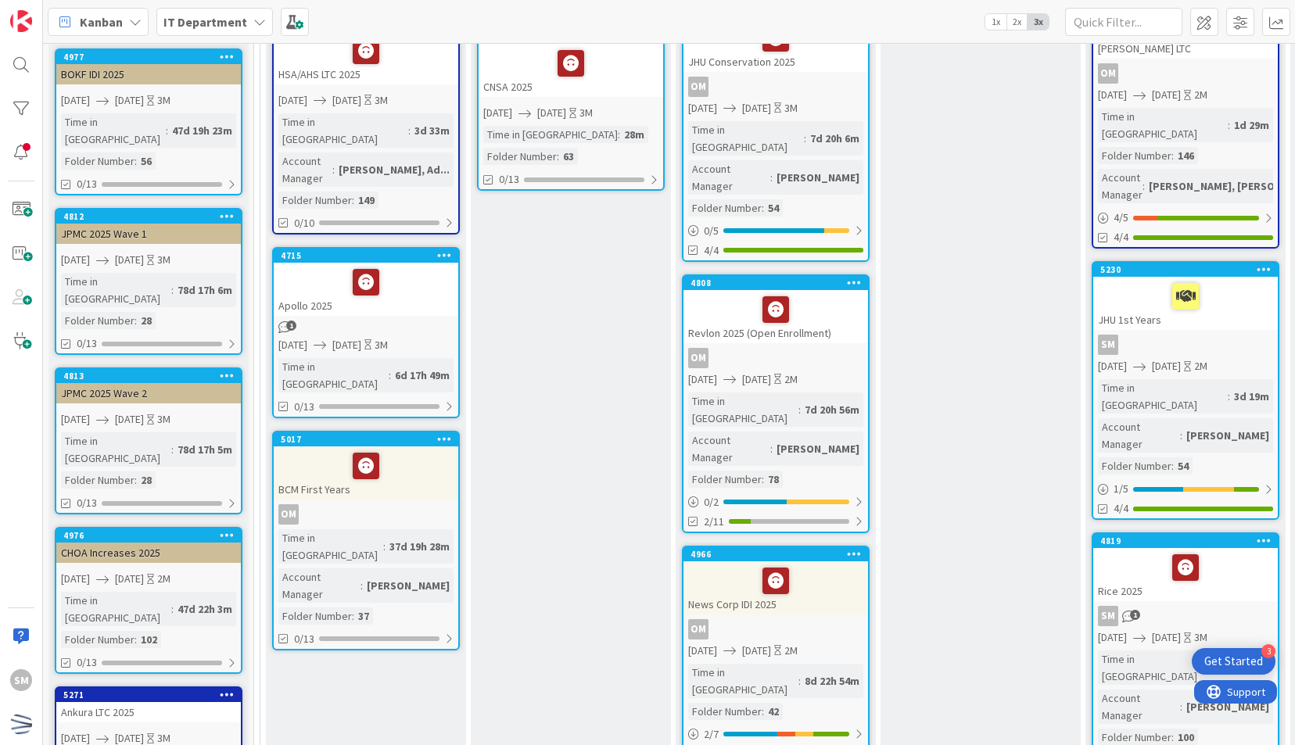
scroll to position [322, 0]
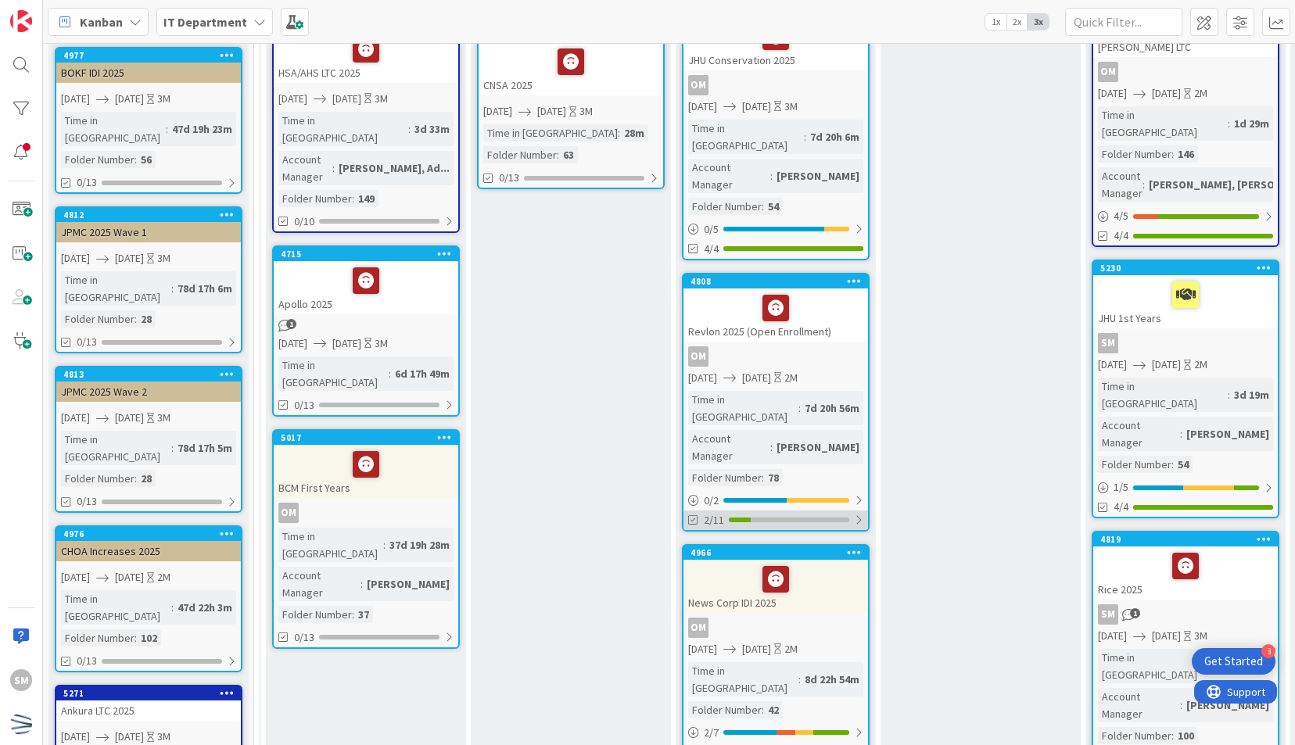
click at [819, 511] on div "2/11" at bounding box center [776, 521] width 185 height 20
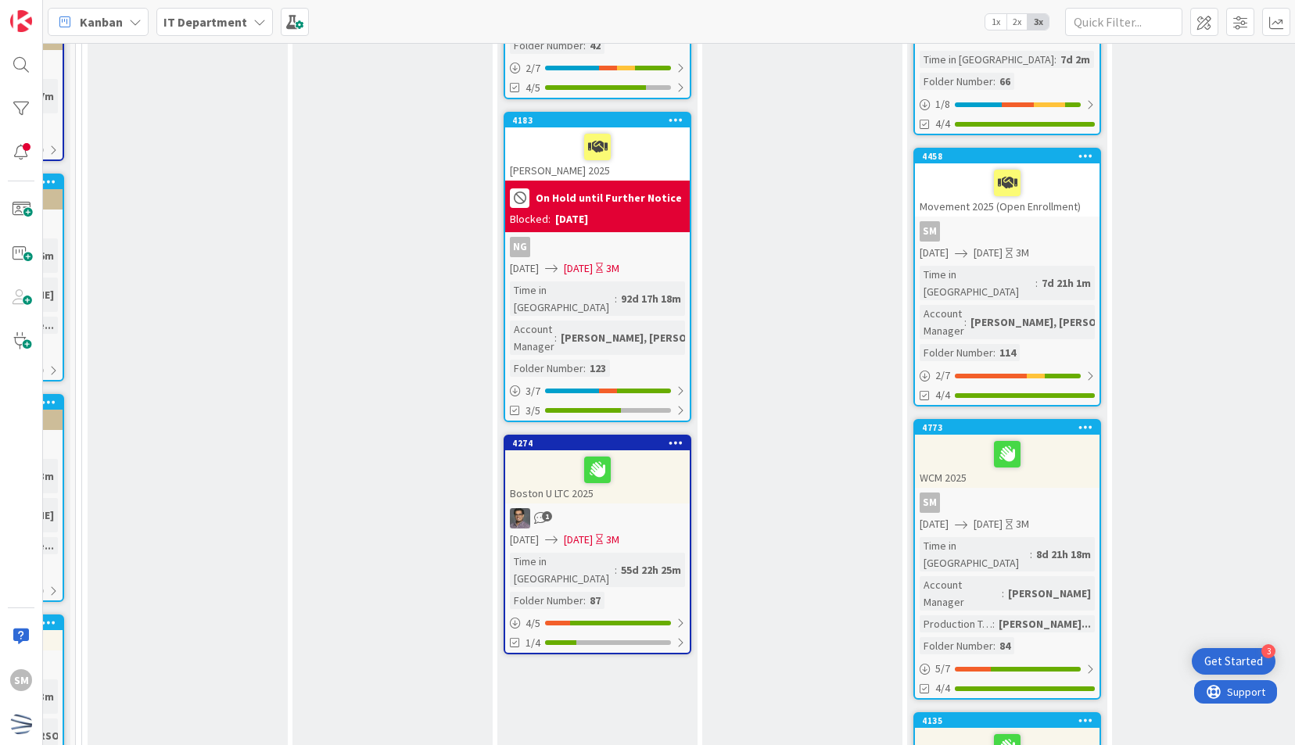
scroll to position [1192, 178]
click at [668, 641] on div at bounding box center [608, 643] width 126 height 5
click at [679, 451] on div "Boston U LTC 2025" at bounding box center [597, 477] width 185 height 53
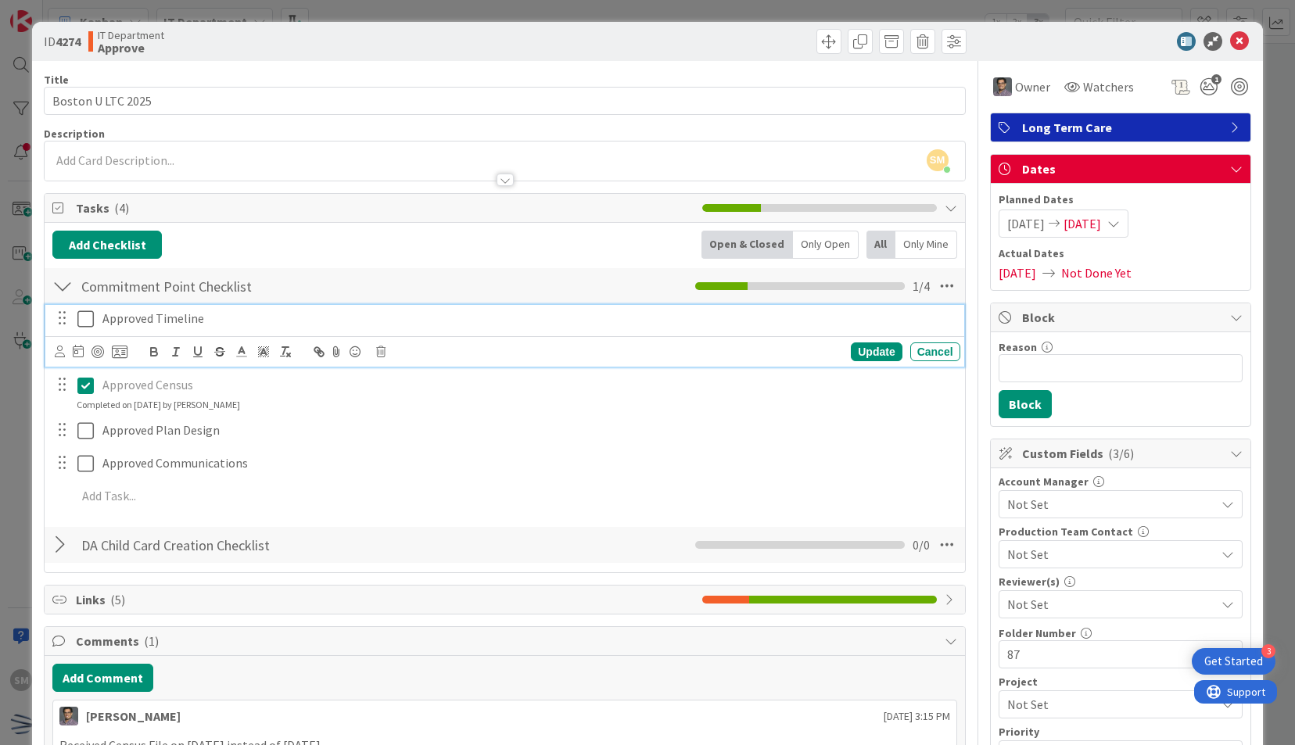
click at [88, 311] on icon at bounding box center [85, 319] width 16 height 19
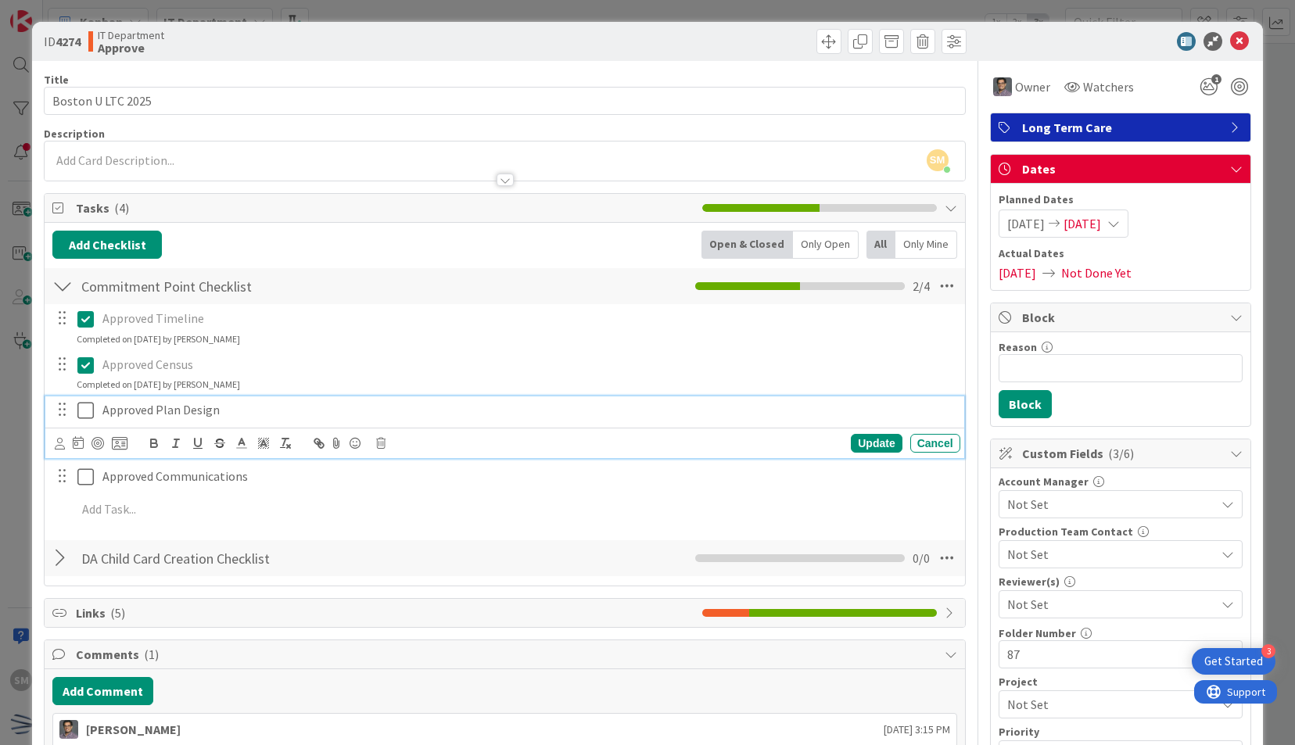
click at [89, 398] on button at bounding box center [86, 410] width 19 height 25
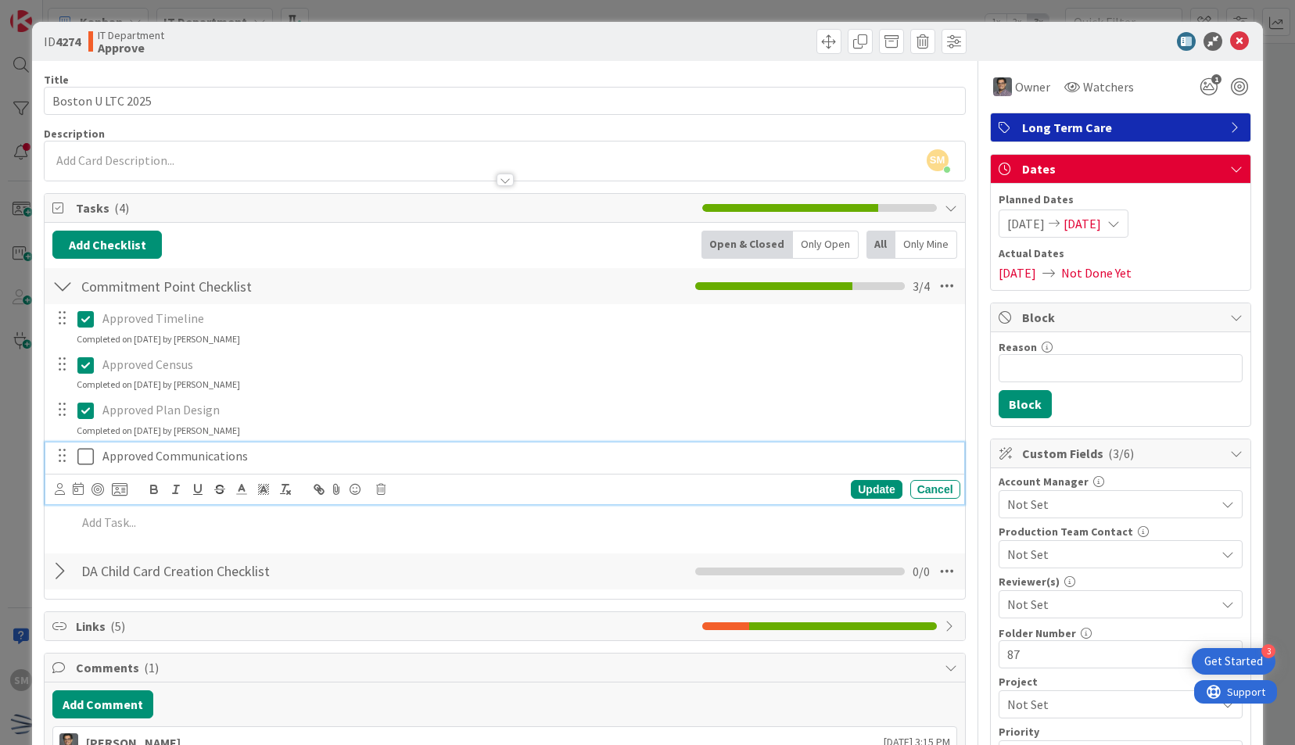
click at [88, 447] on icon at bounding box center [85, 456] width 16 height 19
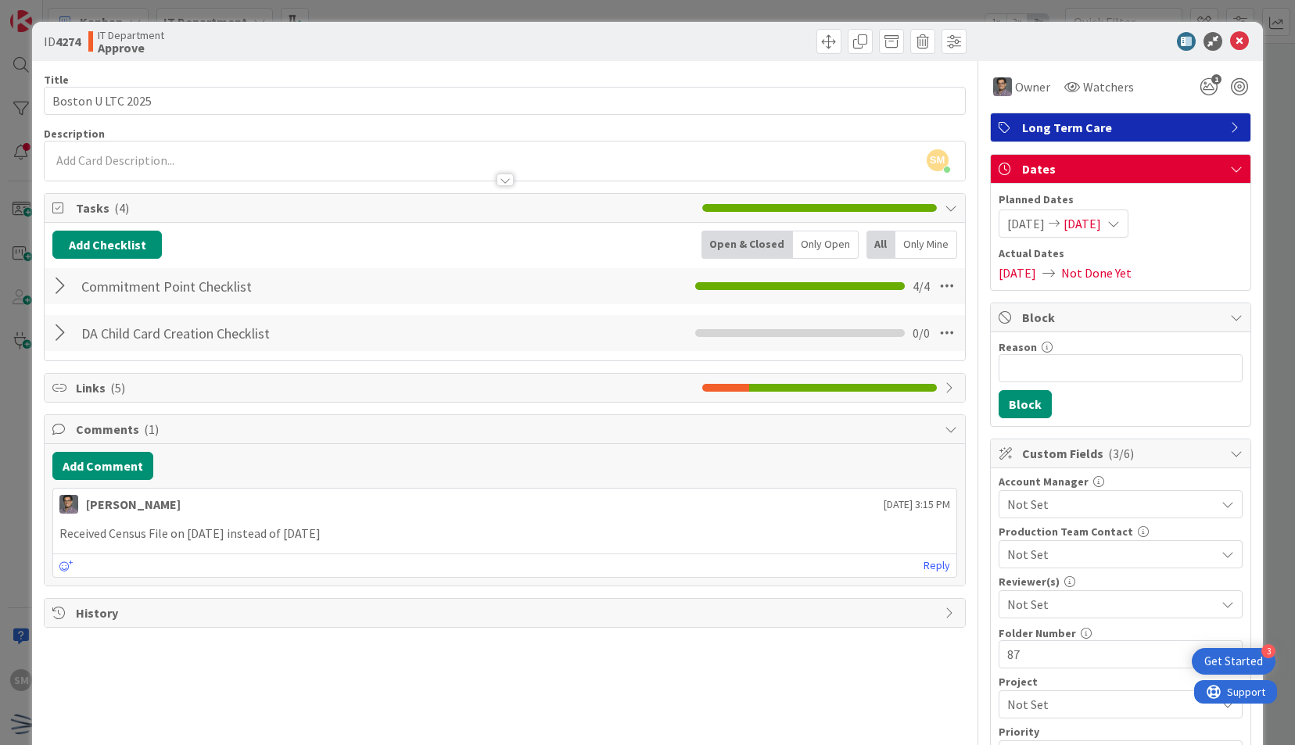
scroll to position [75, 0]
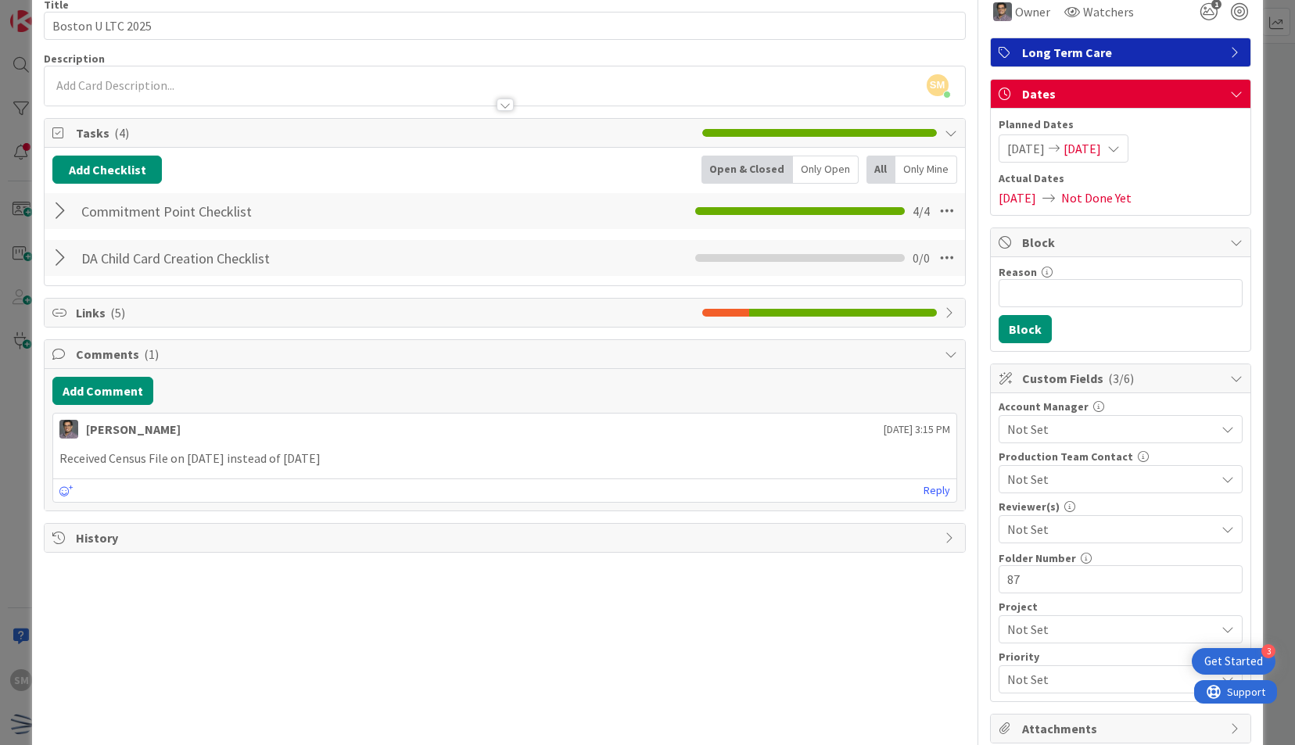
click at [56, 254] on div at bounding box center [62, 258] width 20 height 28
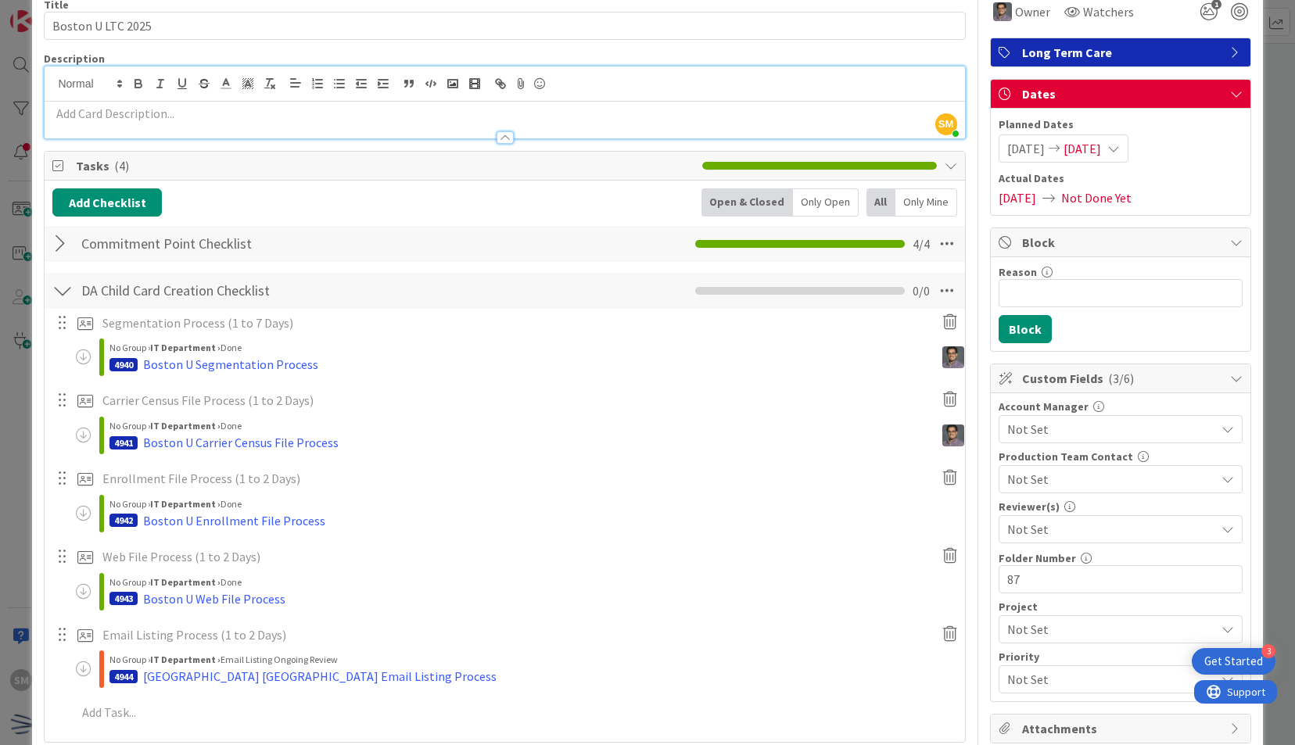
click at [488, 82] on div "SM Saira Mehmood just joined" at bounding box center [505, 102] width 920 height 72
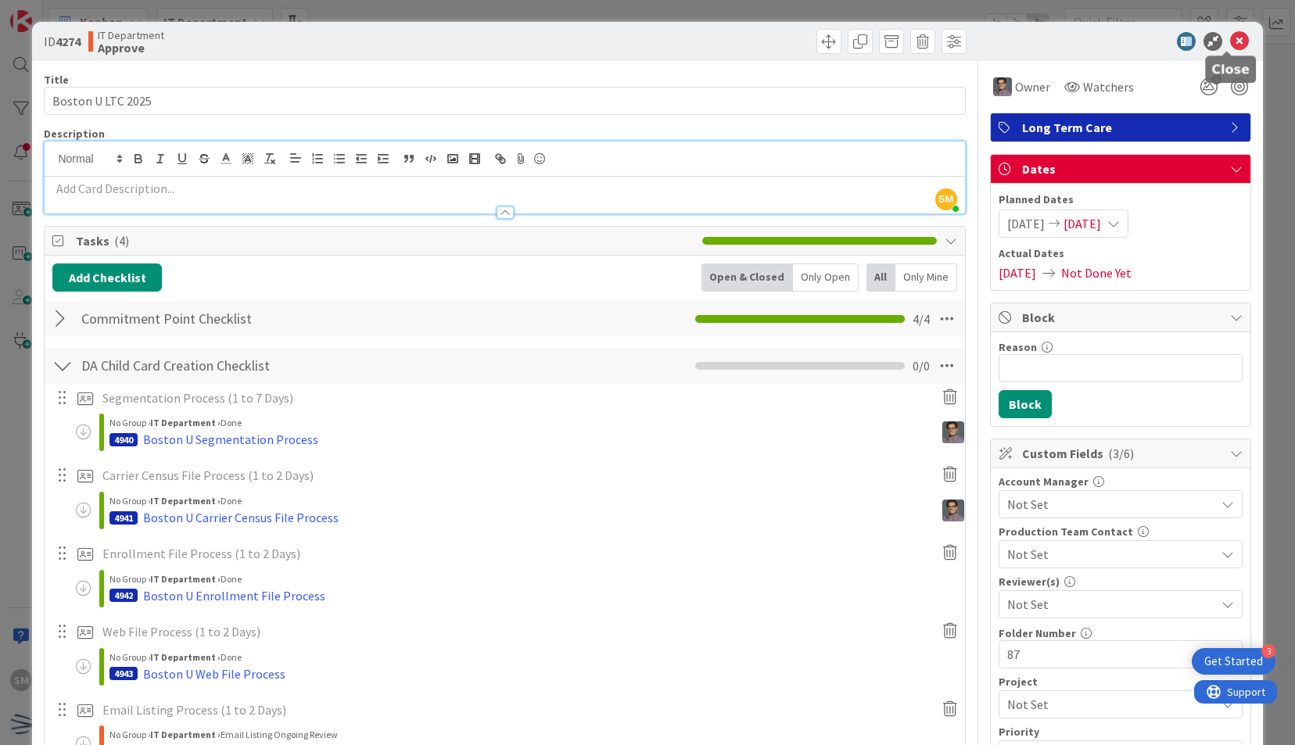
click at [1233, 39] on icon at bounding box center [1239, 41] width 19 height 19
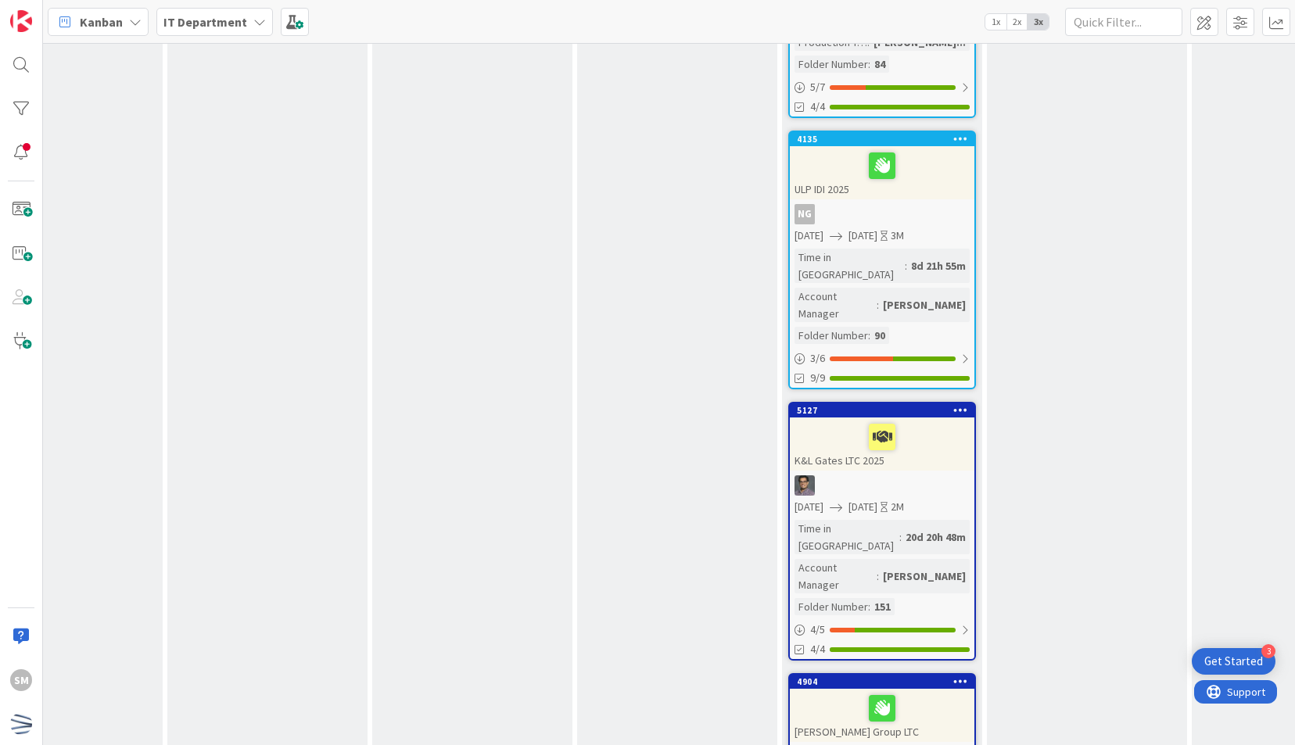
scroll to position [1968, 304]
click at [958, 404] on icon at bounding box center [961, 409] width 15 height 11
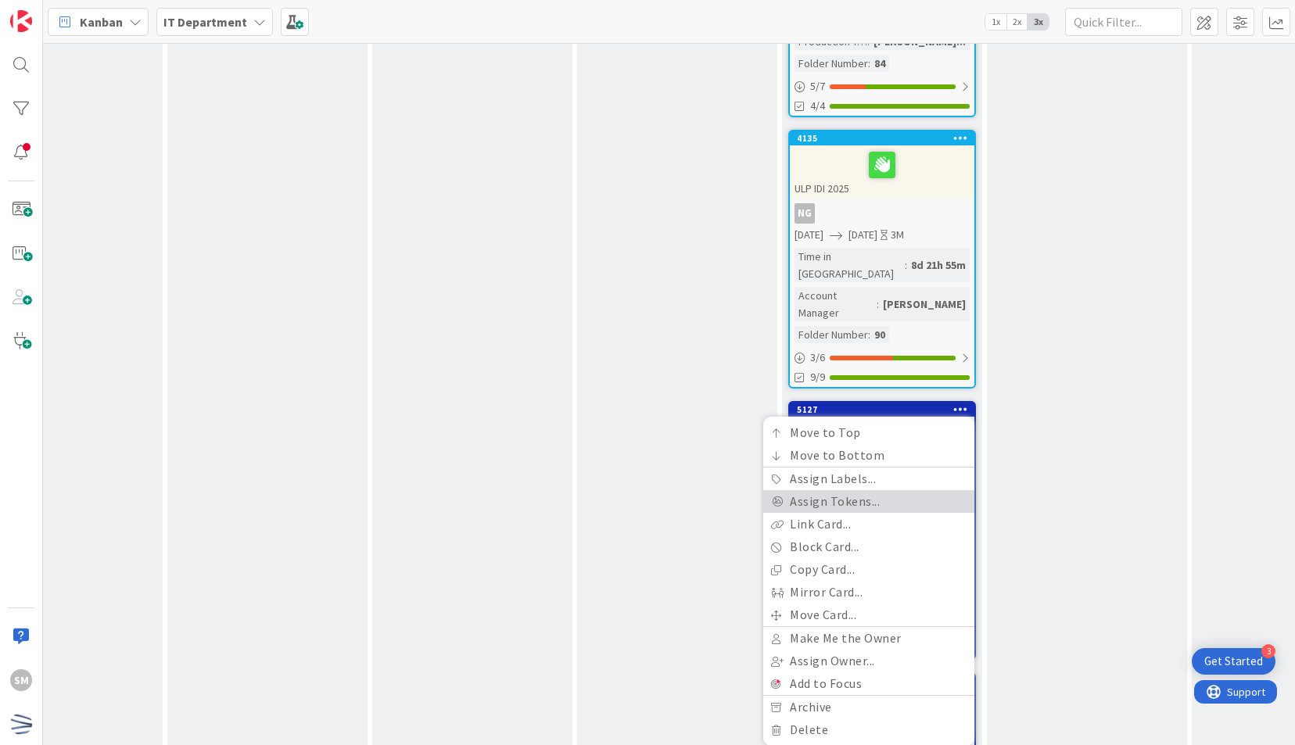
click at [894, 490] on link "Assign Tokens..." at bounding box center [868, 501] width 211 height 23
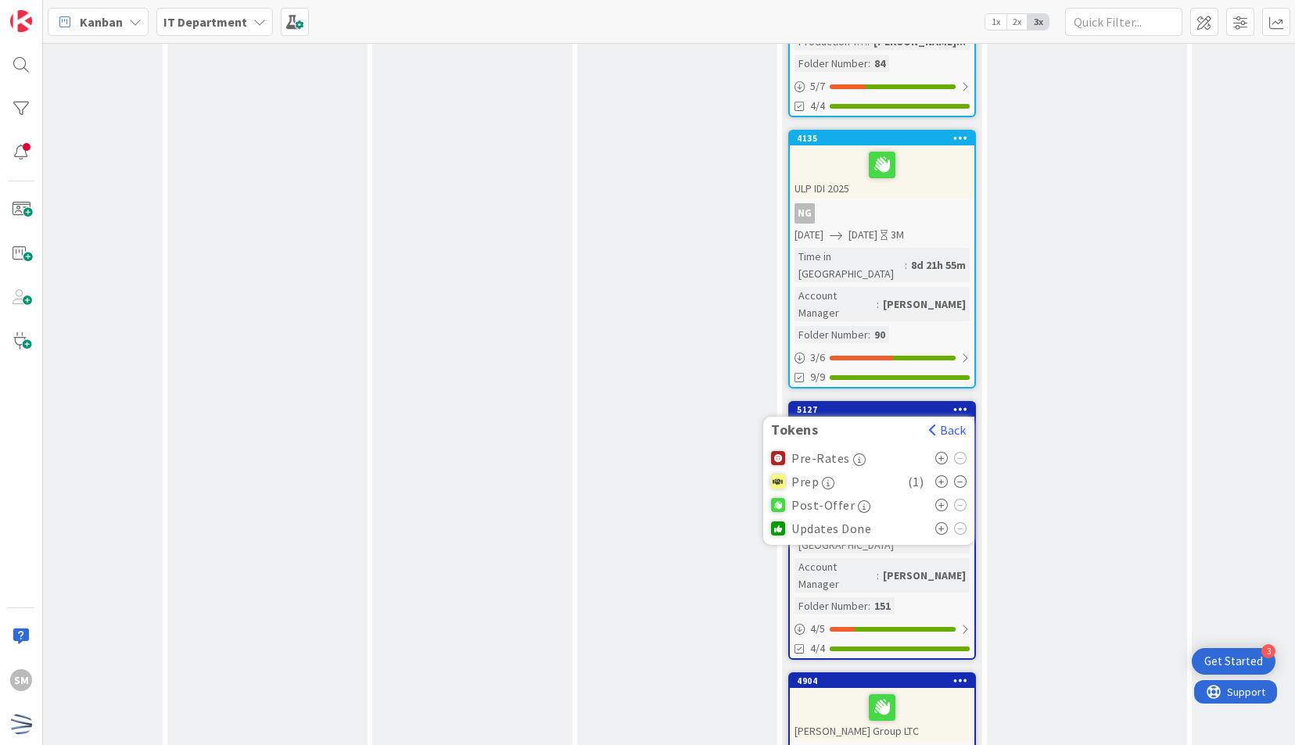
click at [940, 499] on icon at bounding box center [942, 505] width 13 height 13
click at [958, 476] on icon at bounding box center [960, 482] width 13 height 13
click at [652, 385] on div "Commitment Point Enrollment client approved timeline client approved comms clie…" at bounding box center [677, 299] width 200 height 4179
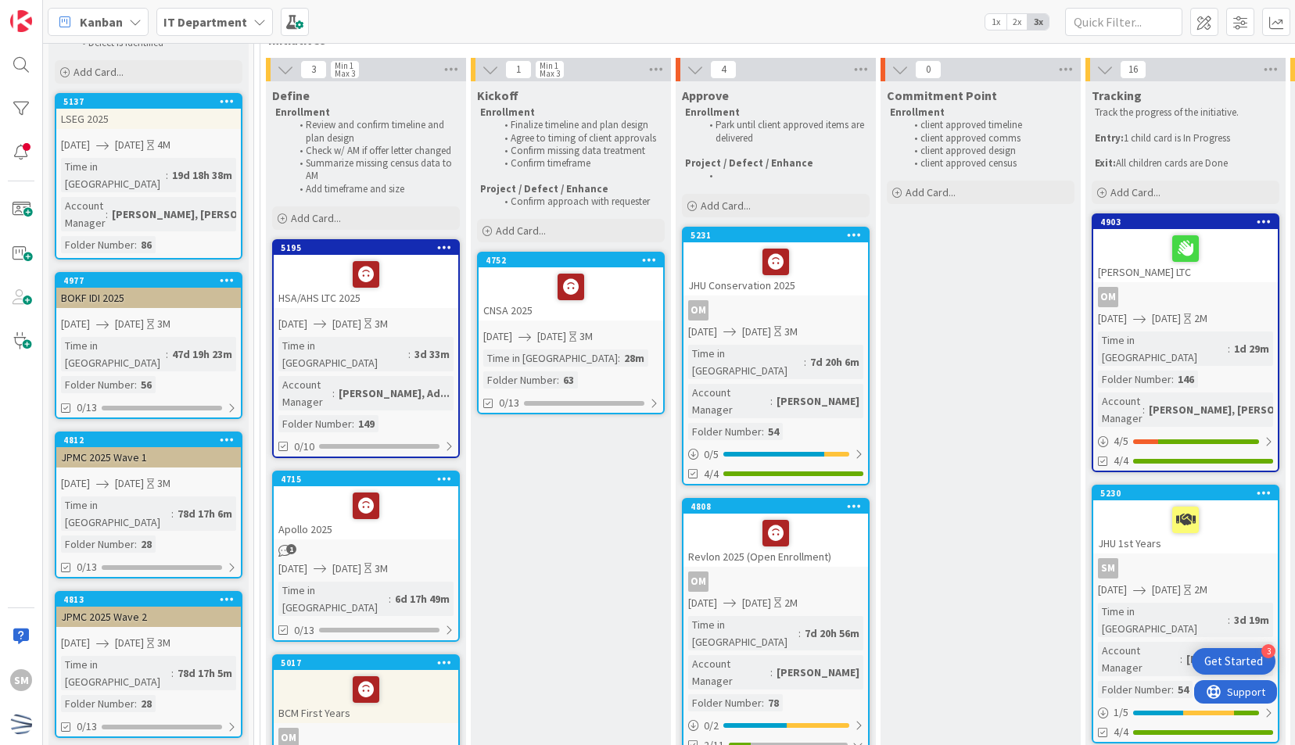
scroll to position [0, 0]
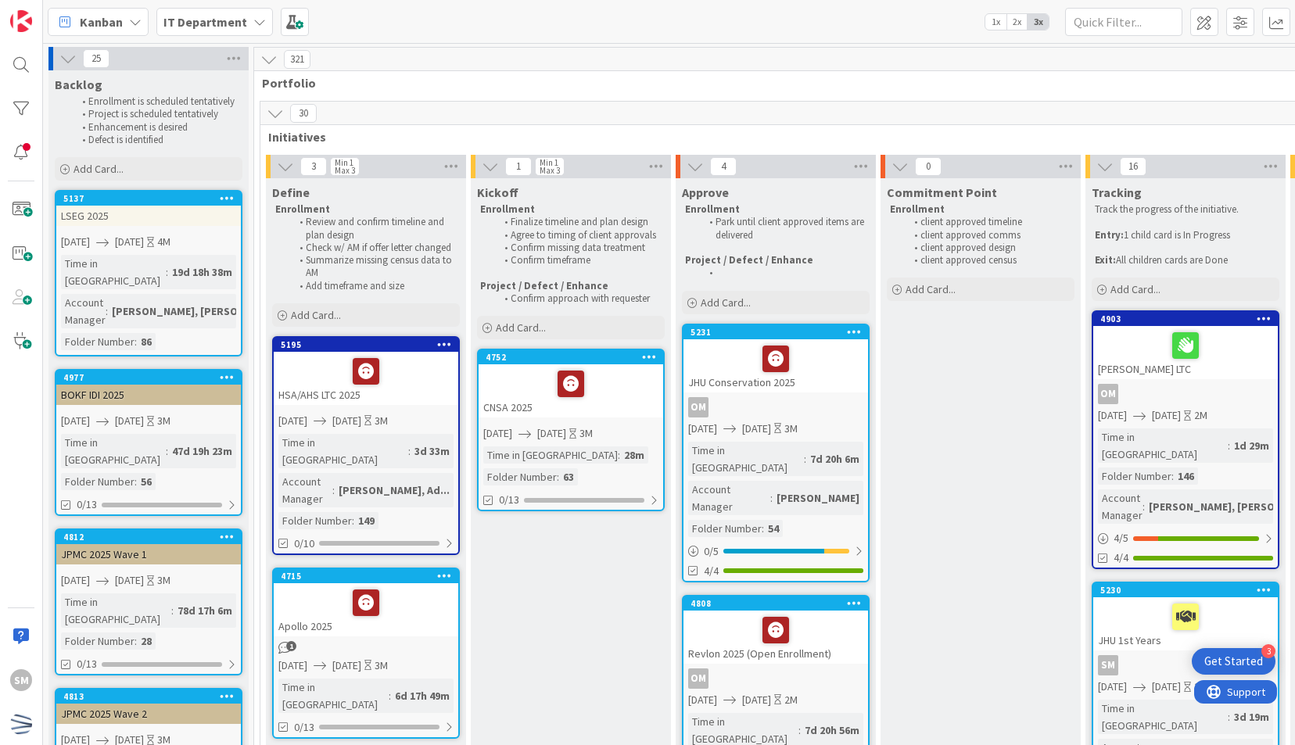
click at [278, 116] on icon at bounding box center [275, 113] width 17 height 17
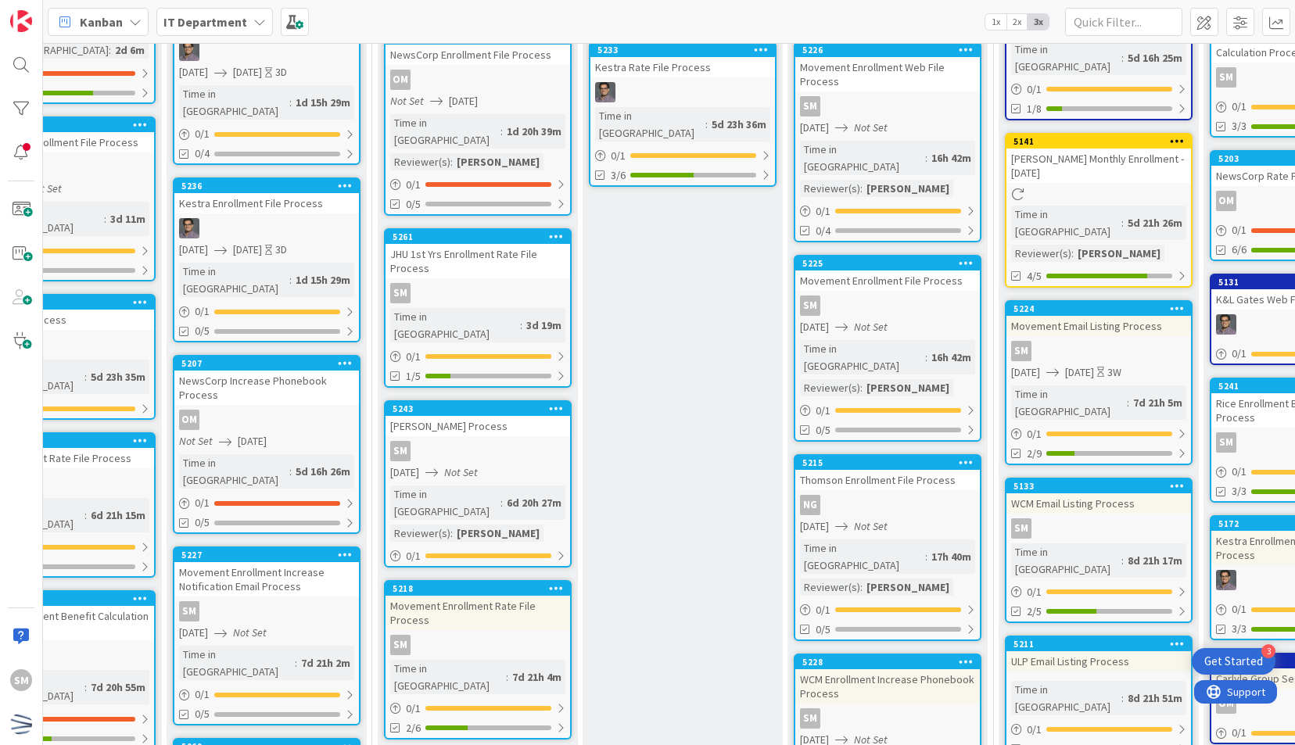
scroll to position [468, 514]
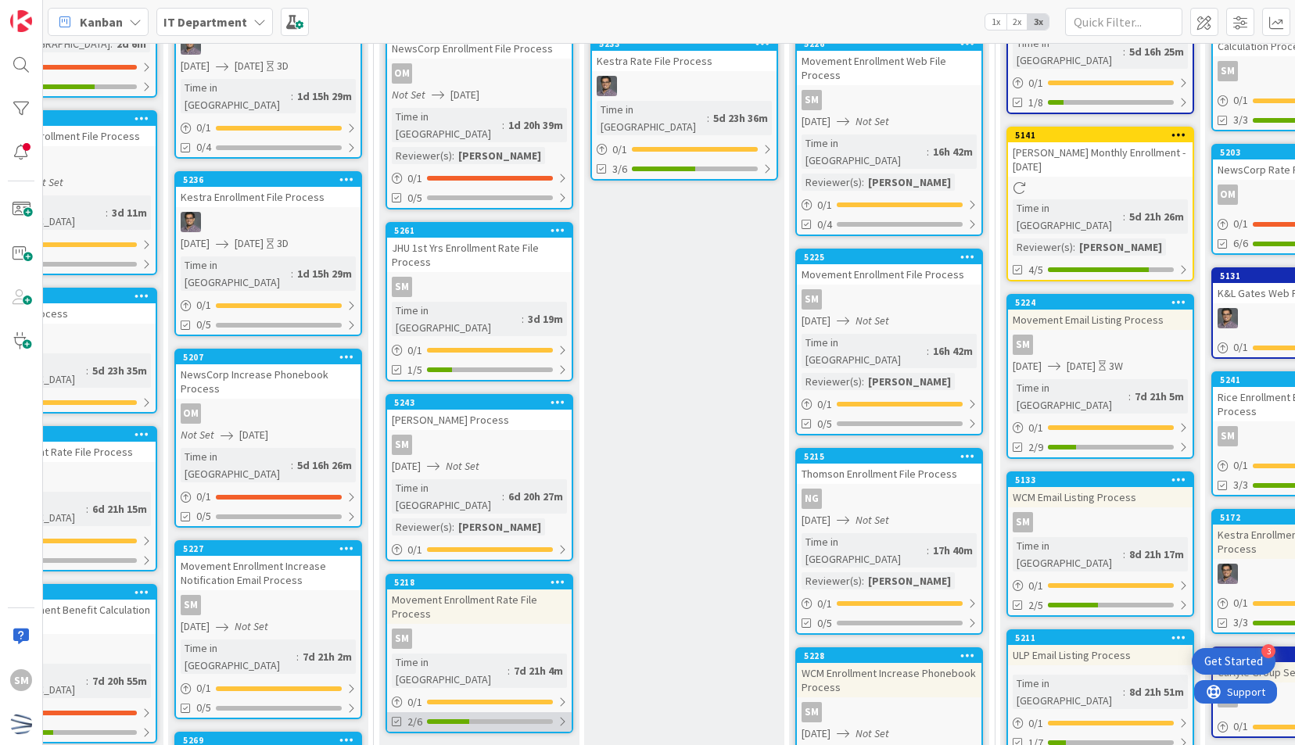
click at [520, 720] on div at bounding box center [490, 722] width 126 height 5
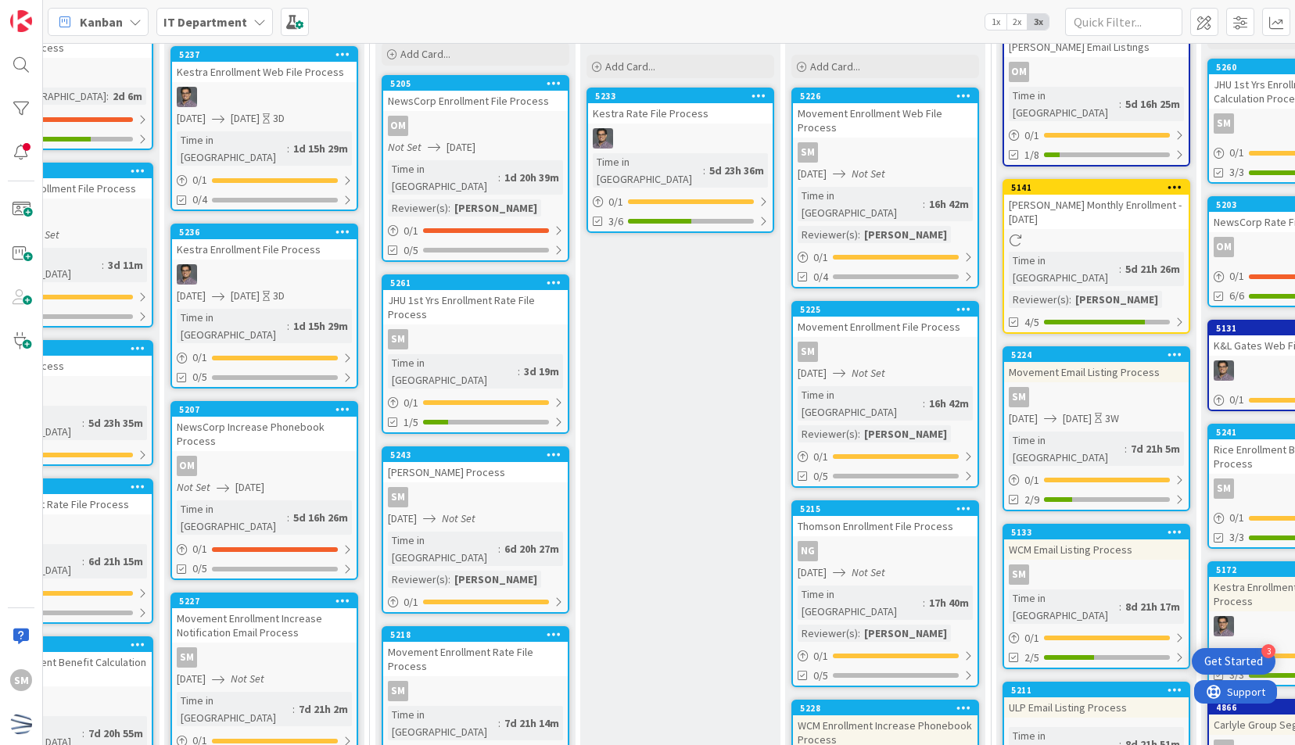
scroll to position [416, 518]
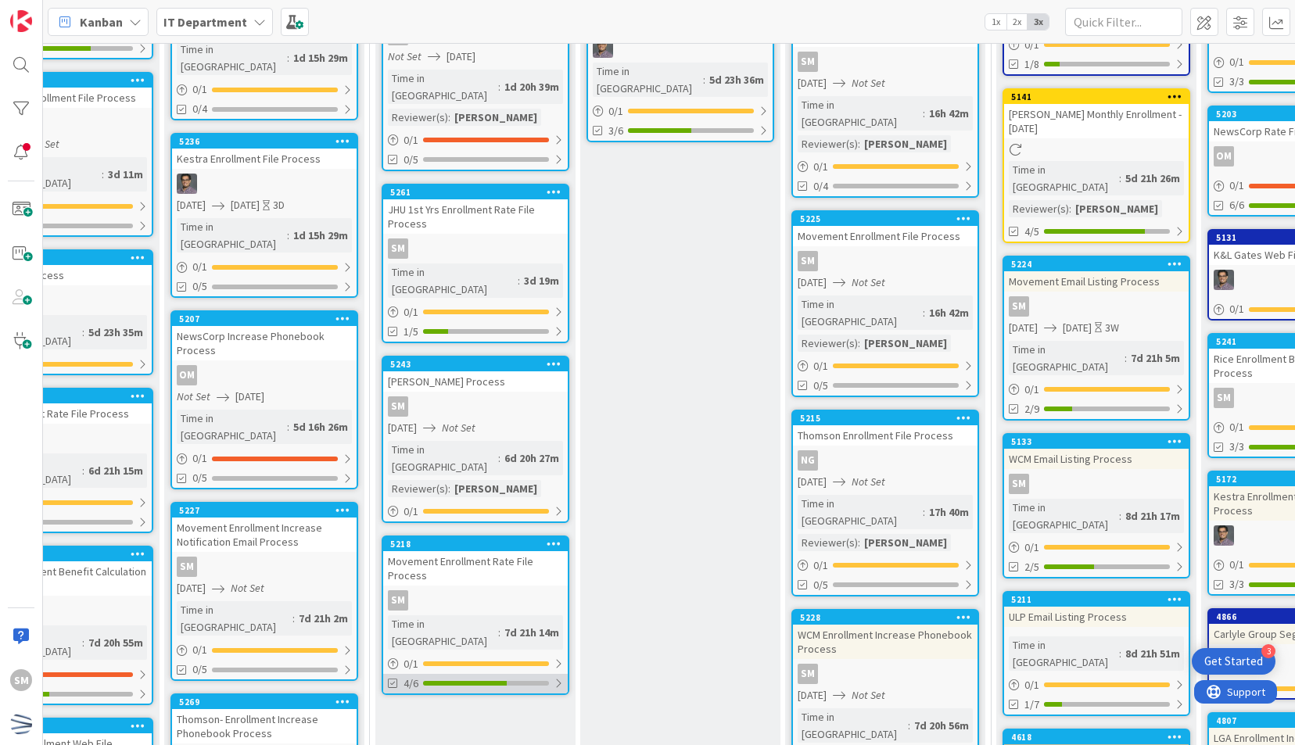
scroll to position [537, 518]
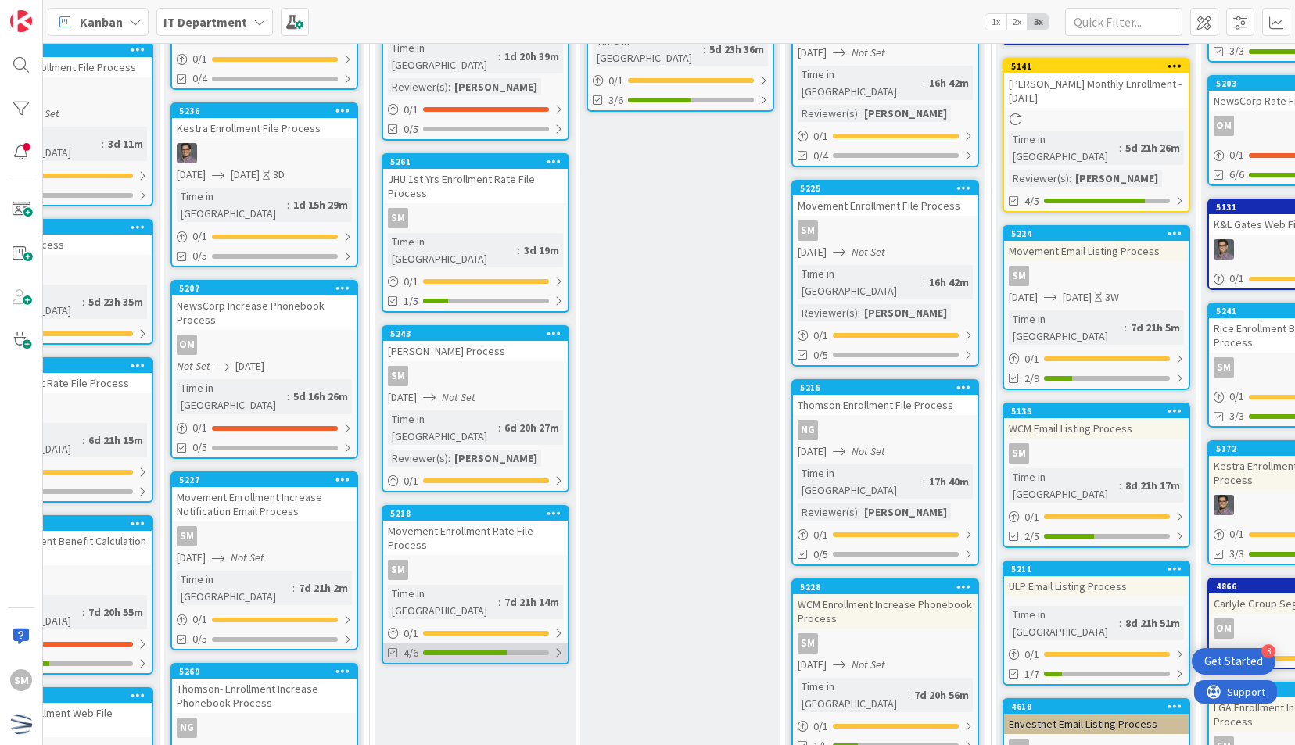
click at [546, 644] on div "4/6" at bounding box center [475, 654] width 185 height 20
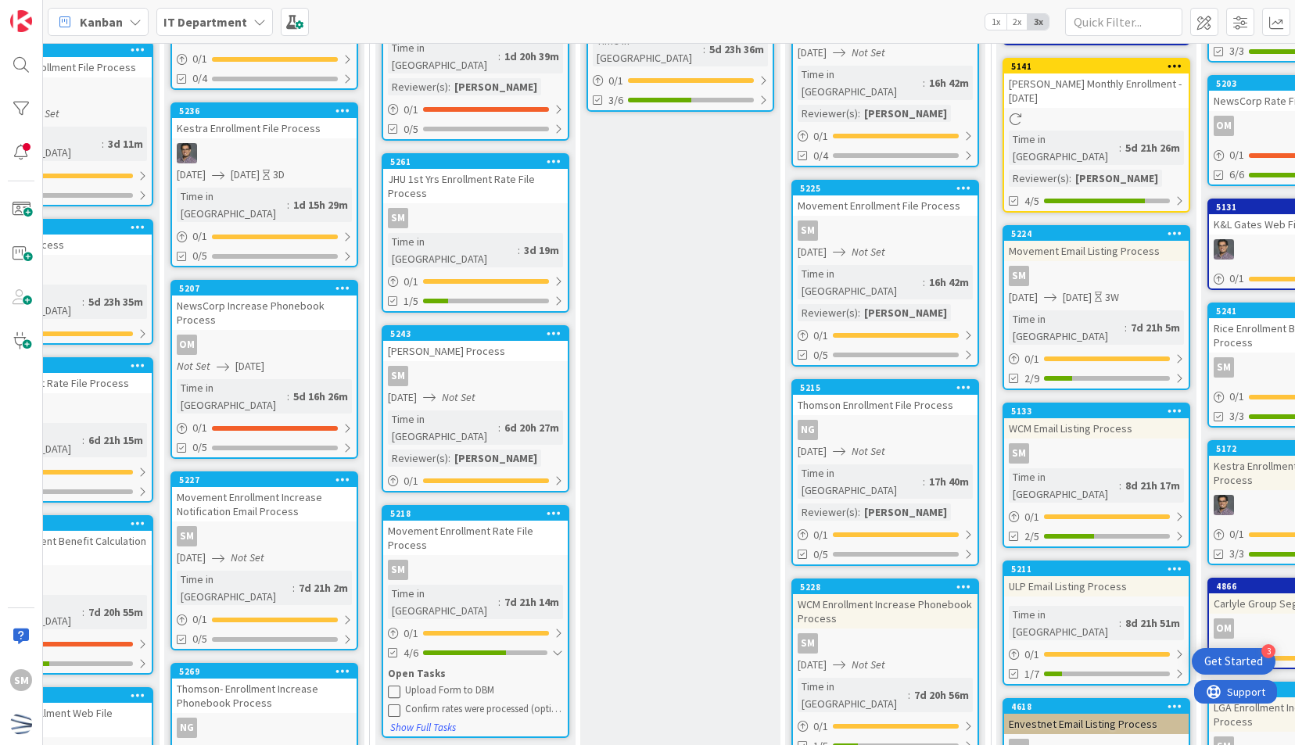
click at [393, 685] on icon at bounding box center [394, 691] width 13 height 13
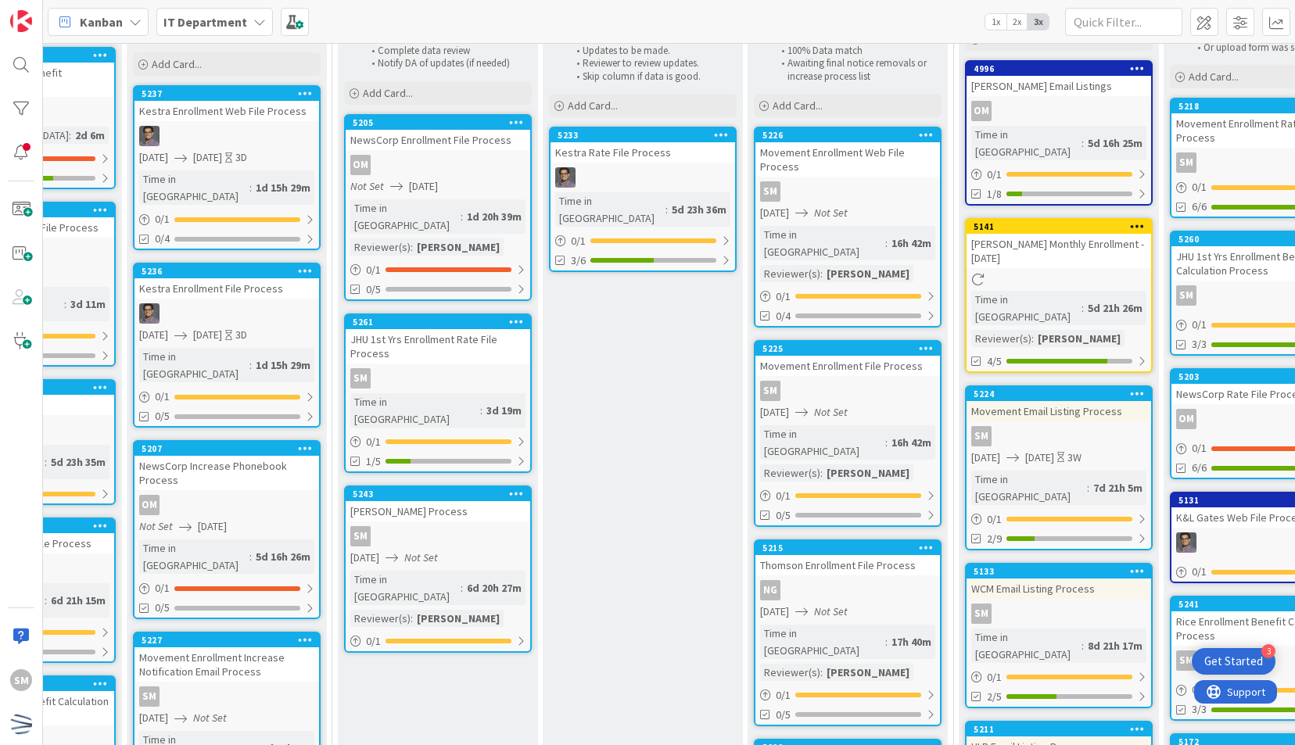
scroll to position [379, 555]
